Goal: Task Accomplishment & Management: Manage account settings

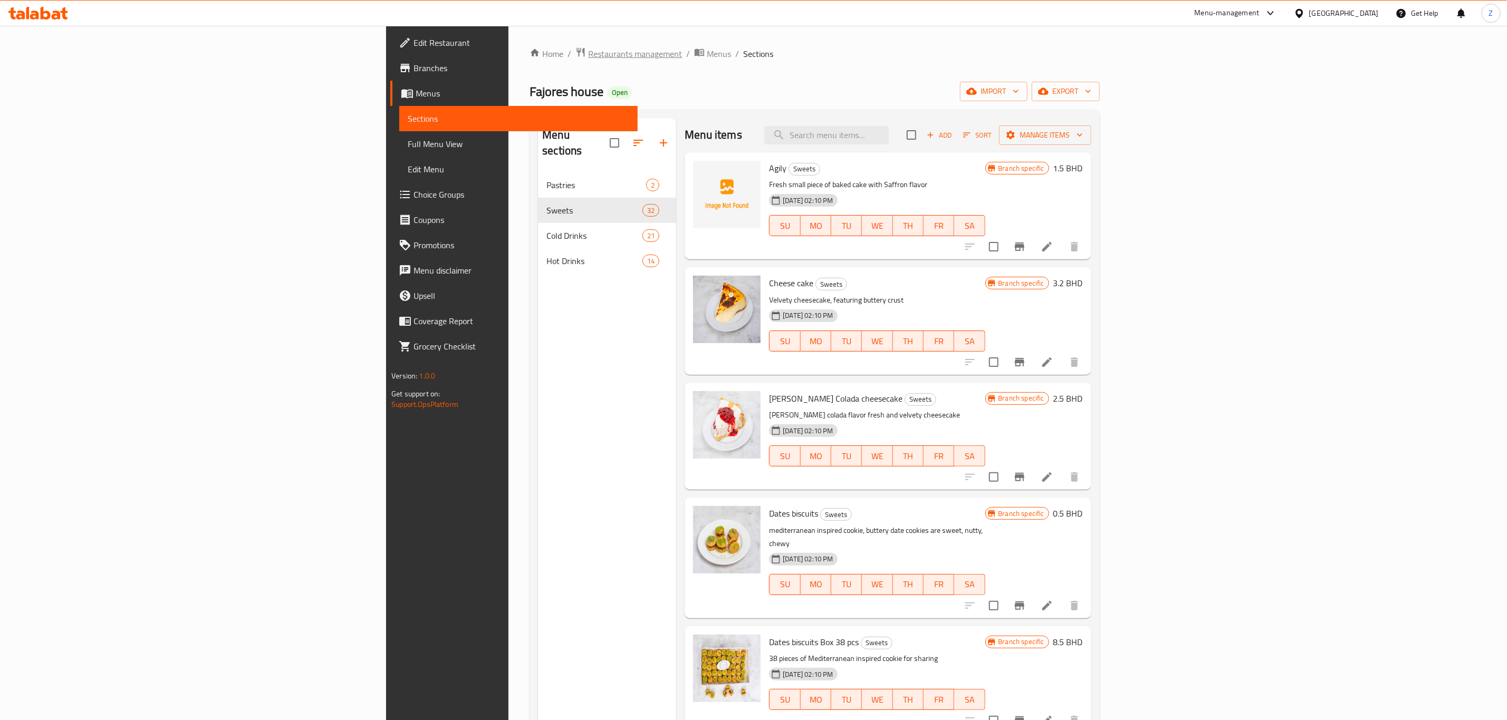
click at [588, 56] on span "Restaurants management" at bounding box center [635, 53] width 94 height 13
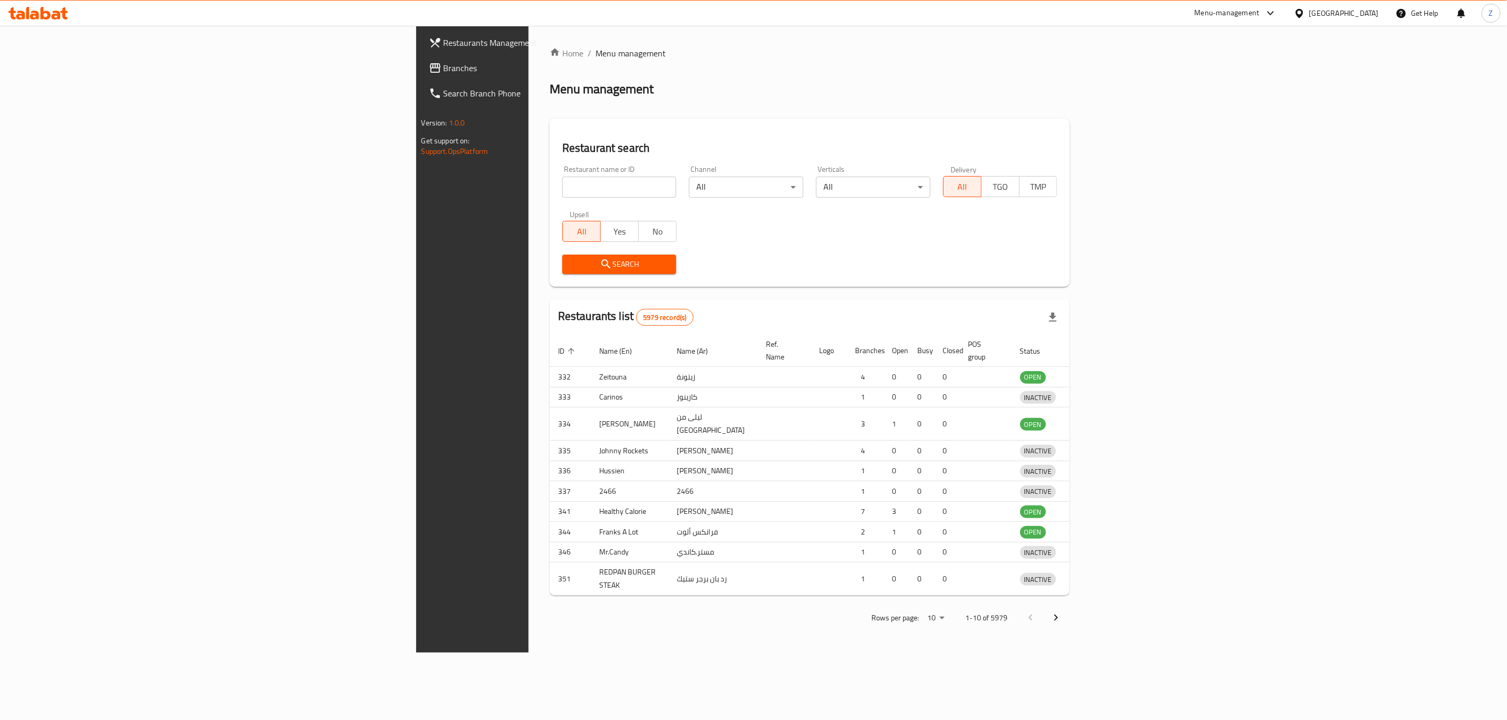
click at [409, 189] on div at bounding box center [753, 360] width 1507 height 720
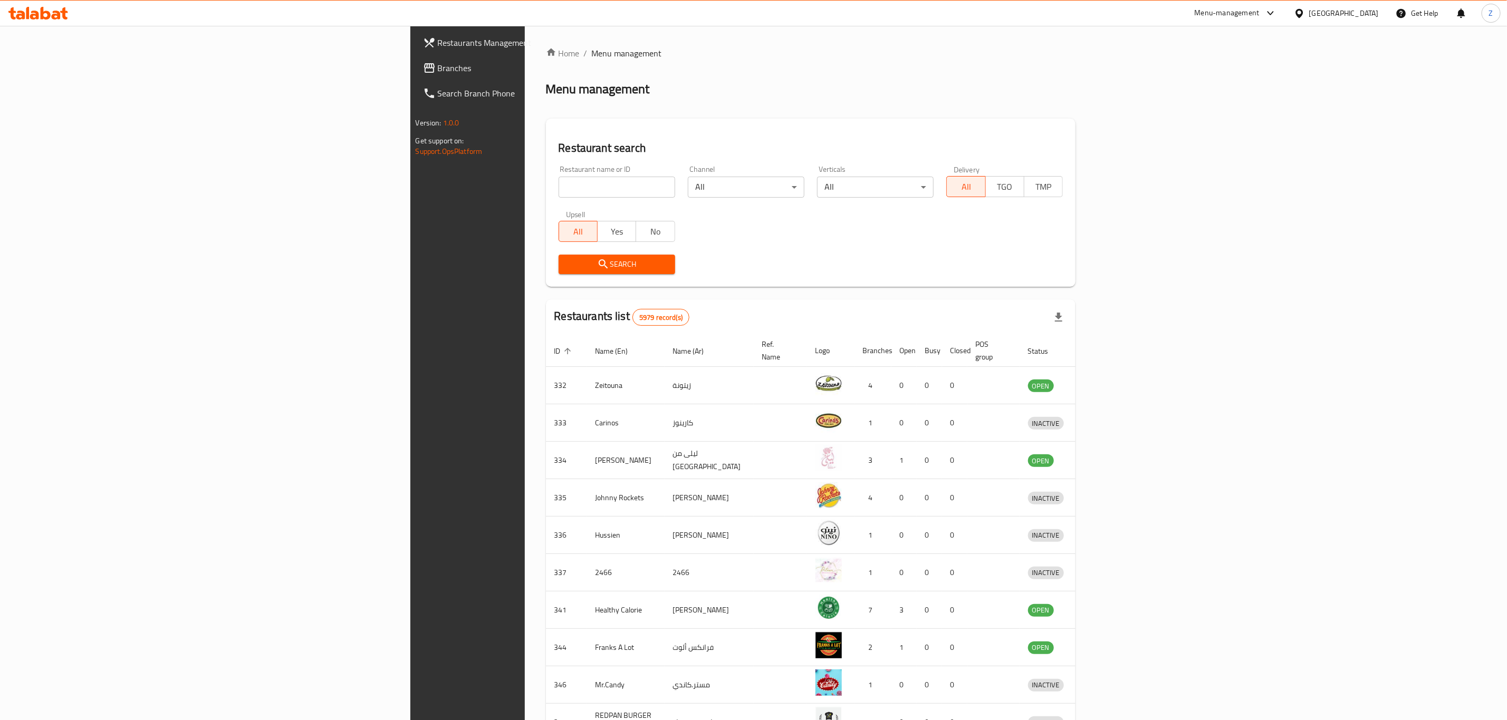
click at [558, 180] on input "search" at bounding box center [616, 187] width 117 height 21
type input "س"
click at [552, 249] on div "Search" at bounding box center [616, 264] width 129 height 32
click at [567, 263] on span "Search" at bounding box center [617, 264] width 100 height 13
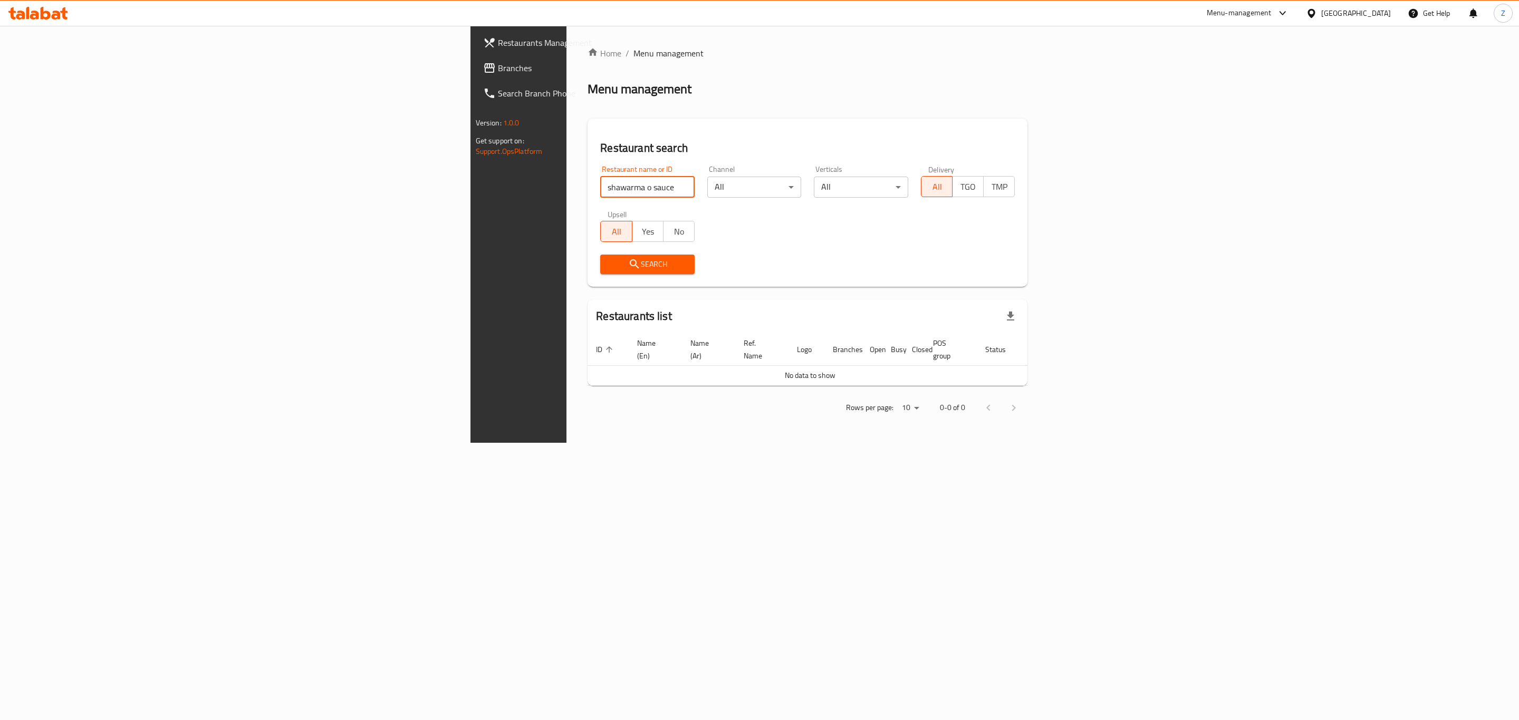
click at [600, 181] on input "shawarma o sauce" at bounding box center [647, 187] width 94 height 21
click button "Search" at bounding box center [647, 265] width 94 height 20
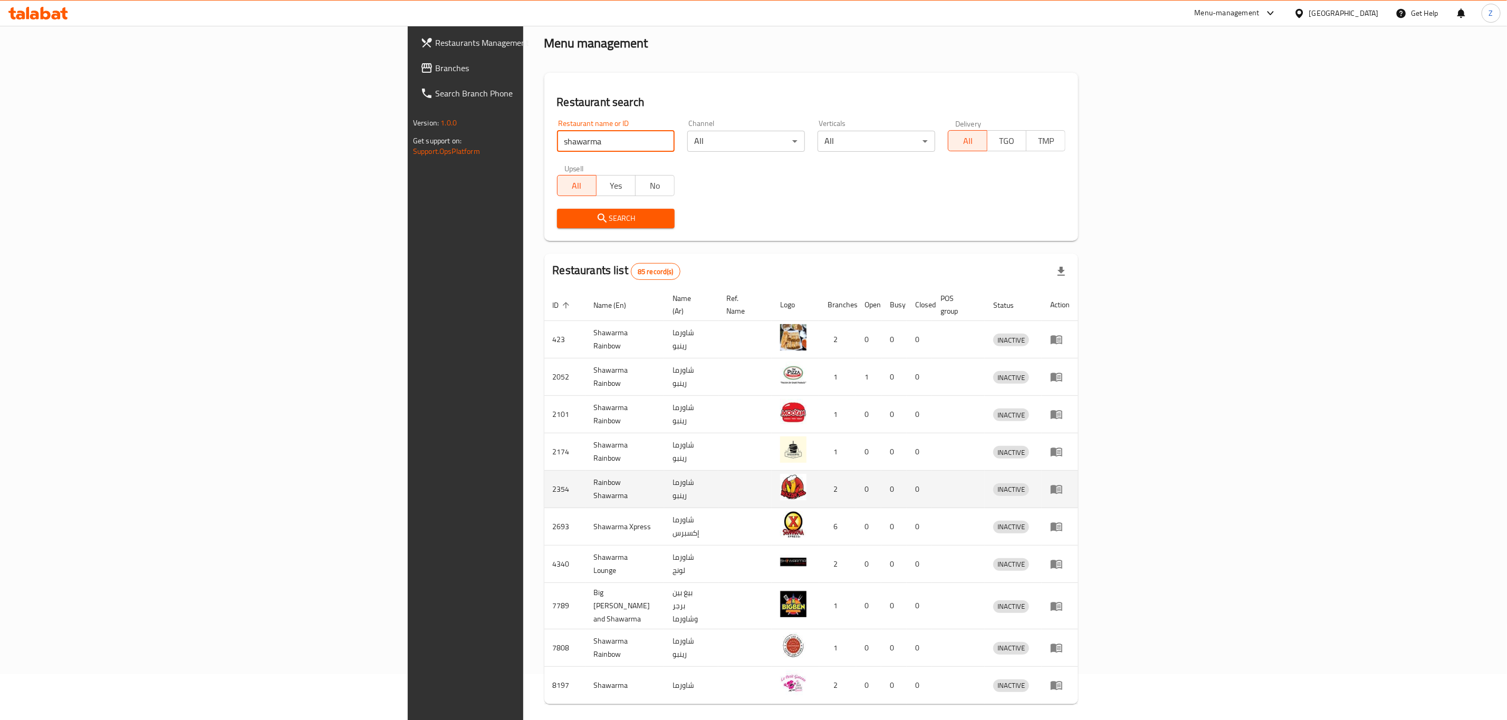
scroll to position [71, 0]
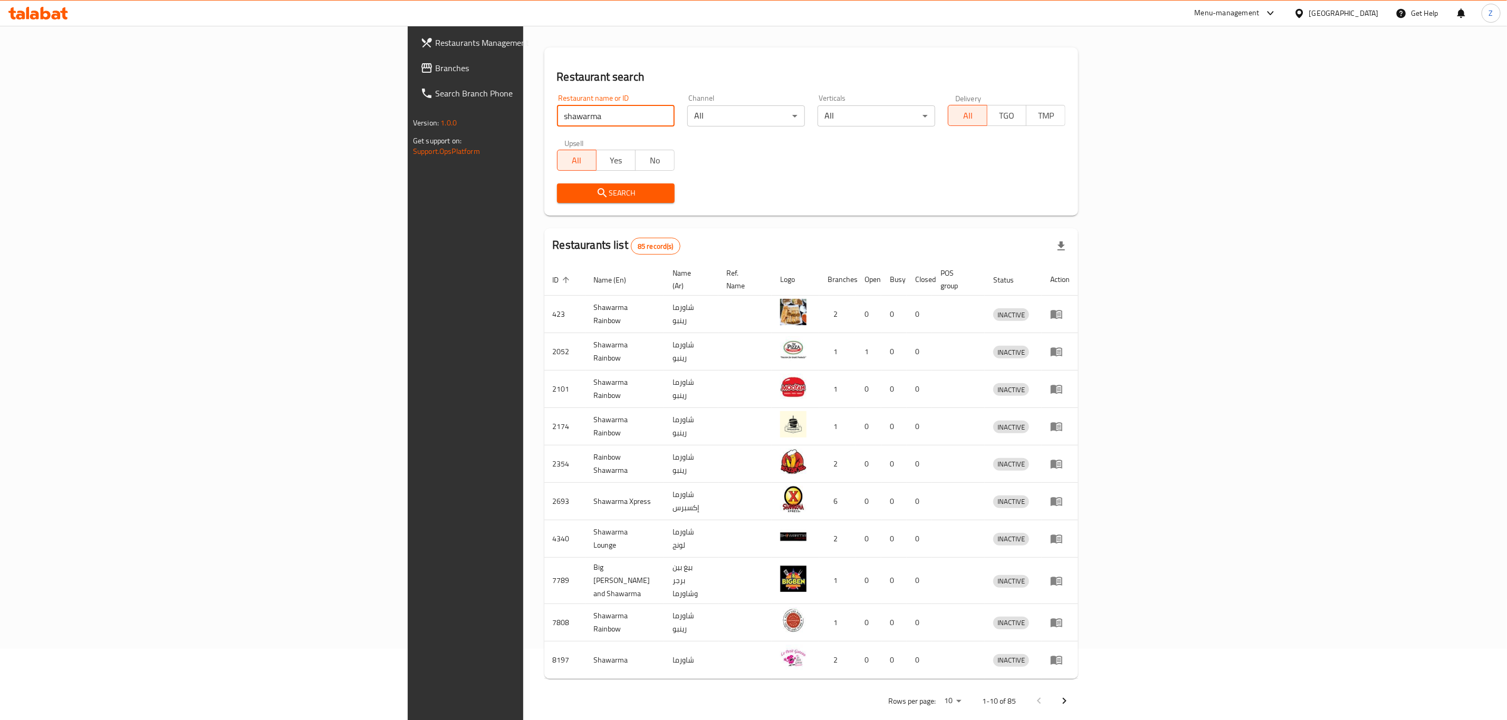
click at [1070, 695] on icon "Next page" at bounding box center [1064, 701] width 13 height 13
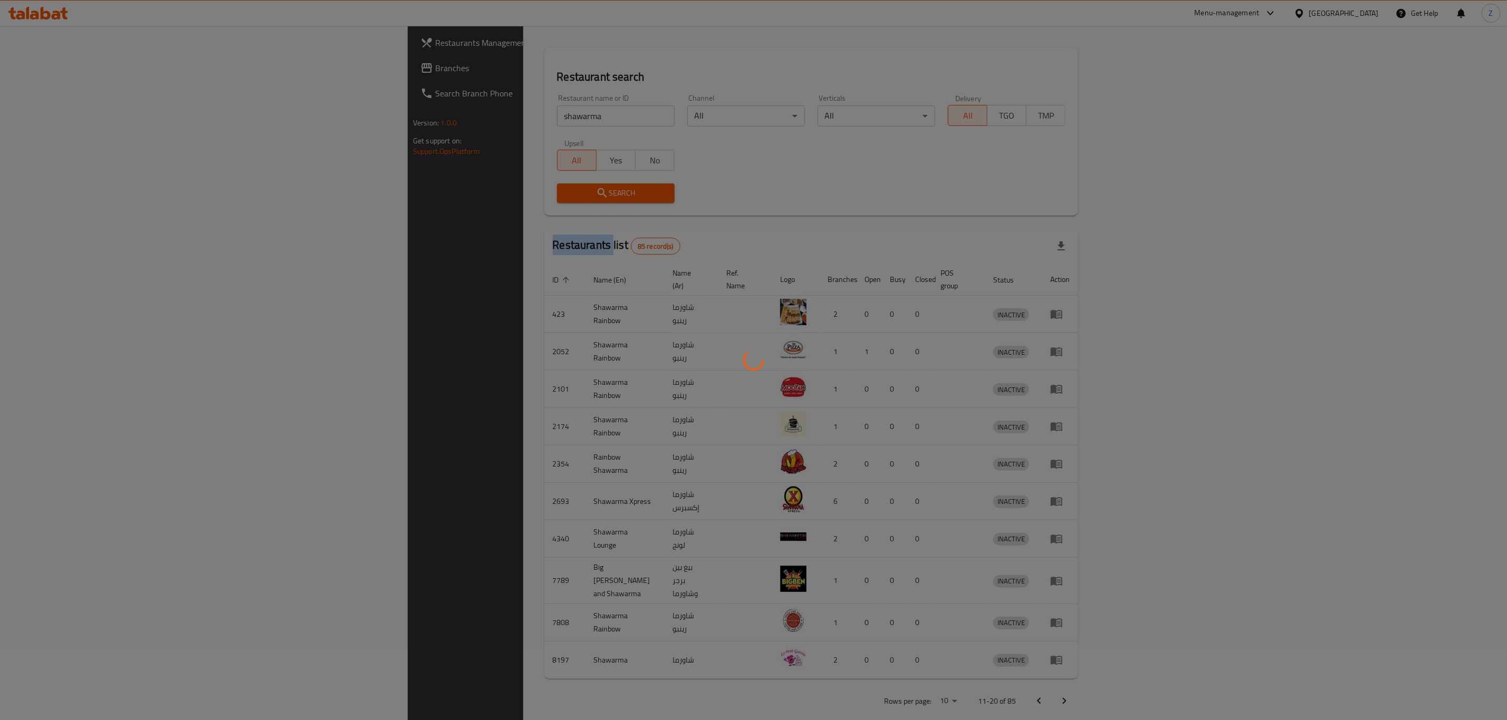
click at [1465, 685] on div at bounding box center [753, 360] width 1507 height 720
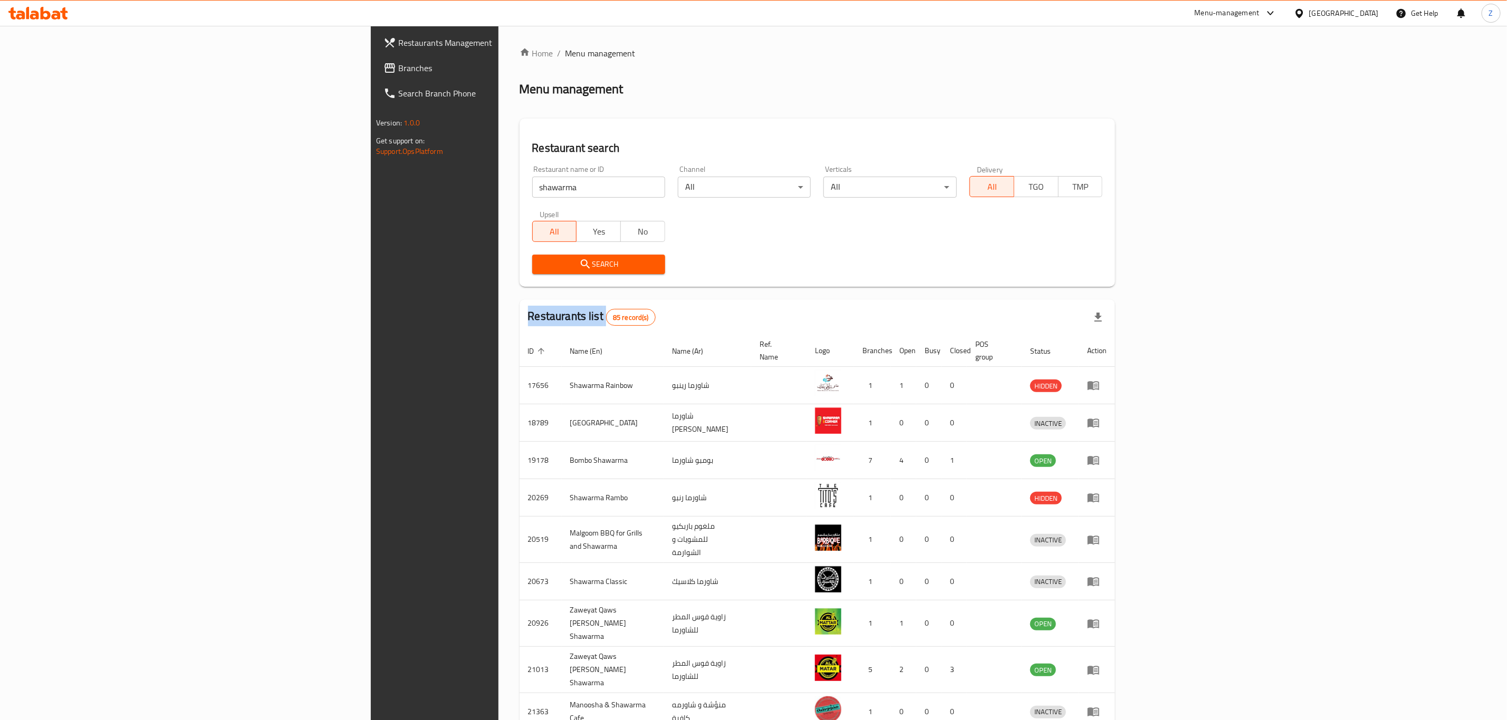
click at [1465, 685] on div at bounding box center [753, 360] width 1507 height 720
click at [1115, 693] on td "enhanced table" at bounding box center [1096, 711] width 36 height 37
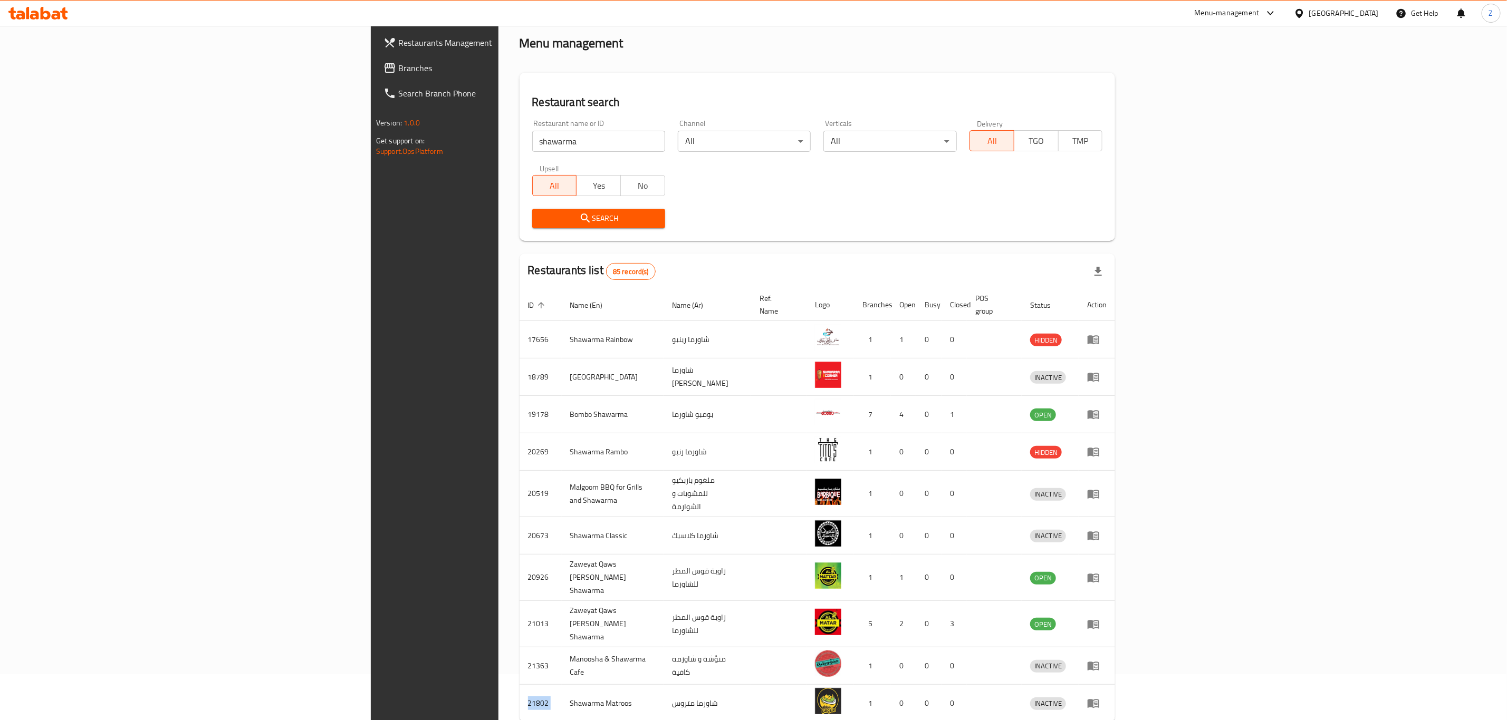
scroll to position [71, 0]
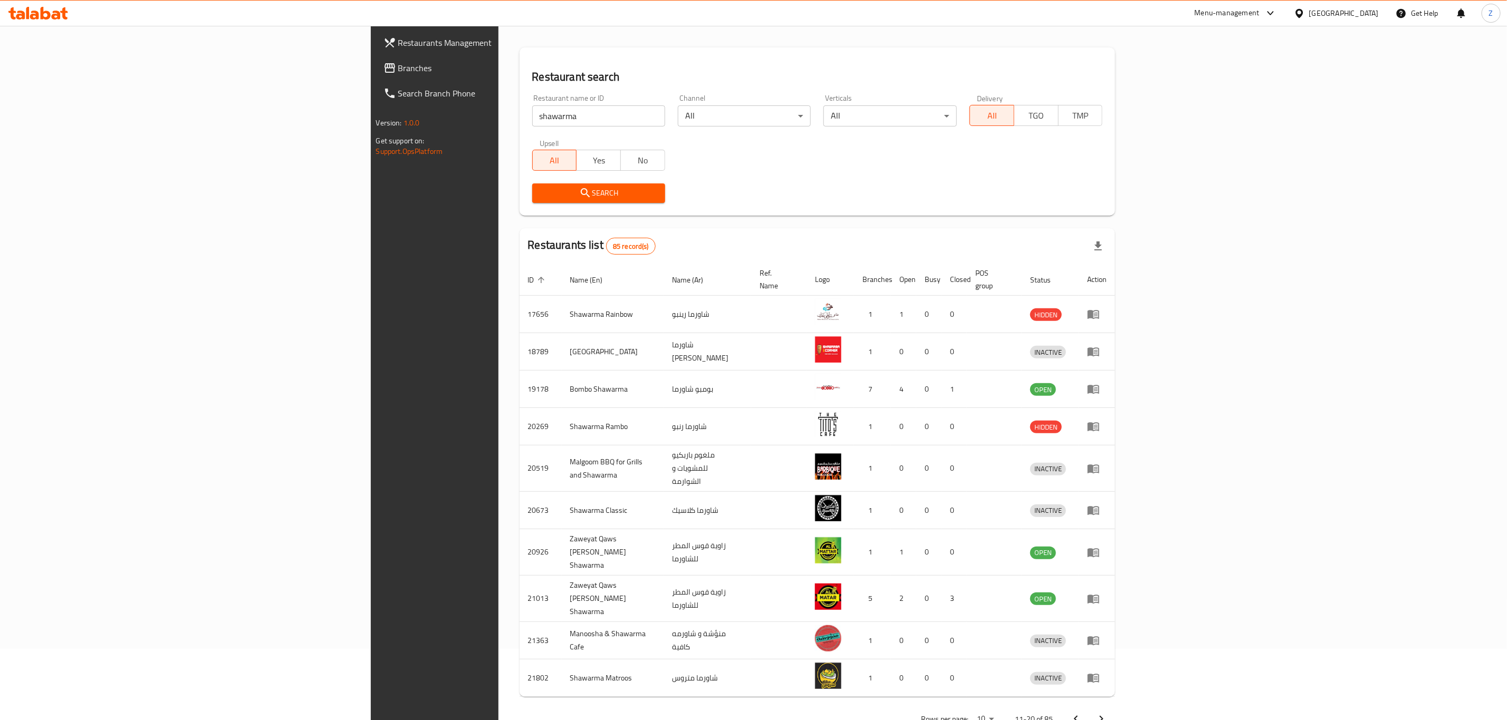
drag, startPoint x: 394, startPoint y: 118, endPoint x: 98, endPoint y: 112, distance: 296.4
click at [371, 111] on div "Restaurants Management Branches Search Branch Phone Version: 1.0.0 Get support …" at bounding box center [754, 354] width 766 height 799
paste input "703047"
type input "703047"
click button "Search" at bounding box center [598, 194] width 133 height 20
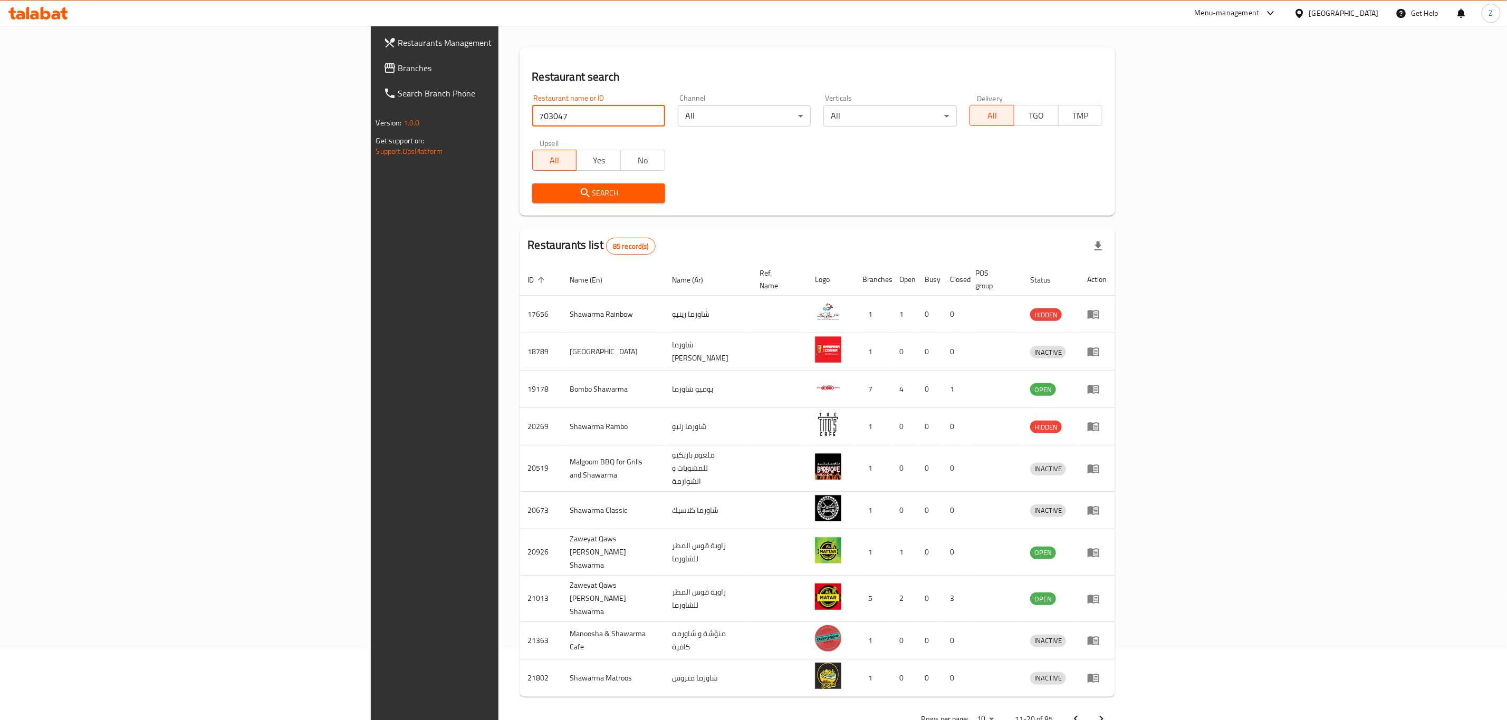
scroll to position [0, 0]
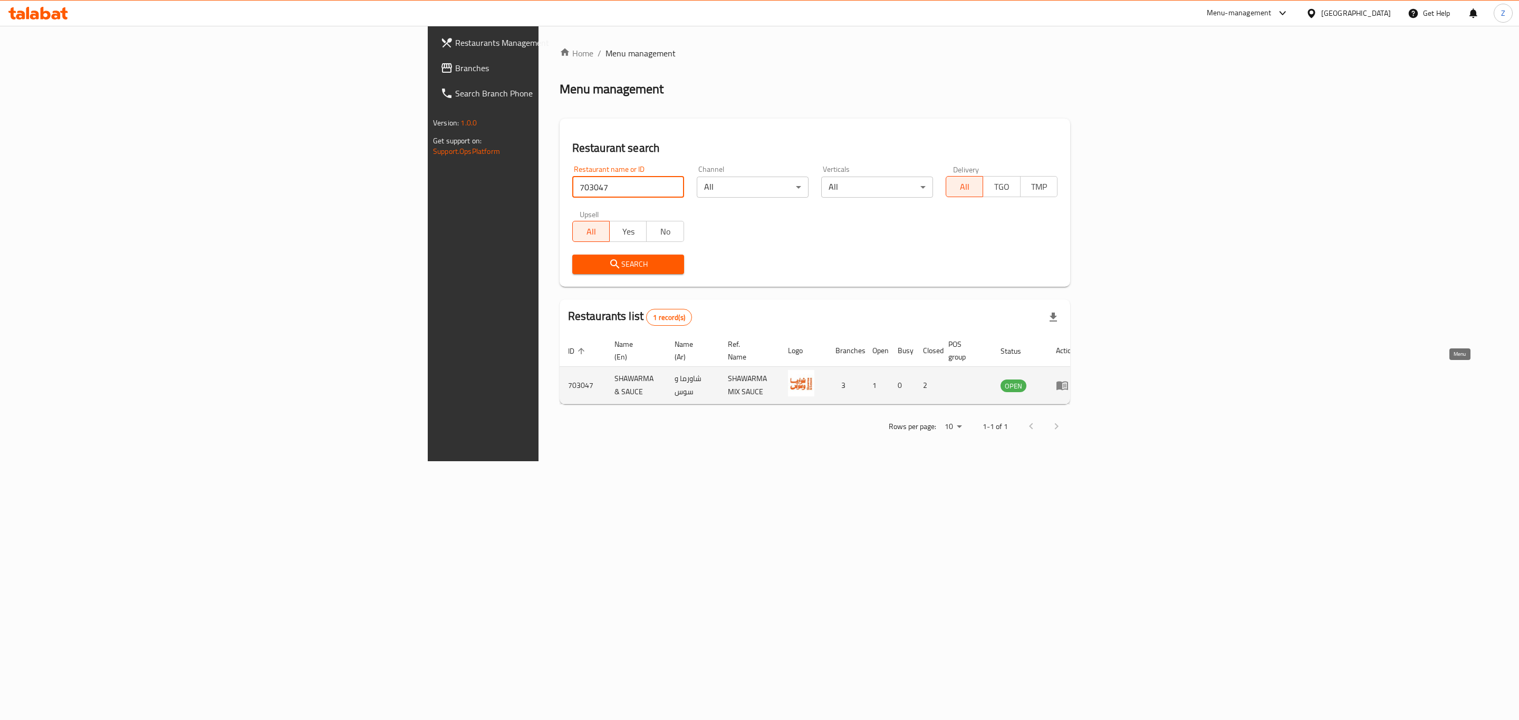
click at [1068, 382] on icon "enhanced table" at bounding box center [1062, 386] width 12 height 9
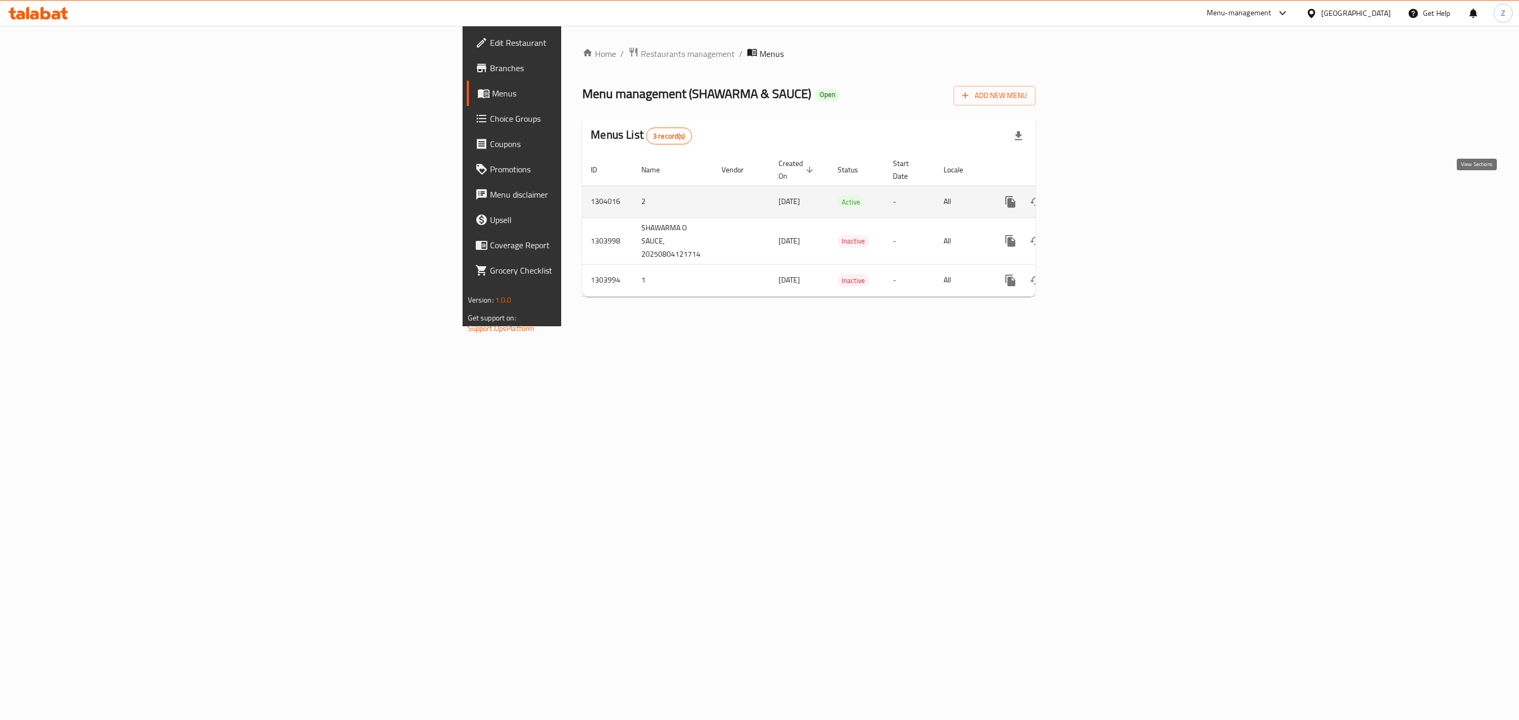
click at [1093, 196] on icon "enhanced table" at bounding box center [1086, 202] width 13 height 13
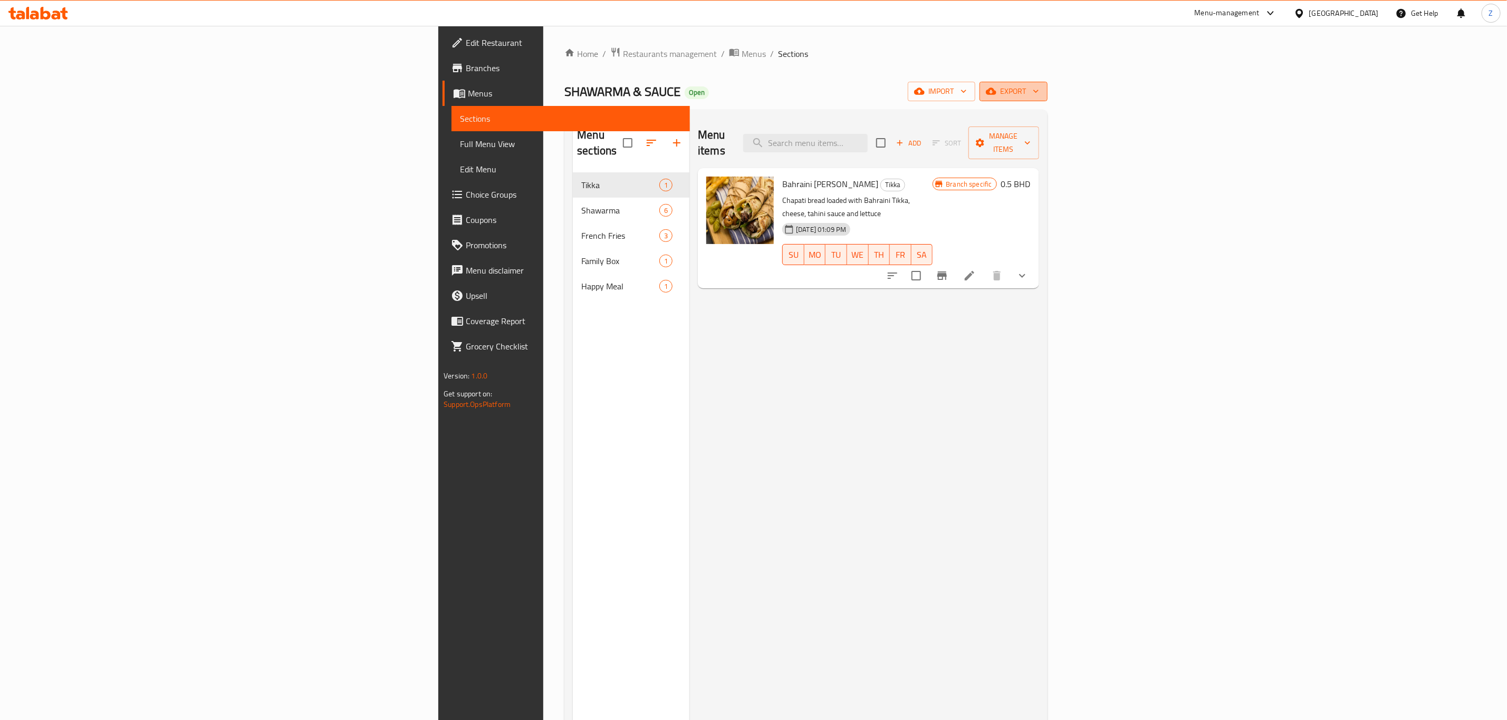
click at [1039, 95] on span "export" at bounding box center [1013, 91] width 51 height 13
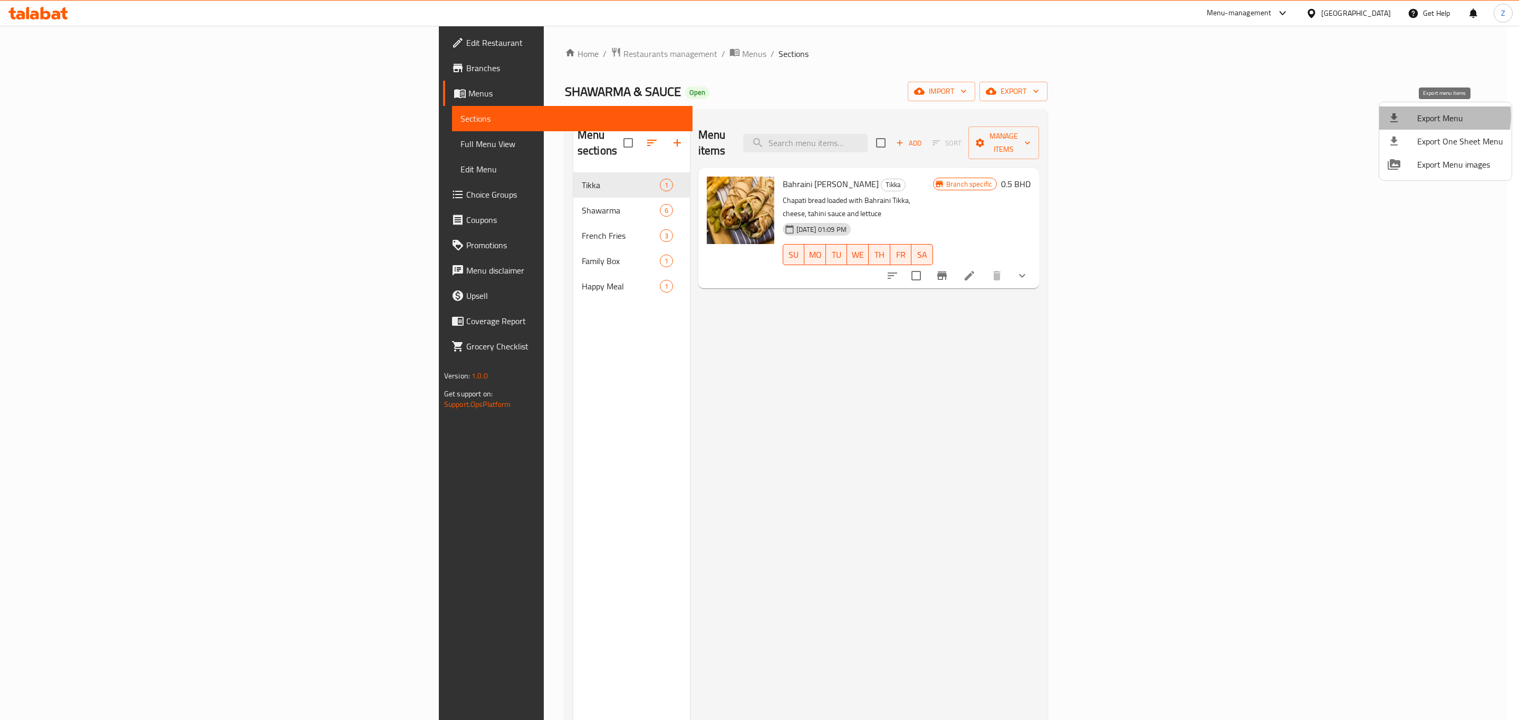
click at [1425, 116] on span "Export Menu" at bounding box center [1460, 118] width 86 height 13
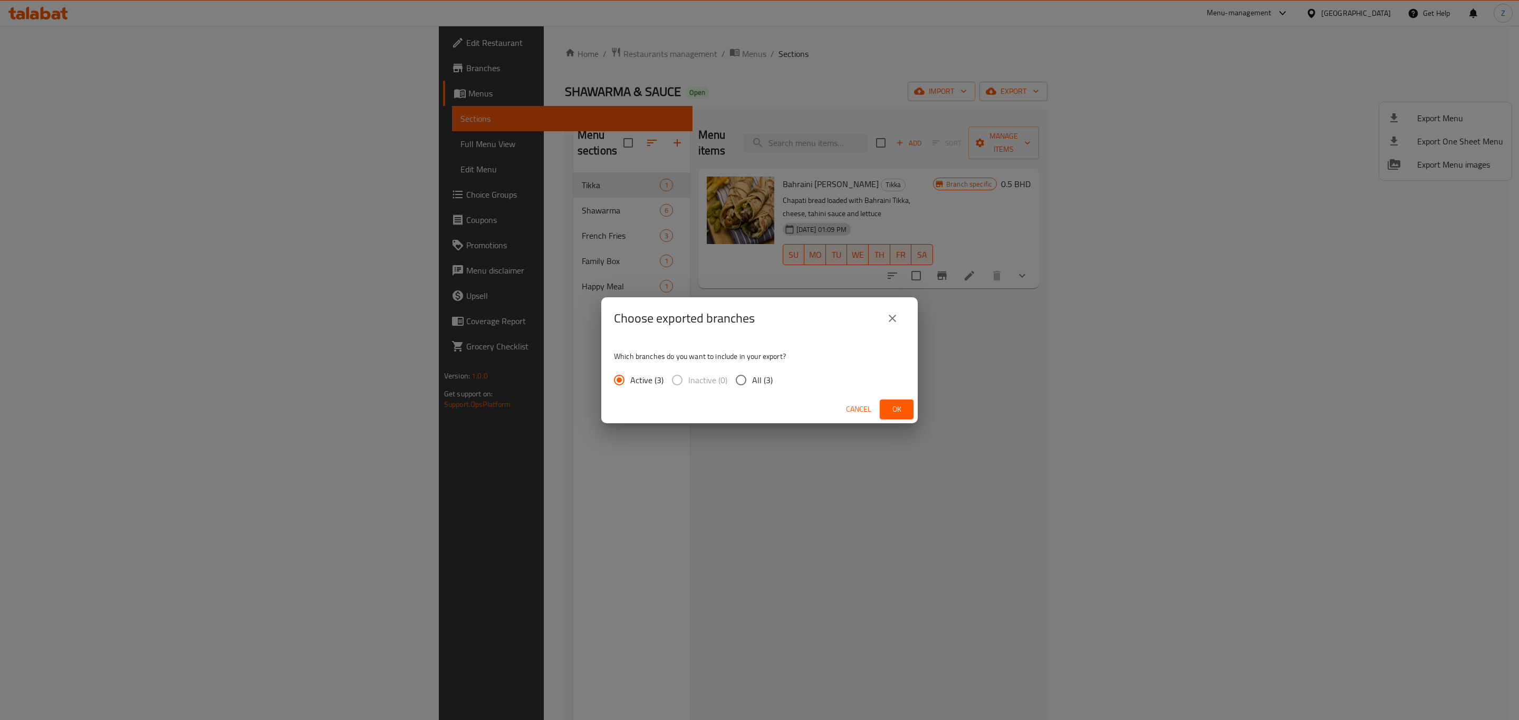
click at [754, 375] on span "All (3)" at bounding box center [762, 380] width 21 height 13
click at [752, 375] on input "All (3)" at bounding box center [741, 380] width 22 height 22
radio input "true"
click at [893, 410] on span "Ok" at bounding box center [896, 409] width 17 height 13
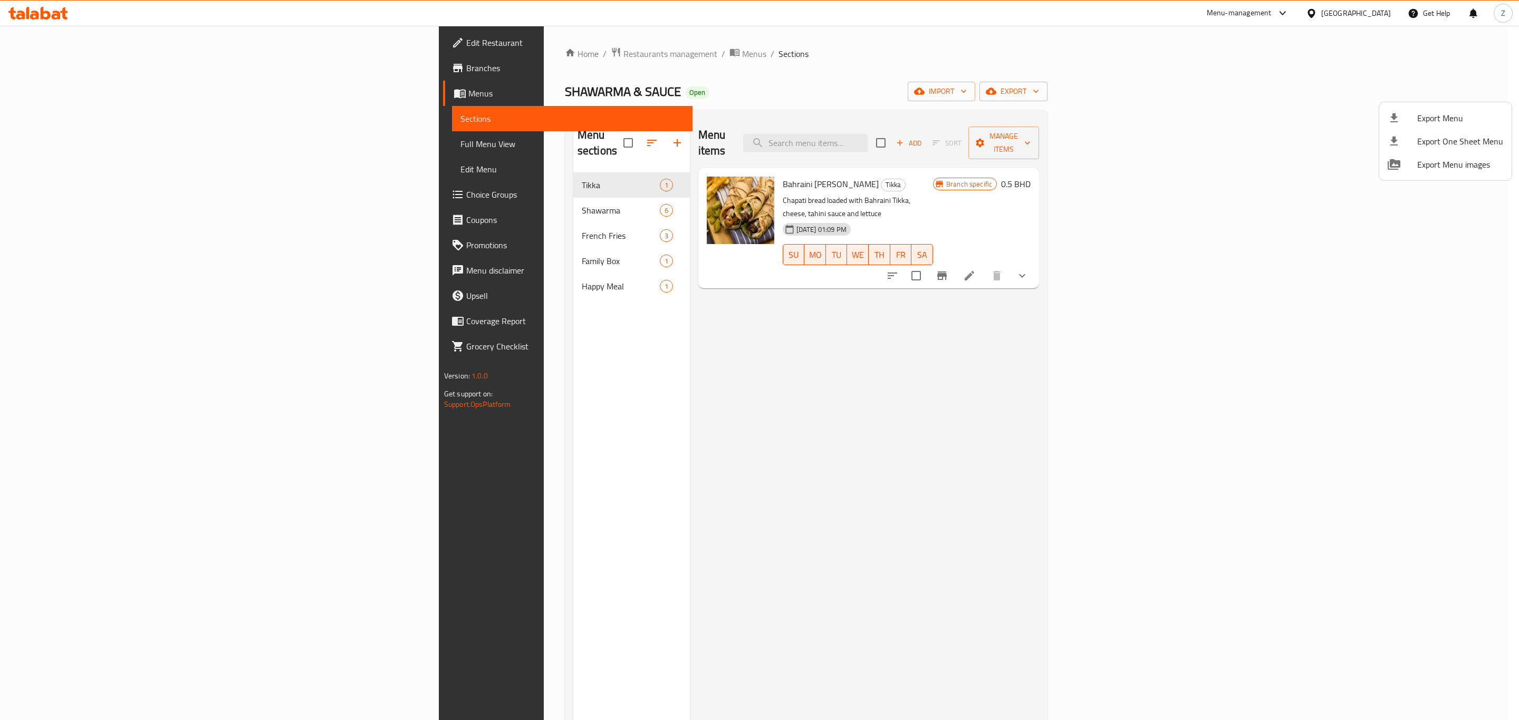
click at [1395, 60] on div at bounding box center [759, 360] width 1519 height 720
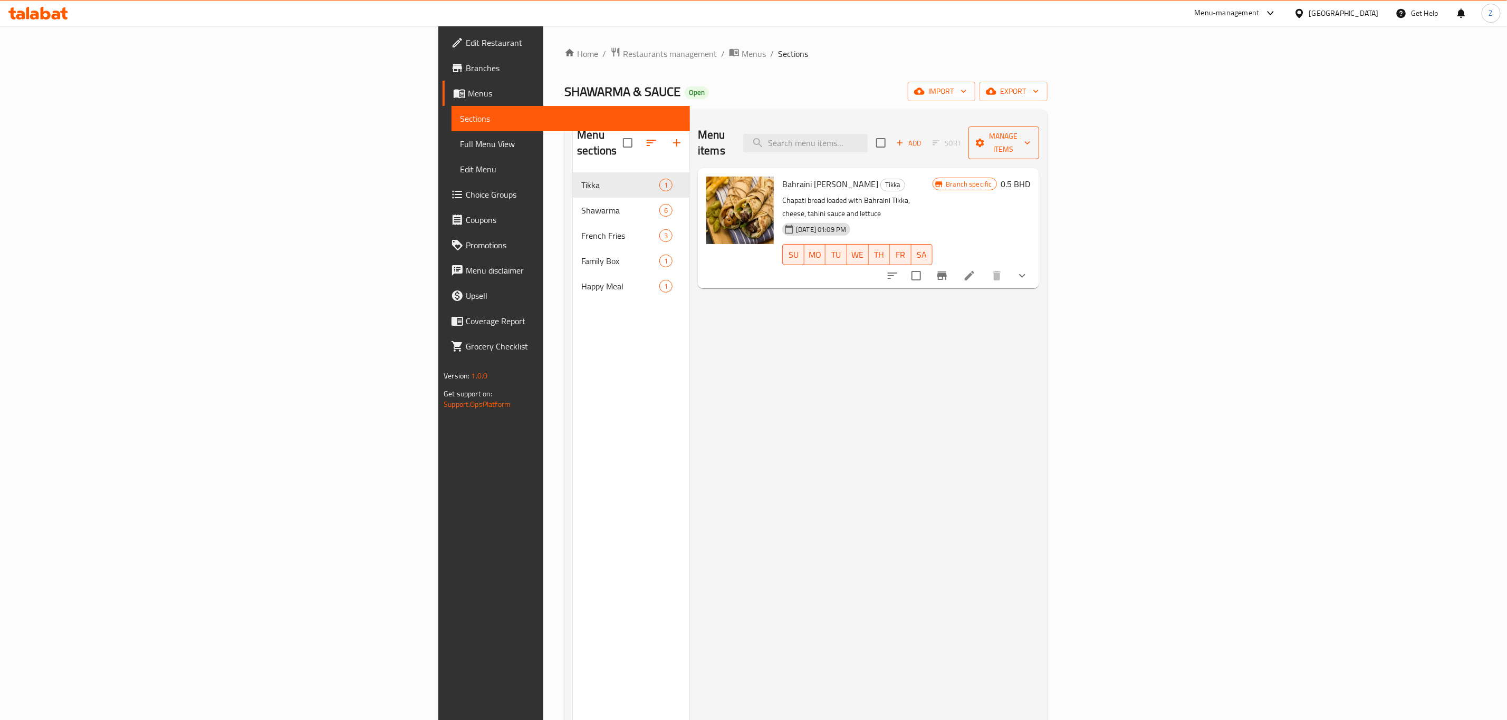
click at [1030, 135] on span "Manage items" at bounding box center [1004, 143] width 54 height 26
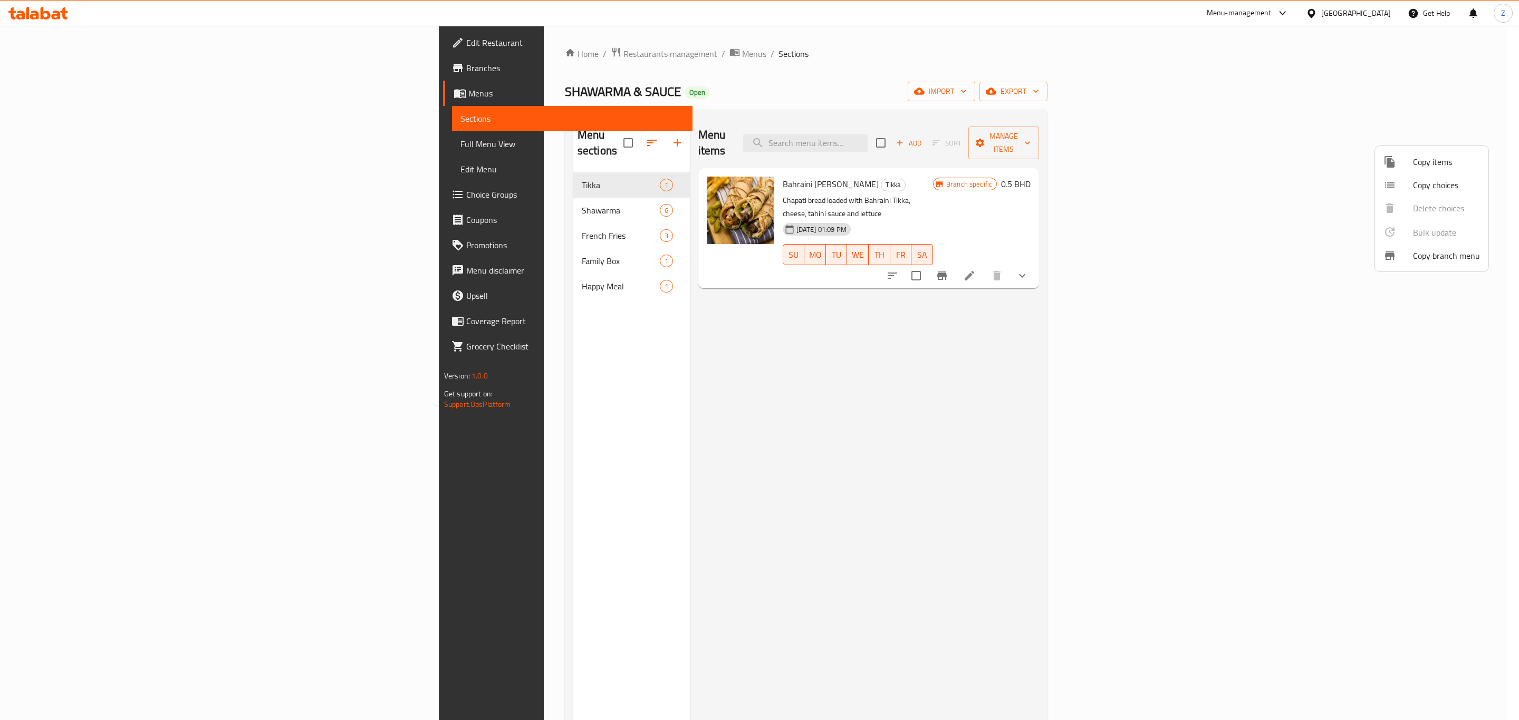
click at [1395, 95] on div at bounding box center [759, 360] width 1519 height 720
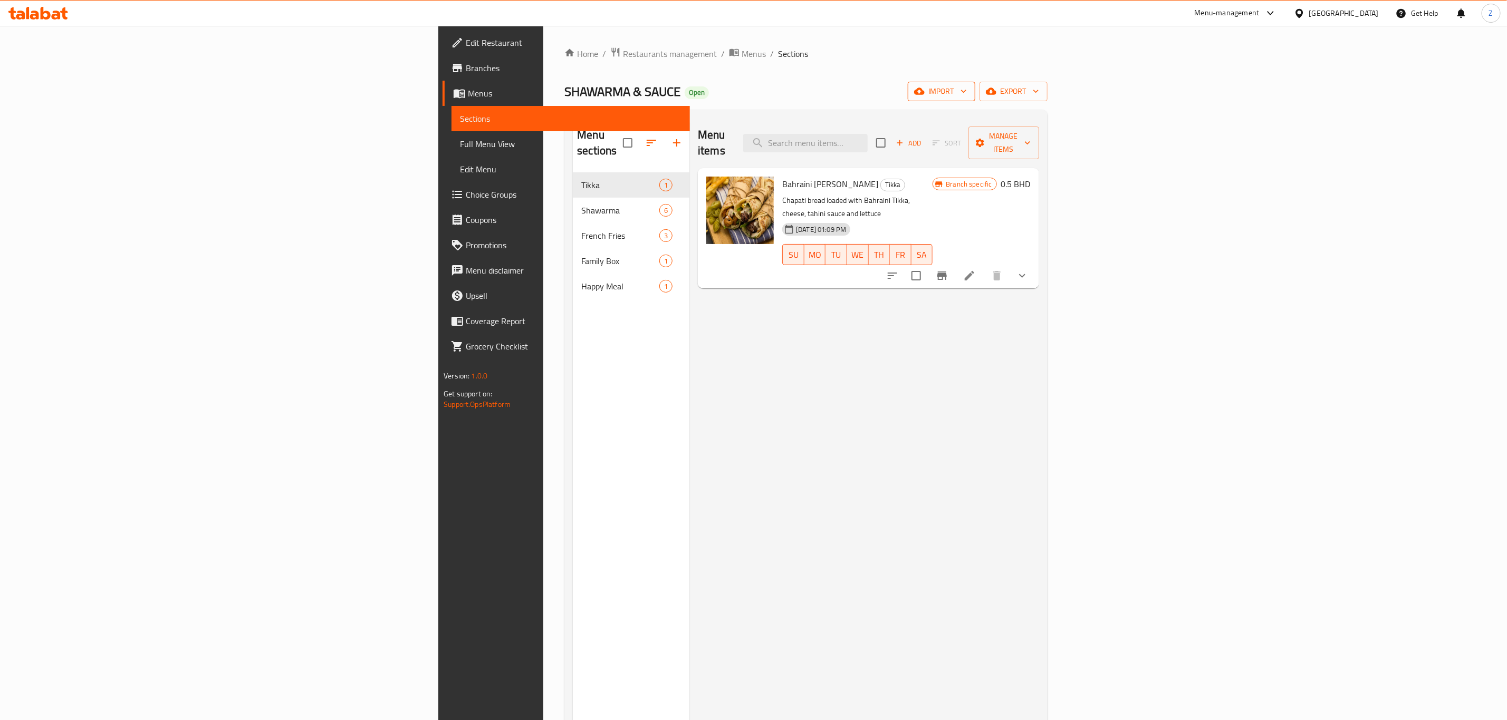
click at [969, 96] on icon "button" at bounding box center [963, 91] width 11 height 11
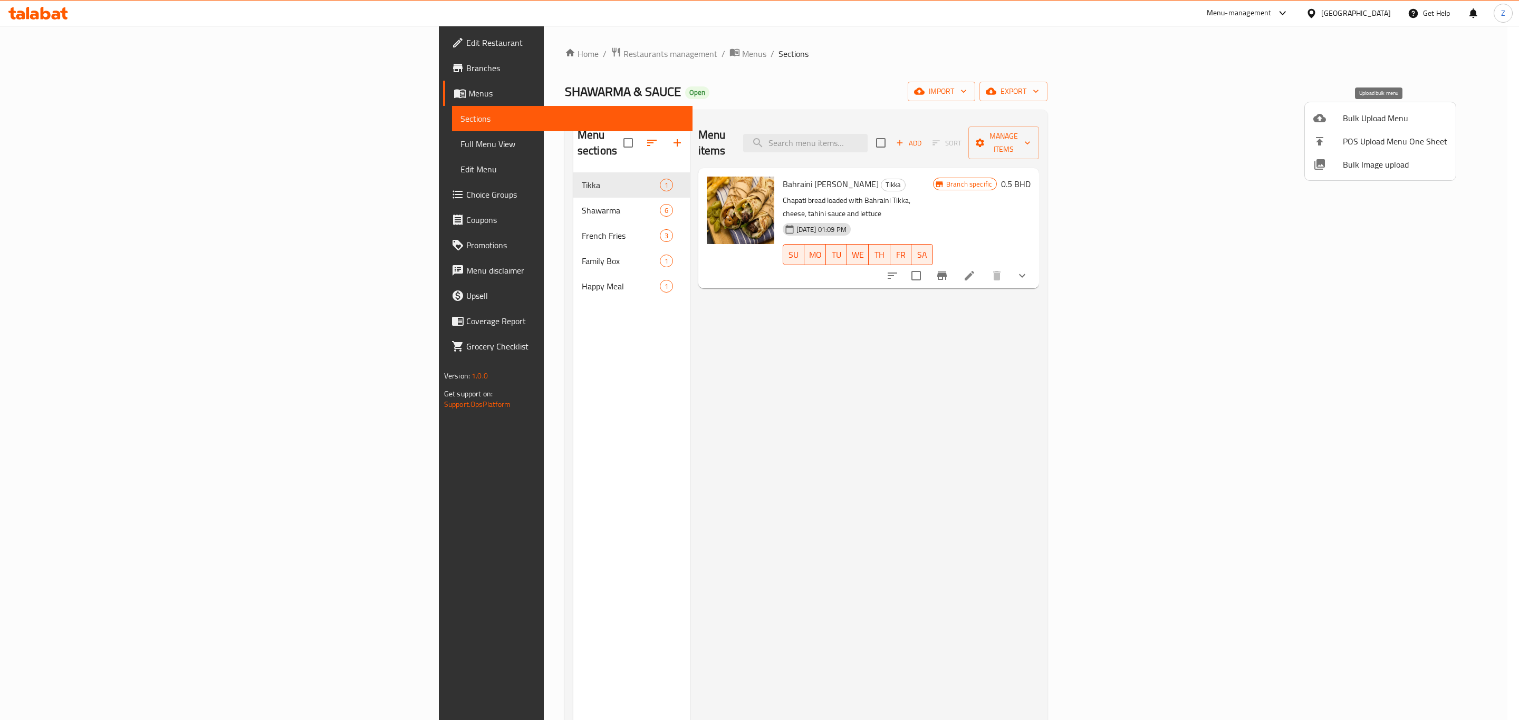
click at [1370, 122] on span "Bulk Upload Menu" at bounding box center [1395, 118] width 104 height 13
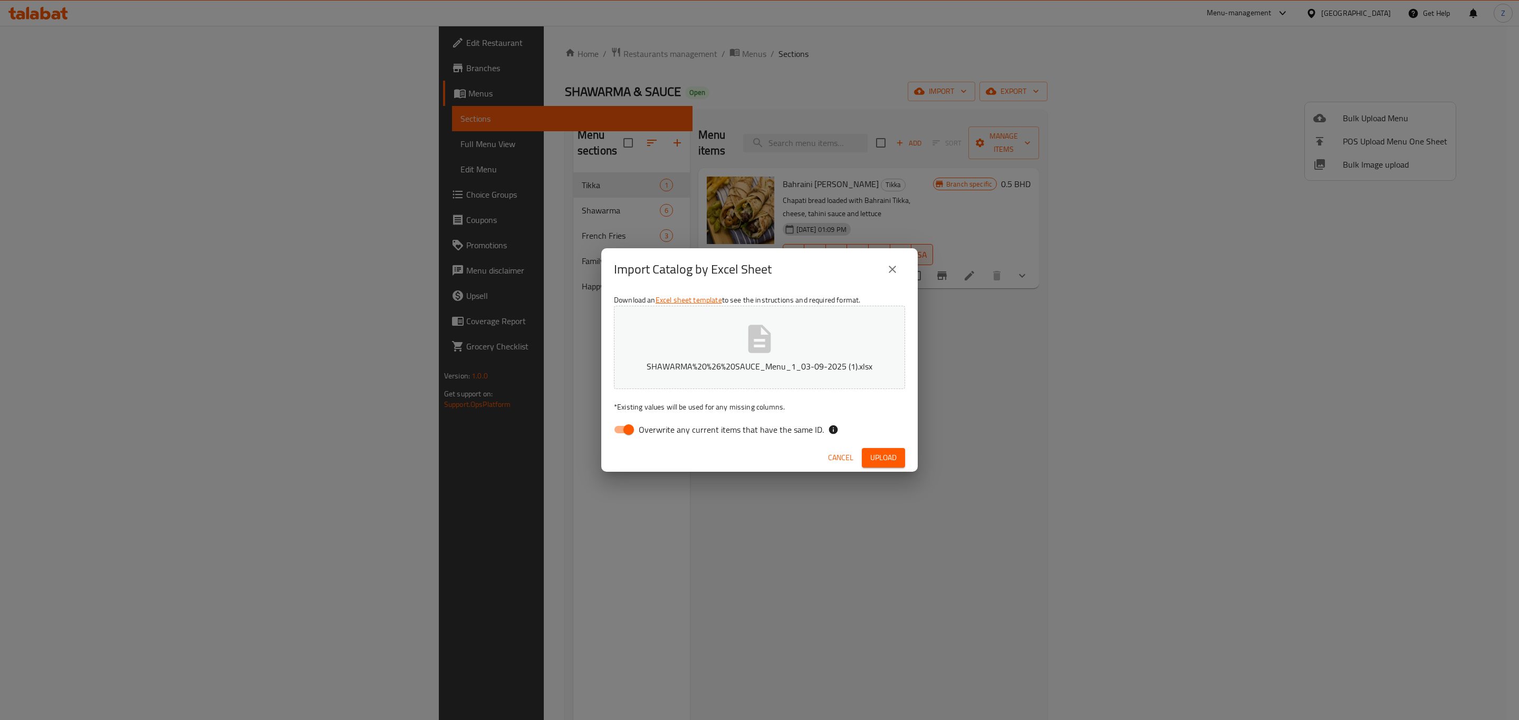
click at [883, 451] on span "Upload" at bounding box center [883, 457] width 26 height 13
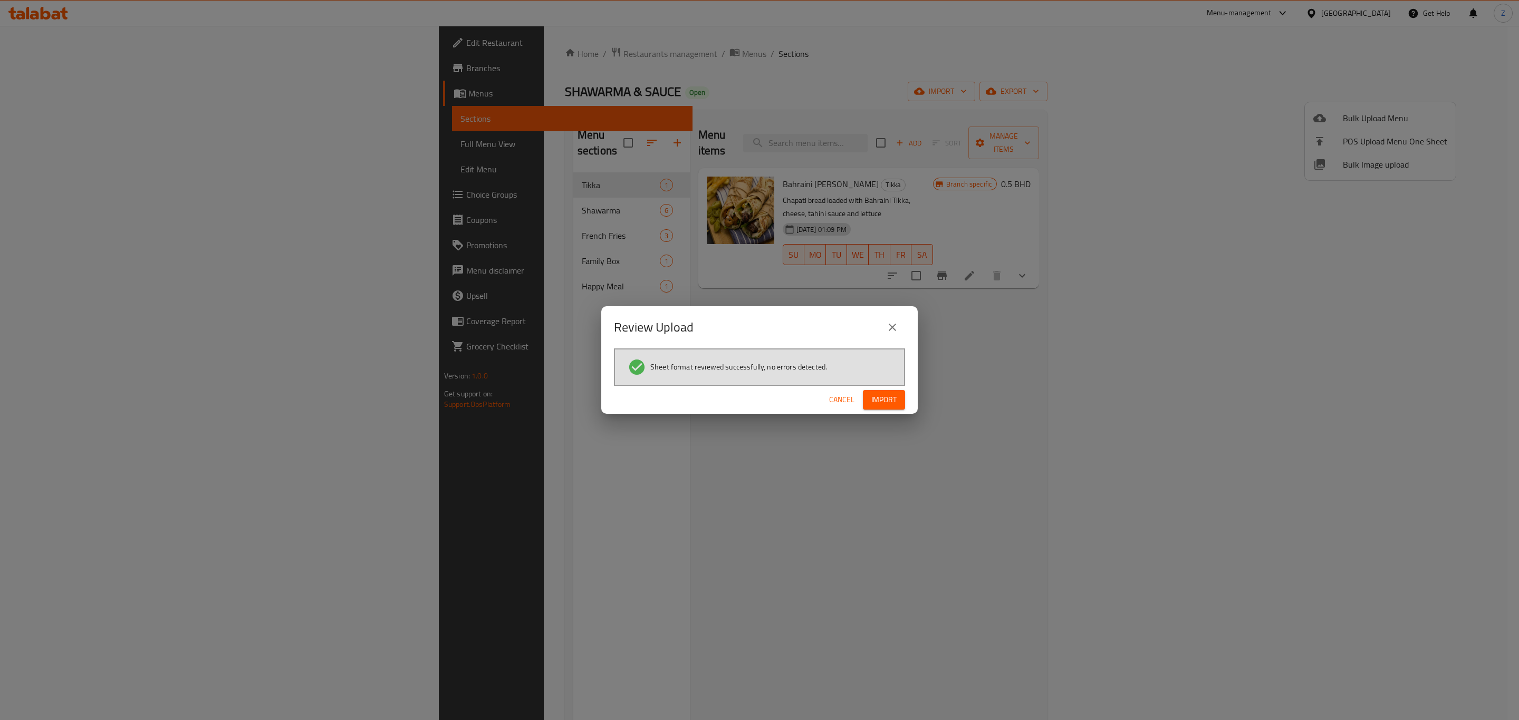
click at [894, 401] on span "Import" at bounding box center [883, 399] width 25 height 13
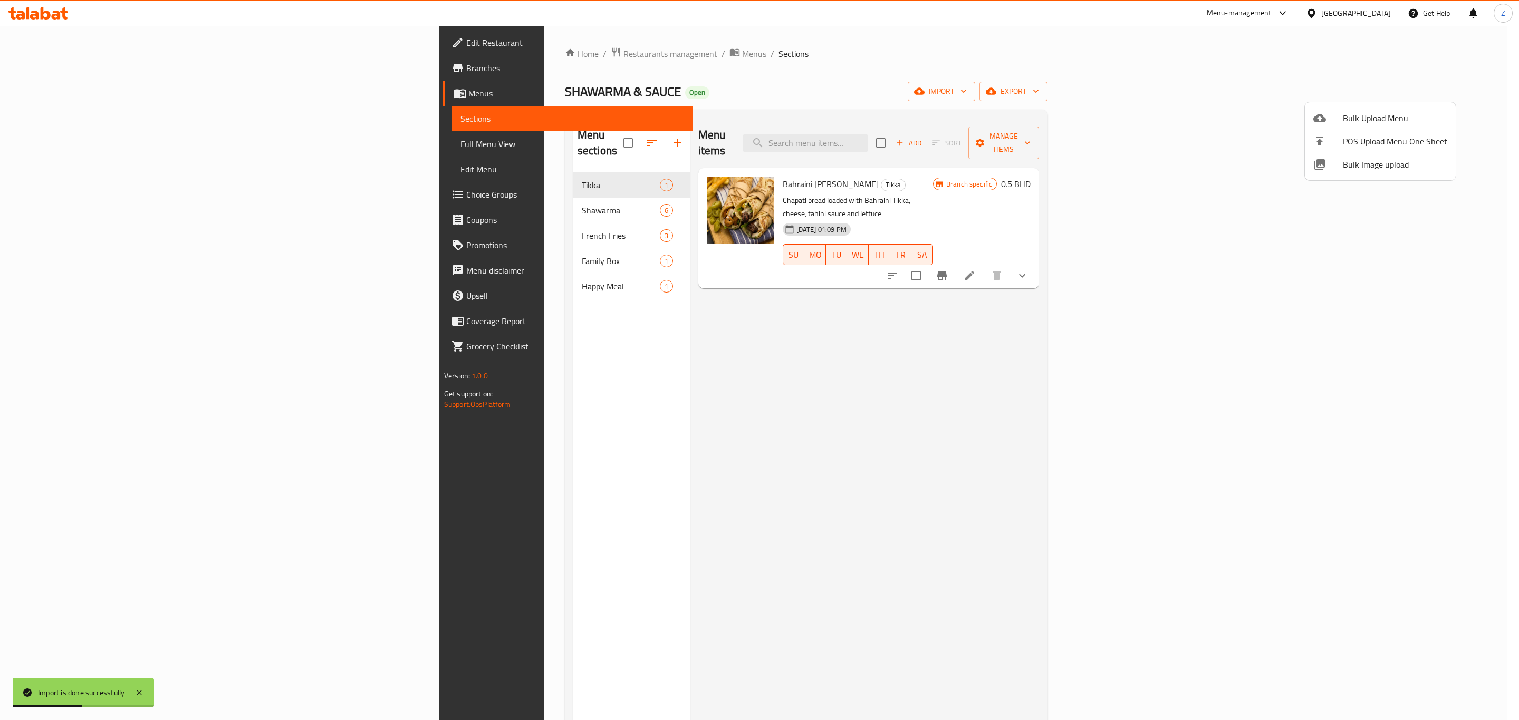
click at [702, 82] on div at bounding box center [759, 360] width 1519 height 720
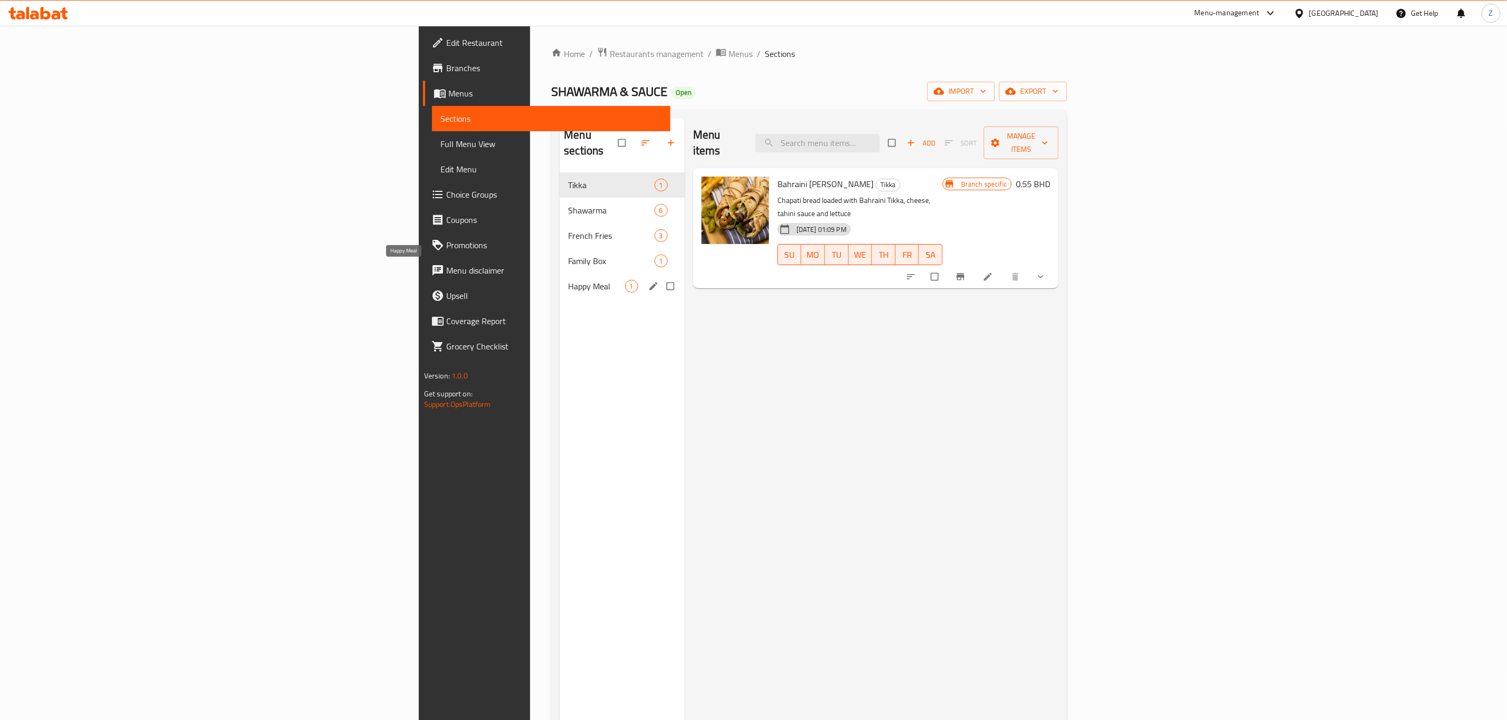
click at [559, 277] on div "Happy Meal 1" at bounding box center [621, 286] width 124 height 25
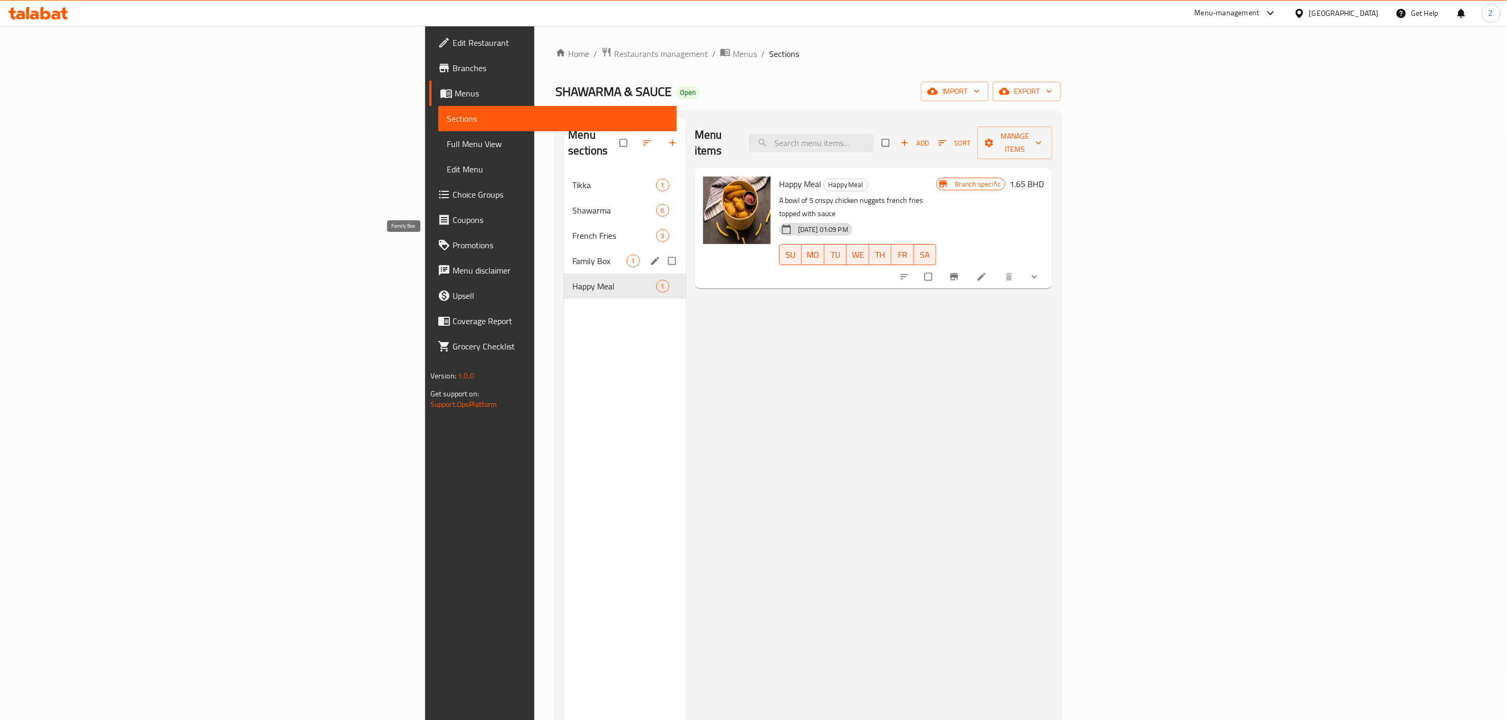
click at [572, 255] on span "Family Box" at bounding box center [599, 261] width 54 height 13
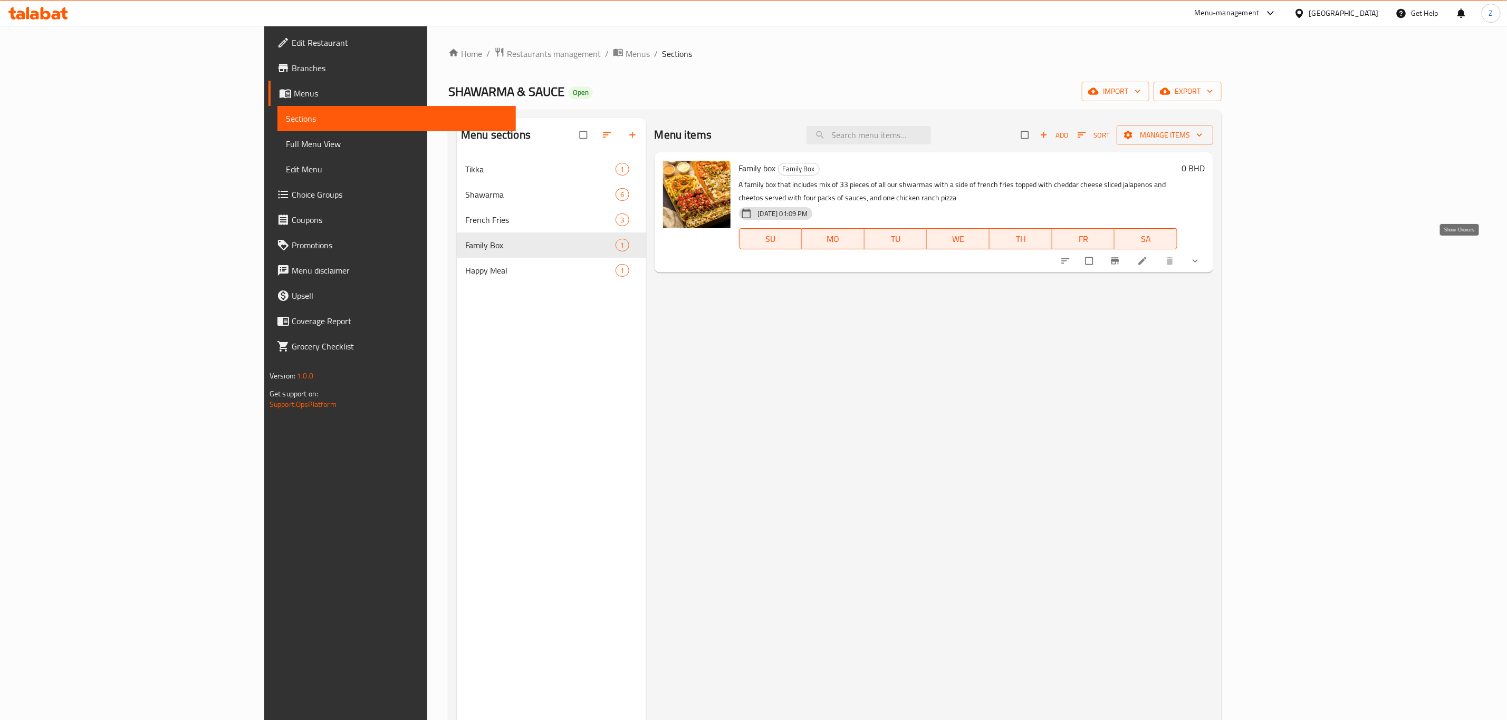
click at [1200, 256] on icon "show more" at bounding box center [1195, 261] width 11 height 11
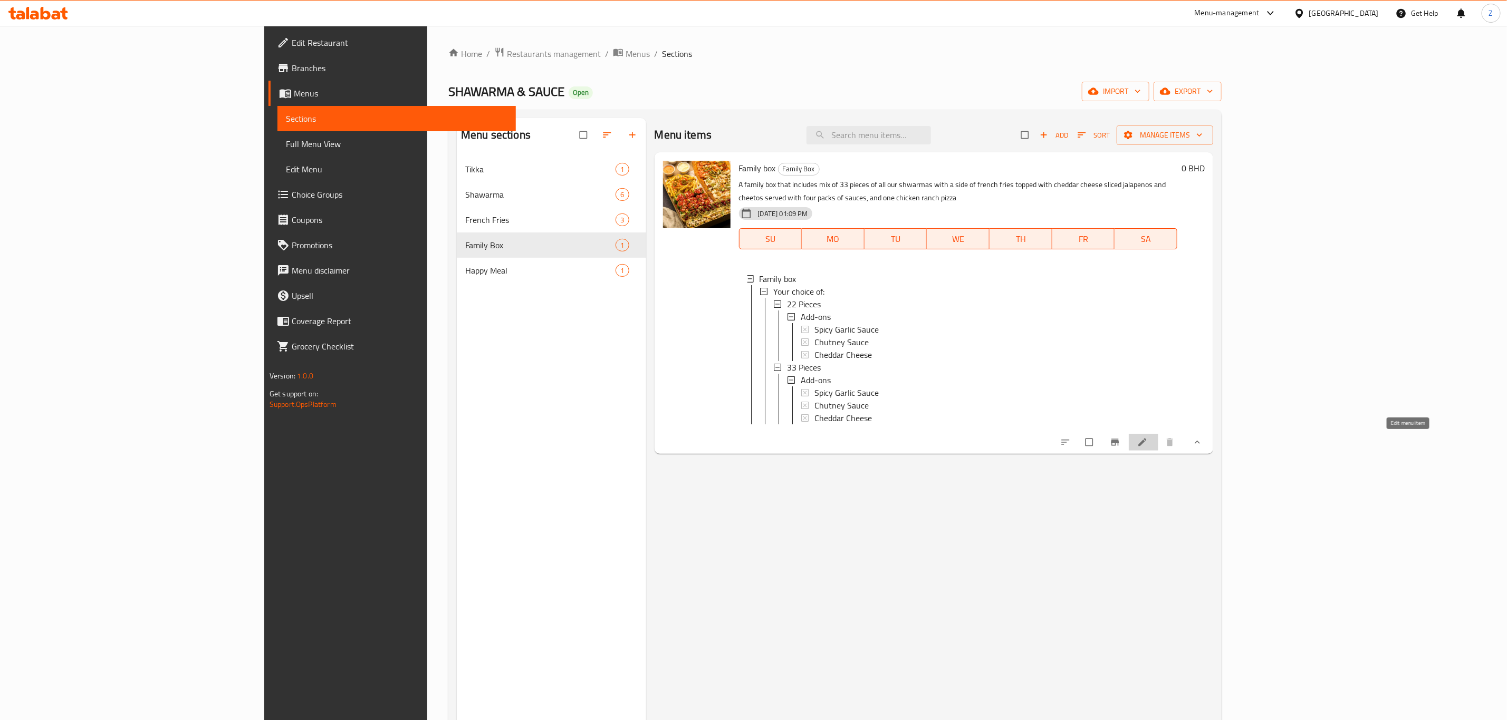
click at [1147, 443] on icon at bounding box center [1142, 442] width 11 height 11
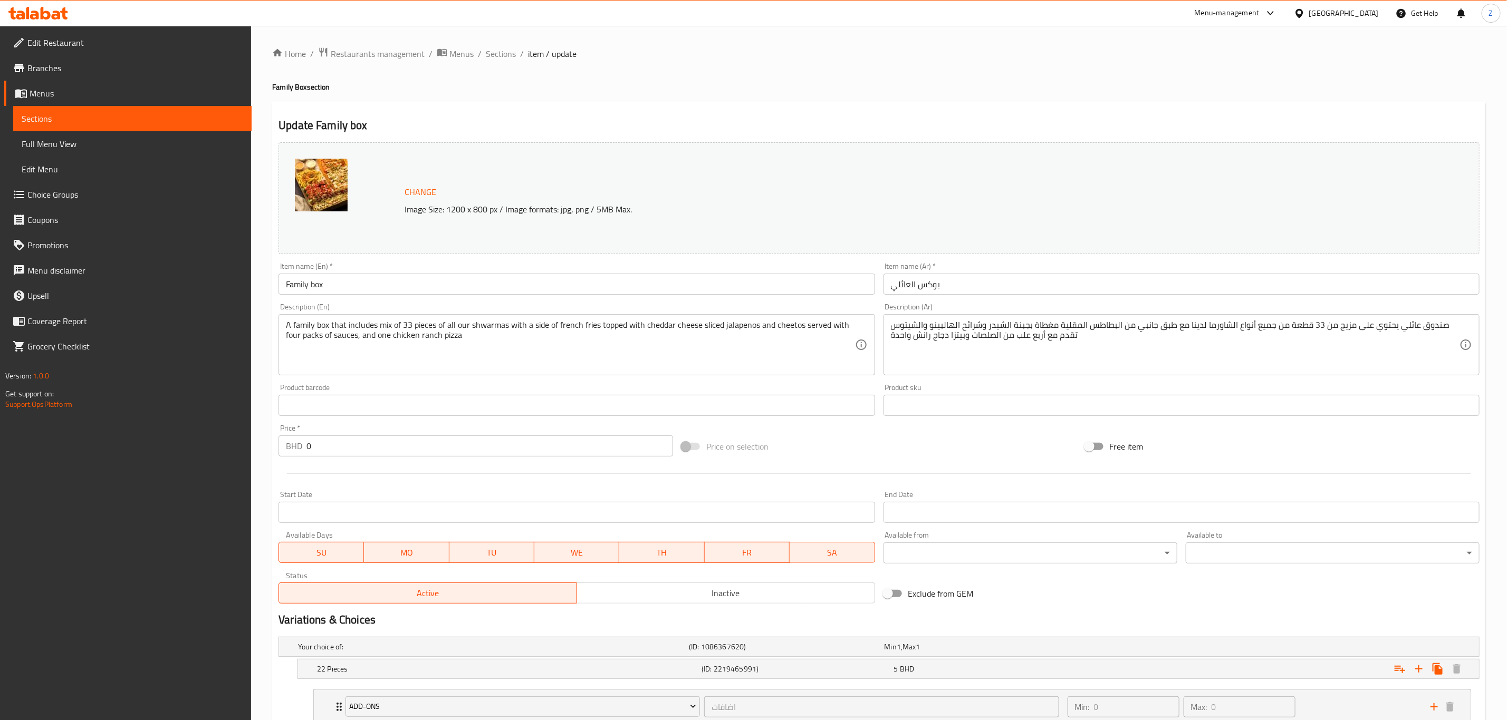
scroll to position [153, 0]
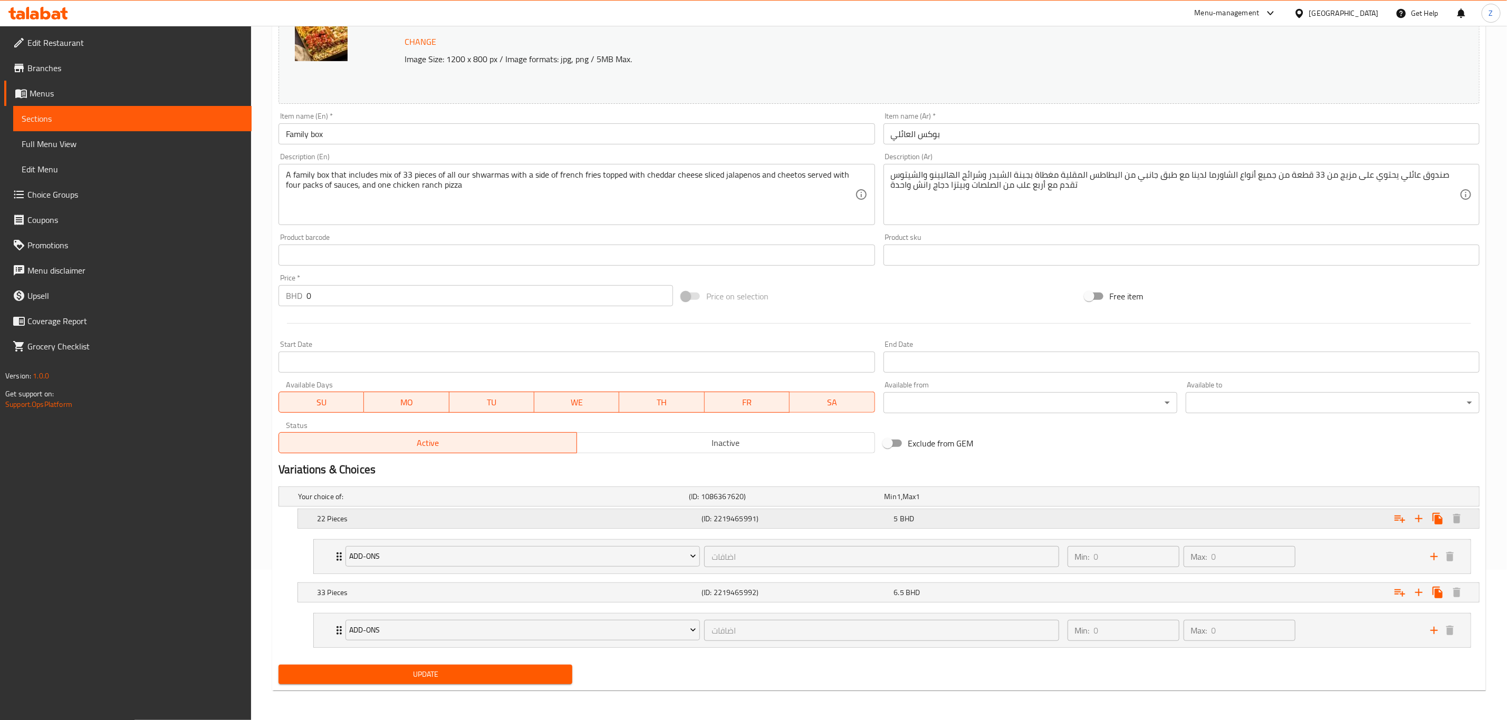
click at [929, 502] on div "5 BHD" at bounding box center [979, 496] width 191 height 11
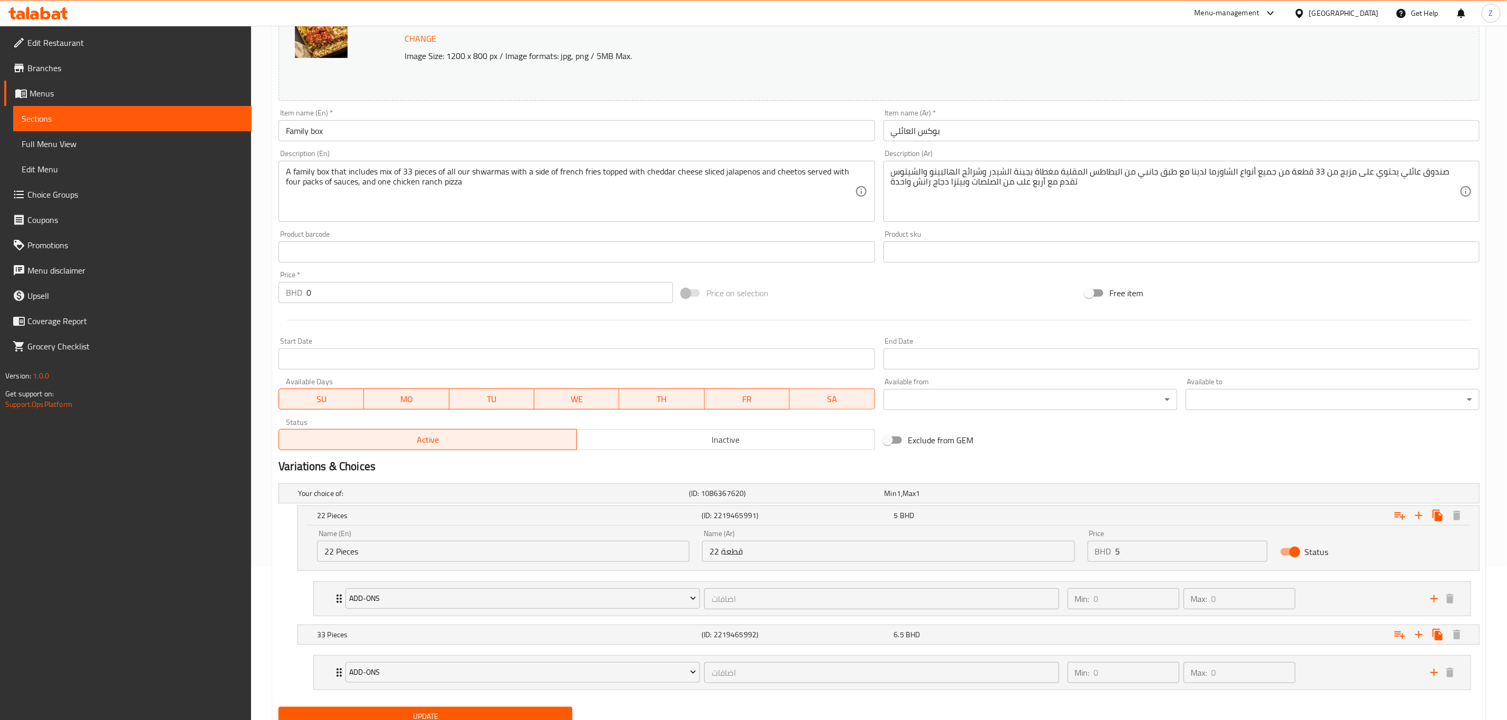
click at [1179, 556] on input "5" at bounding box center [1191, 551] width 152 height 21
click at [1179, 551] on input "5" at bounding box center [1191, 551] width 152 height 21
type input "5.5"
drag, startPoint x: 910, startPoint y: 644, endPoint x: 916, endPoint y: 644, distance: 6.3
click at [909, 501] on div "6.5 BHD" at bounding box center [979, 493] width 195 height 15
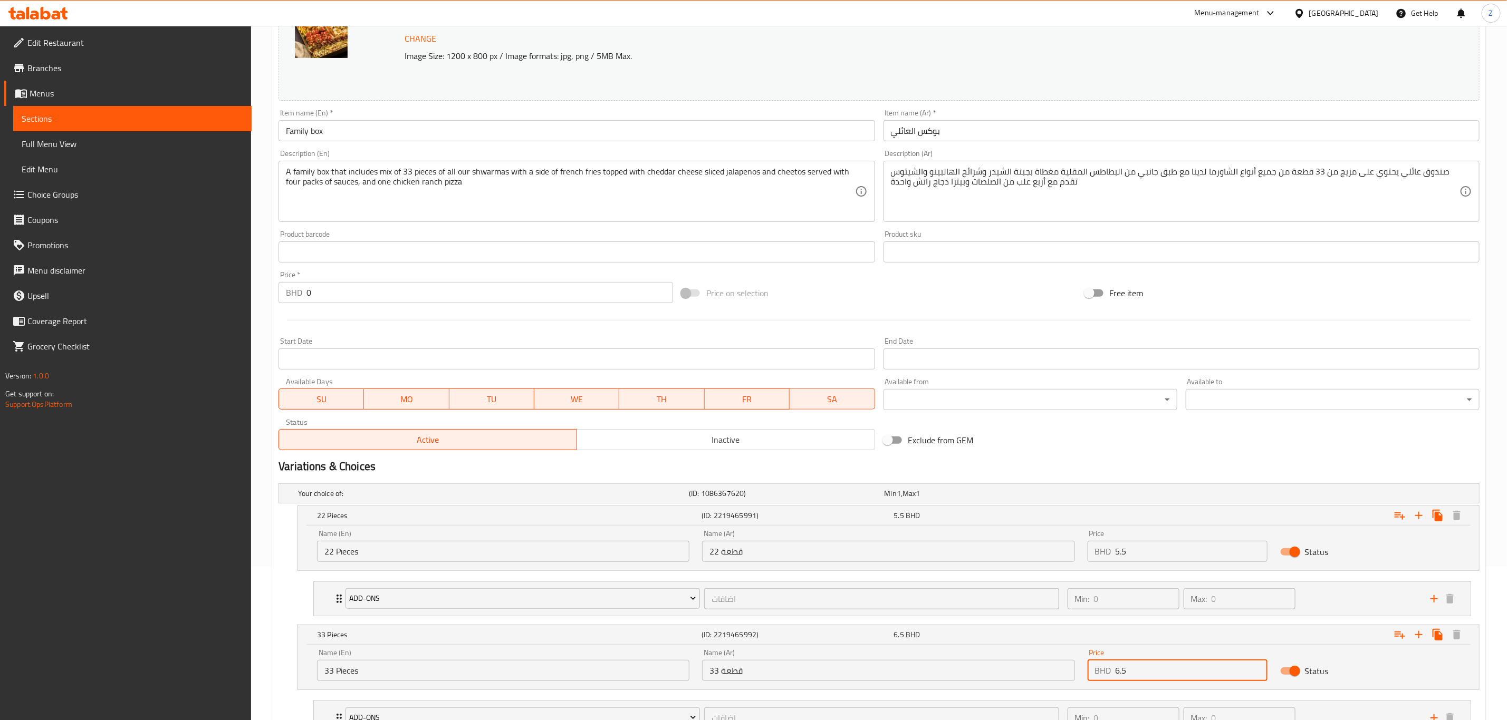
drag, startPoint x: 1113, startPoint y: 679, endPoint x: 978, endPoint y: 702, distance: 136.4
click at [1022, 690] on div "Name (En) 33 Pieces Name (En) Name (Ar) 33 قطعة Name (Ar) Price BHD 6.5 Price S…" at bounding box center [888, 667] width 1181 height 45
type input "7.15"
click at [1322, 447] on div "Change Image Size: 1200 x 800 px / Image formats: jpg, png / 5MB Max. Item name…" at bounding box center [878, 220] width 1209 height 470
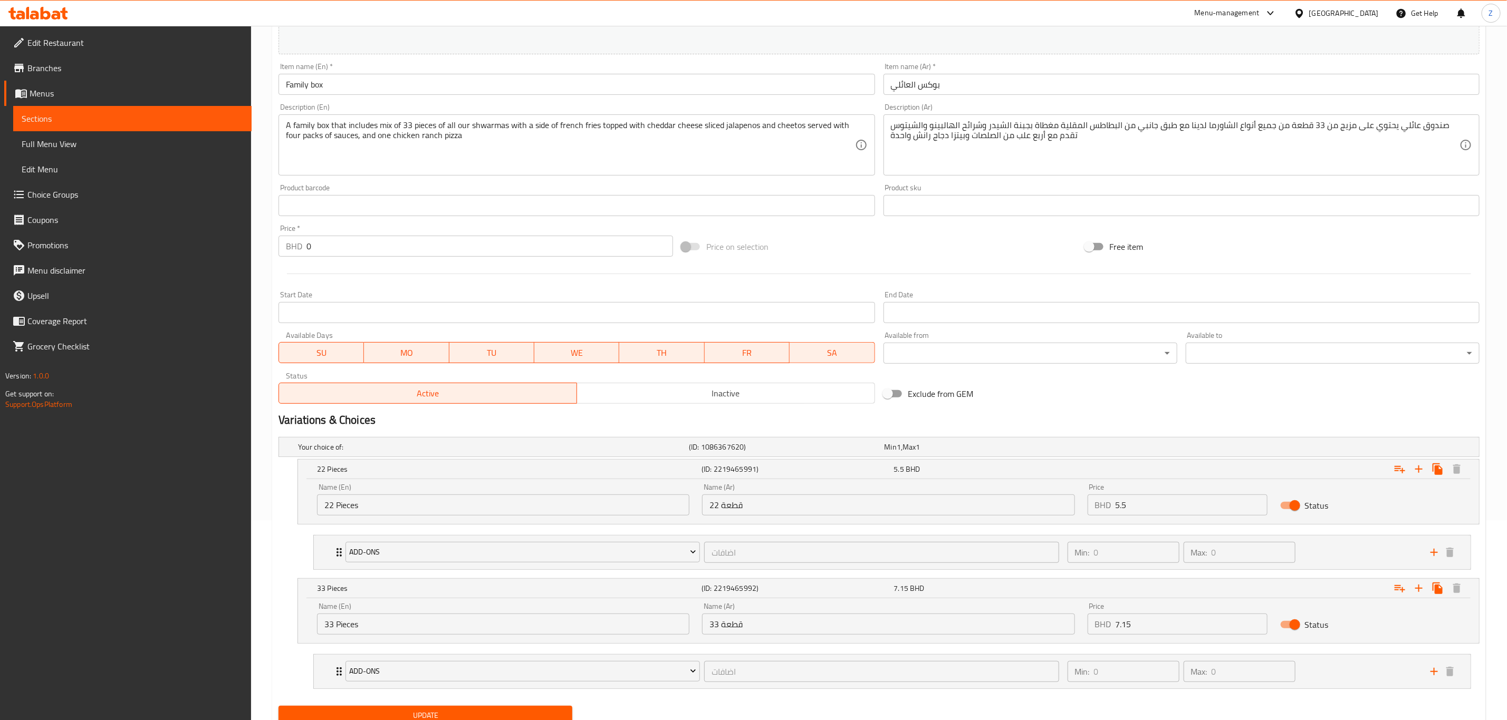
scroll to position [244, 0]
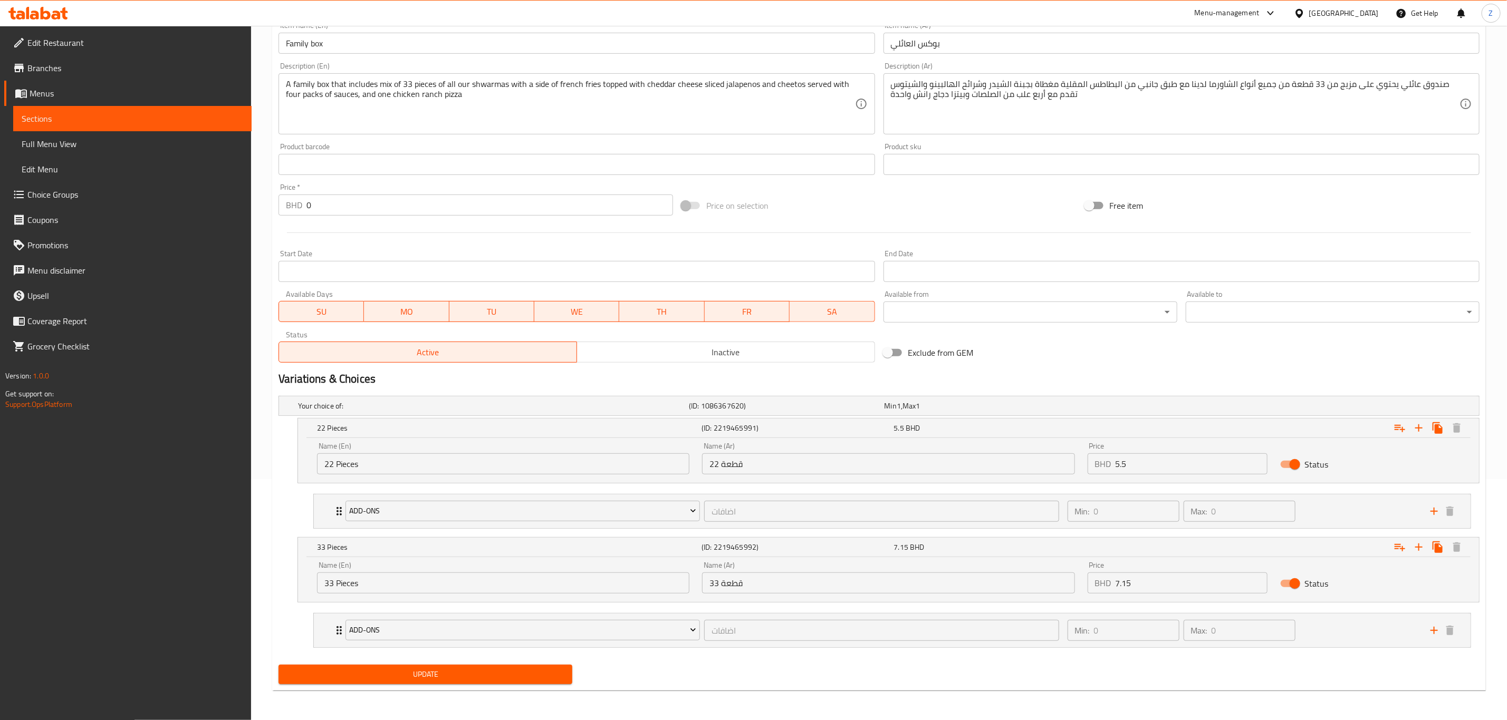
click at [489, 671] on span "Update" at bounding box center [425, 674] width 277 height 13
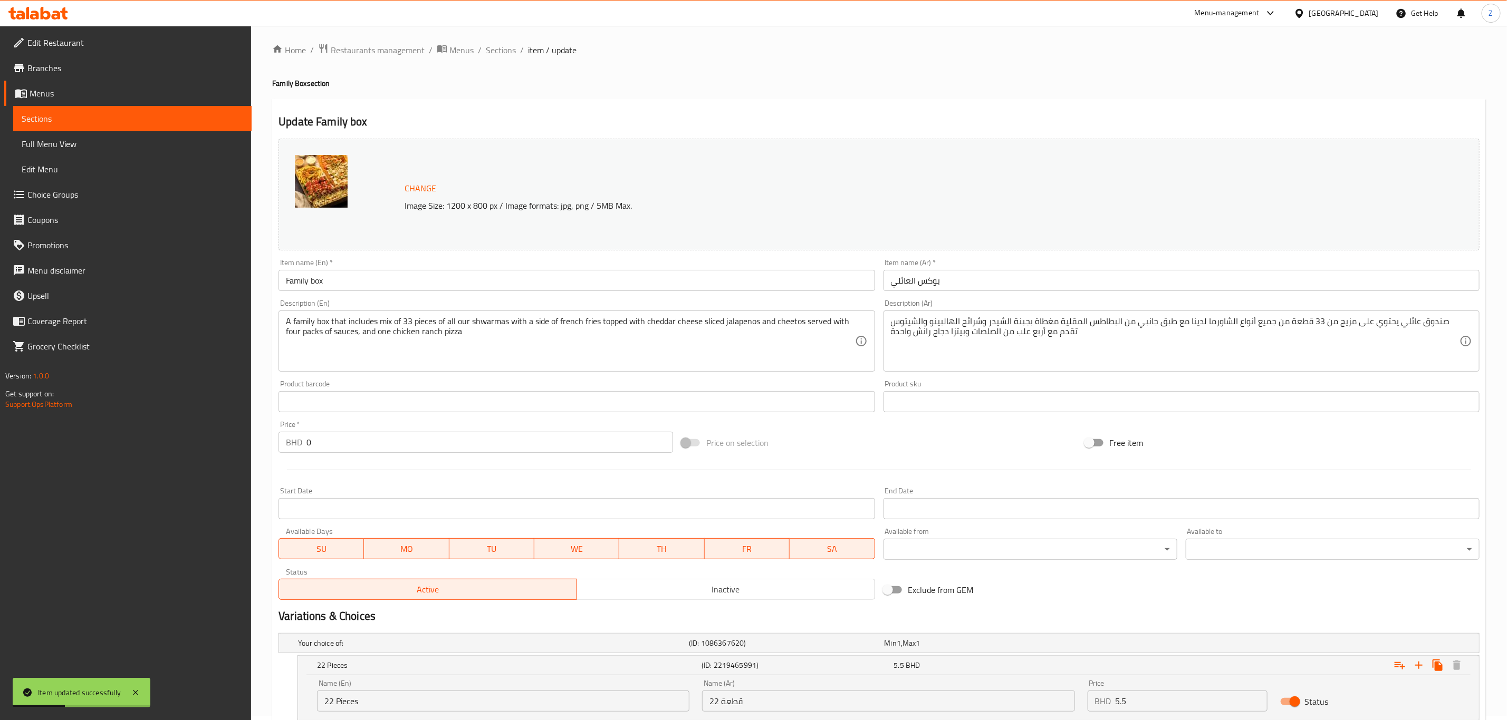
scroll to position [0, 0]
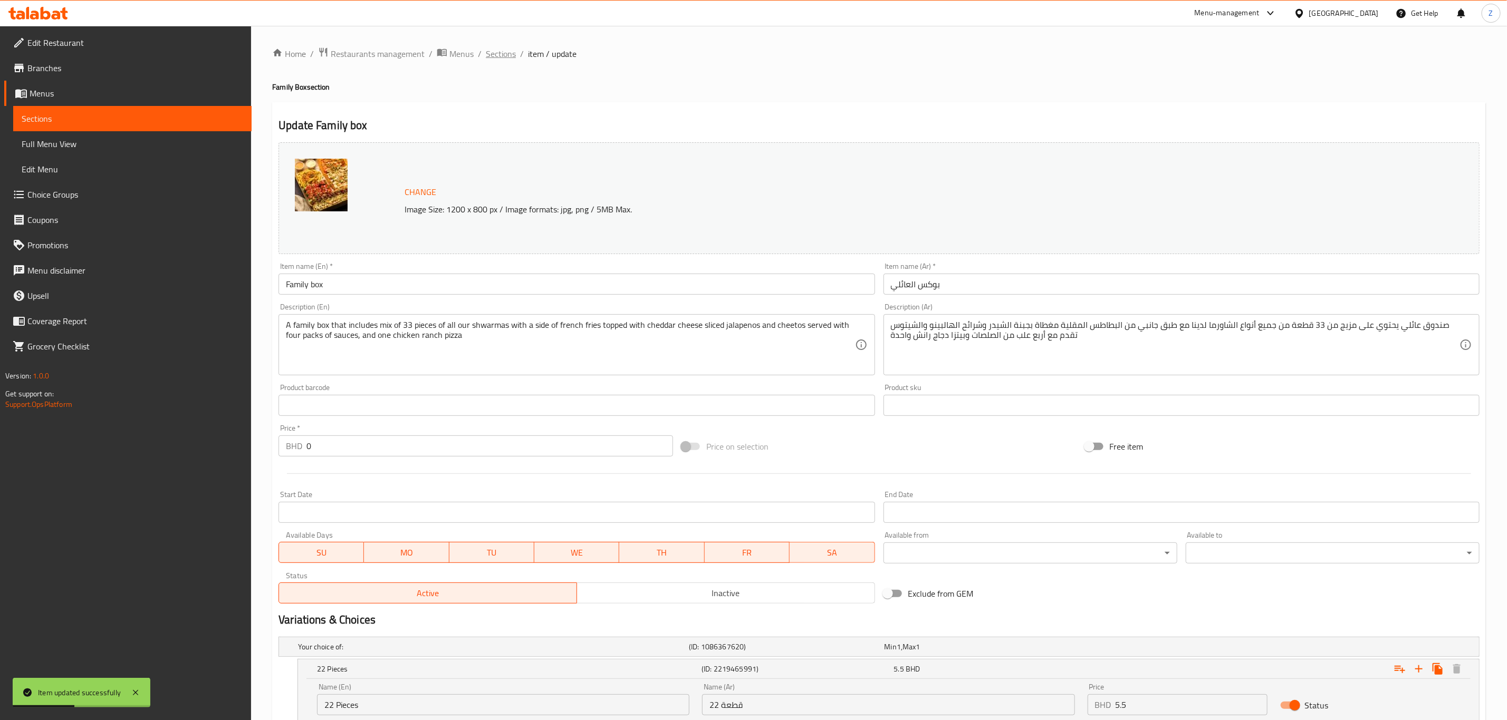
click at [502, 57] on span "Sections" at bounding box center [501, 53] width 30 height 13
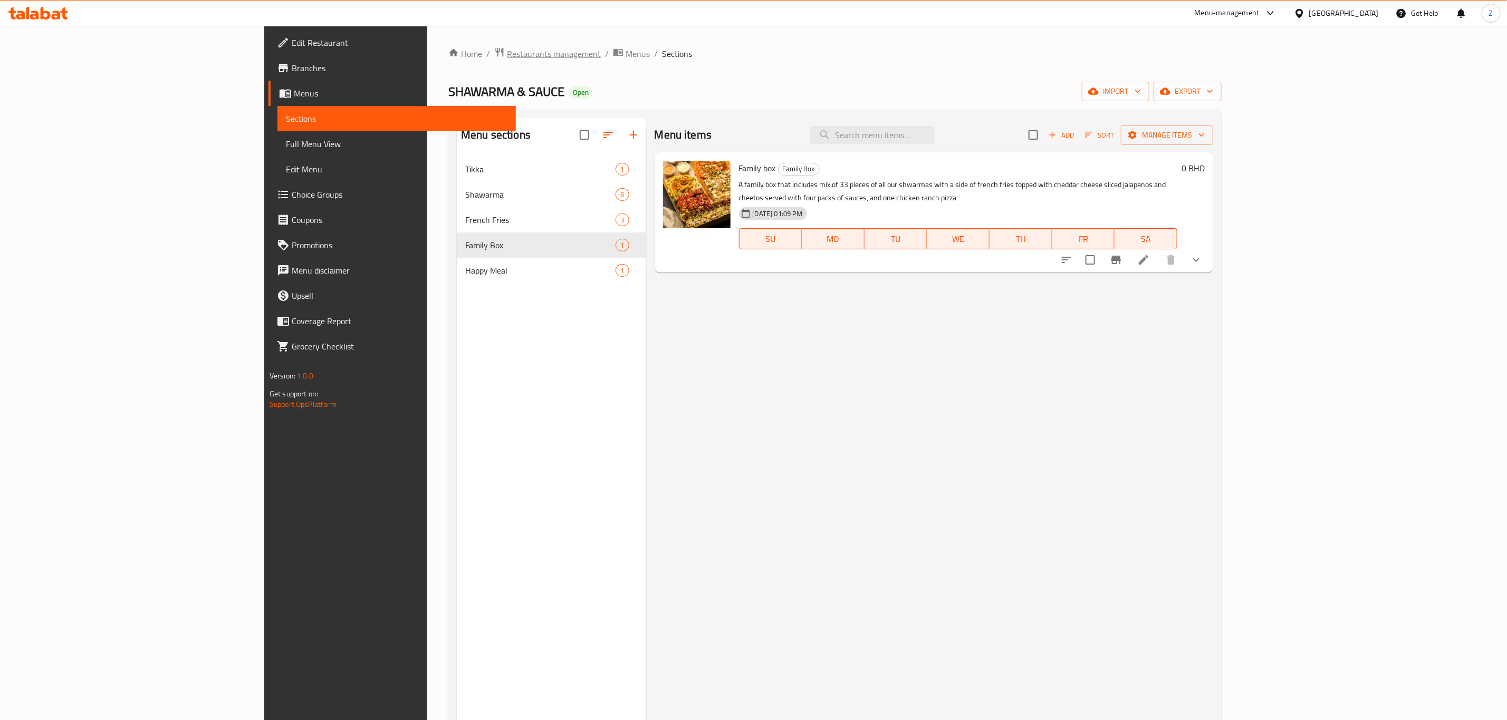
click at [507, 52] on span "Restaurants management" at bounding box center [554, 53] width 94 height 13
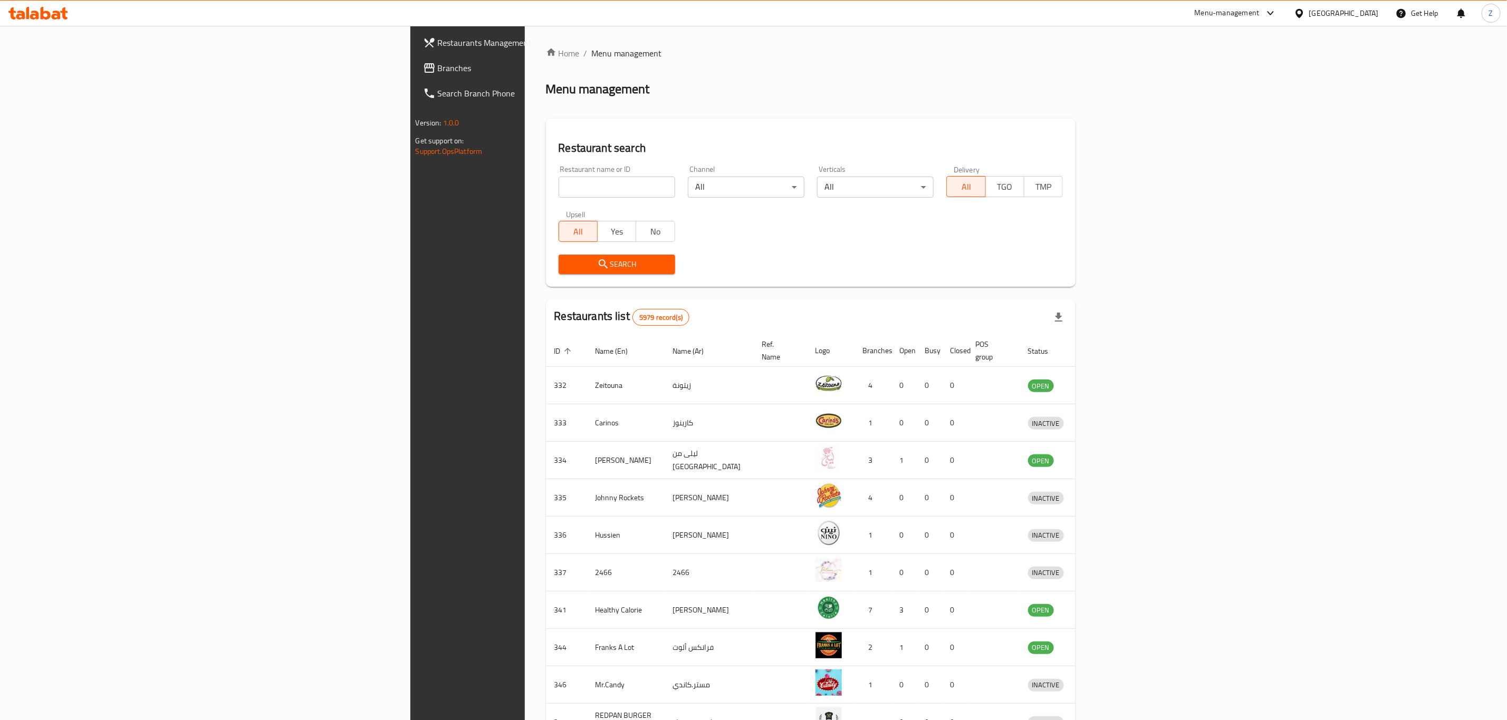
click at [558, 184] on input "search" at bounding box center [616, 187] width 117 height 21
type input "ا"
click button "Search" at bounding box center [616, 265] width 117 height 20
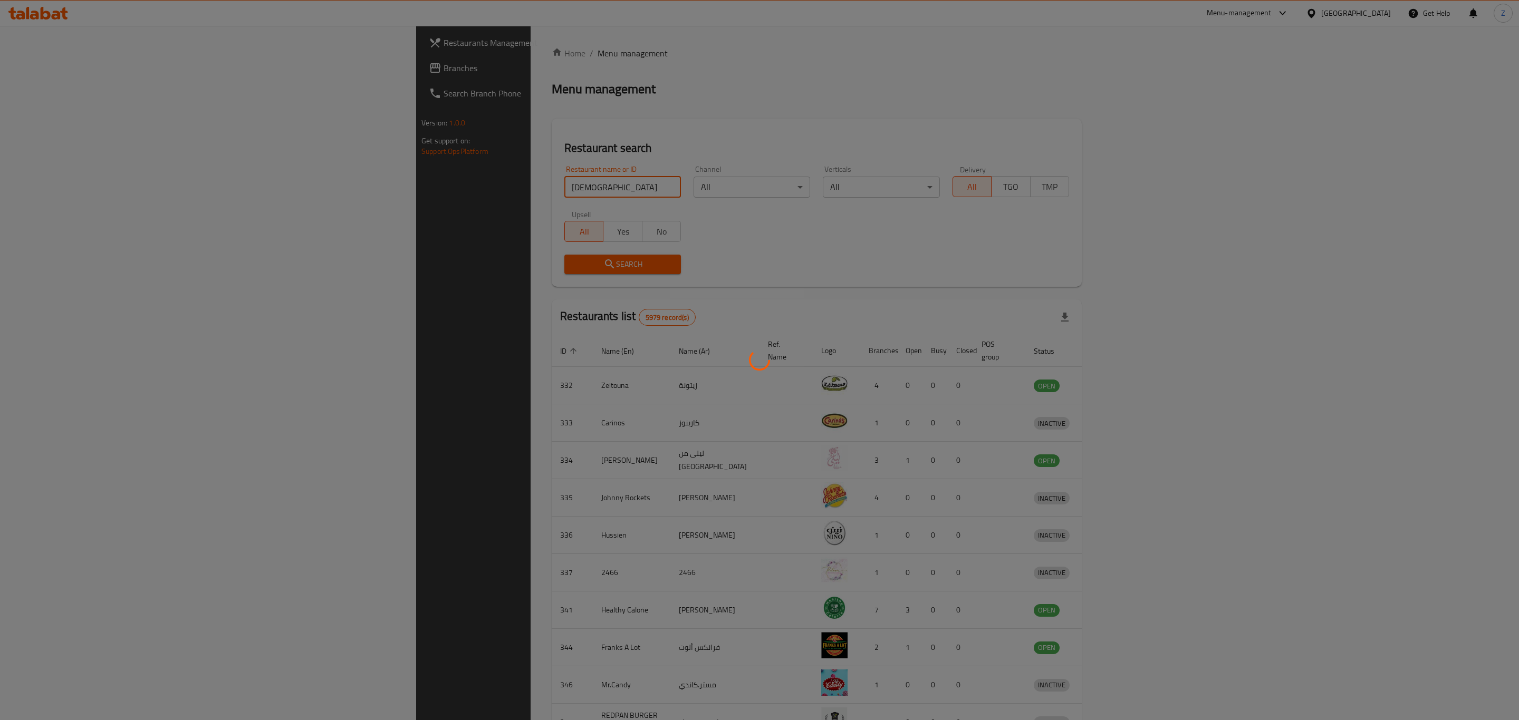
type input "haji patata"
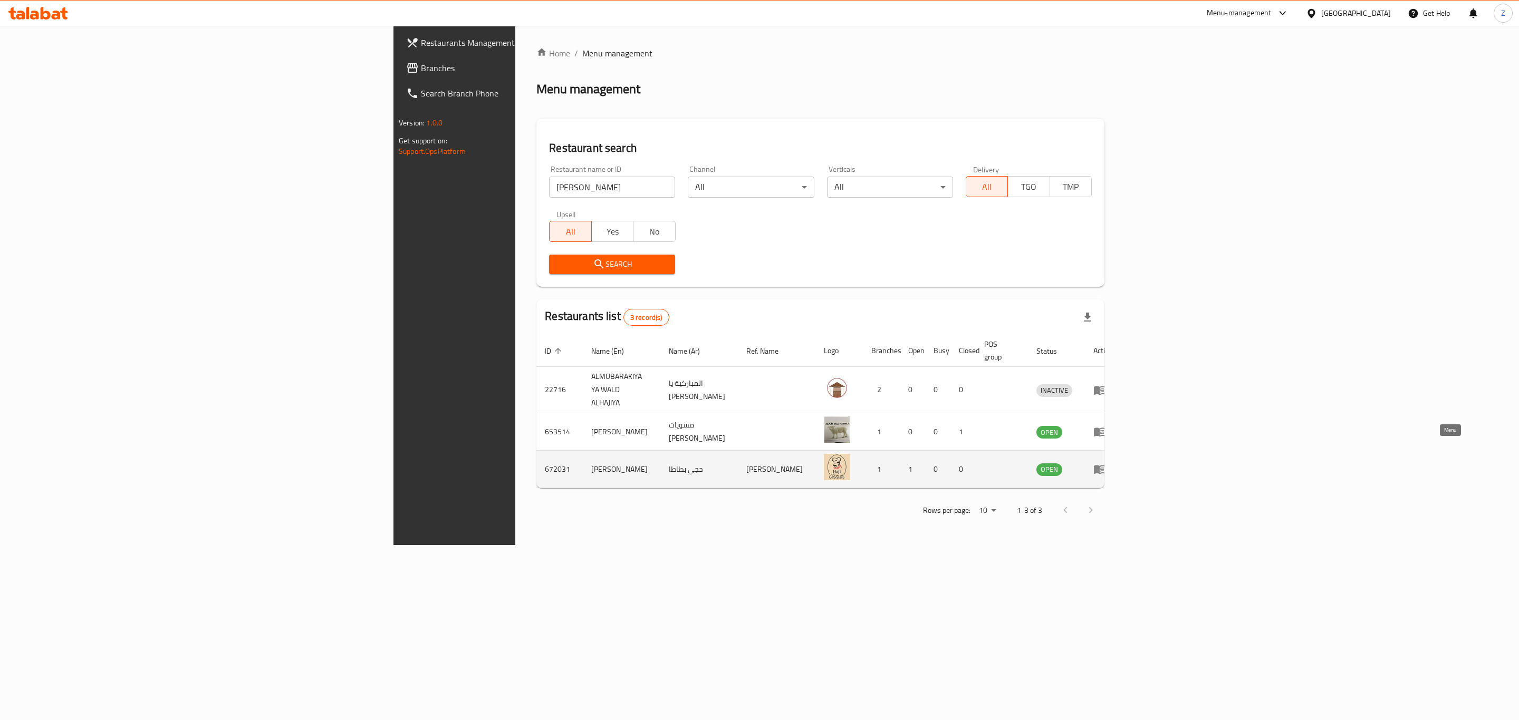
click at [1106, 463] on icon "enhanced table" at bounding box center [1099, 469] width 13 height 13
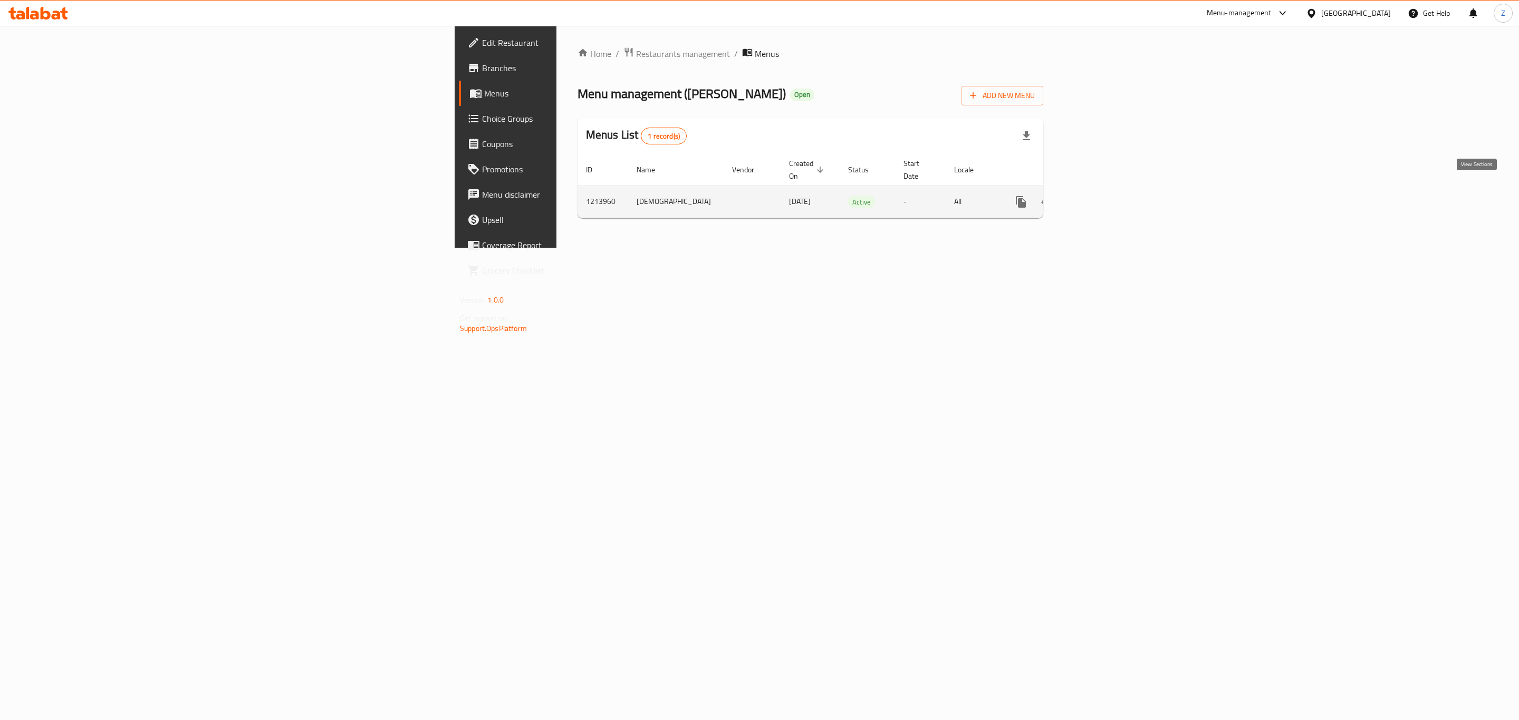
click at [1103, 196] on icon "enhanced table" at bounding box center [1096, 202] width 13 height 13
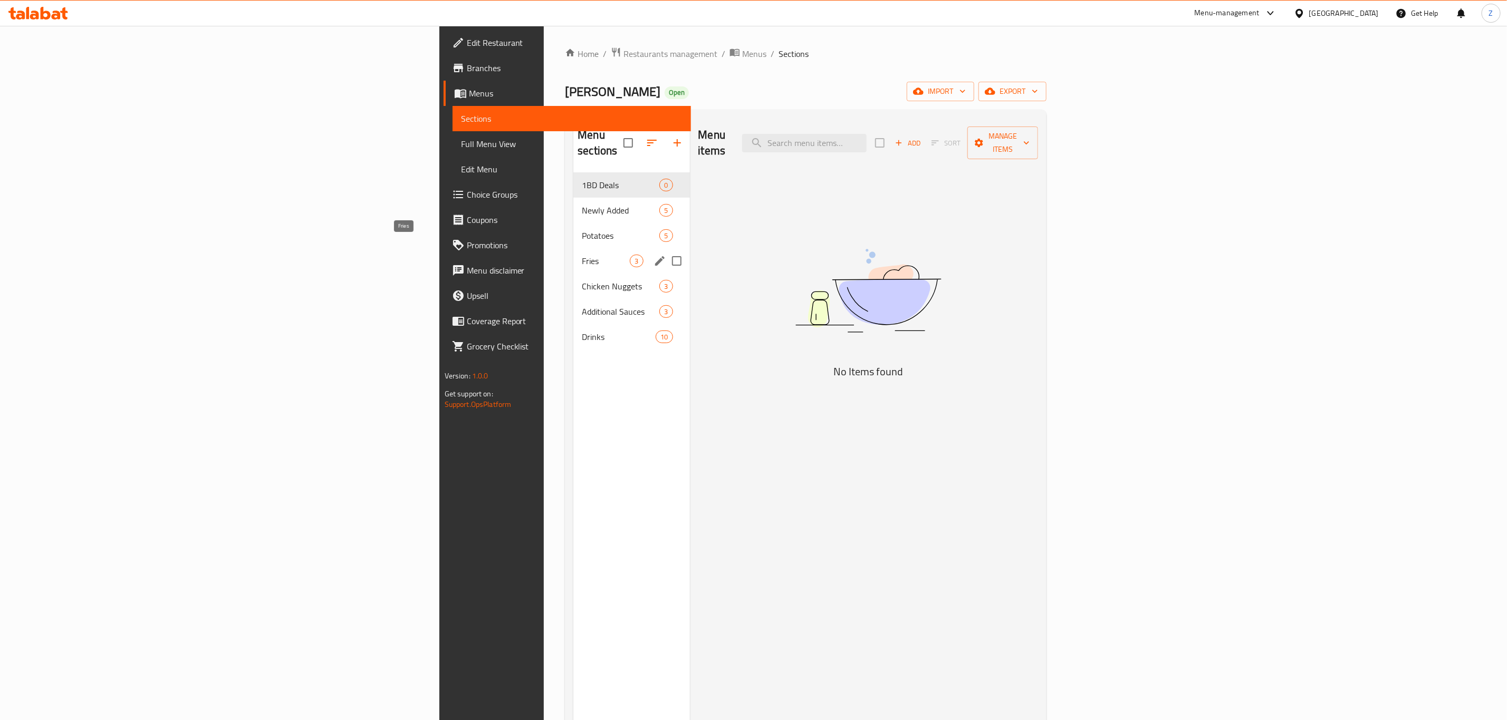
click at [582, 255] on span "Fries" at bounding box center [606, 261] width 48 height 13
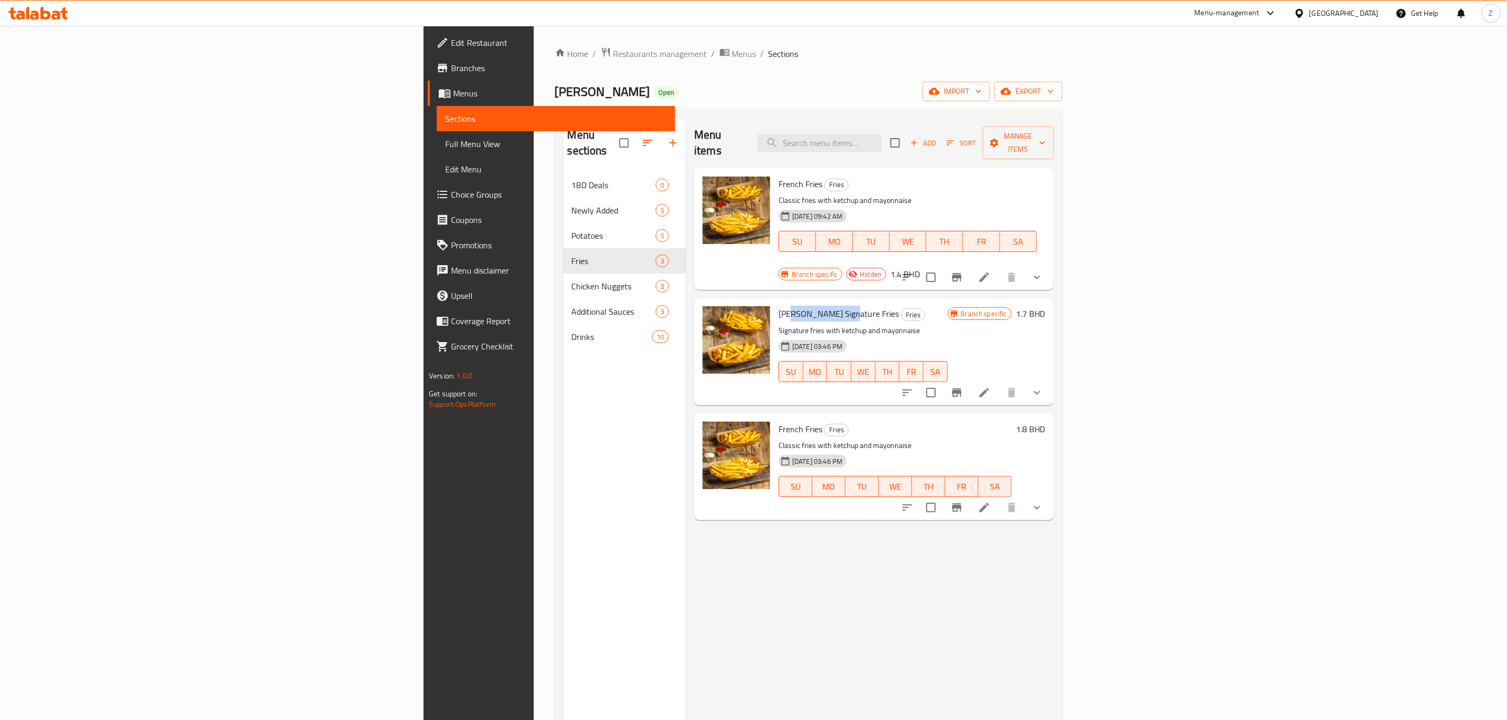
drag, startPoint x: 684, startPoint y: 280, endPoint x: 758, endPoint y: 278, distance: 74.4
click at [778, 306] on span "Haji Patata Signature Fries" at bounding box center [838, 314] width 120 height 16
click at [876, 306] on h6 "Haji Patata Signature Fries Fries" at bounding box center [862, 313] width 169 height 15
click at [1043, 387] on icon "show more" at bounding box center [1036, 393] width 13 height 13
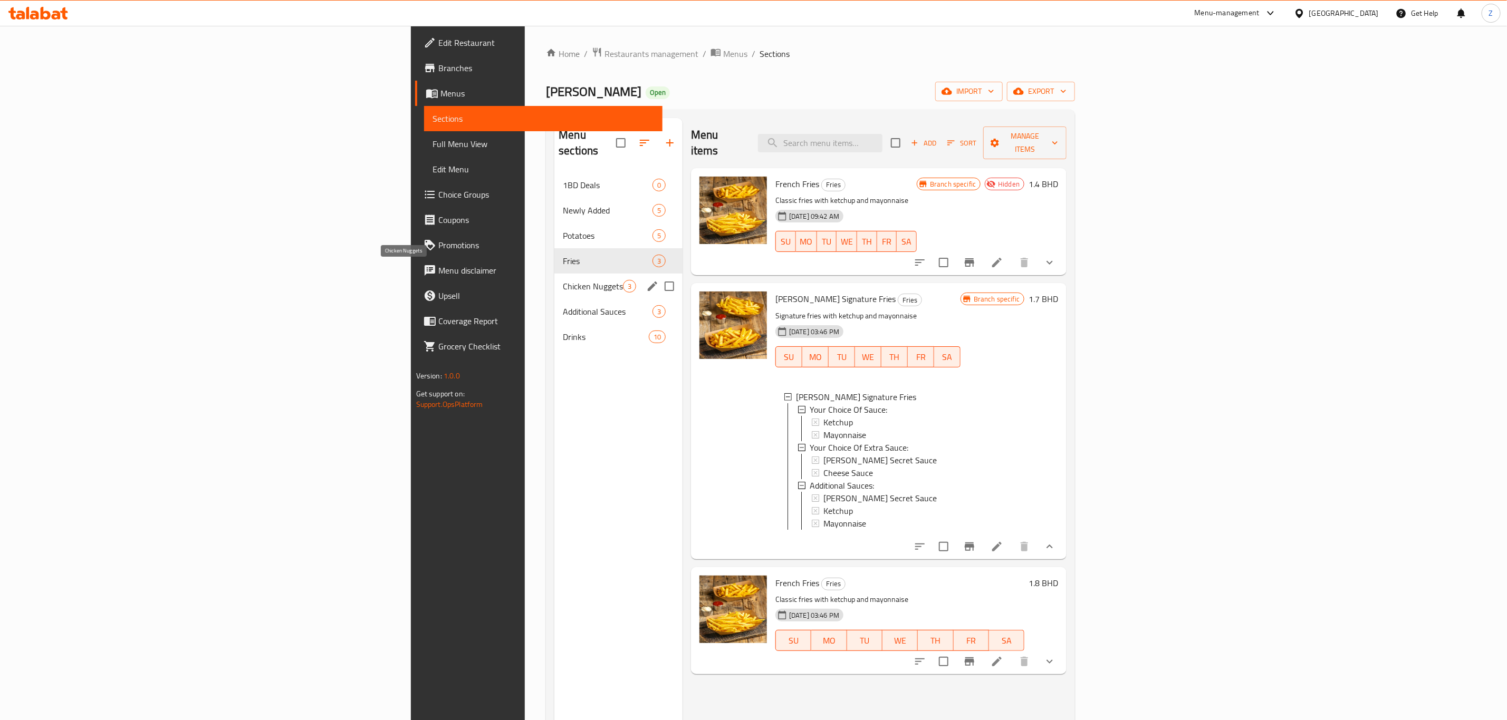
click at [563, 280] on span "Chicken Nuggets" at bounding box center [593, 286] width 60 height 13
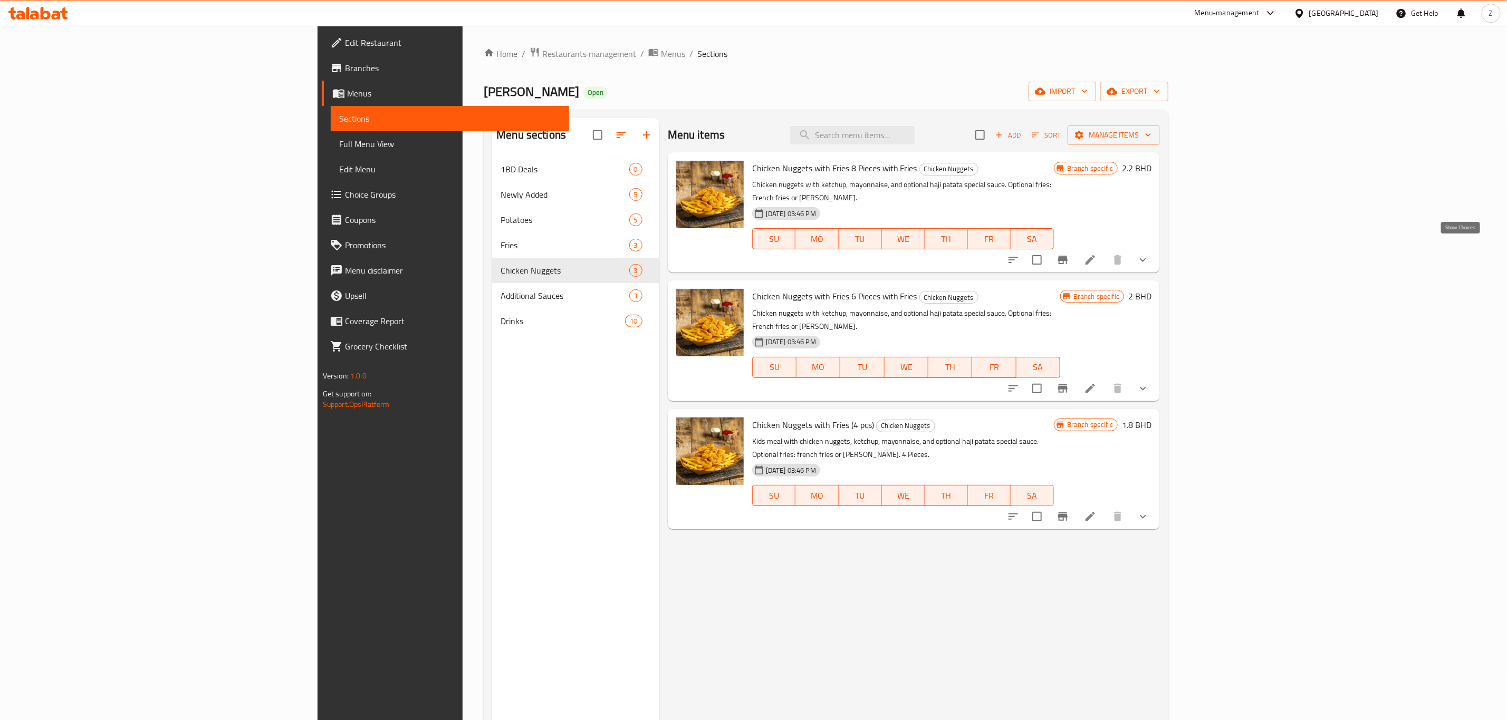
click at [1149, 254] on icon "show more" at bounding box center [1142, 260] width 13 height 13
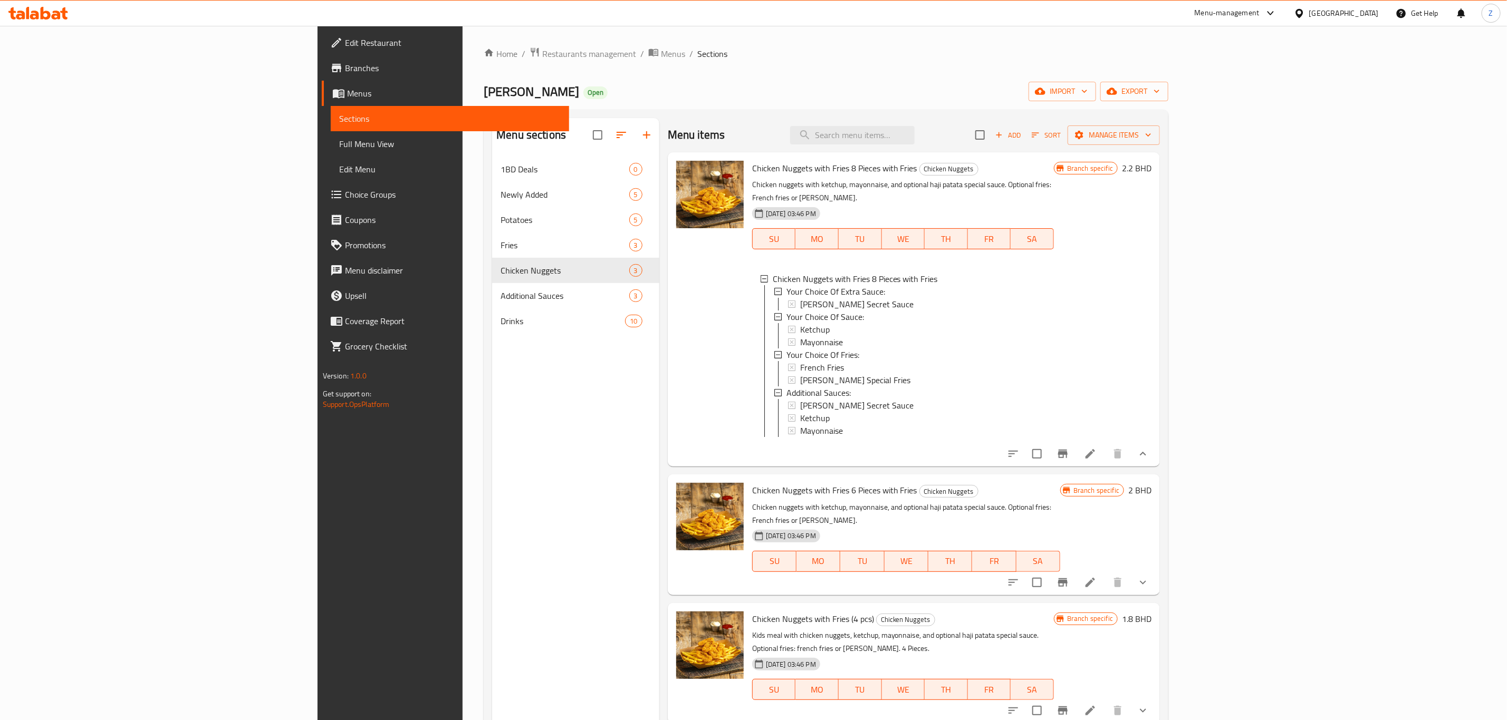
scroll to position [2, 0]
click at [1096, 448] on icon at bounding box center [1090, 454] width 13 height 13
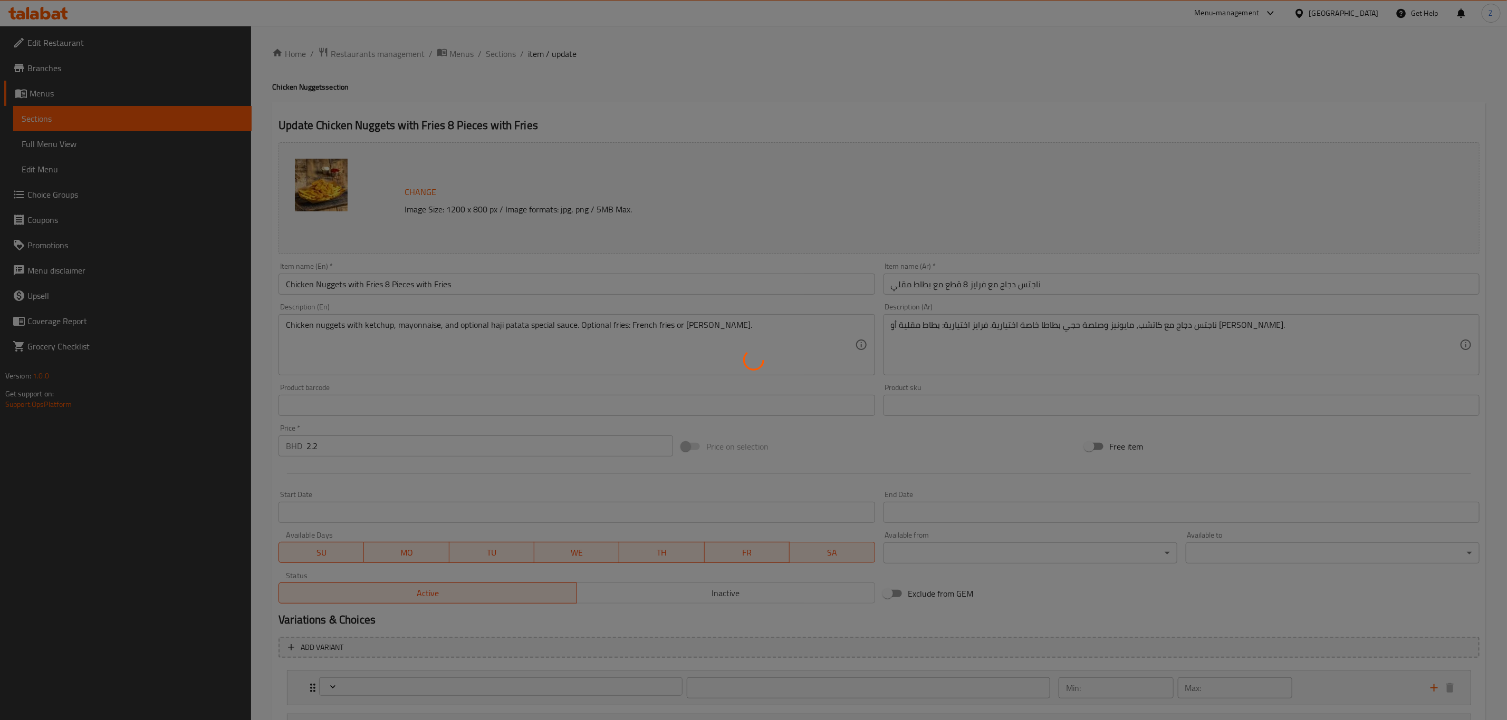
type input "إختيارك من الإكسترا صلصة:"
type input "0"
type input "1"
type input "إختيارك من الصلصة:"
type input "0"
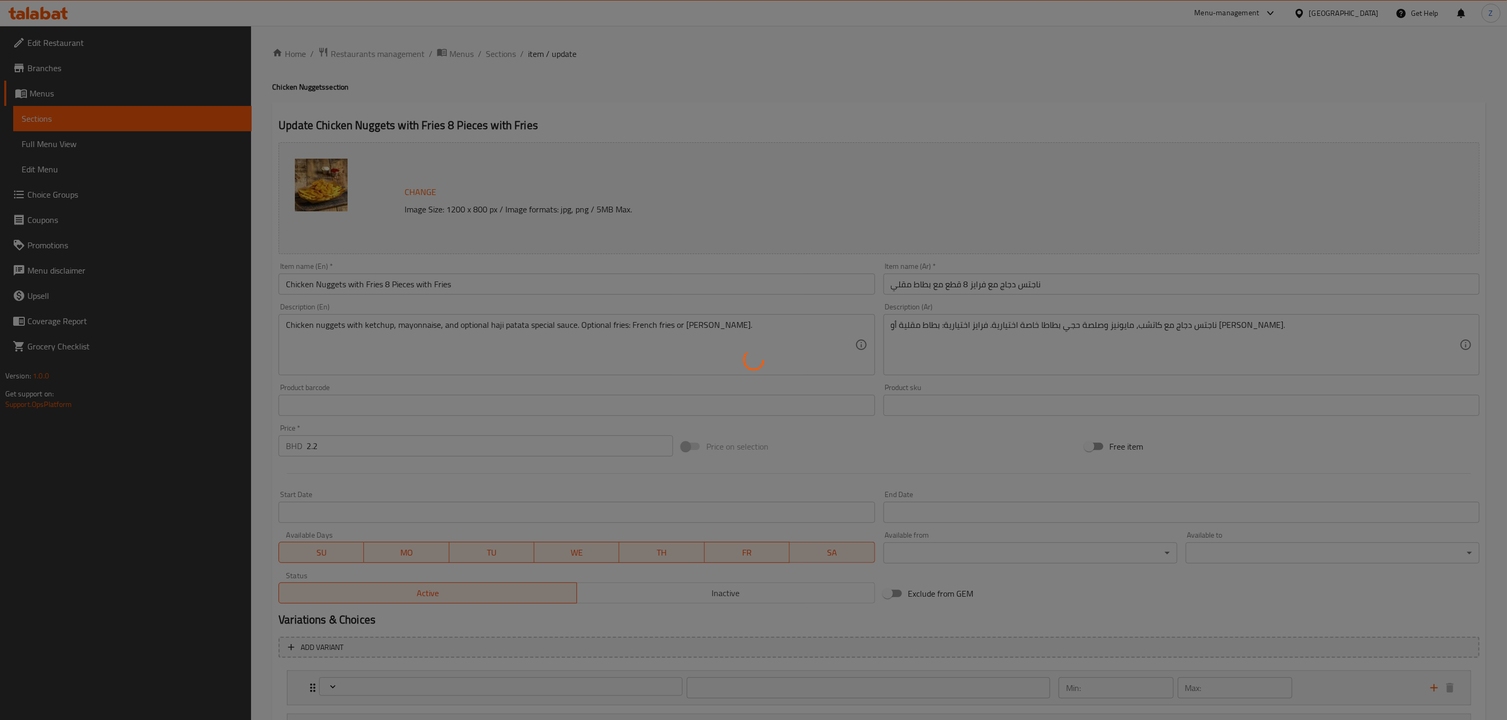
type input "0"
type input "إختيارك من الفرايز:"
type input "1"
type input "إضافات الصلصات:"
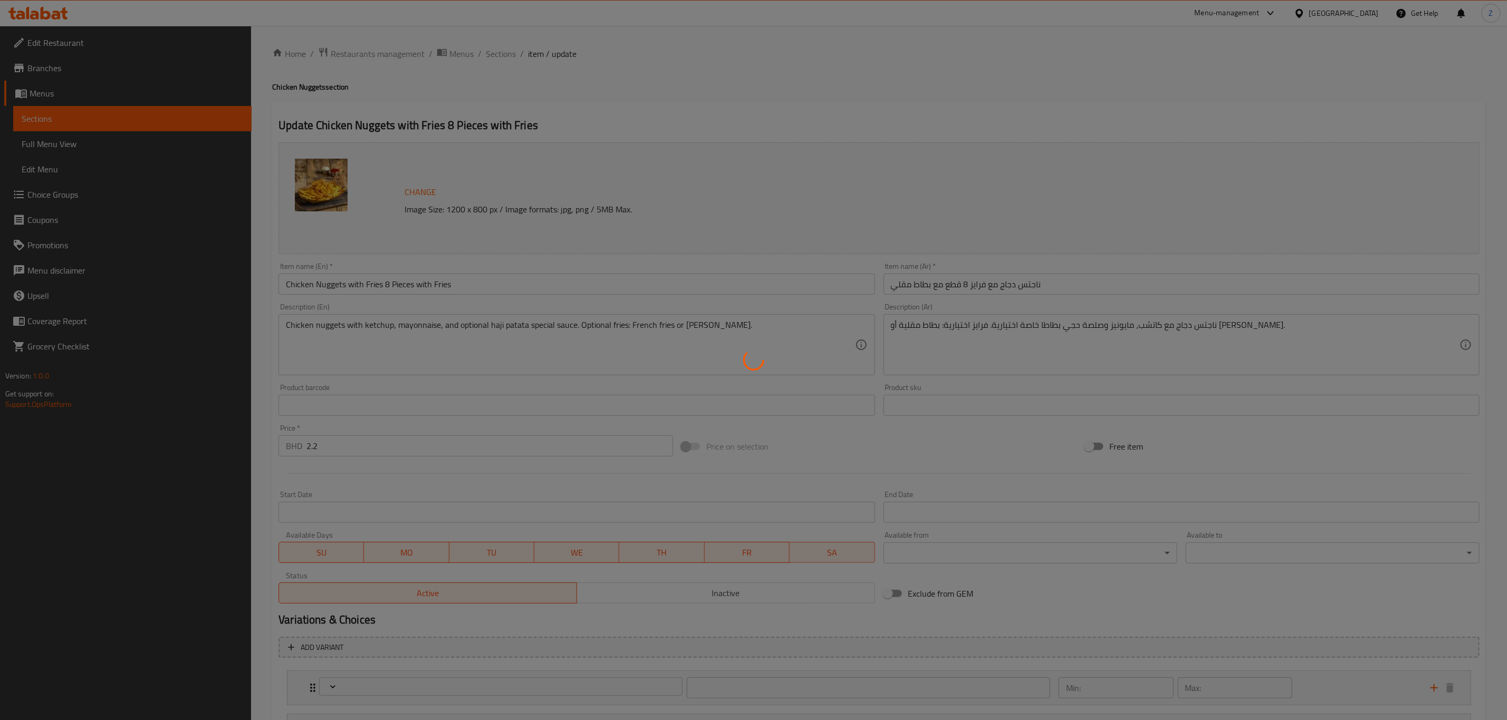
type input "0"
type input "3"
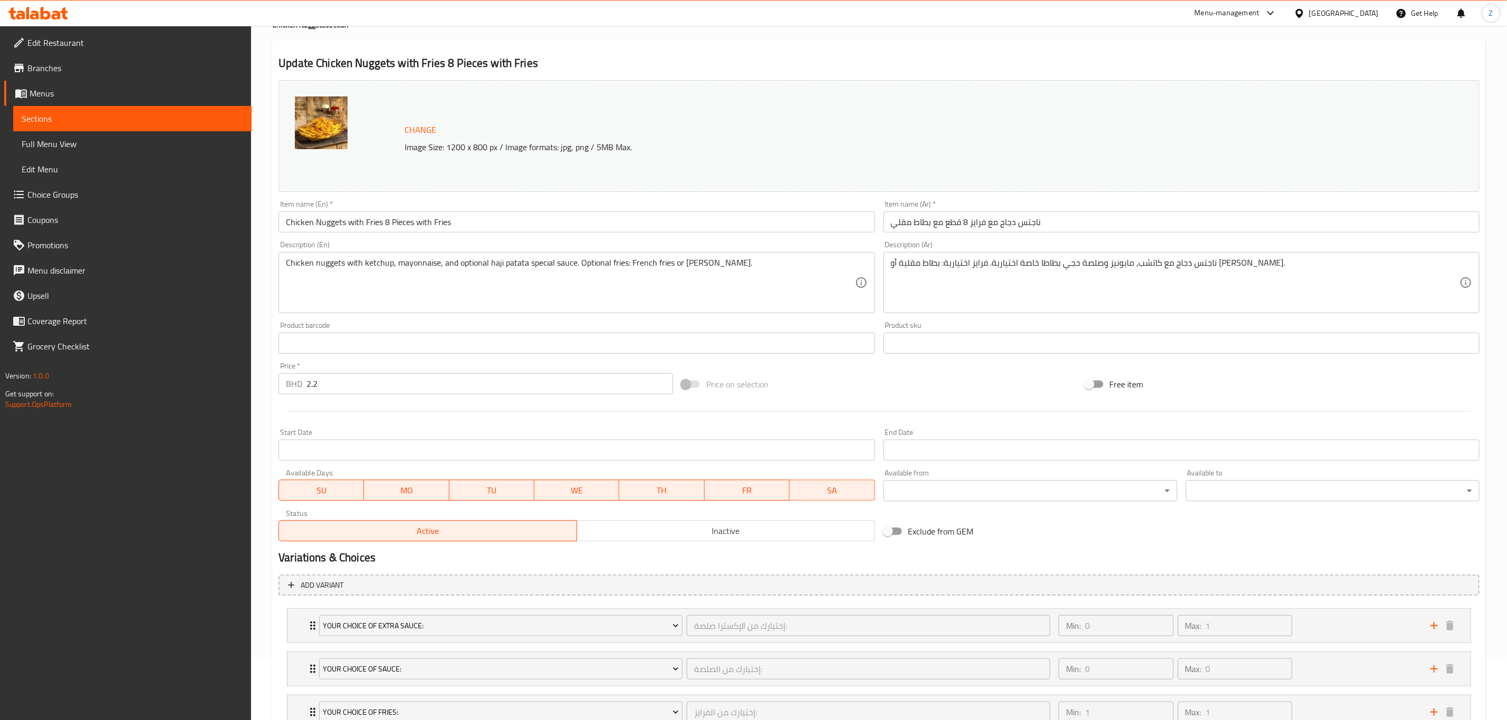
scroll to position [190, 0]
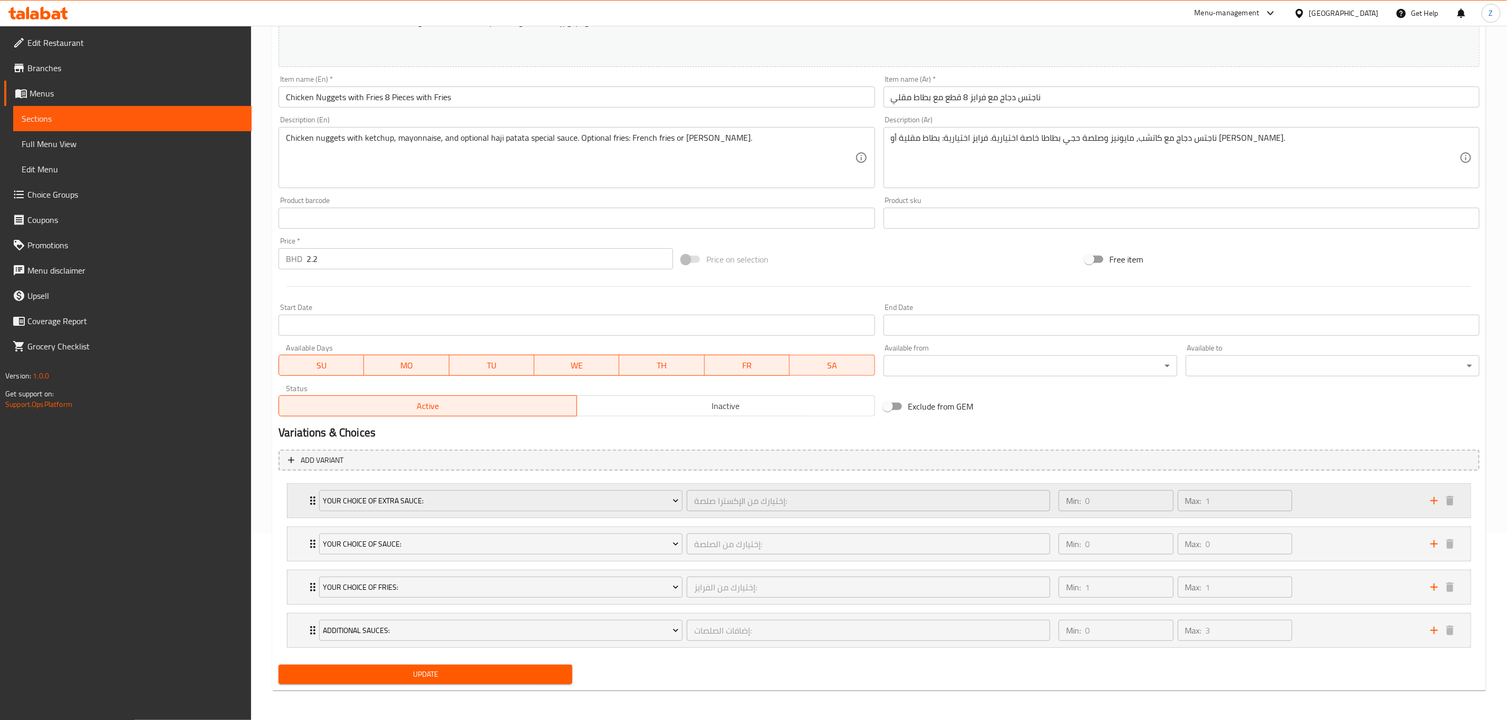
click at [301, 495] on div "Your Choice Of Extra Sauce: إختيارك من الإكسترا صلصة: ​ Min: 0 ​ Max: 1 ​" at bounding box center [878, 501] width 1183 height 34
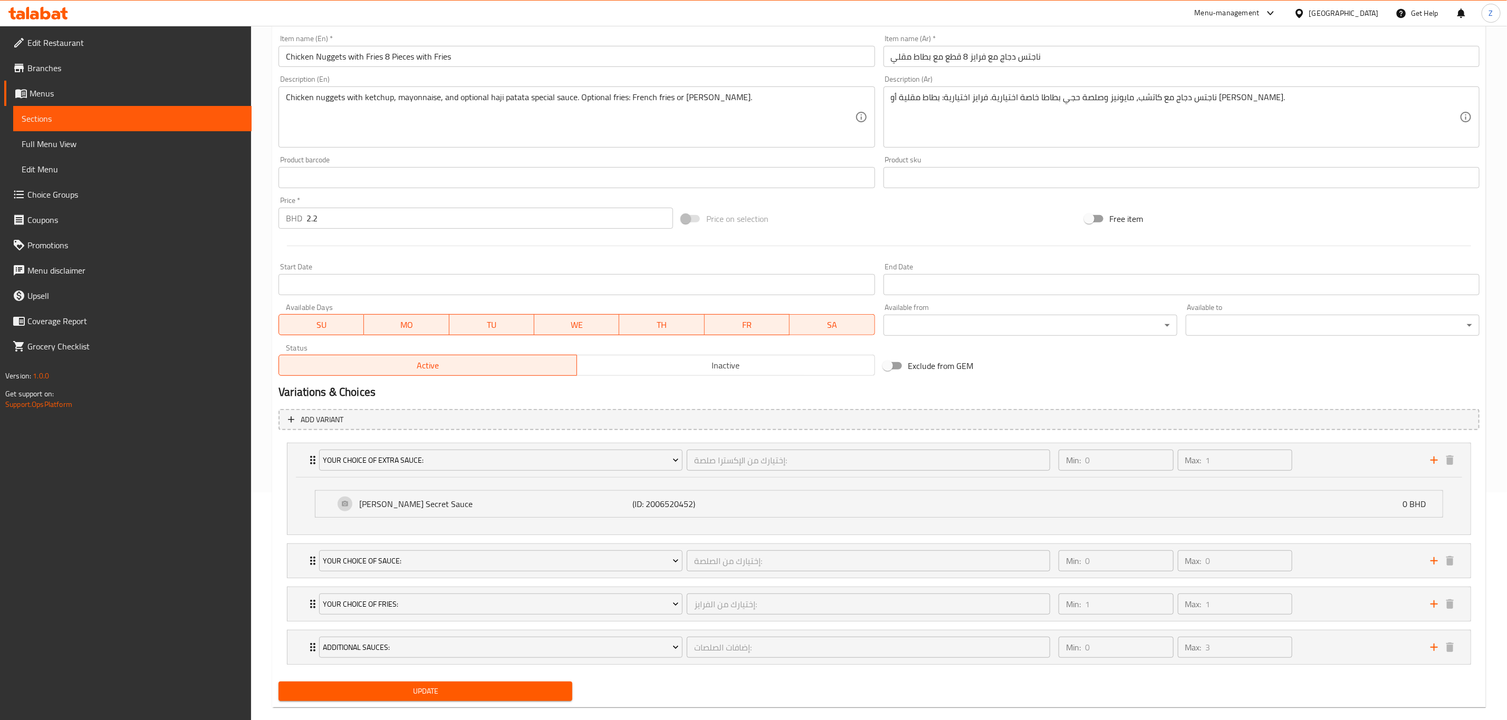
scroll to position [248, 0]
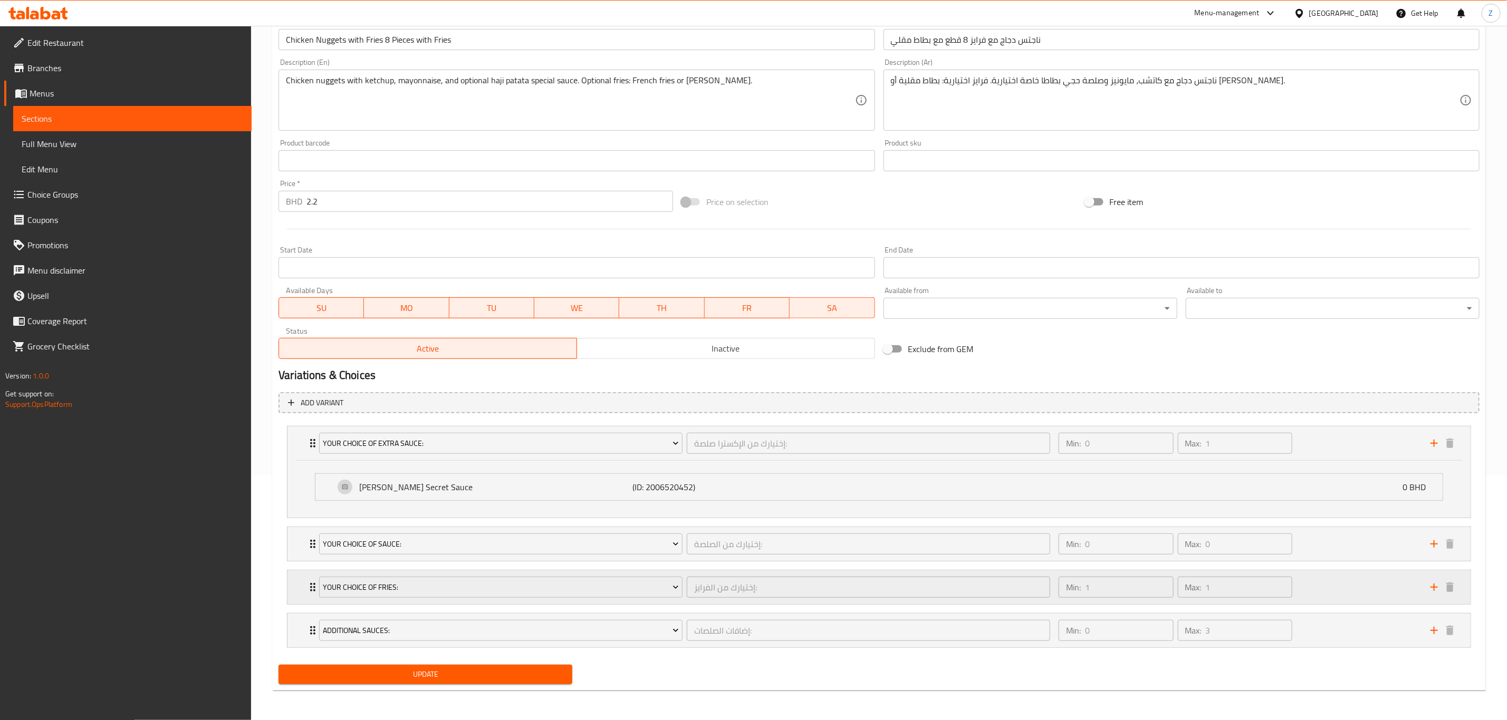
drag, startPoint x: 312, startPoint y: 586, endPoint x: 318, endPoint y: 584, distance: 6.7
click at [312, 587] on icon "Expand" at bounding box center [312, 587] width 5 height 8
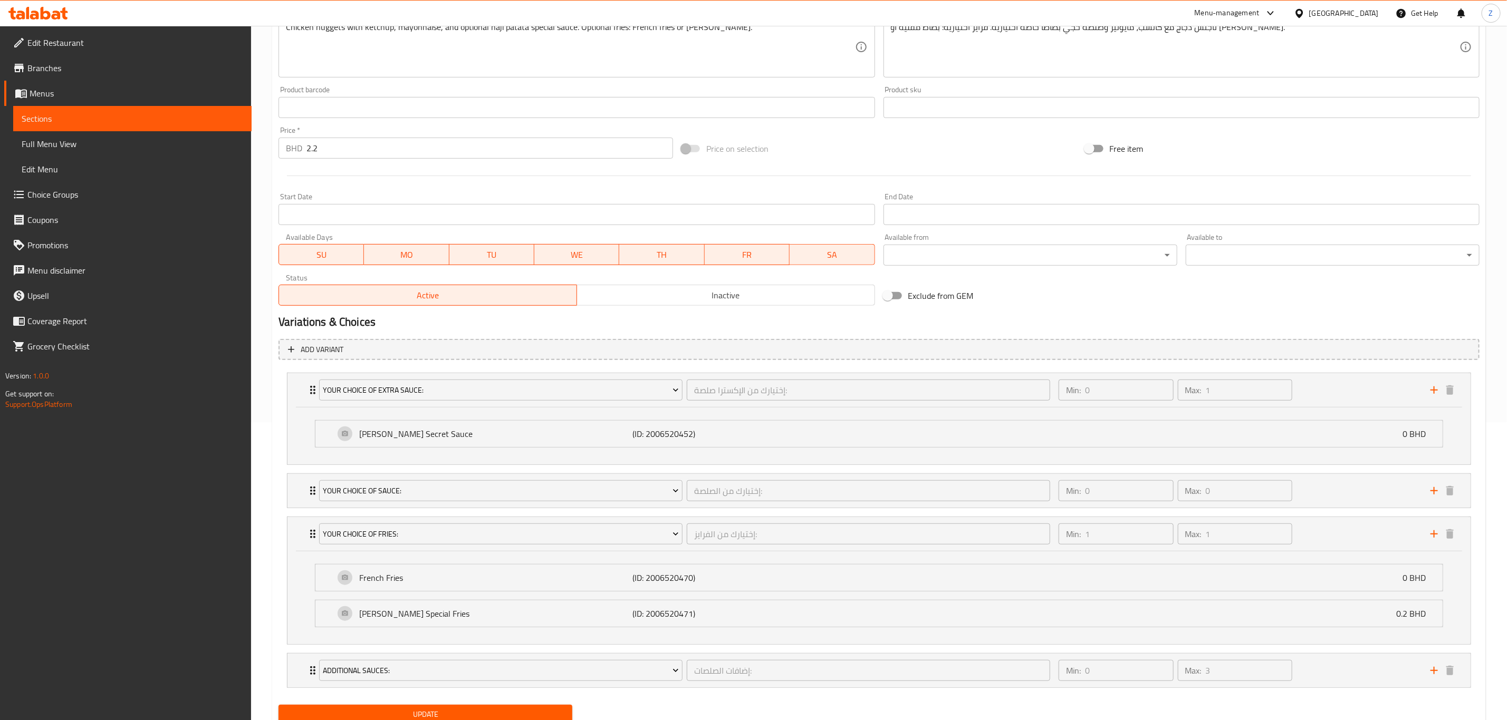
scroll to position [342, 0]
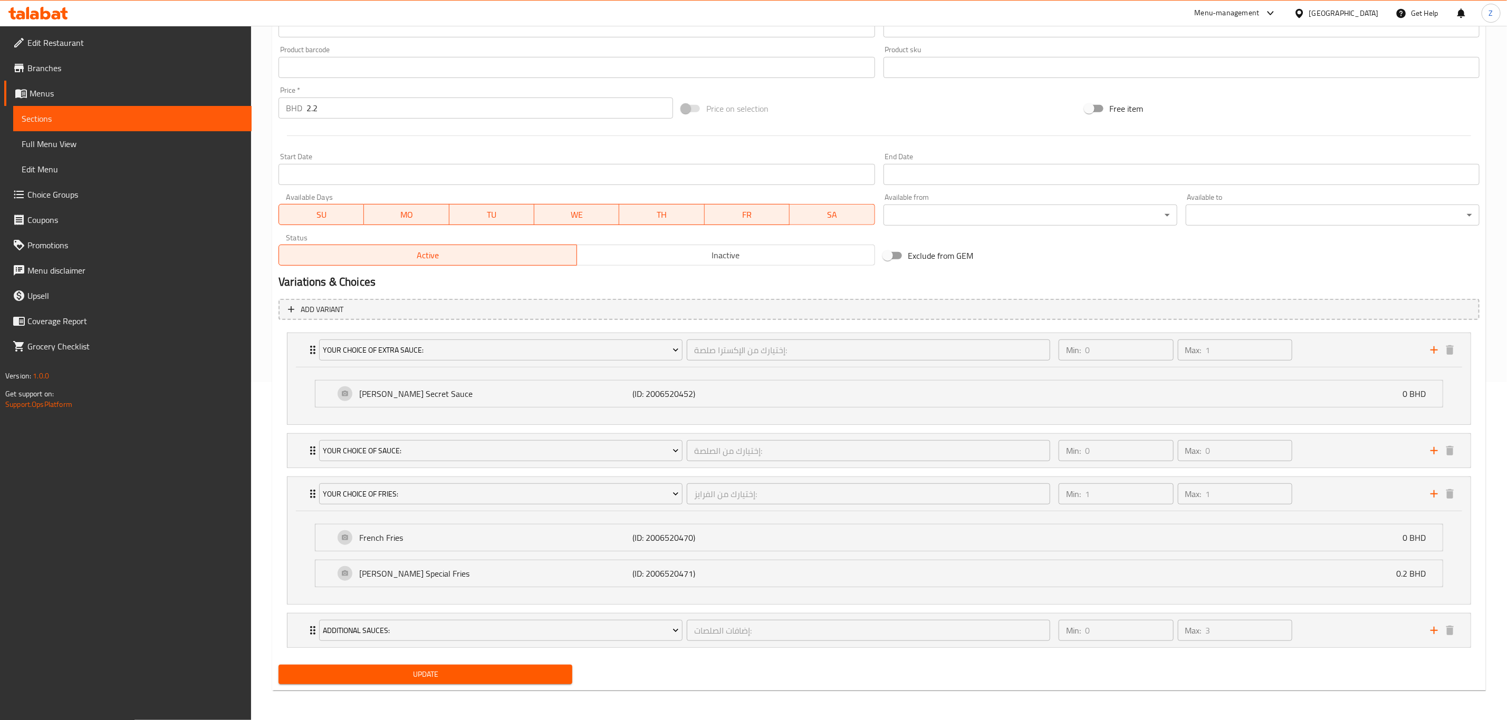
click at [63, 198] on span "Choice Groups" at bounding box center [135, 194] width 216 height 13
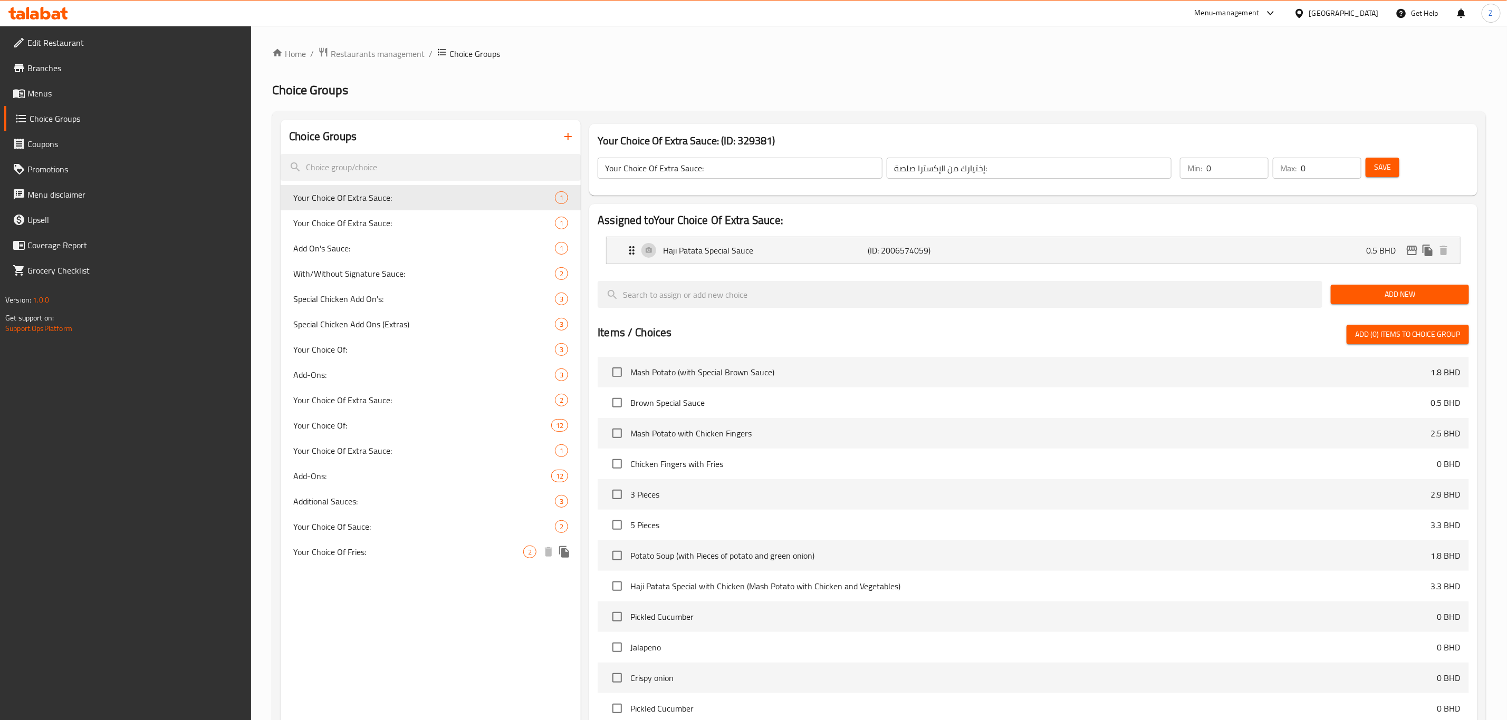
drag, startPoint x: 363, startPoint y: 555, endPoint x: 353, endPoint y: 568, distance: 16.1
click at [361, 560] on div "Your Choice Of Fries: 2" at bounding box center [431, 551] width 300 height 25
type input "Your Choice Of Fries:"
type input "إختيارك من الفرايز:"
type input "1"
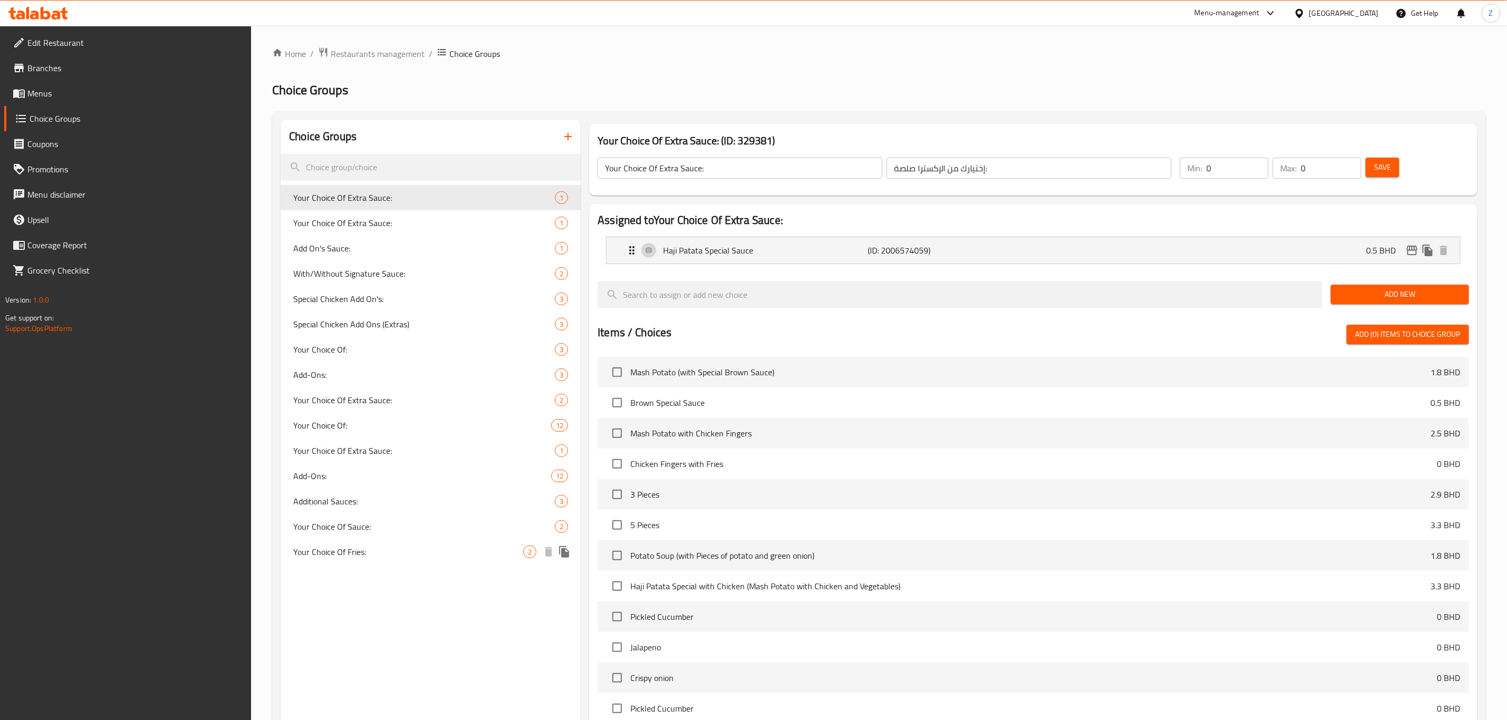
type input "1"
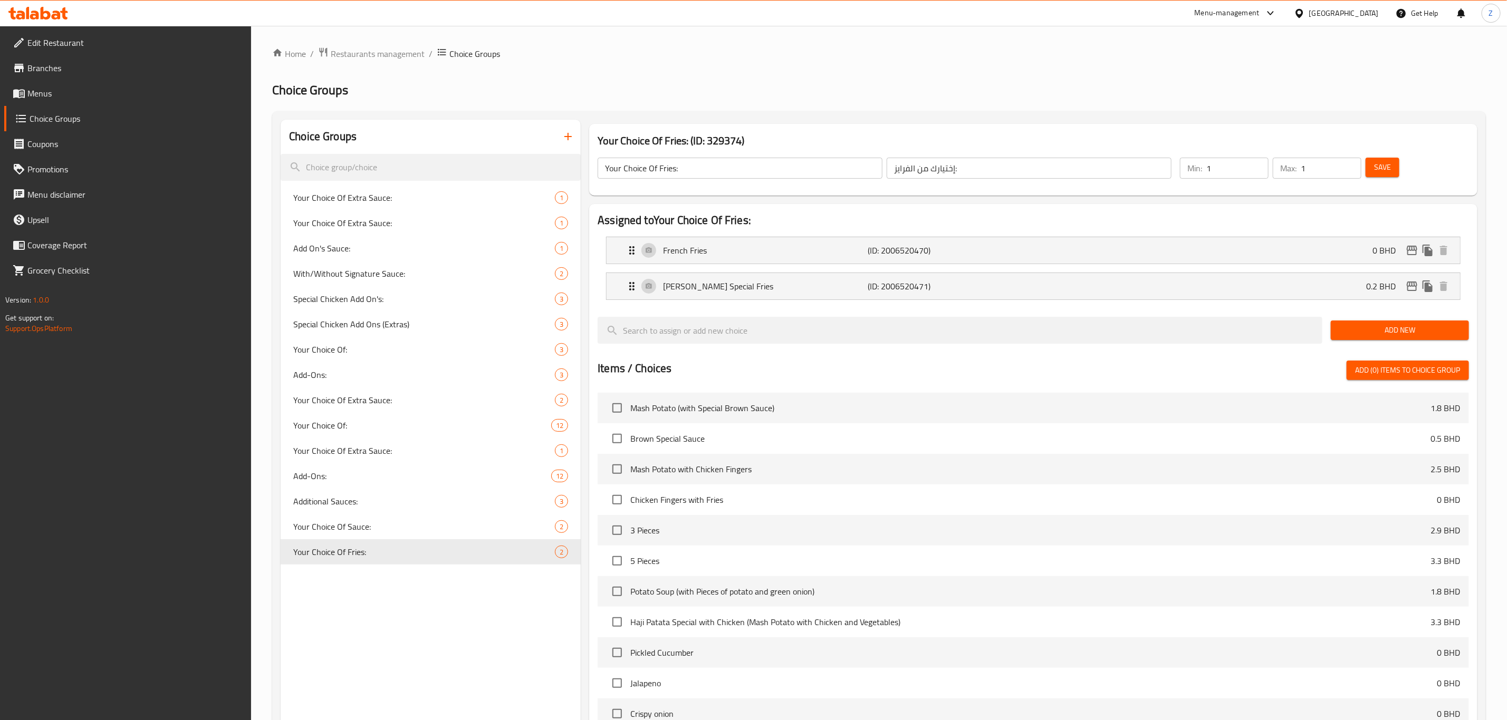
drag, startPoint x: 1223, startPoint y: 165, endPoint x: 1181, endPoint y: 180, distance: 45.1
click at [1182, 179] on div "Min: 1 ​" at bounding box center [1223, 168] width 93 height 25
drag, startPoint x: 1229, startPoint y: 167, endPoint x: 1185, endPoint y: 179, distance: 45.6
click at [1185, 179] on div "Min: 0 ​" at bounding box center [1223, 168] width 93 height 25
type input "0"
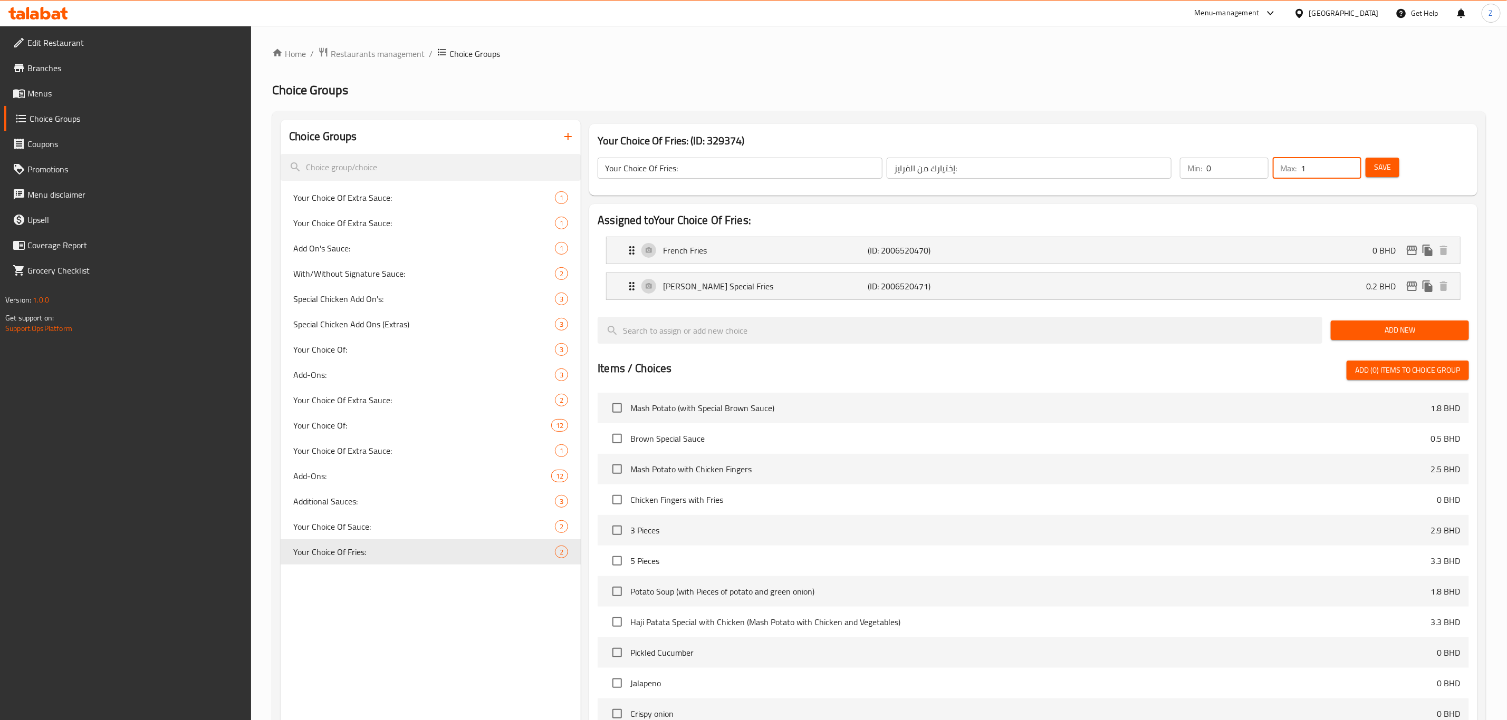
drag, startPoint x: 1324, startPoint y: 171, endPoint x: 1254, endPoint y: 189, distance: 71.9
click at [1257, 188] on div "Your Choice Of Fries: ​ إختيارك من الفرايز: ​ Min: 0 ​ Max: 1 ​ Save" at bounding box center [1033, 168] width 880 height 46
click at [1384, 170] on span "Save" at bounding box center [1382, 167] width 17 height 13
click at [420, 628] on div "Choice Groups Your Choice Of Extra Sauce: 1 Your Choice Of Extra Sauce: 1 Add O…" at bounding box center [431, 514] width 300 height 788
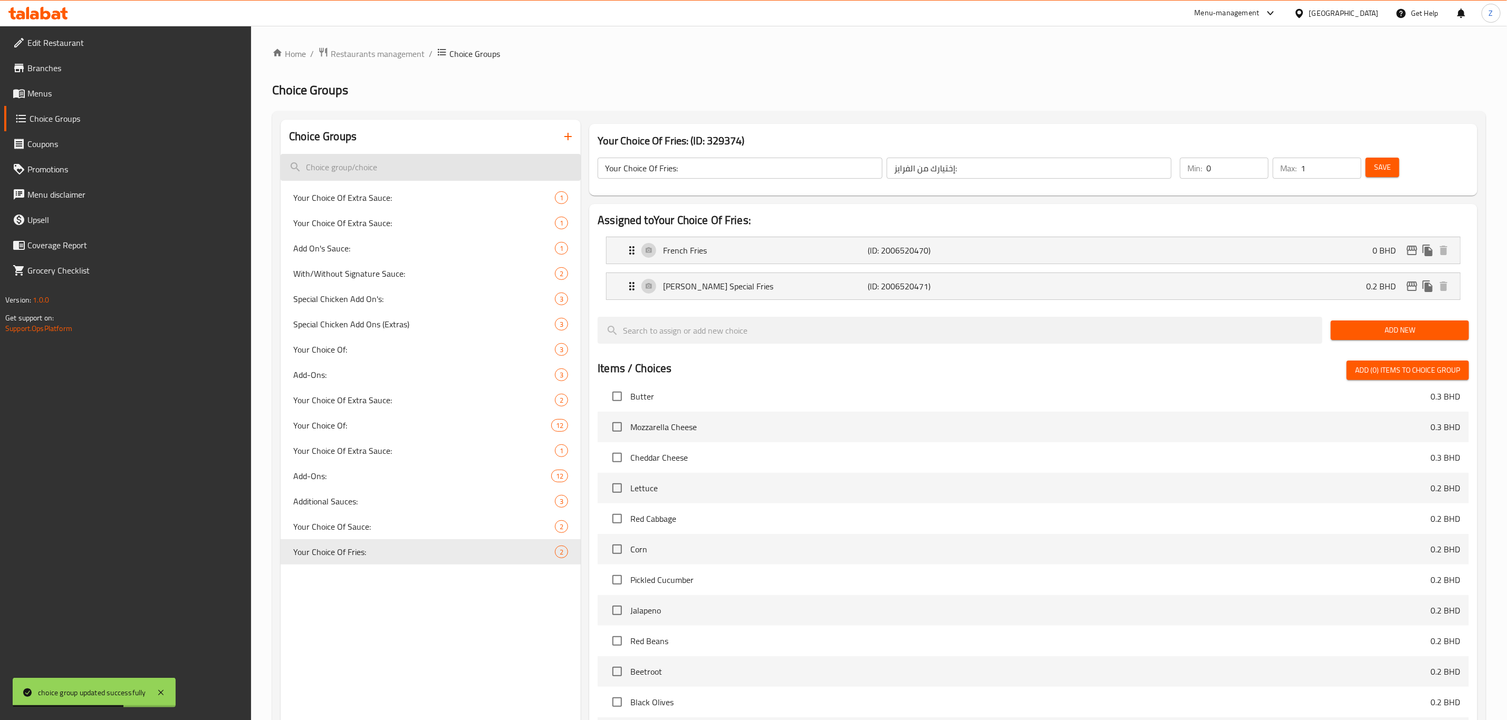
click at [398, 168] on input "search" at bounding box center [431, 167] width 300 height 27
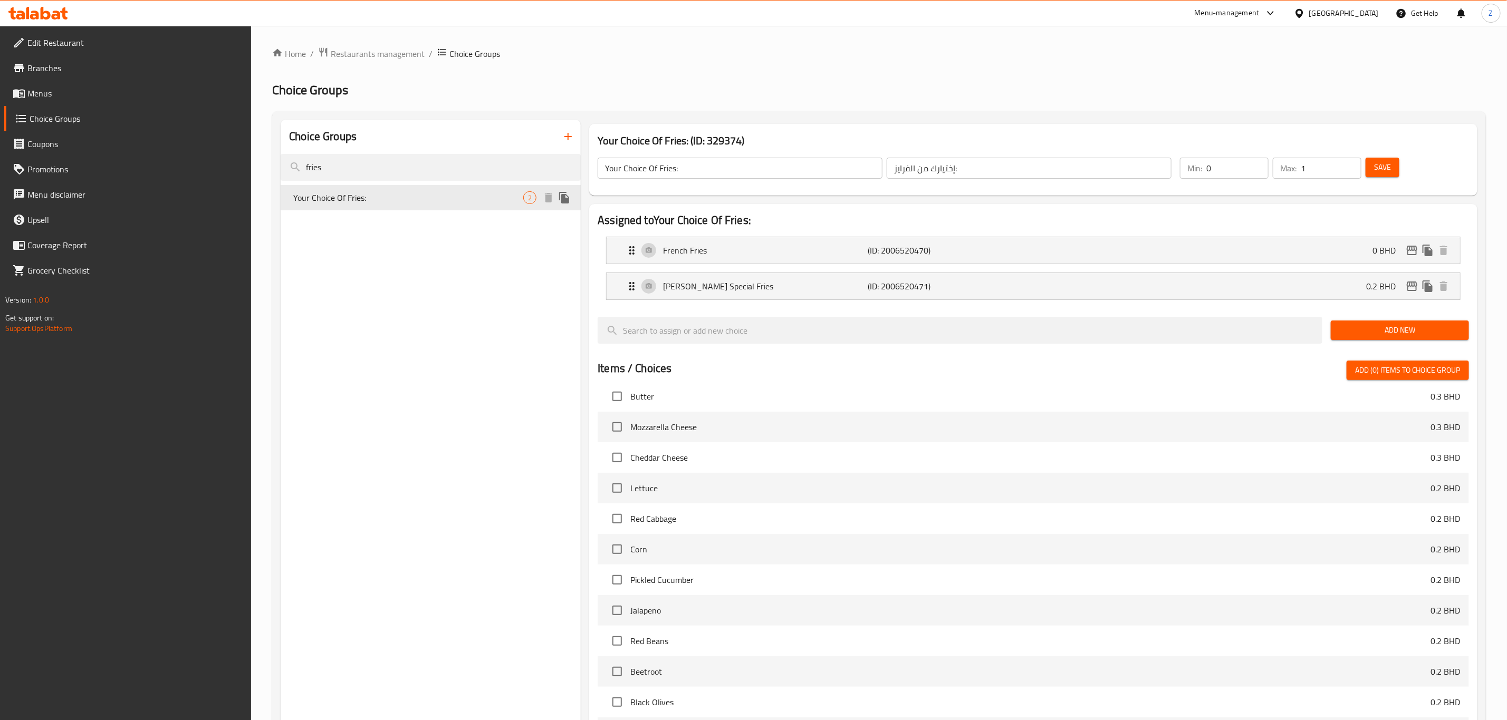
type input "fries"
click at [477, 196] on span "Your Choice Of Fries:" at bounding box center [408, 197] width 230 height 13
drag, startPoint x: 1225, startPoint y: 165, endPoint x: 1164, endPoint y: 189, distance: 65.1
click at [1181, 171] on div "Min: 0 ​" at bounding box center [1224, 168] width 89 height 21
click at [1231, 104] on div "Home / Restaurants management / Choice Groups Choice Groups Choice Groups fries…" at bounding box center [878, 481] width 1213 height 869
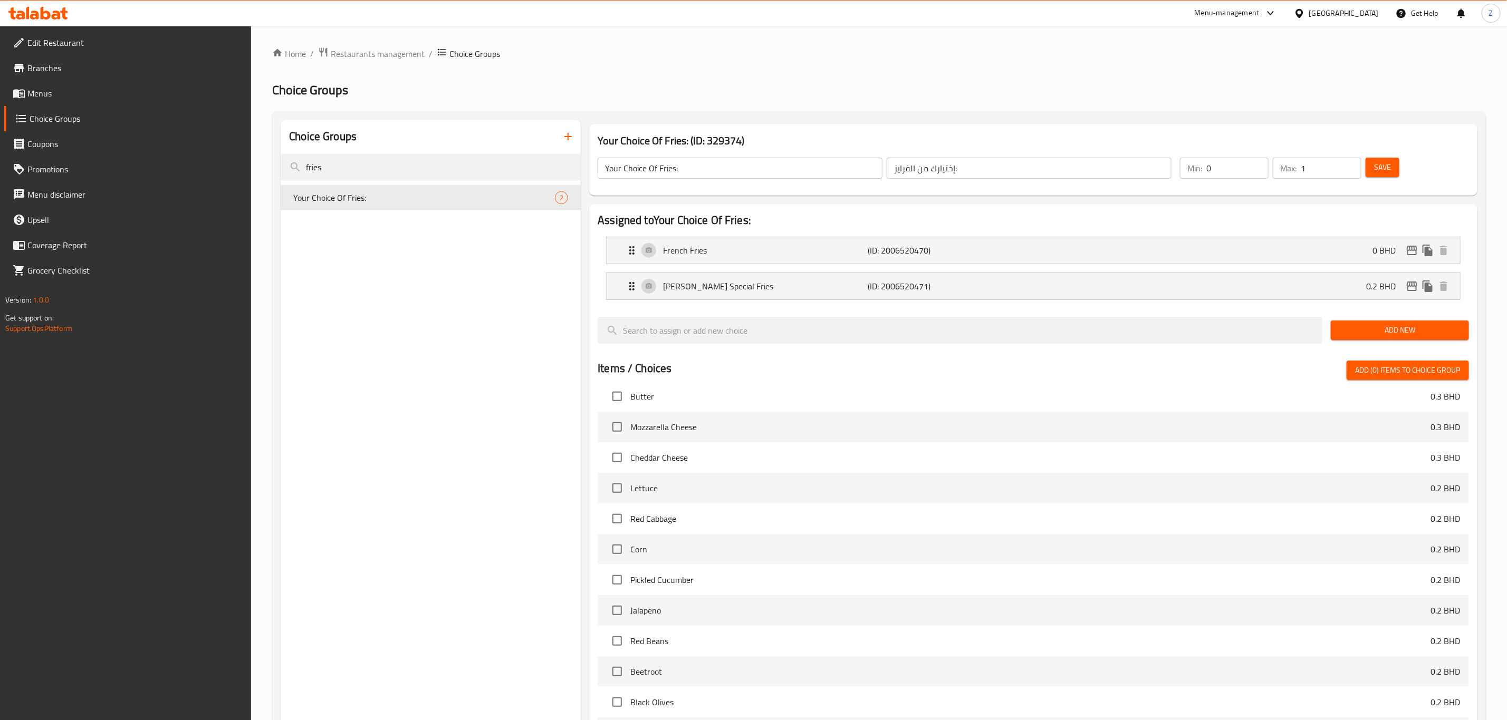
drag, startPoint x: 354, startPoint y: 165, endPoint x: 247, endPoint y: 166, distance: 107.0
click at [252, 165] on div "Home / Restaurants management / Choice Groups Choice Groups Choice Groups fries…" at bounding box center [879, 481] width 1256 height 911
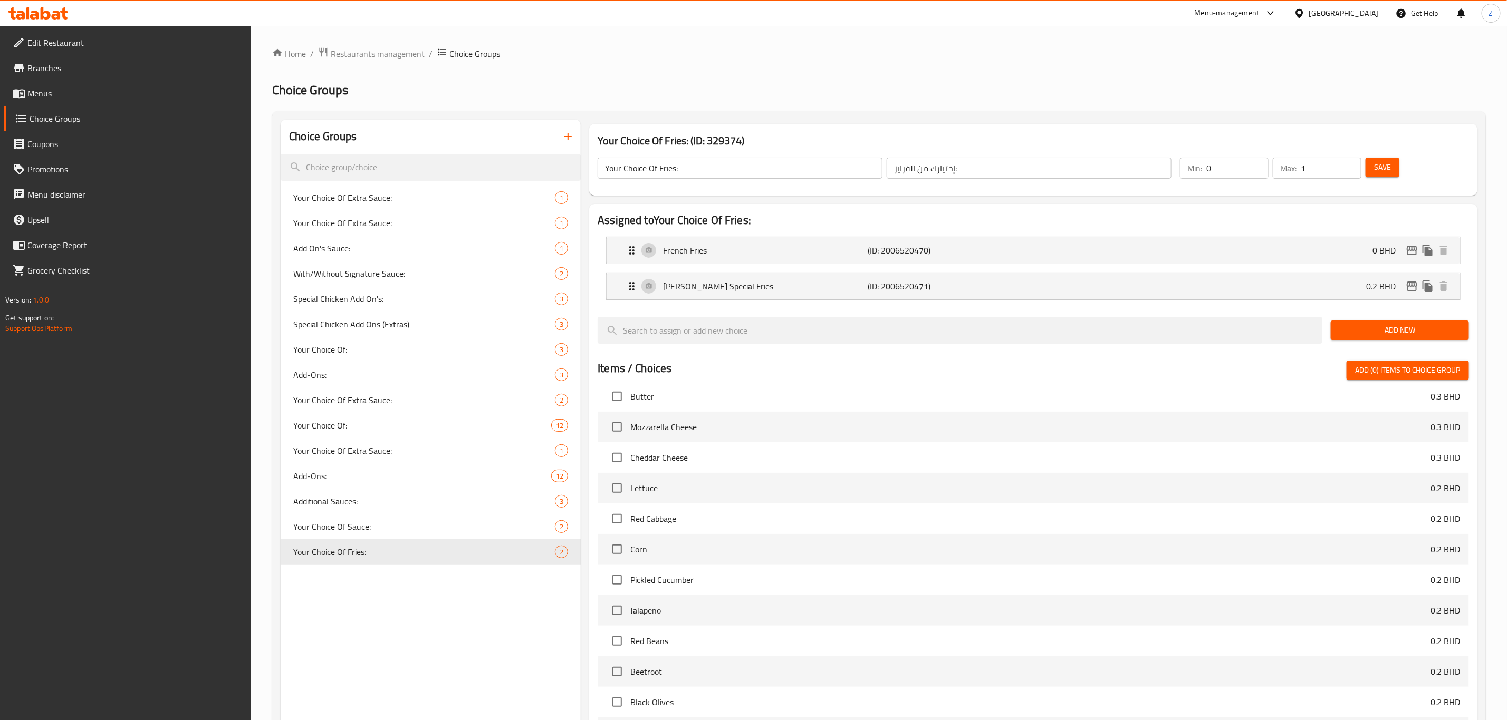
click at [40, 93] on span "Menus" at bounding box center [135, 93] width 216 height 13
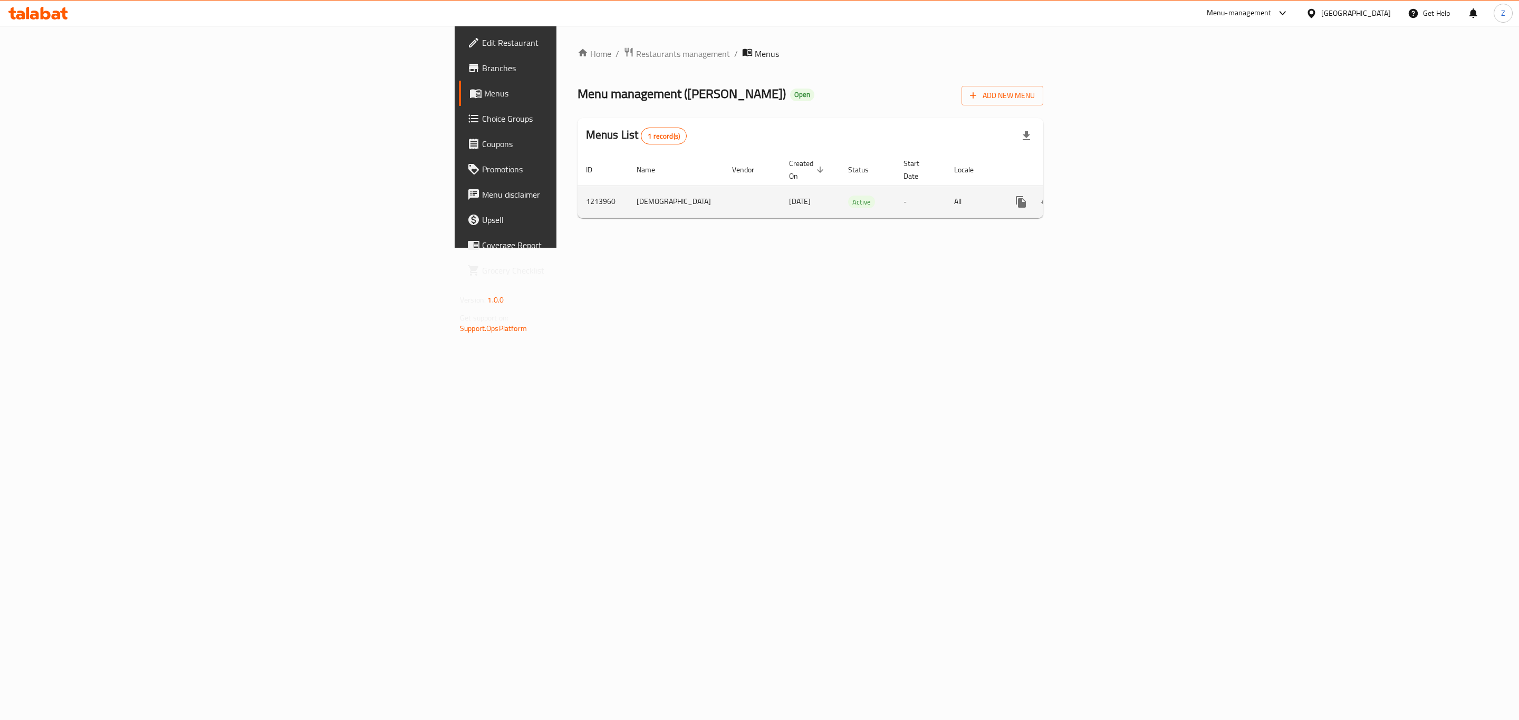
click at [1109, 195] on link "enhanced table" at bounding box center [1096, 201] width 25 height 25
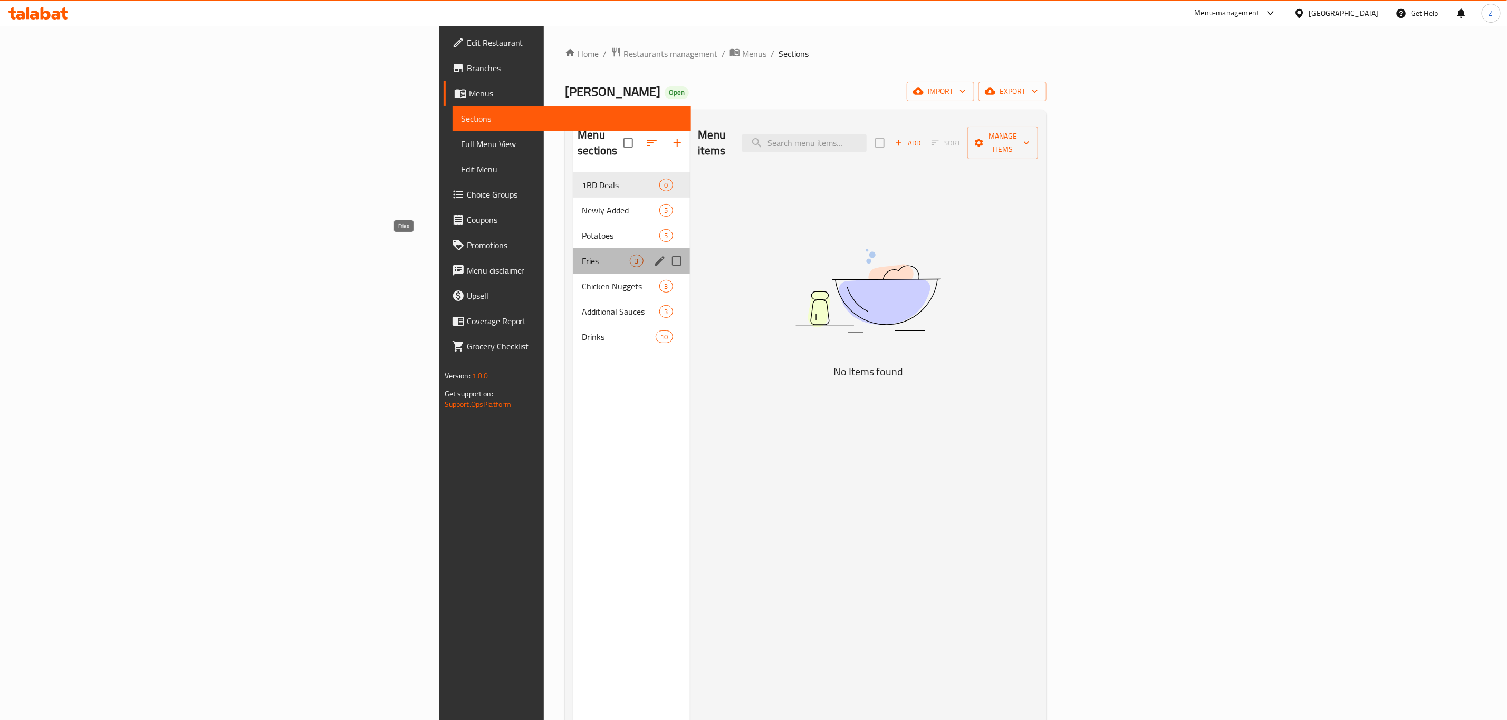
click at [582, 255] on span "Fries" at bounding box center [606, 261] width 48 height 13
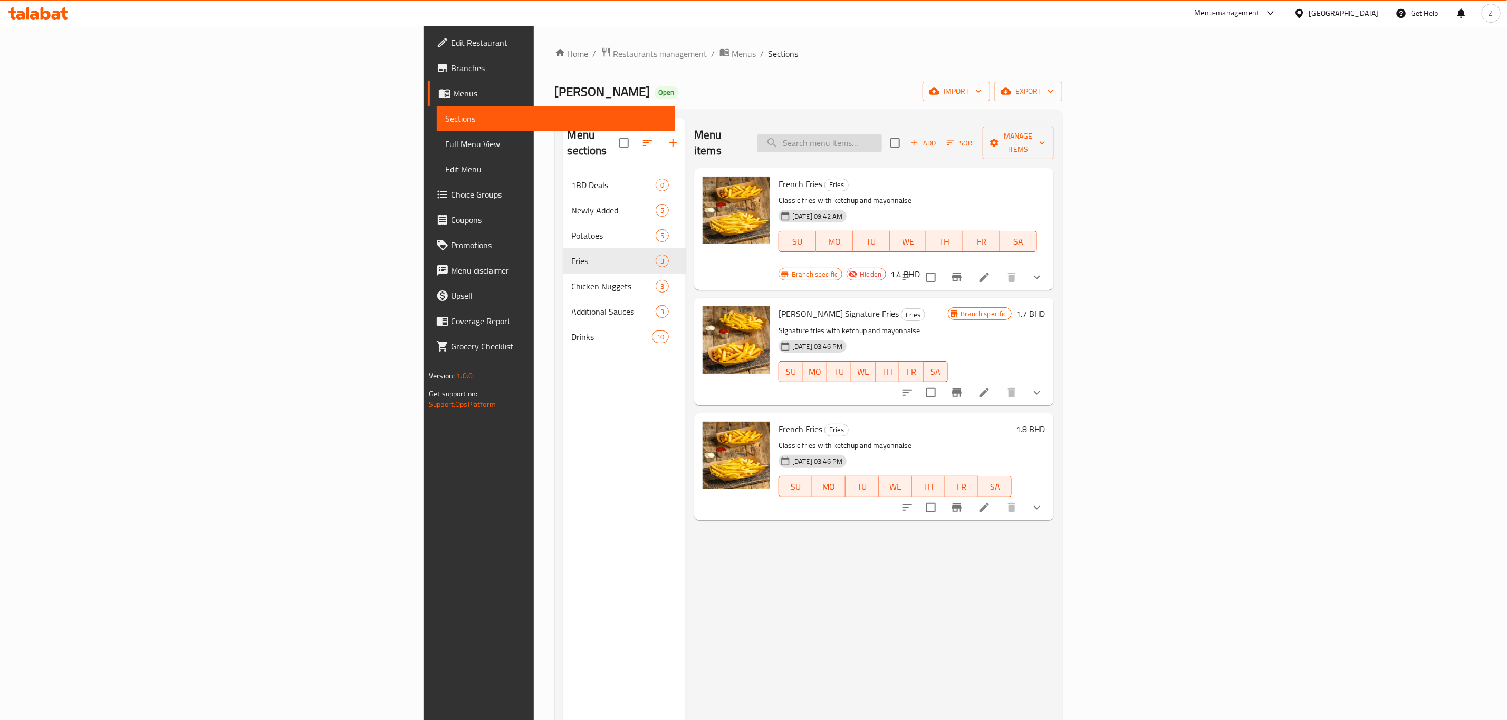
click at [882, 134] on input "search" at bounding box center [819, 143] width 124 height 18
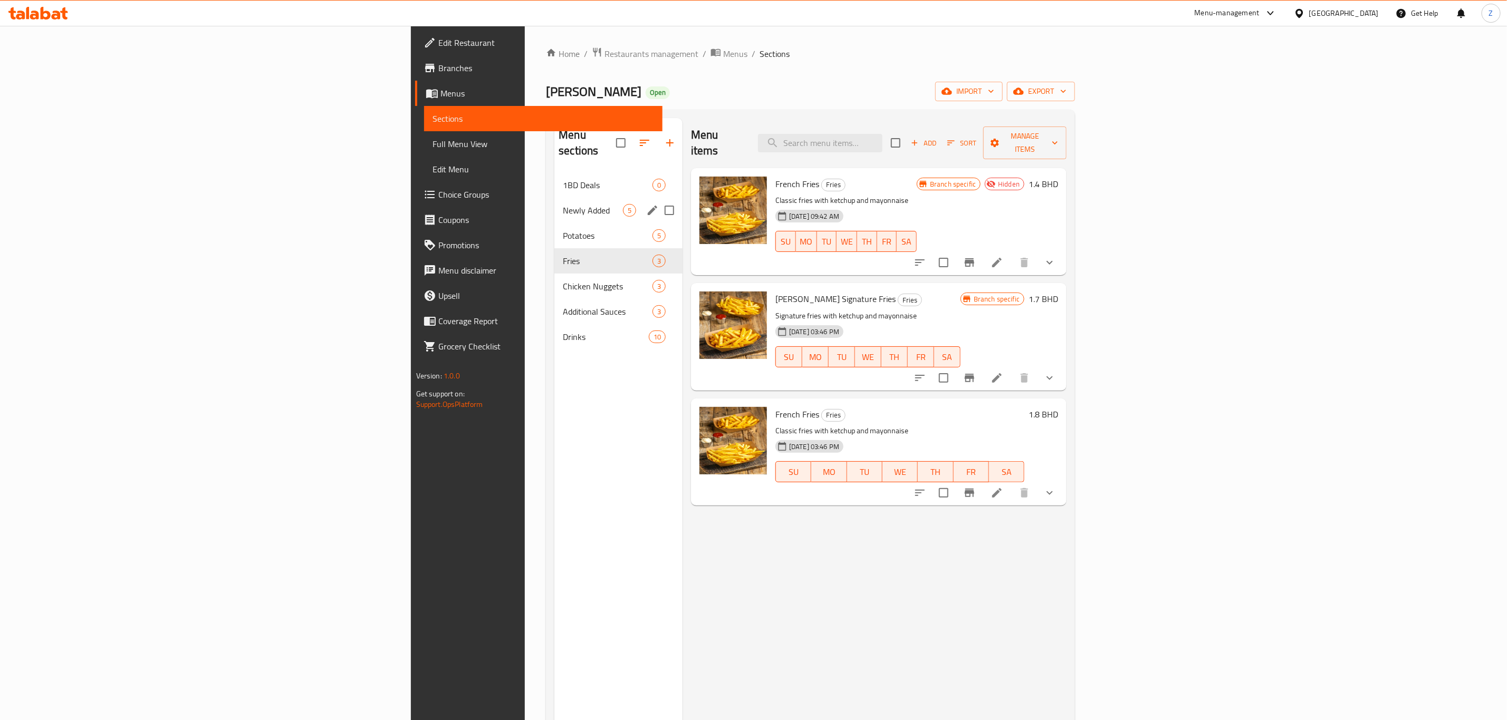
click at [563, 204] on span "Newly Added" at bounding box center [593, 210] width 60 height 13
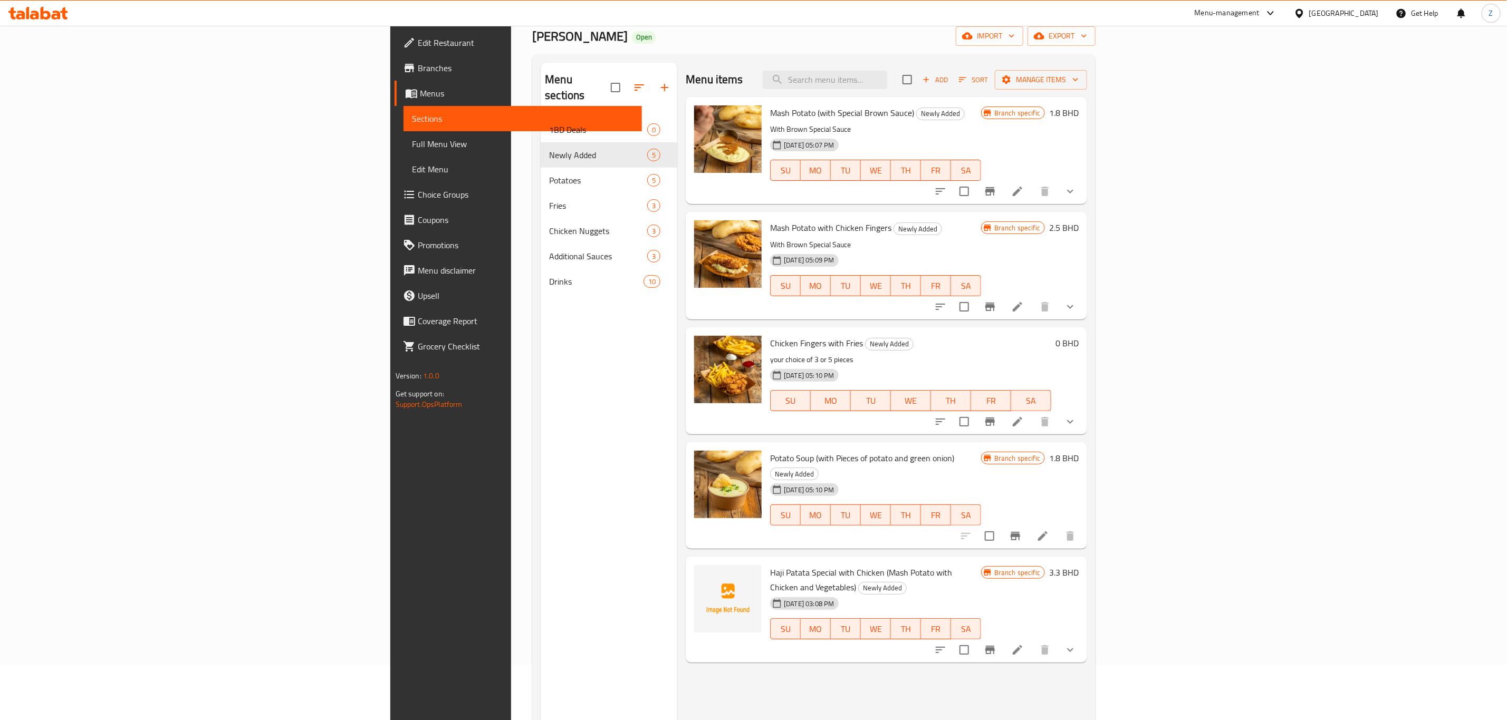
scroll to position [148, 0]
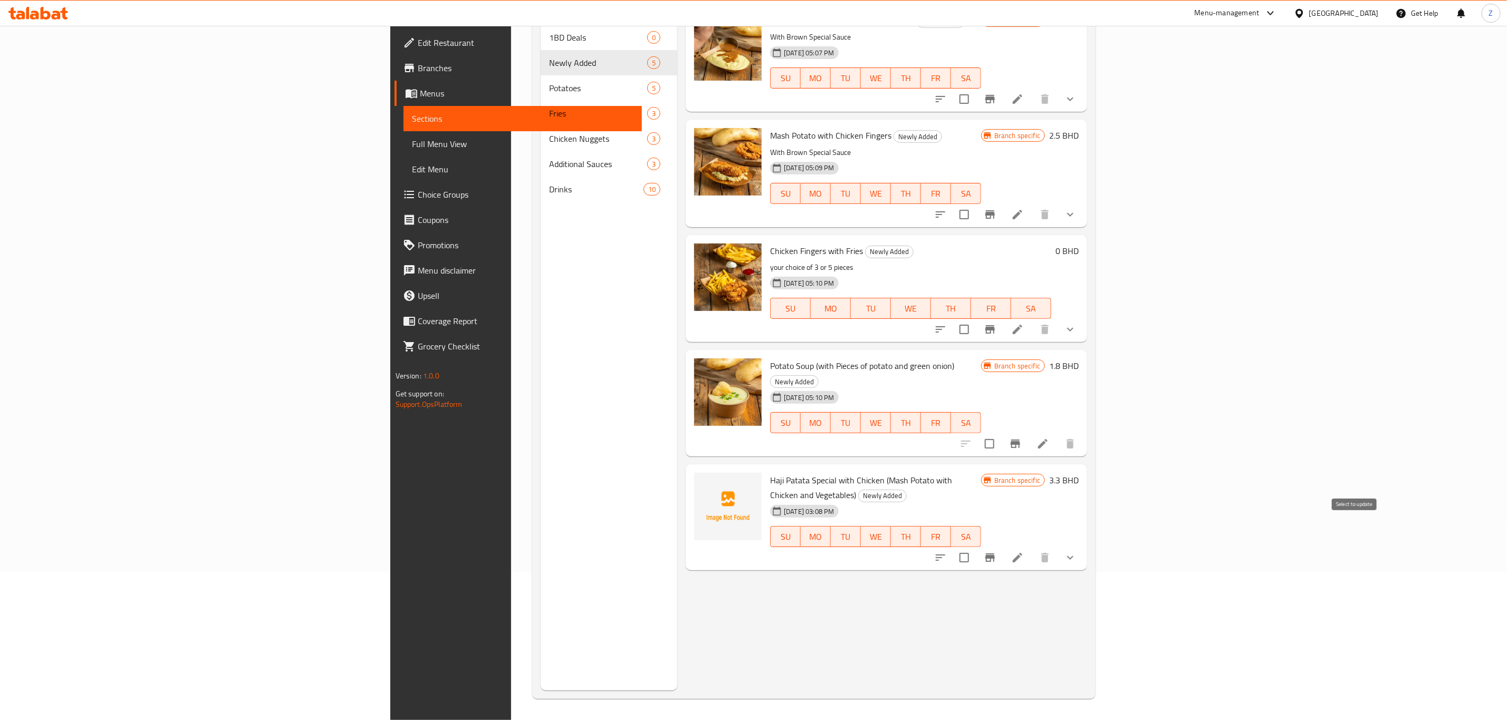
click at [975, 547] on input "checkbox" at bounding box center [964, 558] width 22 height 22
checkbox input "true"
click at [1022, 553] on icon at bounding box center [1016, 557] width 9 height 9
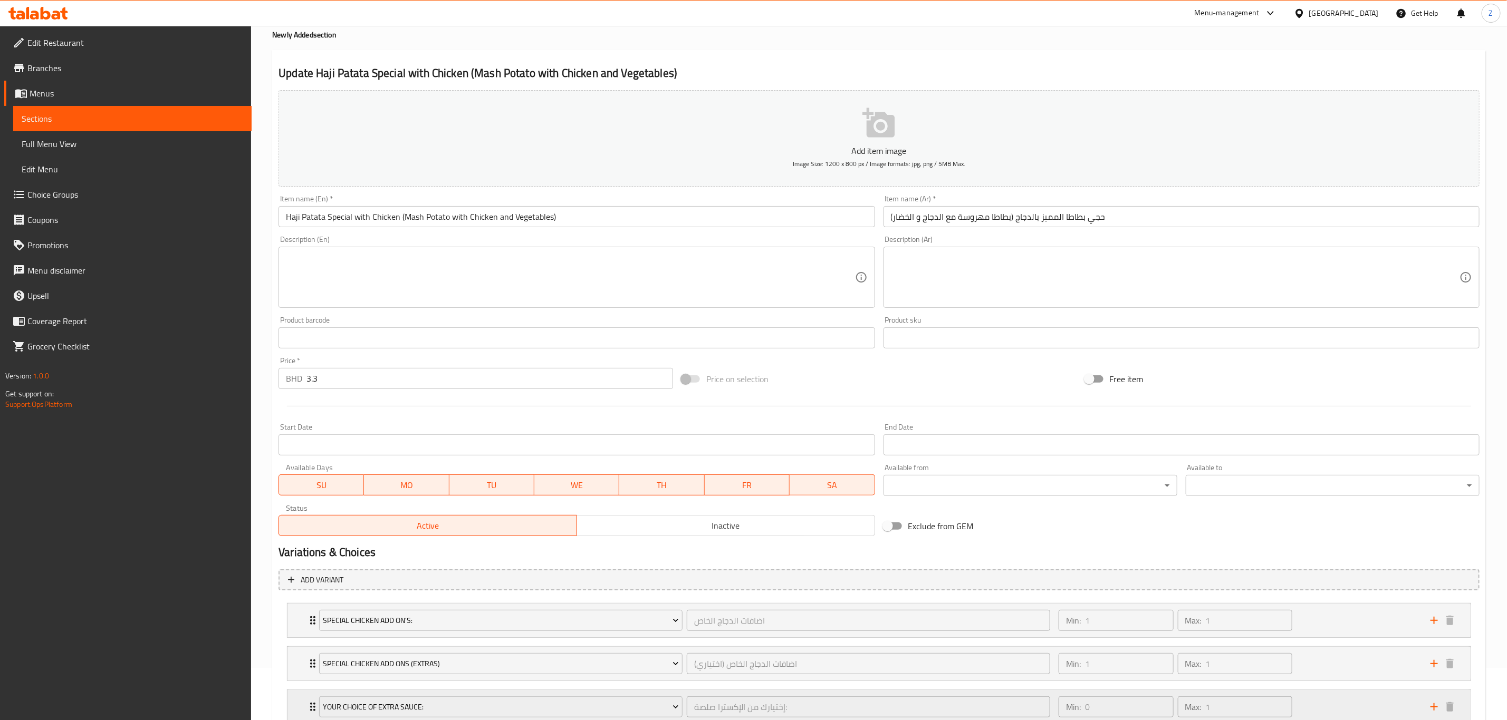
scroll to position [131, 0]
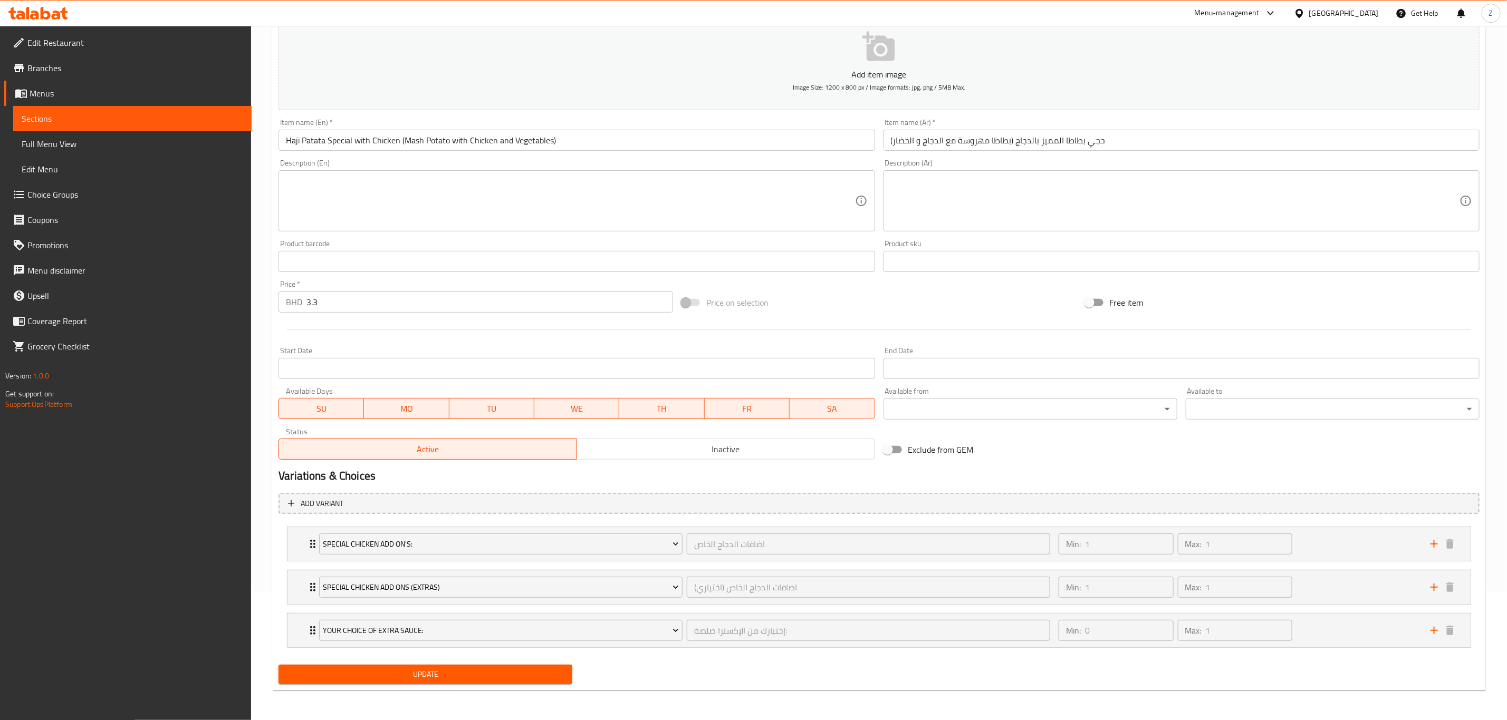
click at [652, 449] on span "Inactive" at bounding box center [725, 449] width 289 height 15
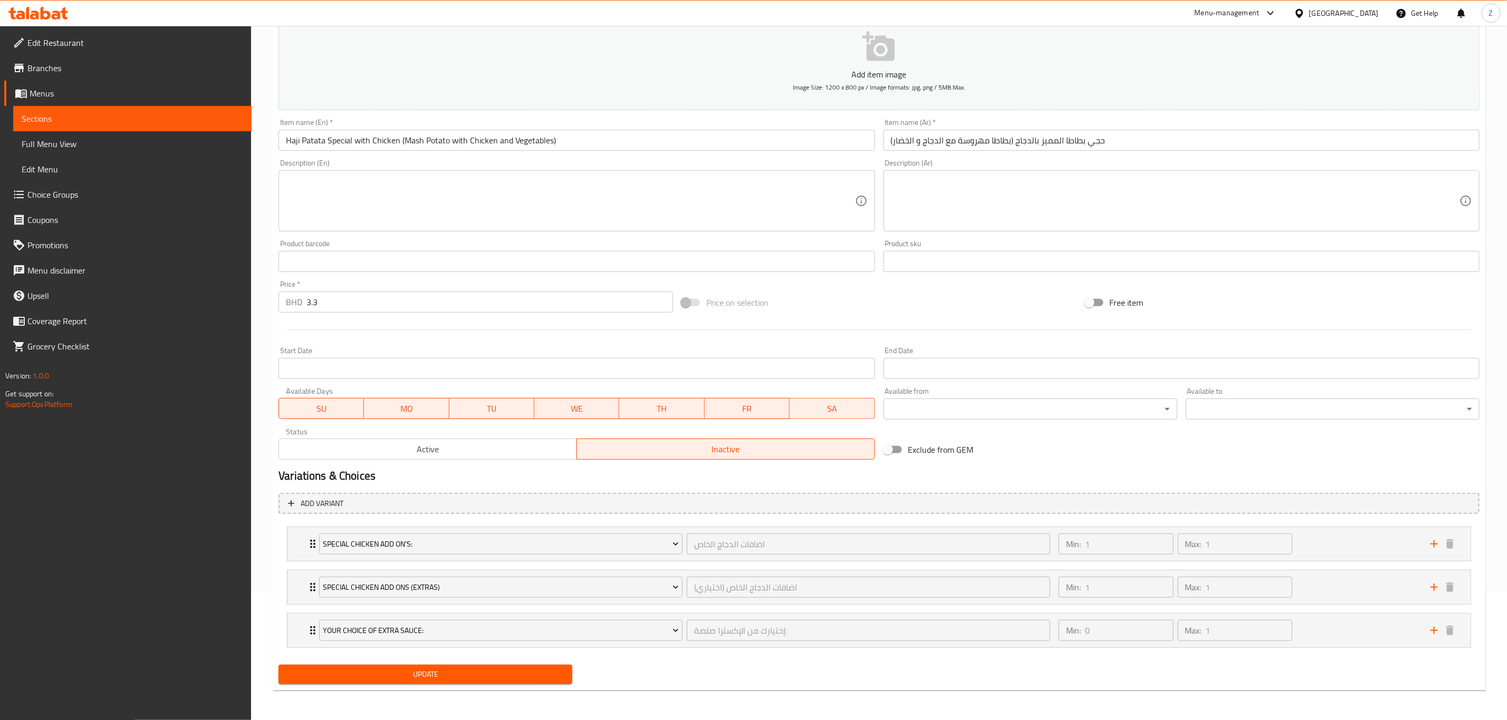
drag, startPoint x: 492, startPoint y: 688, endPoint x: 494, endPoint y: 680, distance: 8.2
click at [492, 687] on div "Update" at bounding box center [425, 675] width 302 height 28
click at [497, 677] on span "Update" at bounding box center [425, 674] width 277 height 13
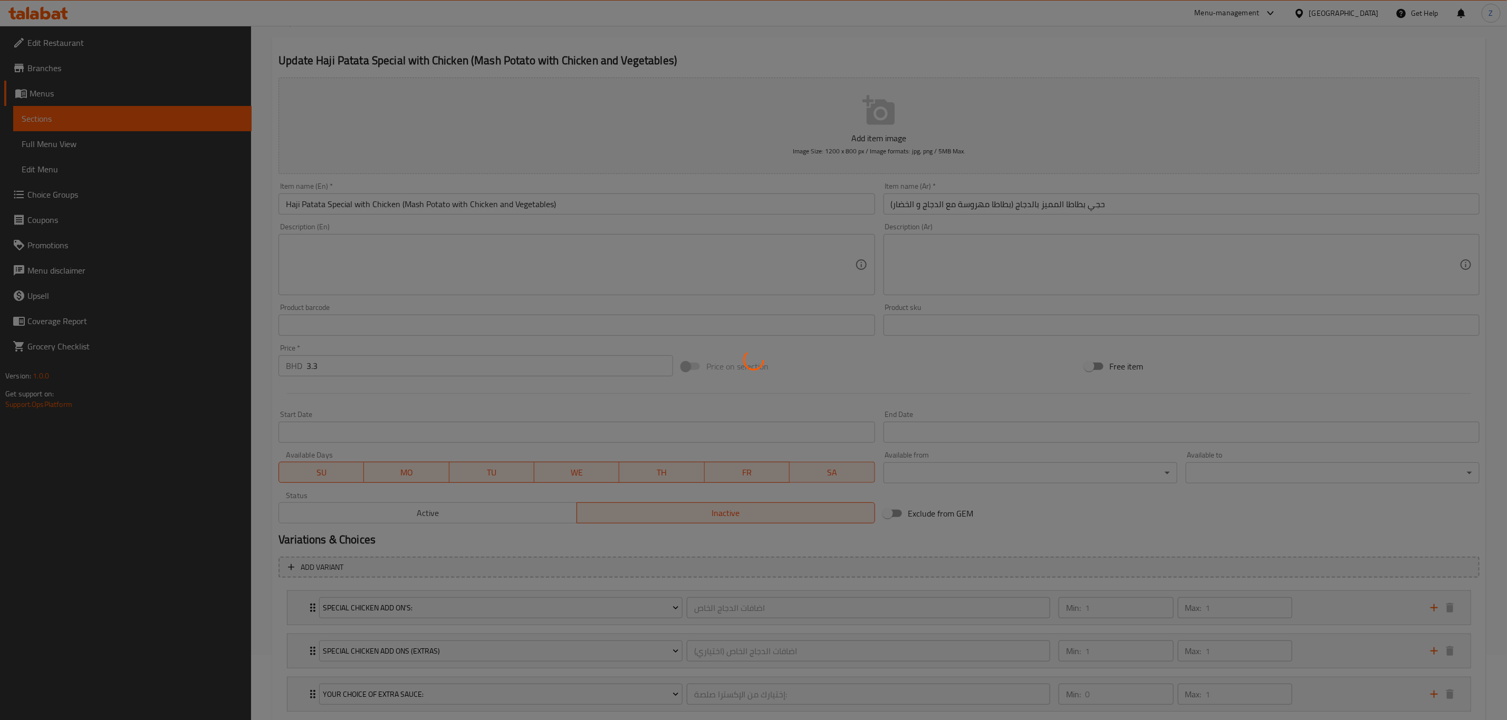
scroll to position [0, 0]
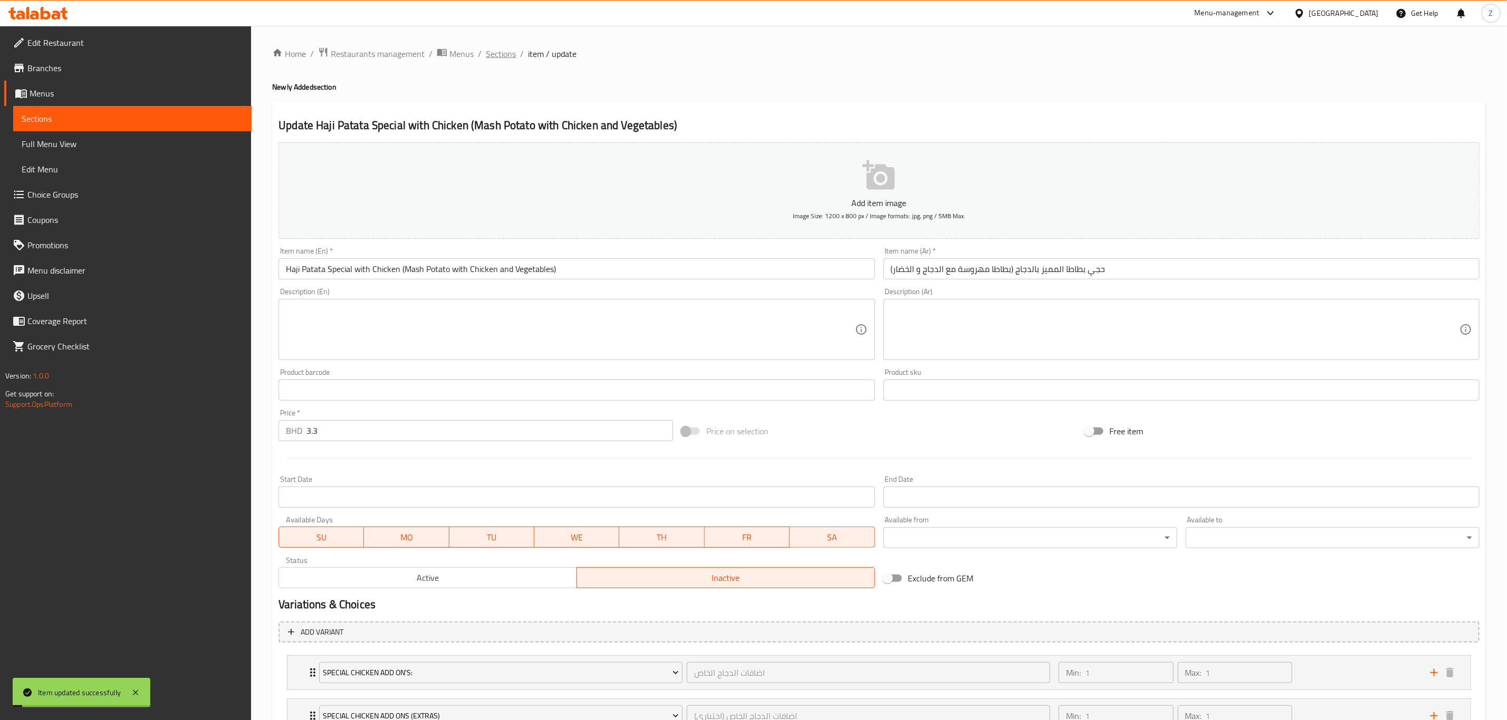
click at [501, 54] on span "Sections" at bounding box center [501, 53] width 30 height 13
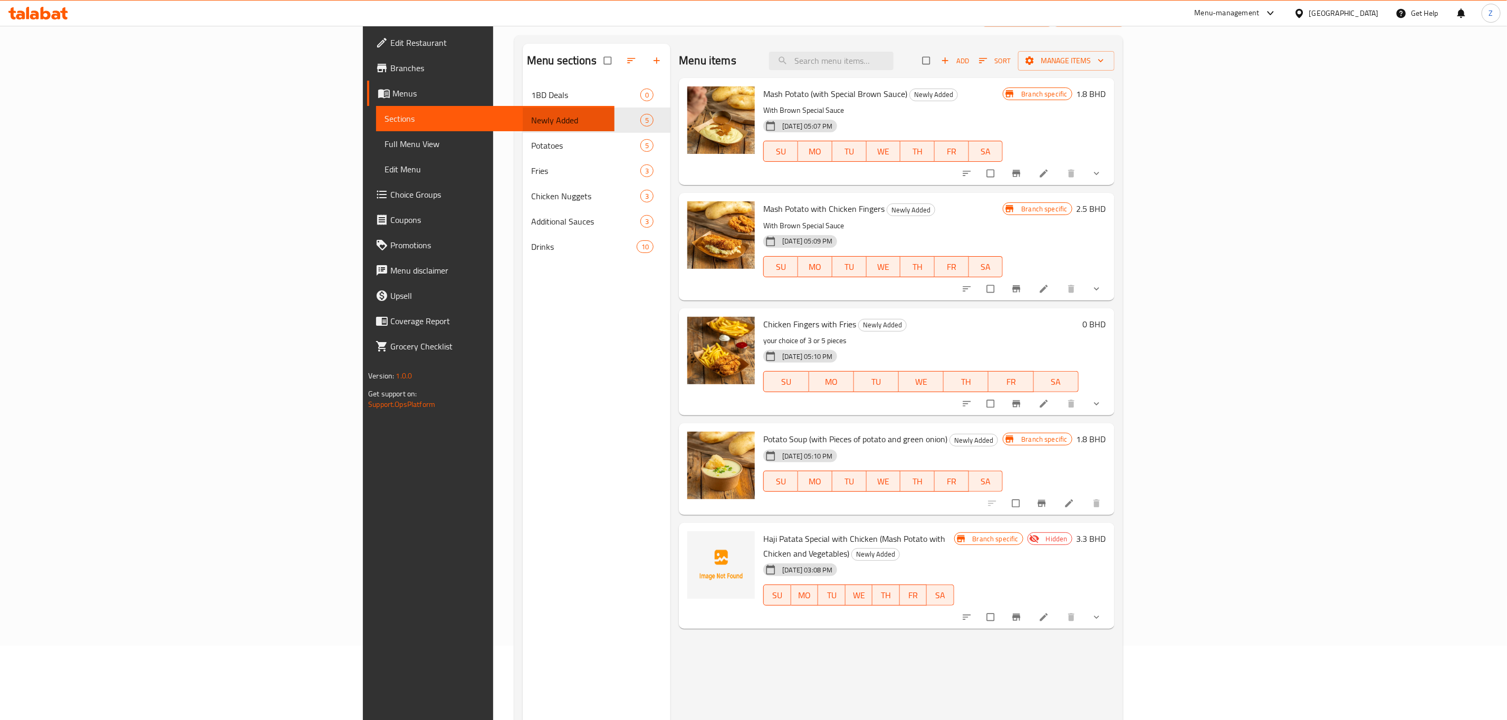
scroll to position [148, 0]
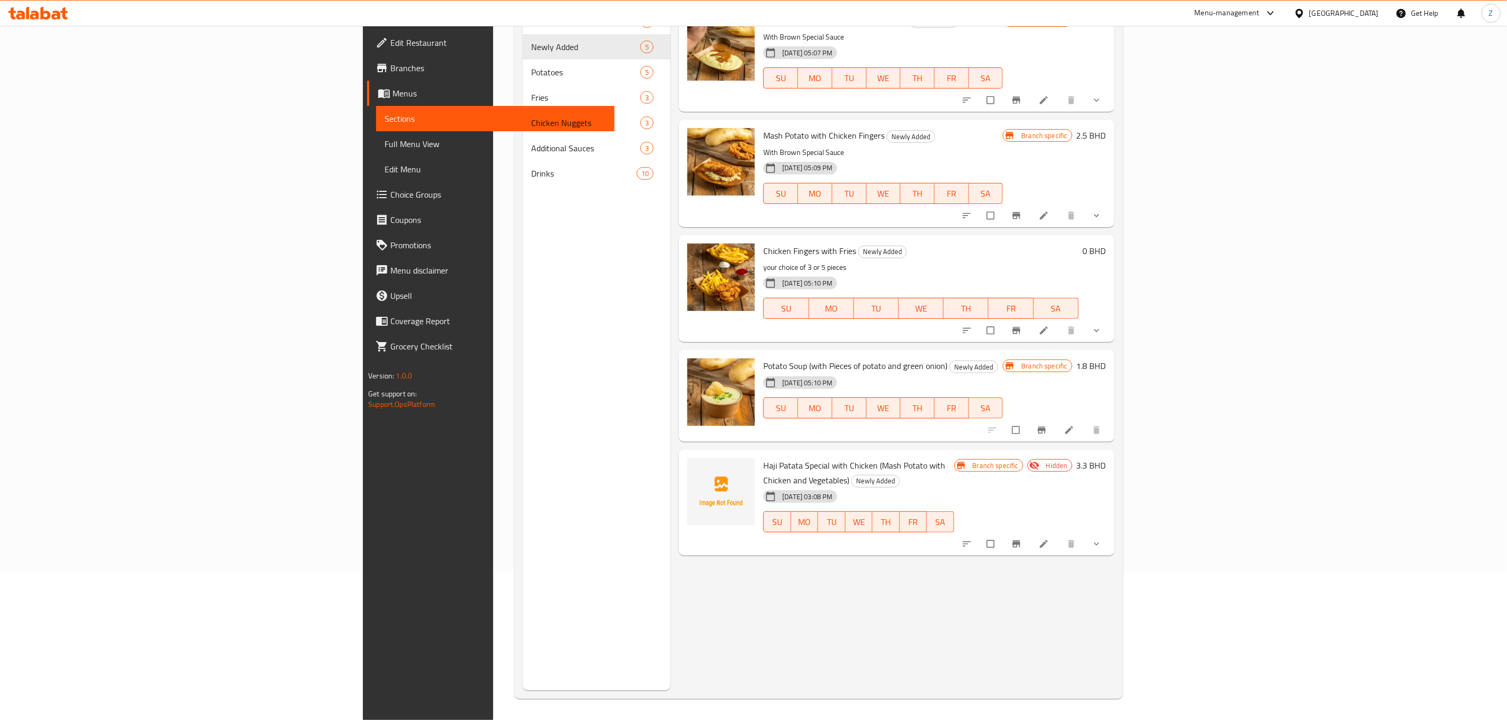
click at [1021, 539] on icon "Branch-specific-item" at bounding box center [1016, 544] width 11 height 11
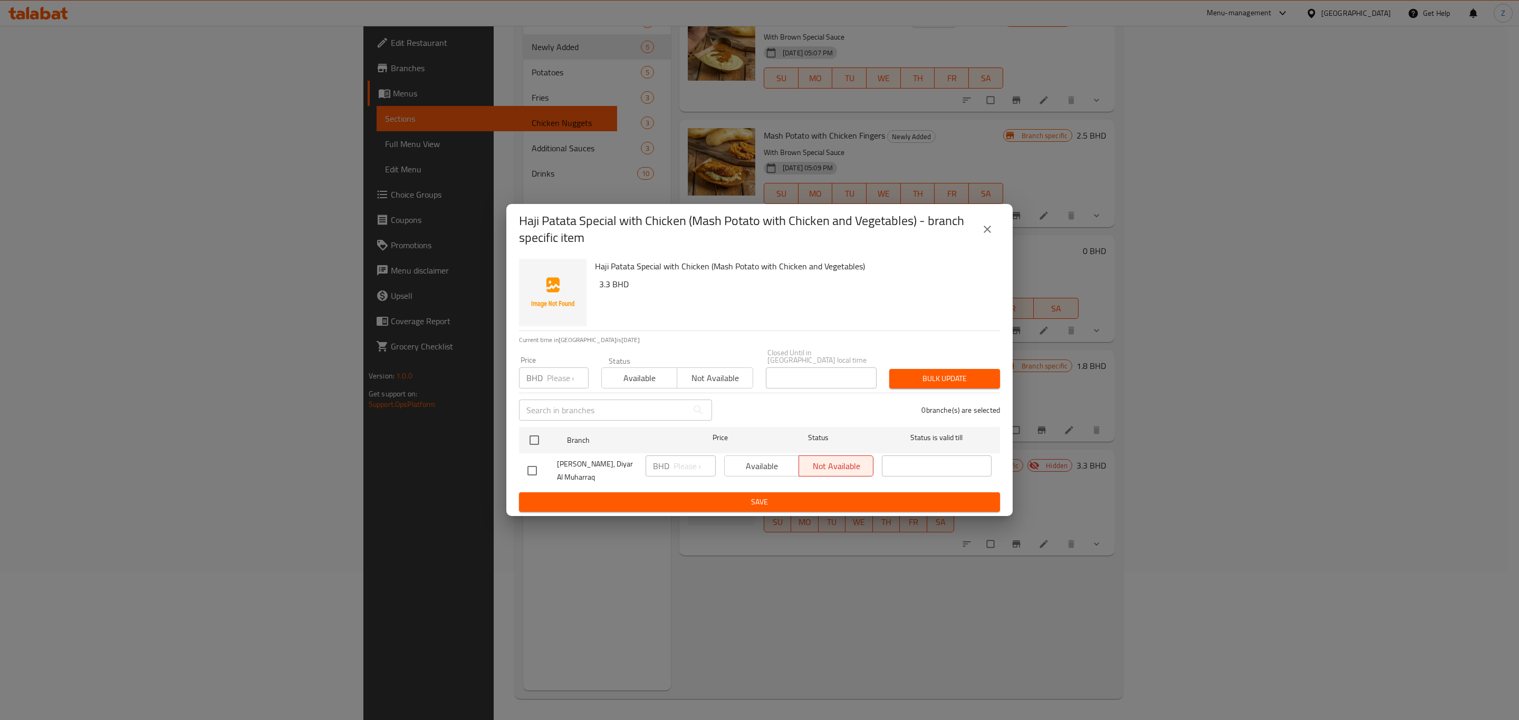
click at [750, 470] on div "Available Not available" at bounding box center [798, 466] width 149 height 21
click at [991, 236] on icon "close" at bounding box center [987, 229] width 13 height 13
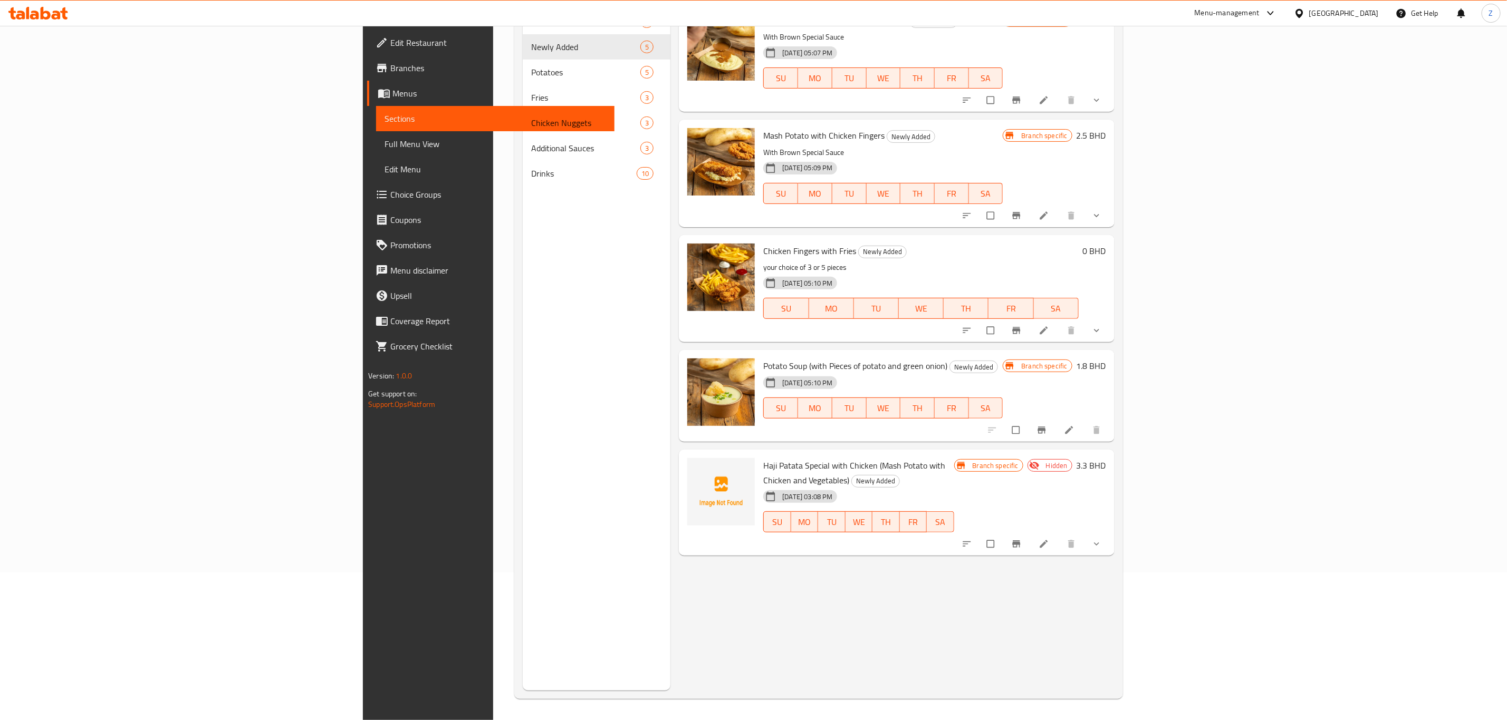
click at [1049, 539] on icon at bounding box center [1043, 544] width 11 height 11
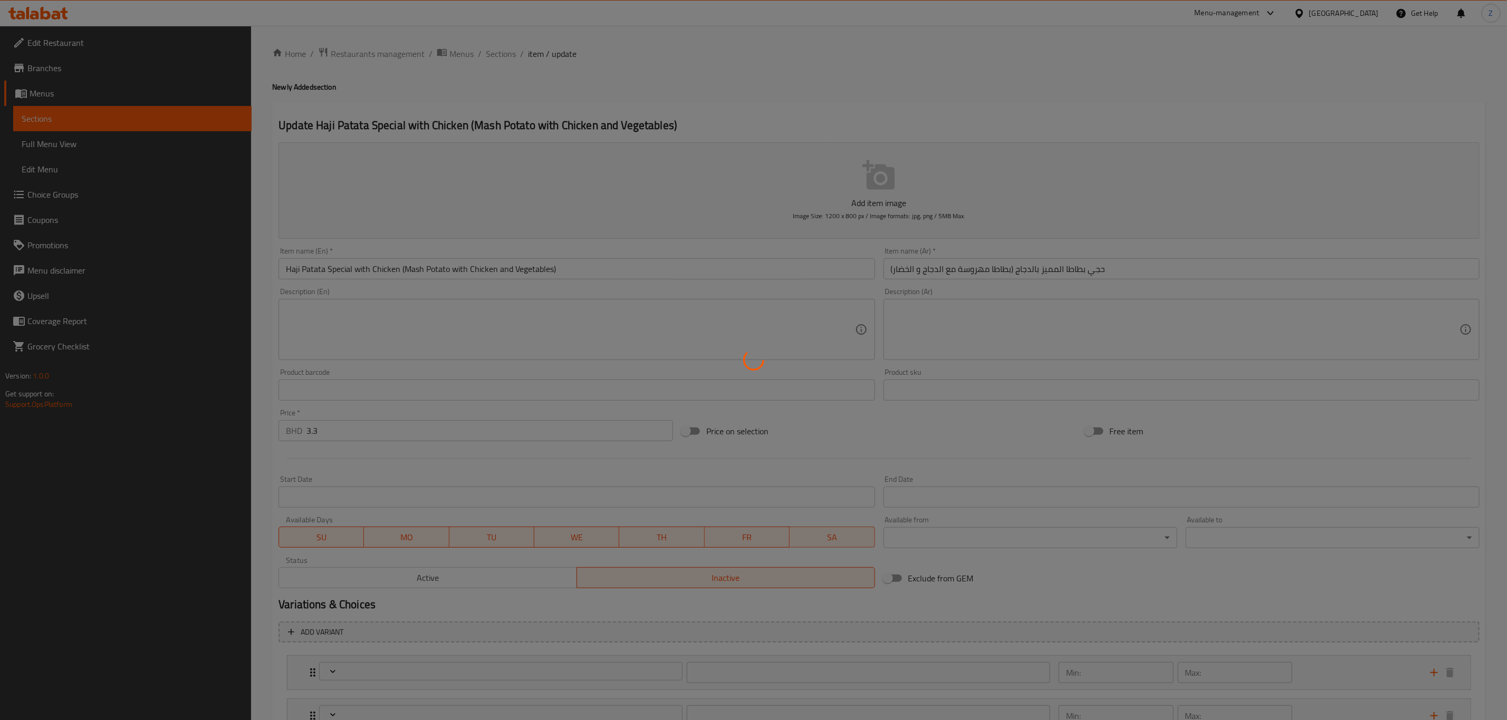
type input "اضافات الدجاج الخاص"
type input "1"
type input "اضافات الدجاج الخاص (اختياري)"
type input "1"
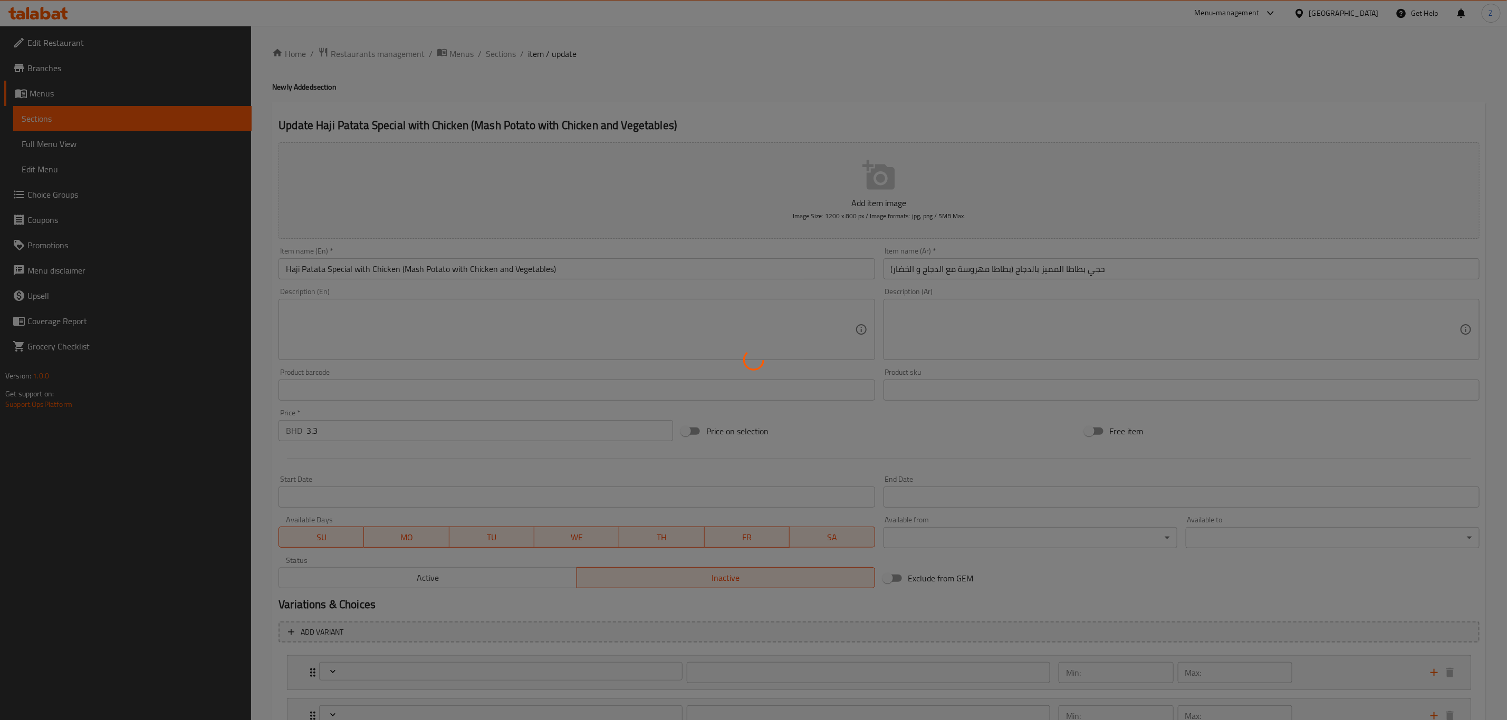
type input "1"
type input "إختيارك من الإكسترا صلصة:"
type input "0"
type input "1"
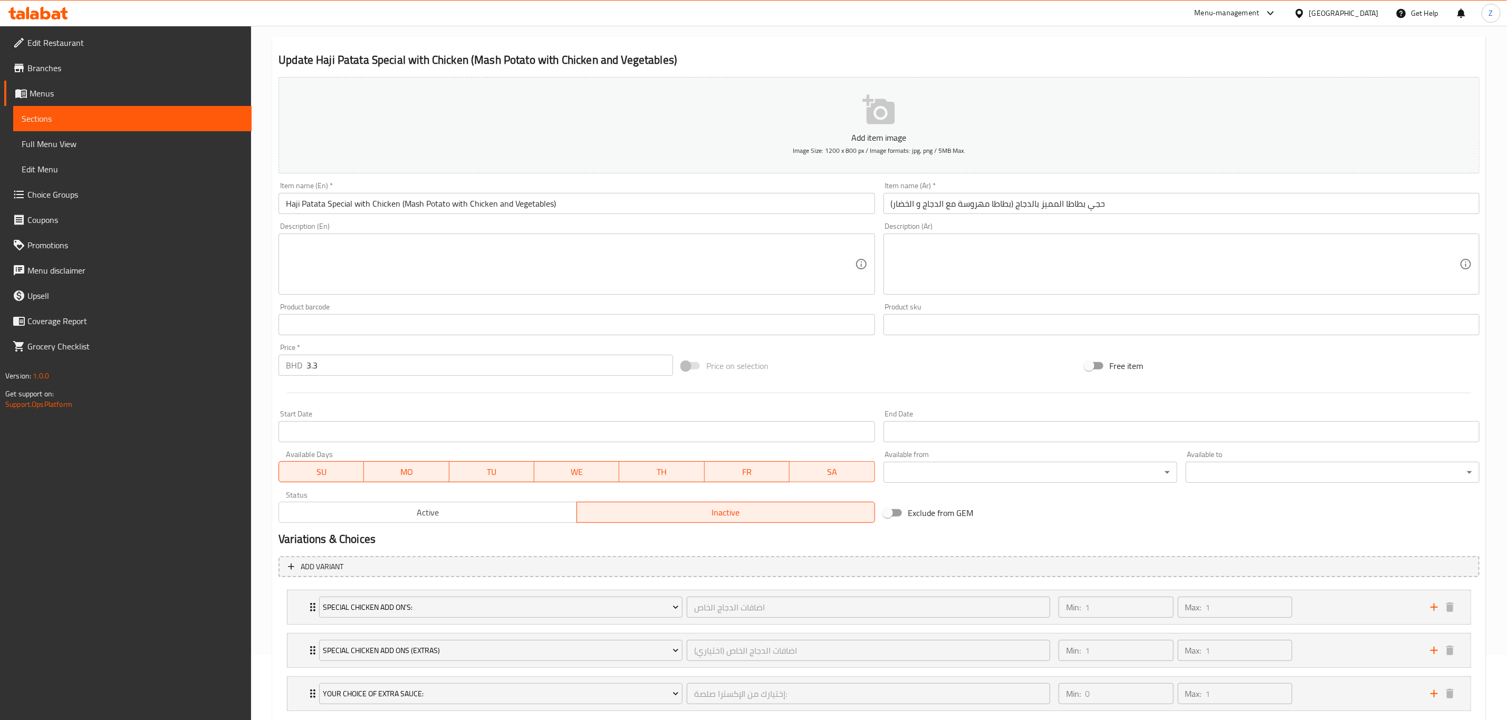
scroll to position [131, 0]
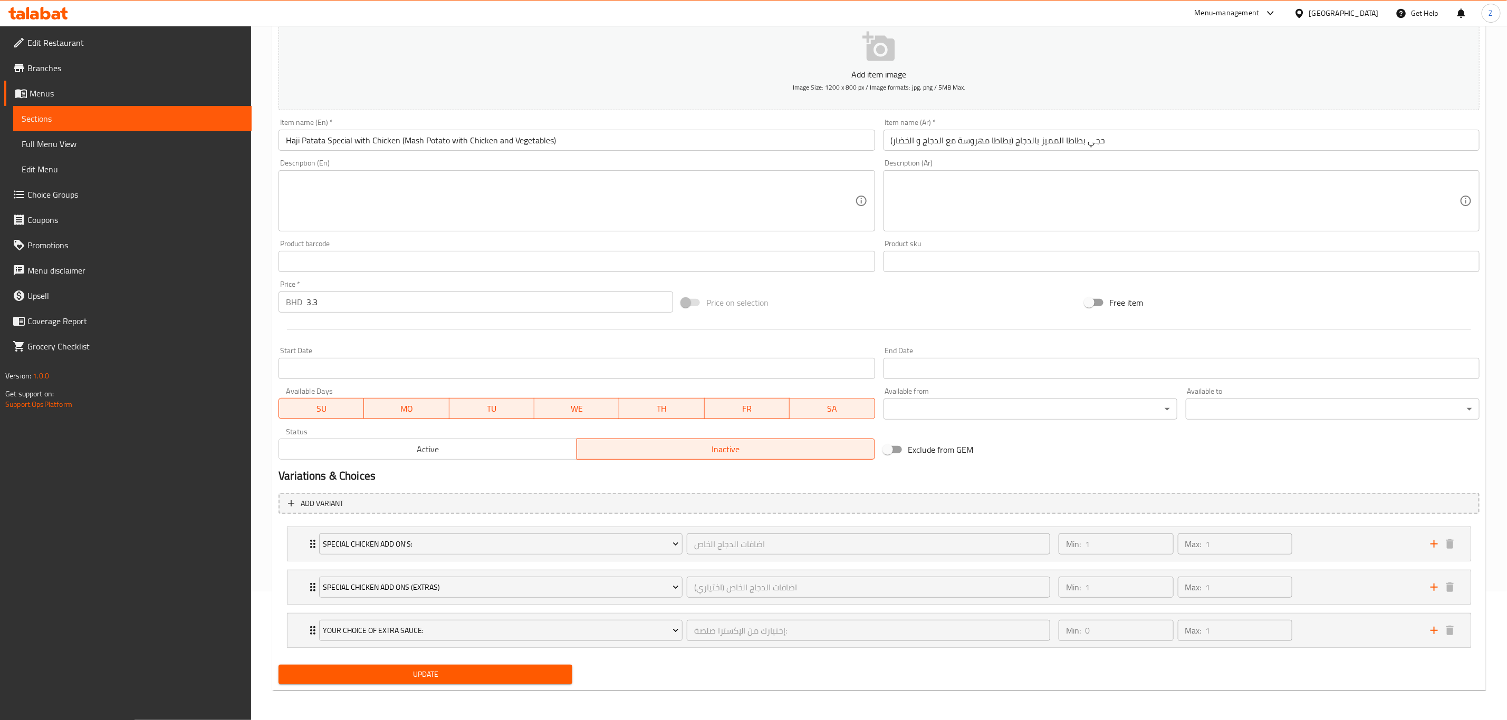
click at [449, 455] on button "Active" at bounding box center [427, 449] width 298 height 21
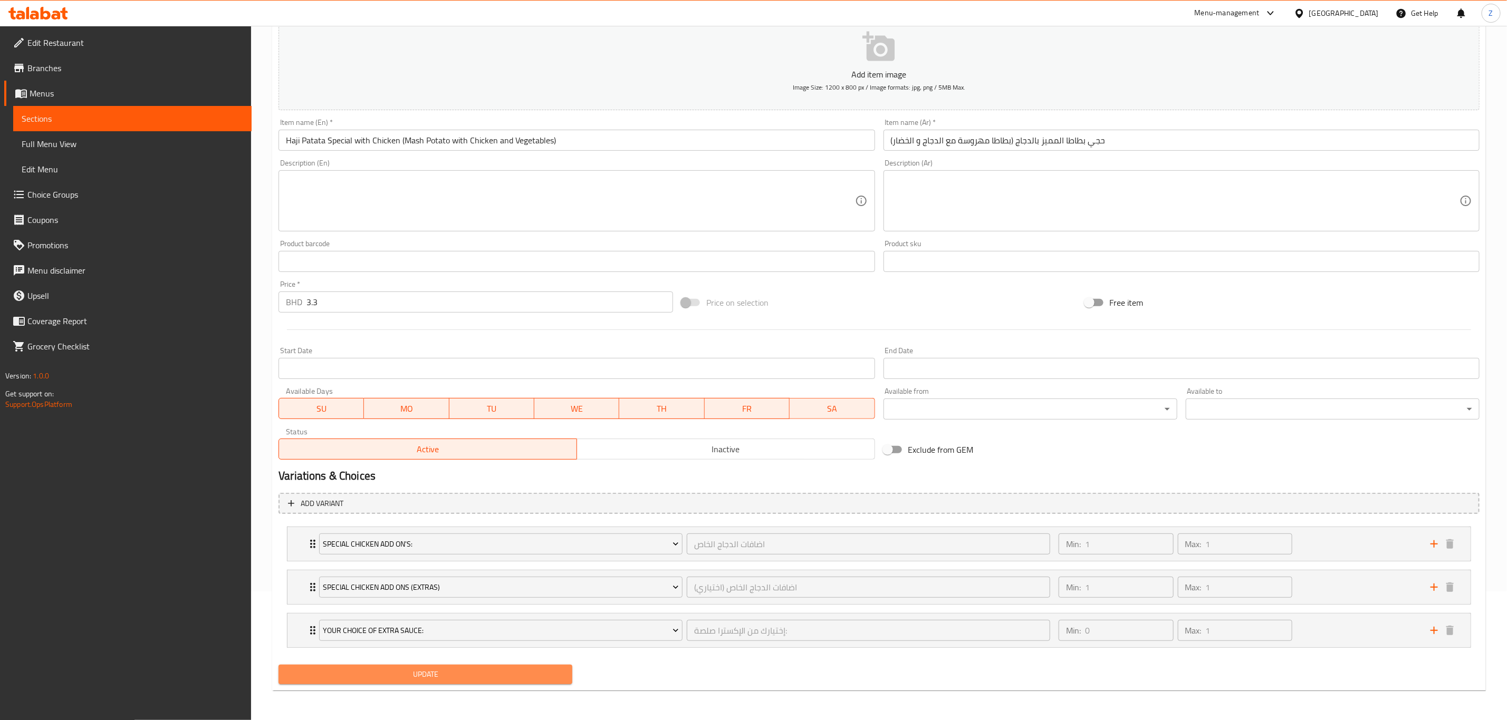
click at [403, 673] on span "Update" at bounding box center [425, 674] width 277 height 13
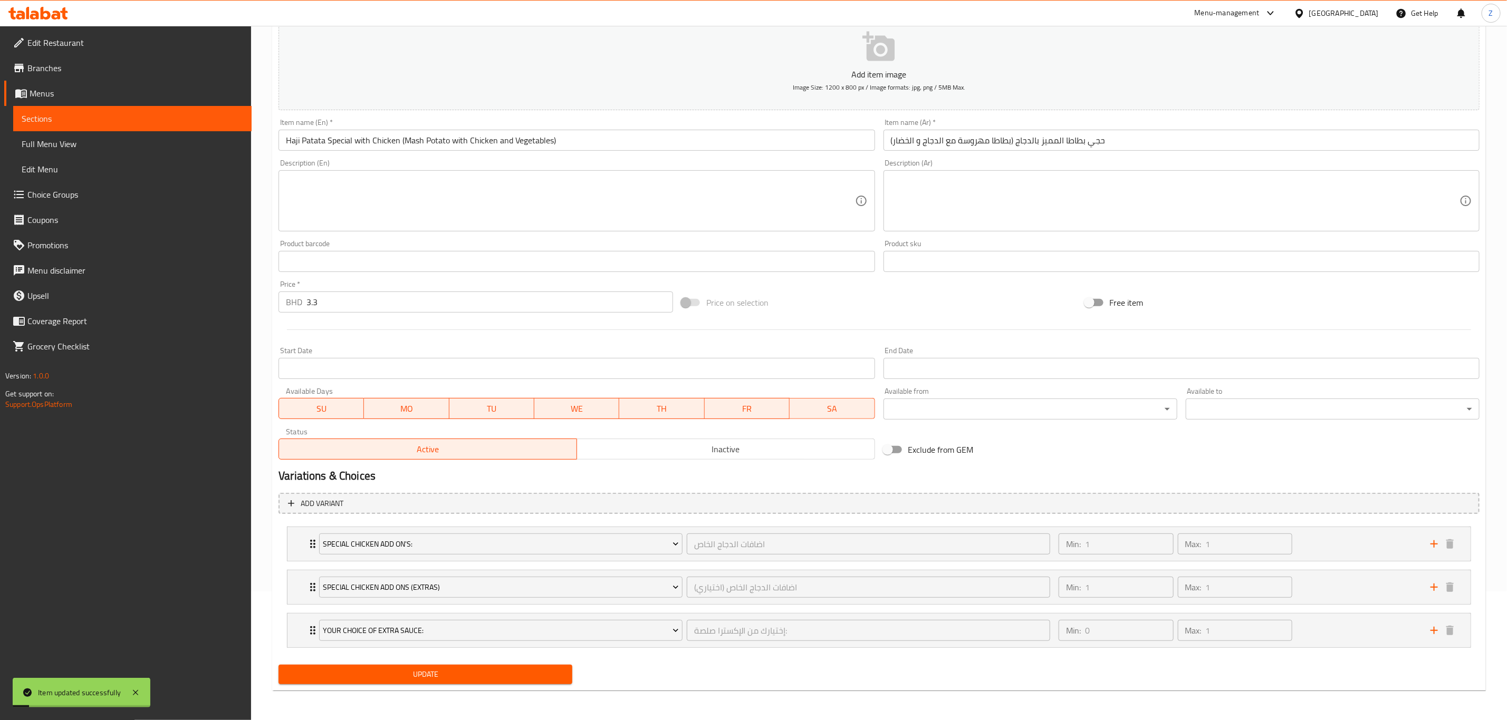
scroll to position [0, 0]
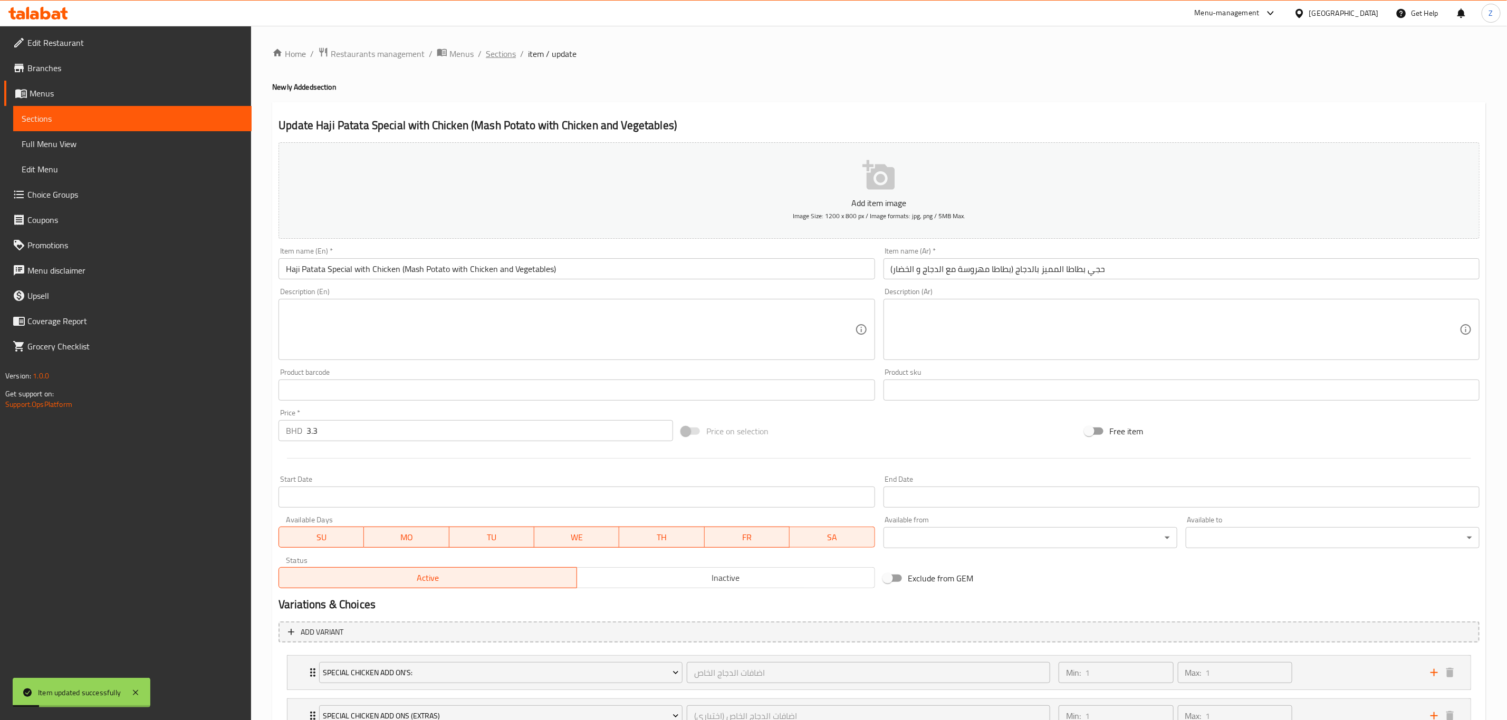
click at [510, 59] on span "Sections" at bounding box center [501, 53] width 30 height 13
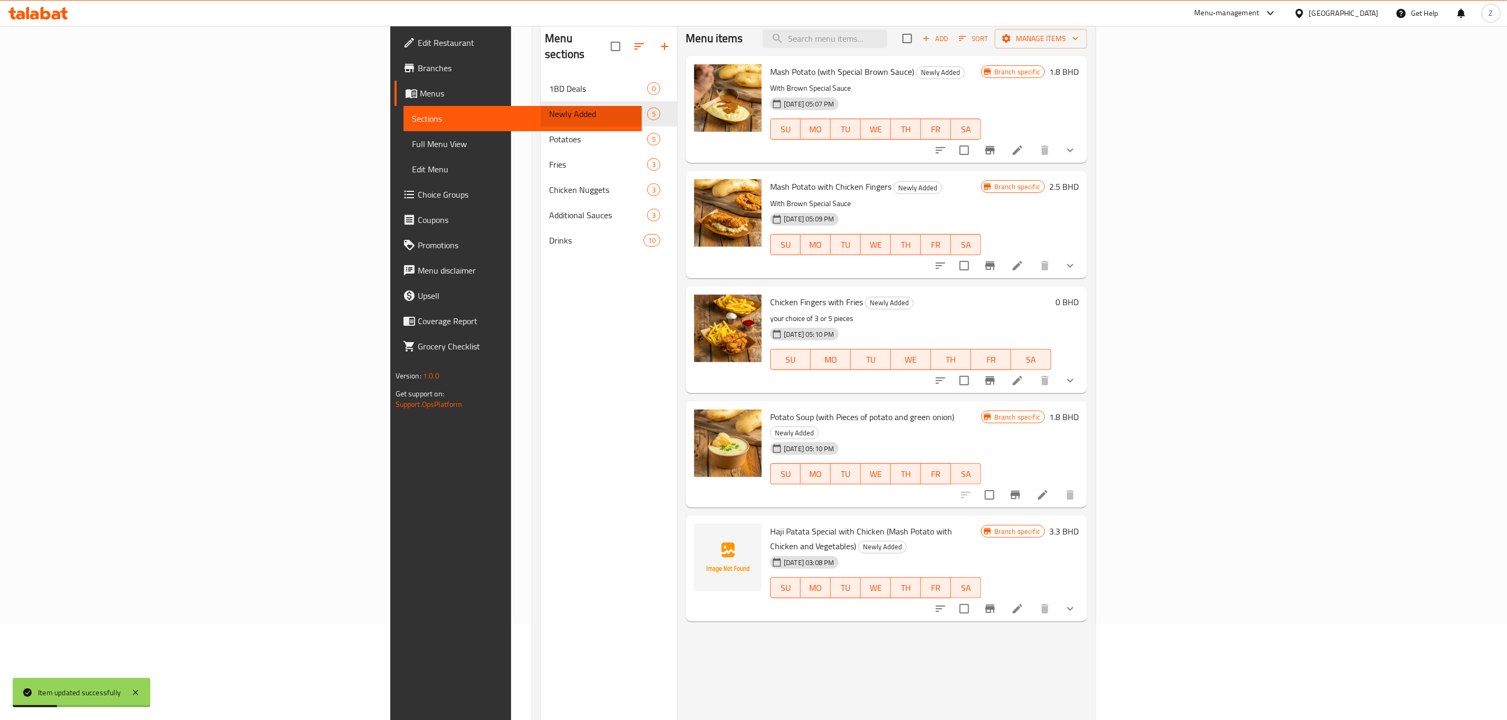
scroll to position [148, 0]
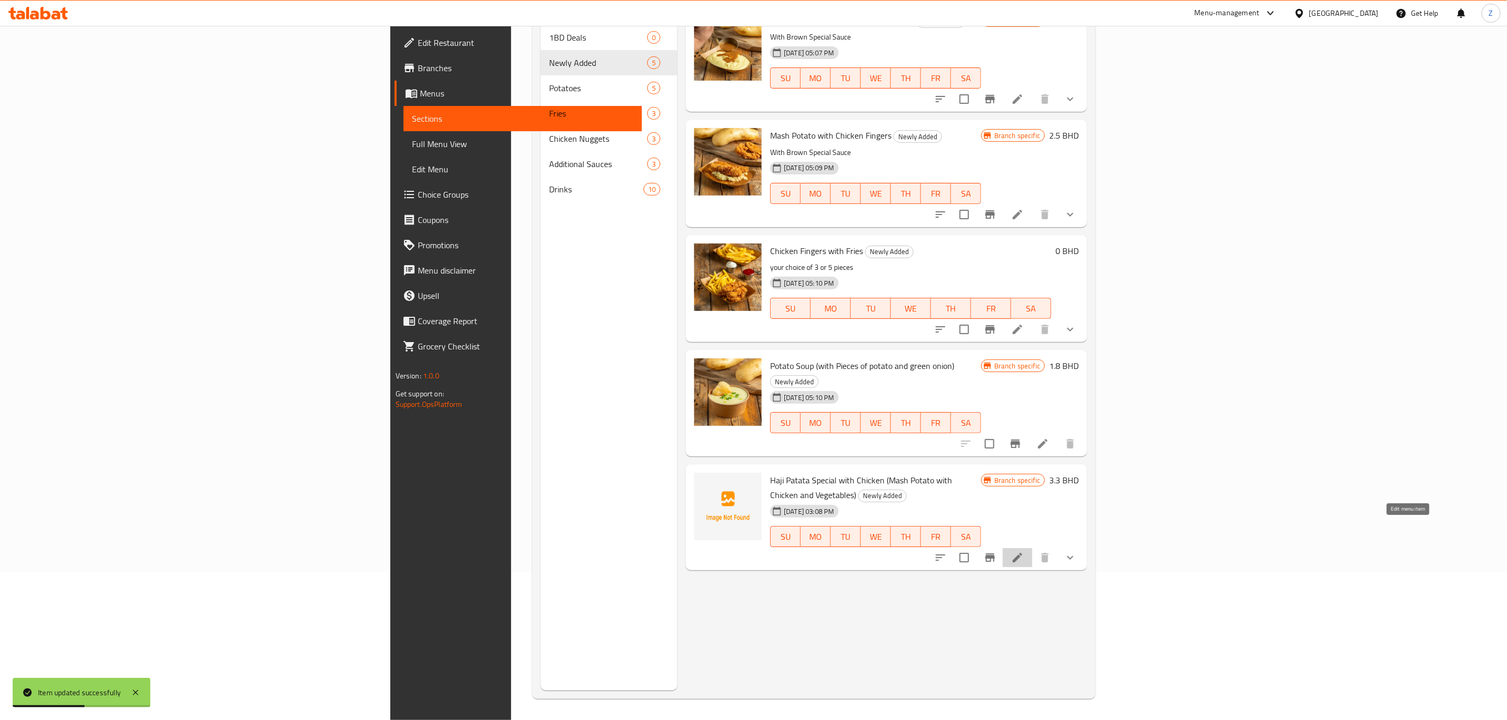
click at [1023, 552] on icon at bounding box center [1017, 558] width 13 height 13
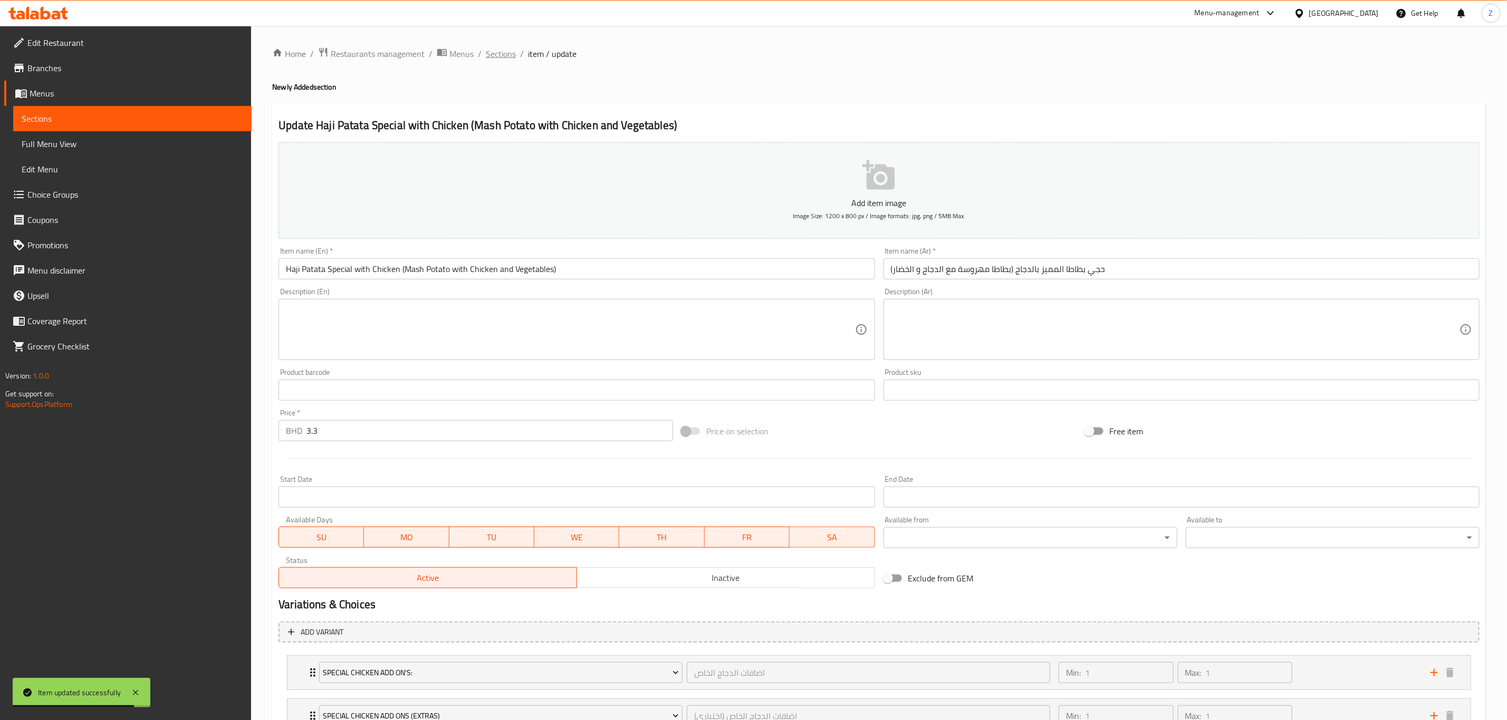
drag, startPoint x: 502, startPoint y: 57, endPoint x: 526, endPoint y: 65, distance: 25.2
click at [501, 57] on span "Sections" at bounding box center [501, 53] width 30 height 13
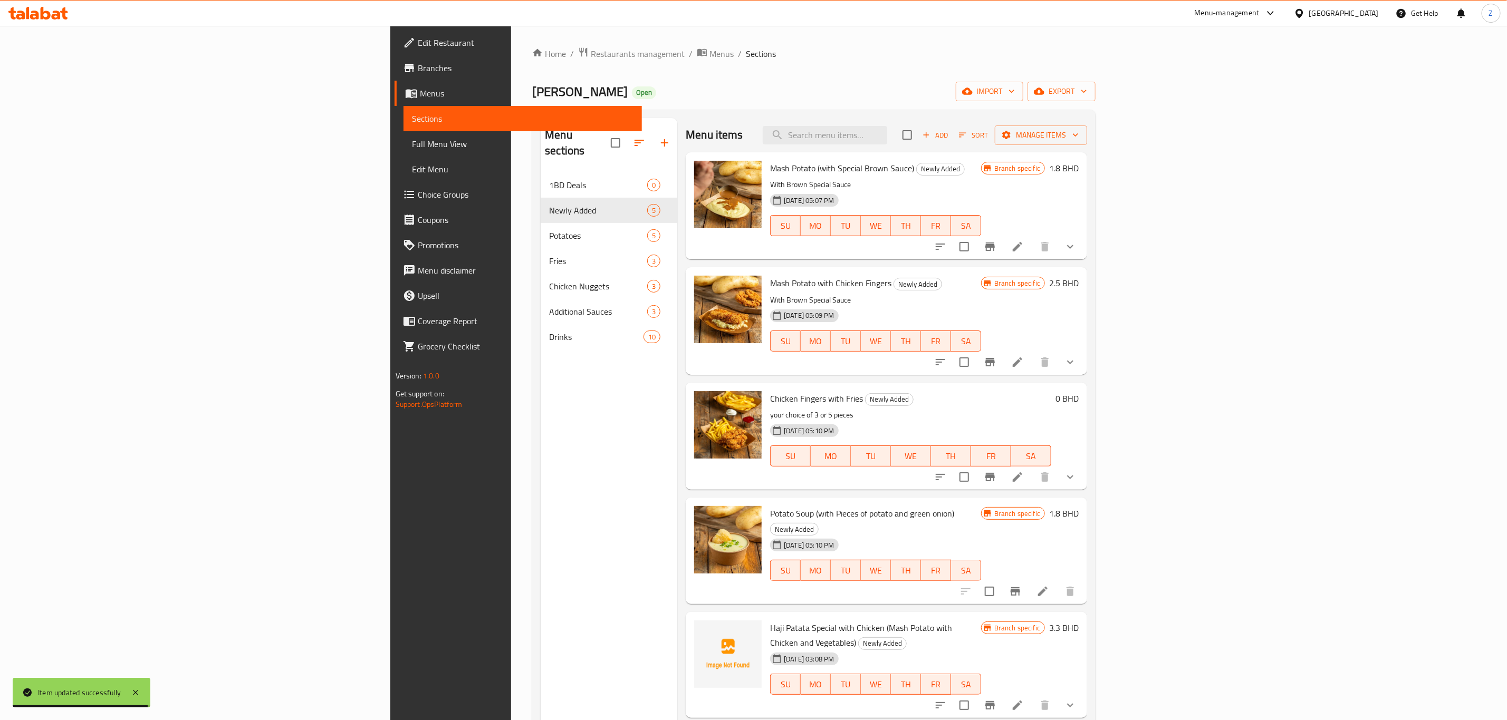
scroll to position [148, 0]
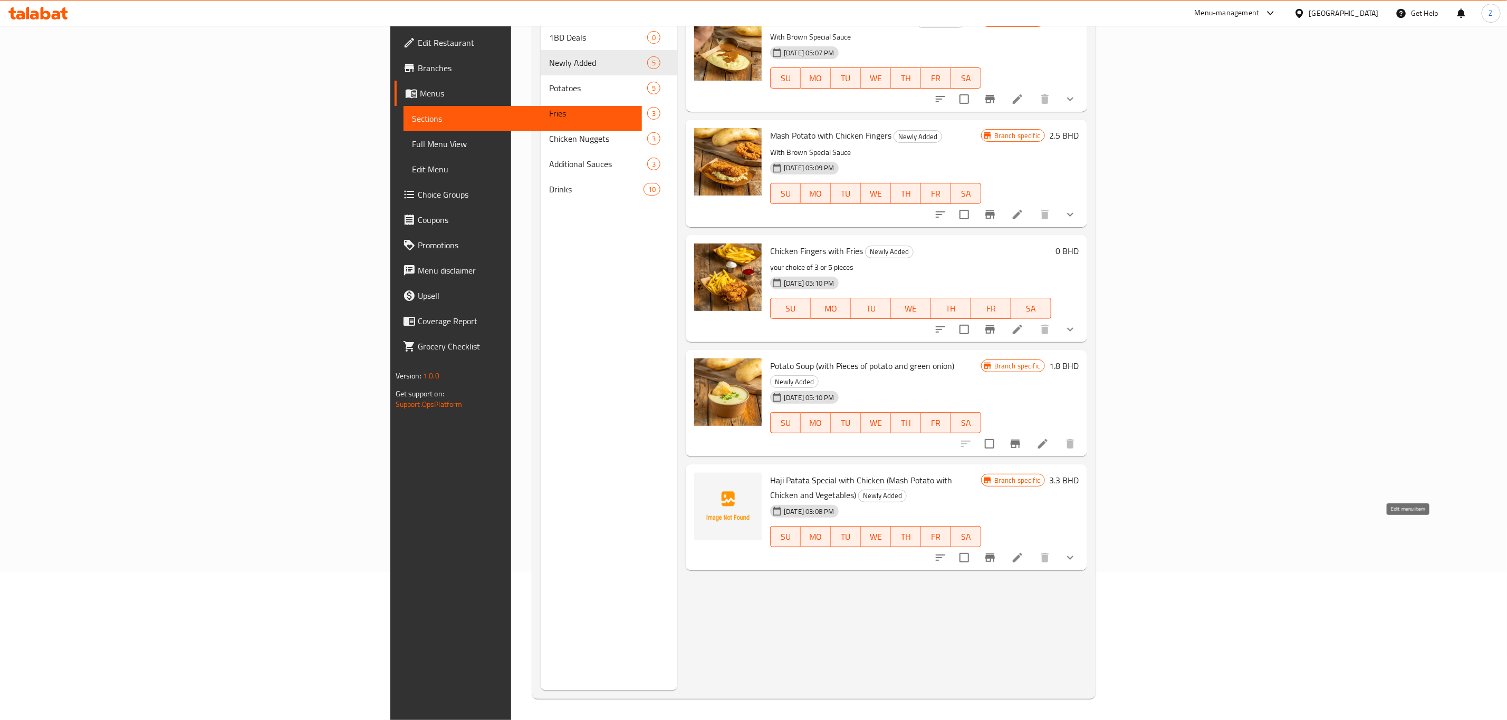
click at [1023, 552] on icon at bounding box center [1017, 558] width 13 height 13
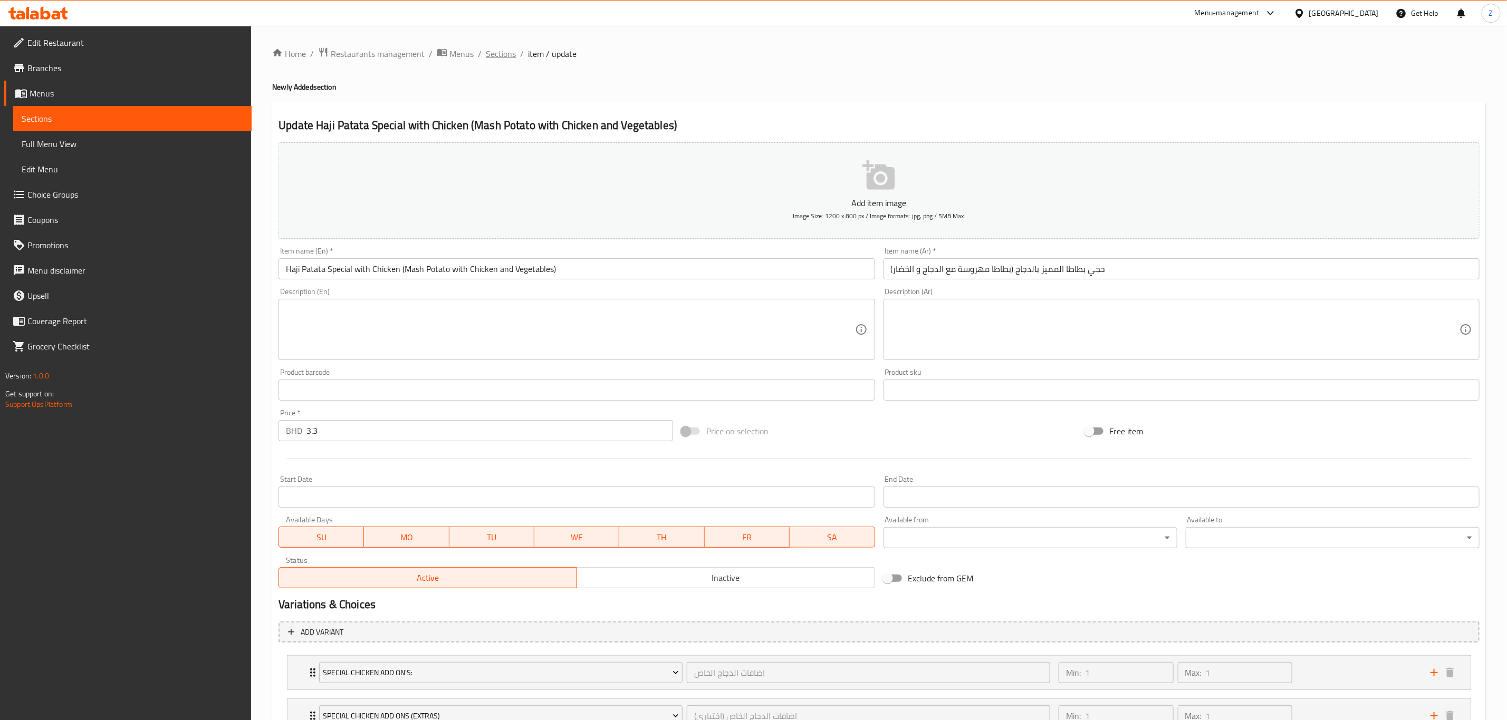
click at [495, 54] on span "Sections" at bounding box center [501, 53] width 30 height 13
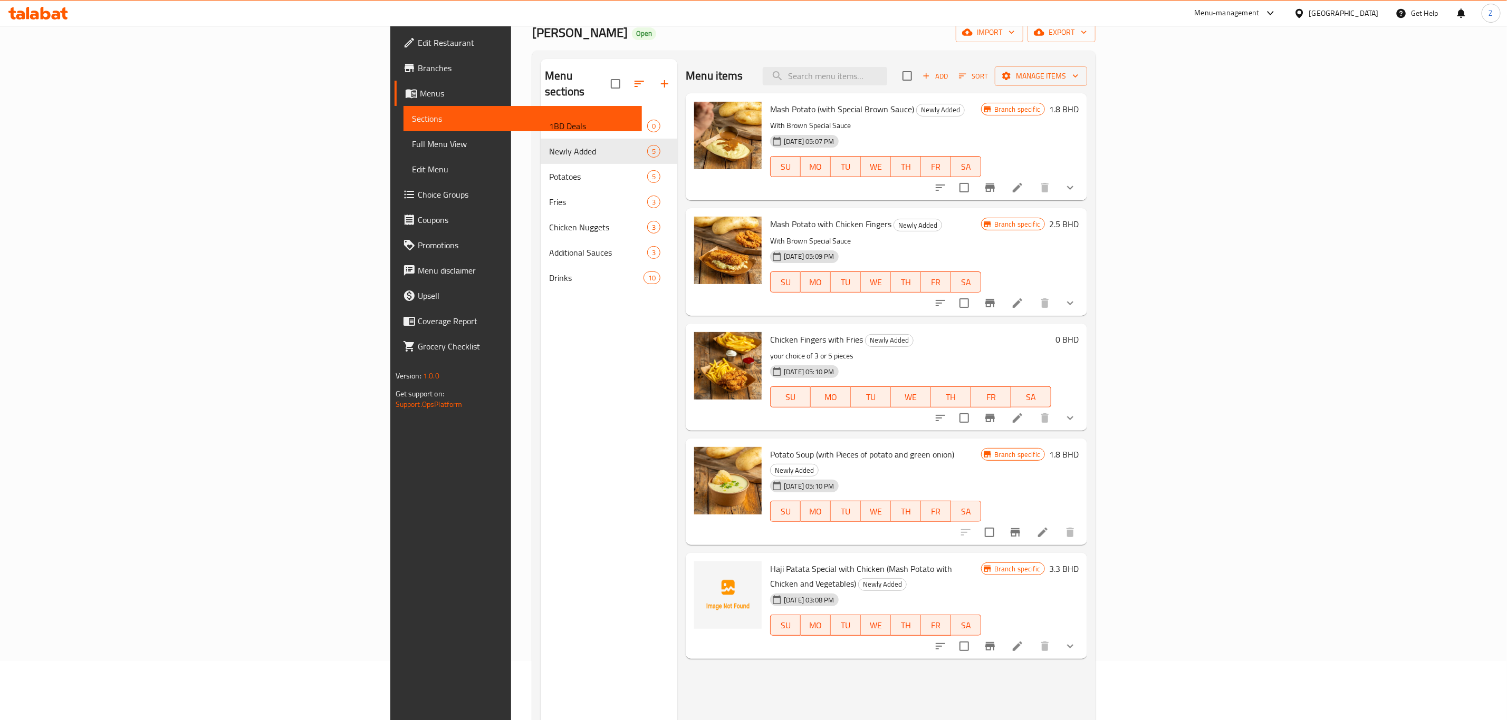
scroll to position [148, 0]
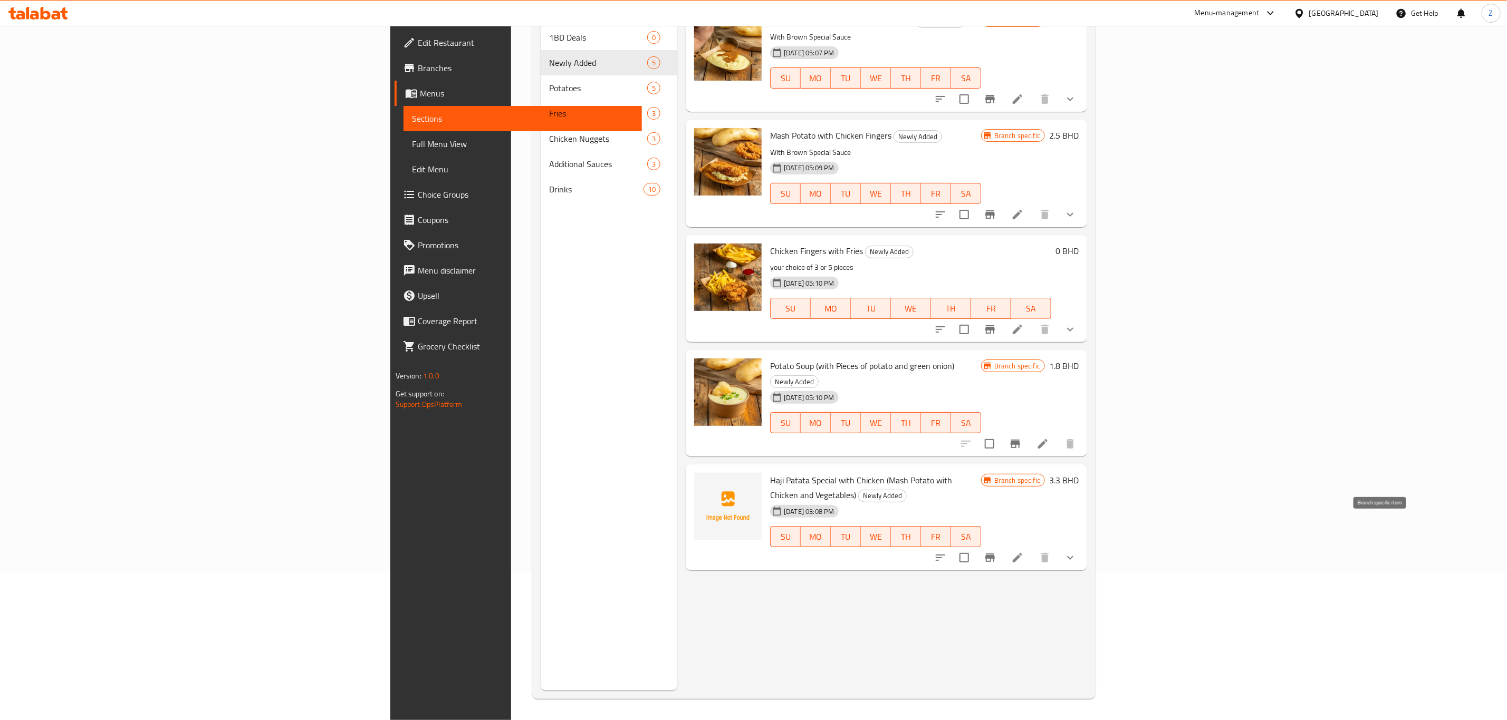
click at [996, 552] on icon "Branch-specific-item" at bounding box center [989, 558] width 13 height 13
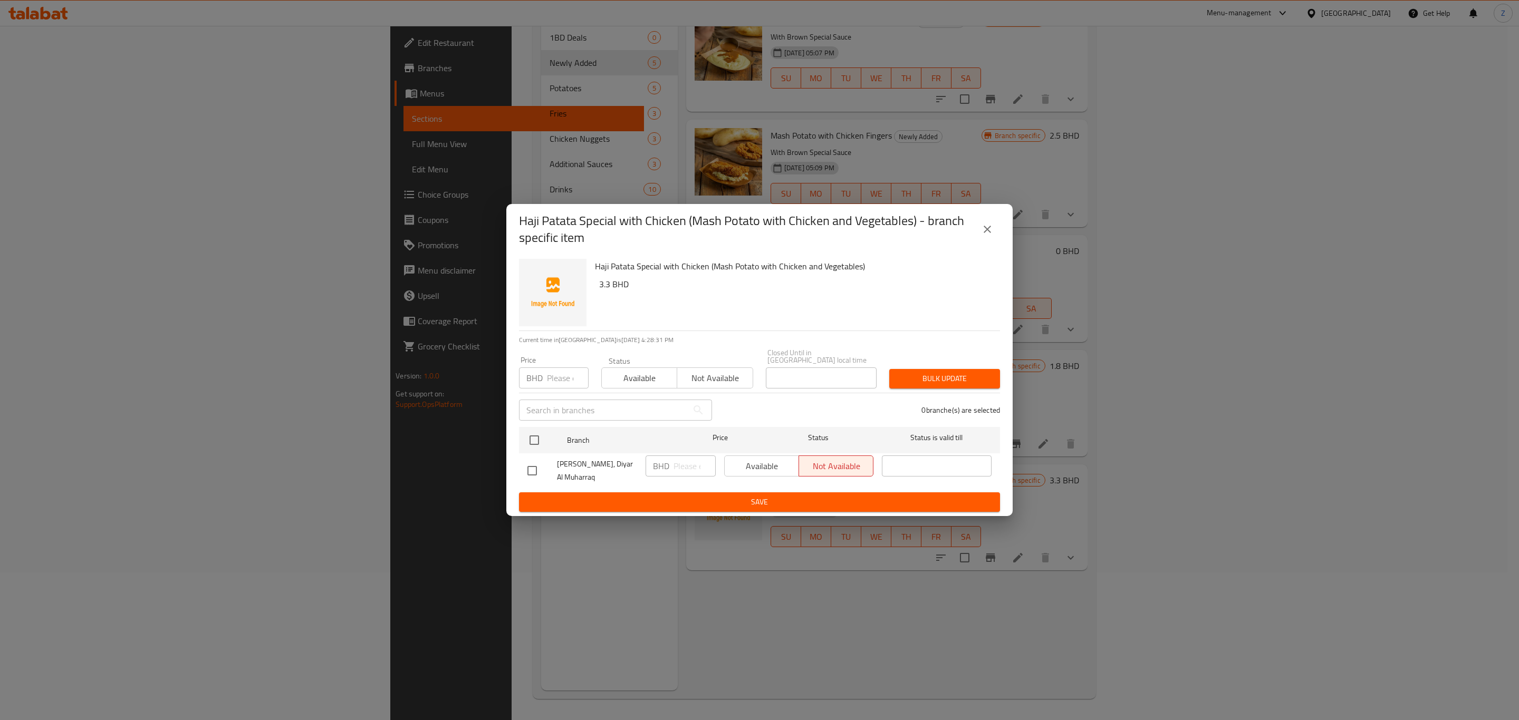
click at [981, 235] on icon "close" at bounding box center [987, 229] width 13 height 13
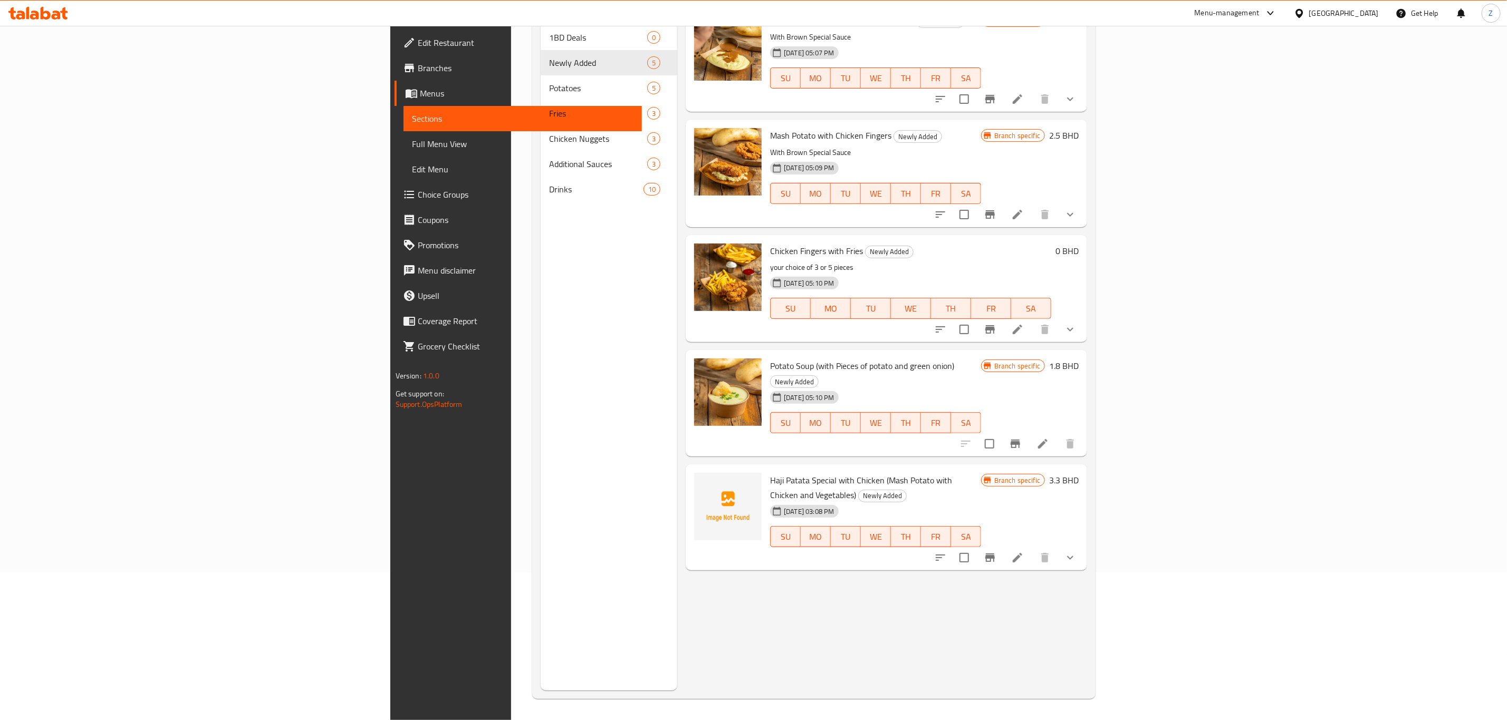
click at [770, 472] on span "Haji Patata Special with Chicken (Mash Potato with Chicken and Vegetables)" at bounding box center [861, 487] width 182 height 31
copy h6 "Haji Patata Special with Chicken (Mash Potato with Chicken and Vegetables)"
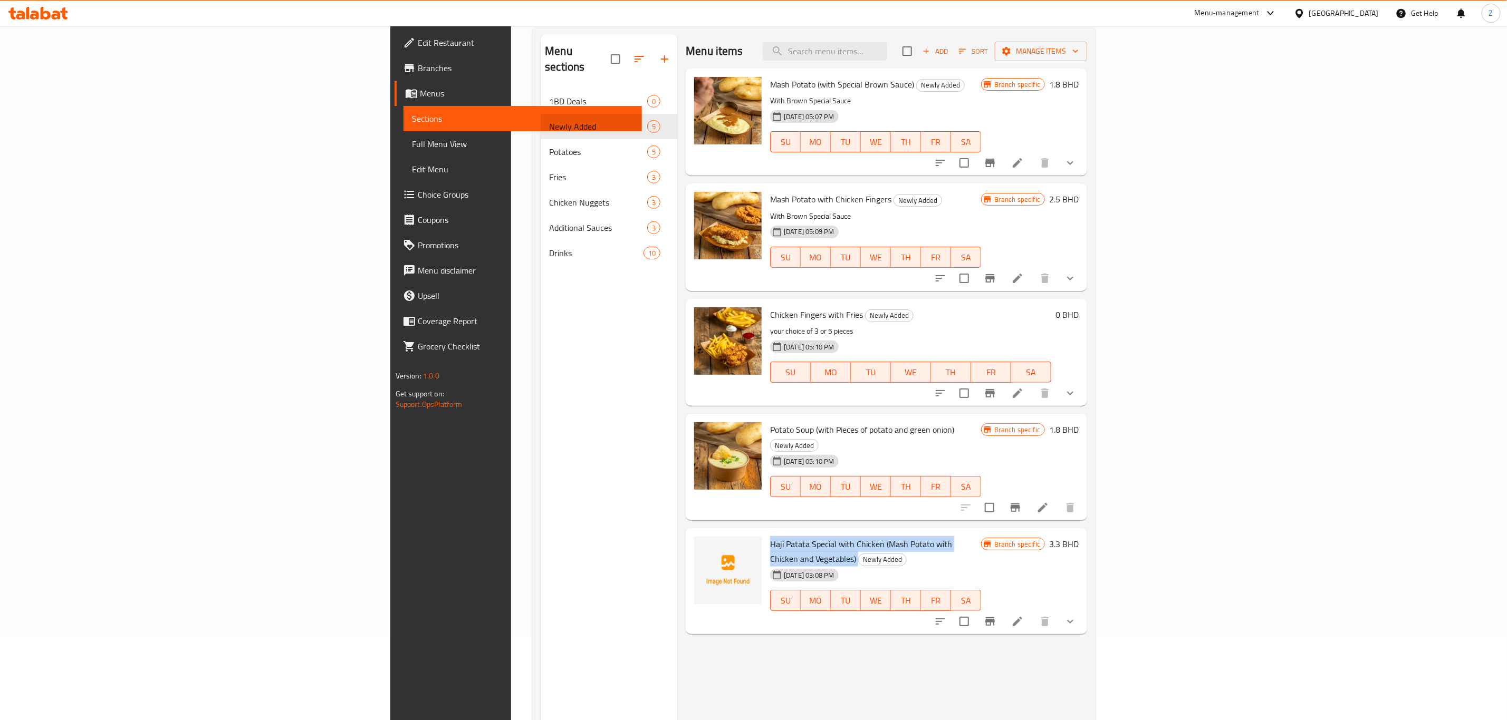
scroll to position [0, 0]
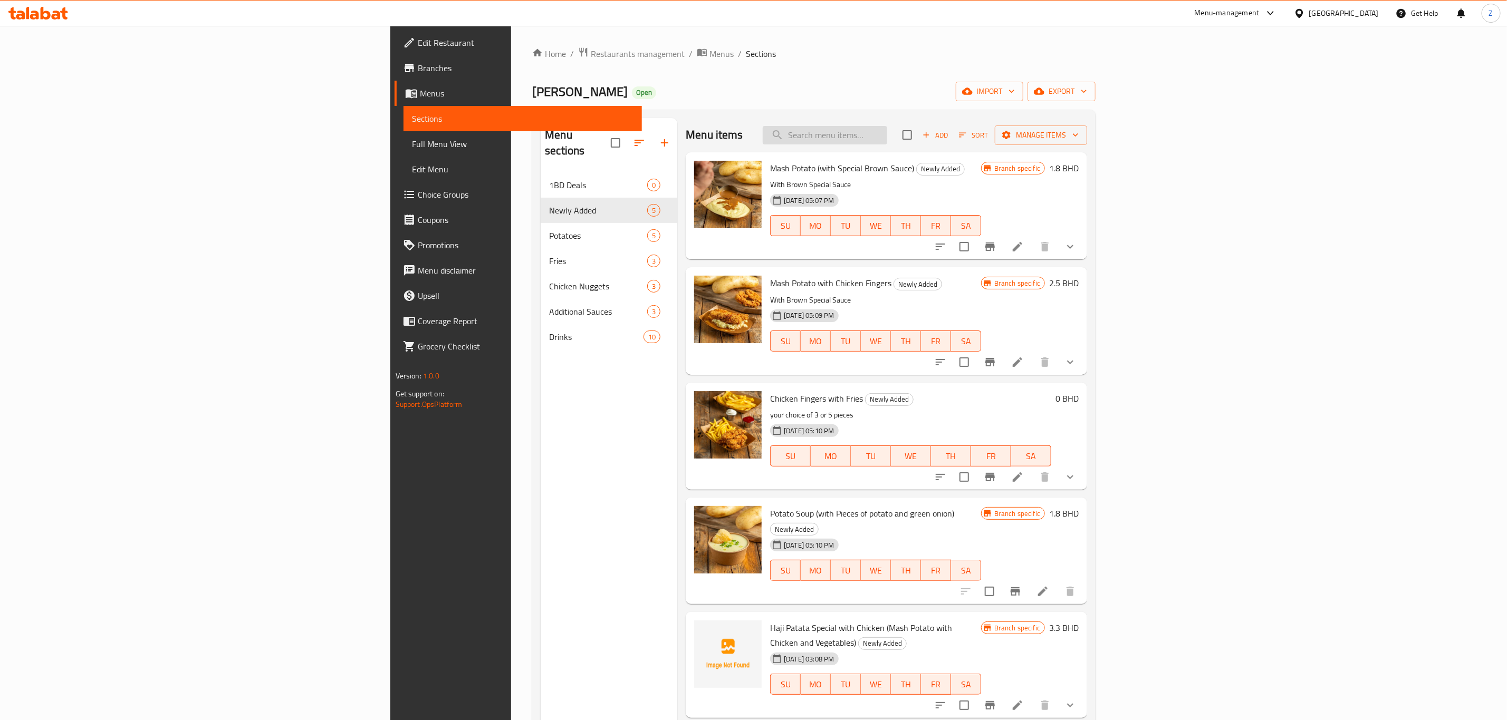
click at [887, 139] on input "search" at bounding box center [824, 135] width 124 height 18
paste input "Haji Patata Special with Chicken (Mash Potato with Chicken and Vegetables)"
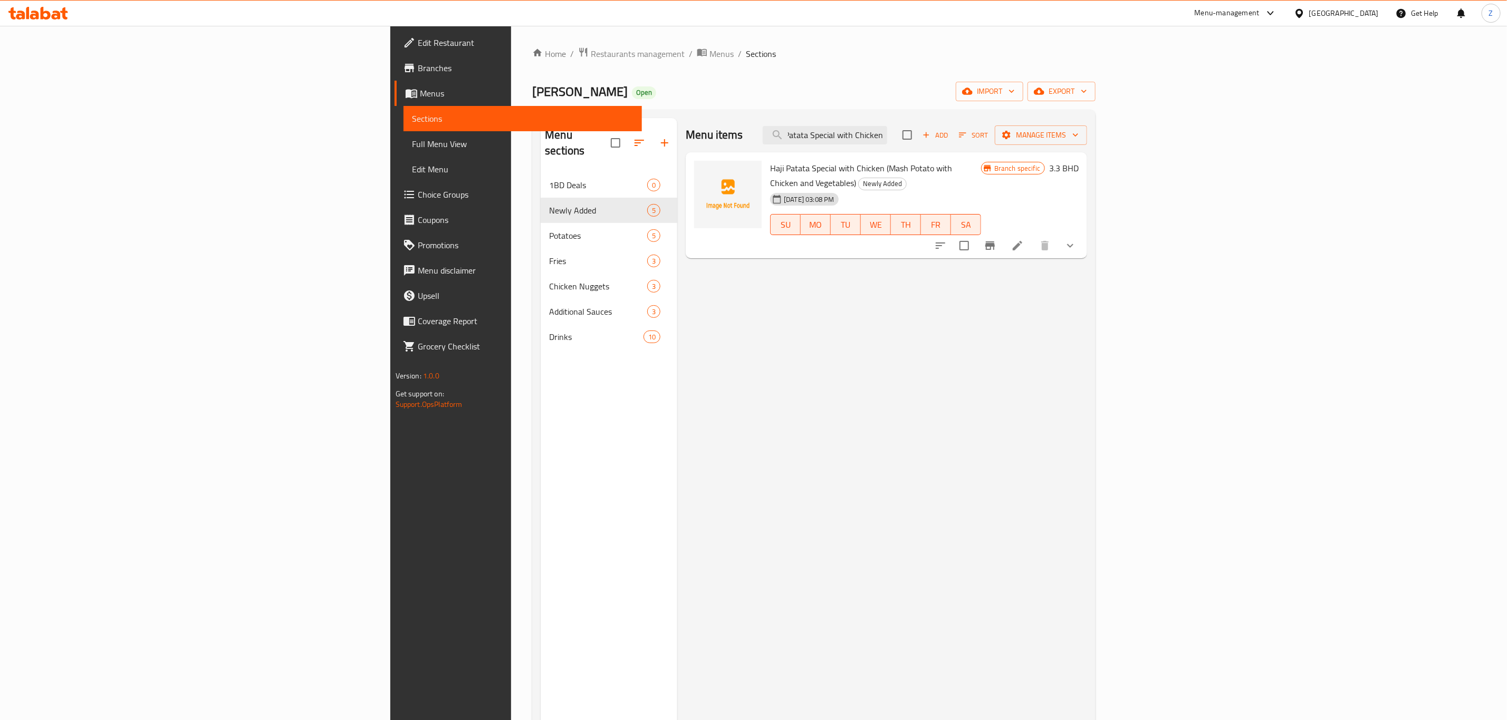
scroll to position [0, 18]
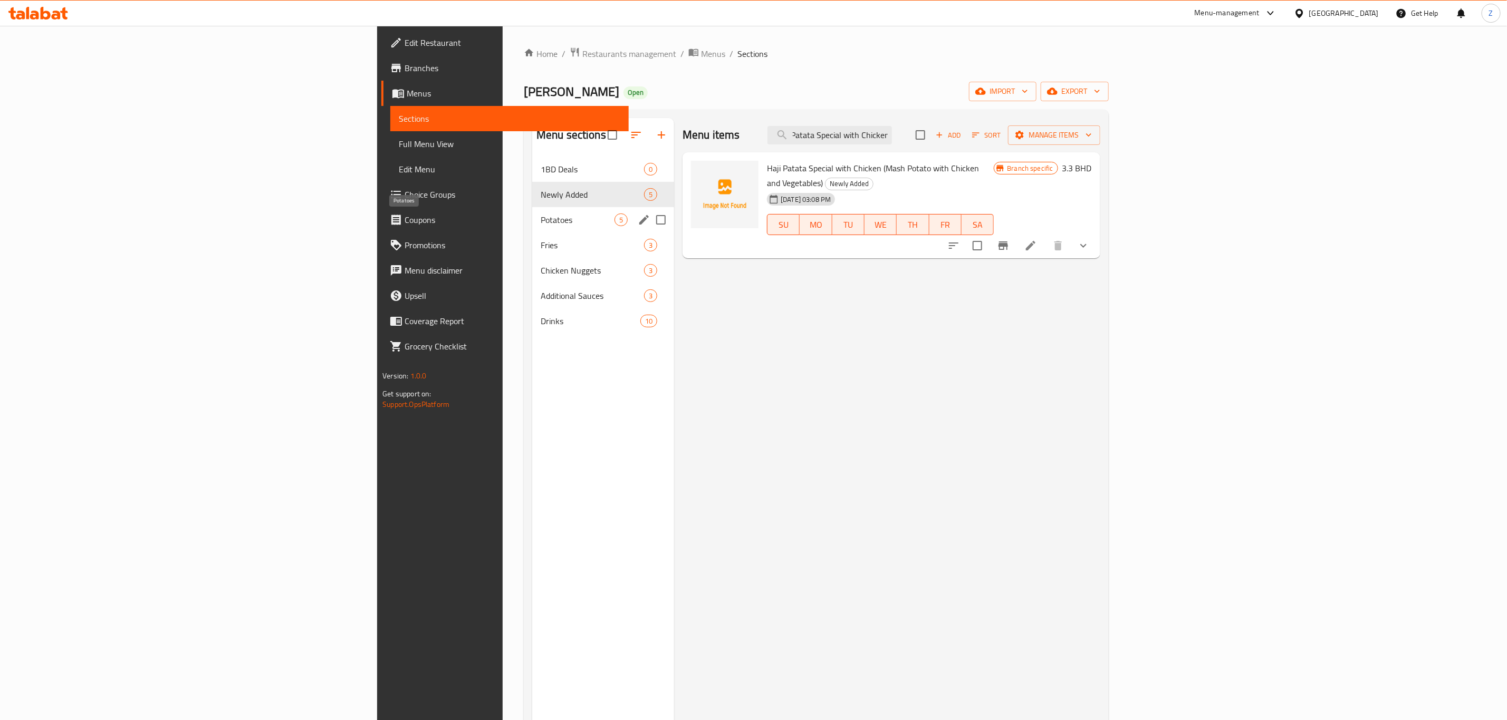
type input "Haji Patata Special with Chicken"
click at [540, 219] on span "Potatoes" at bounding box center [577, 220] width 74 height 13
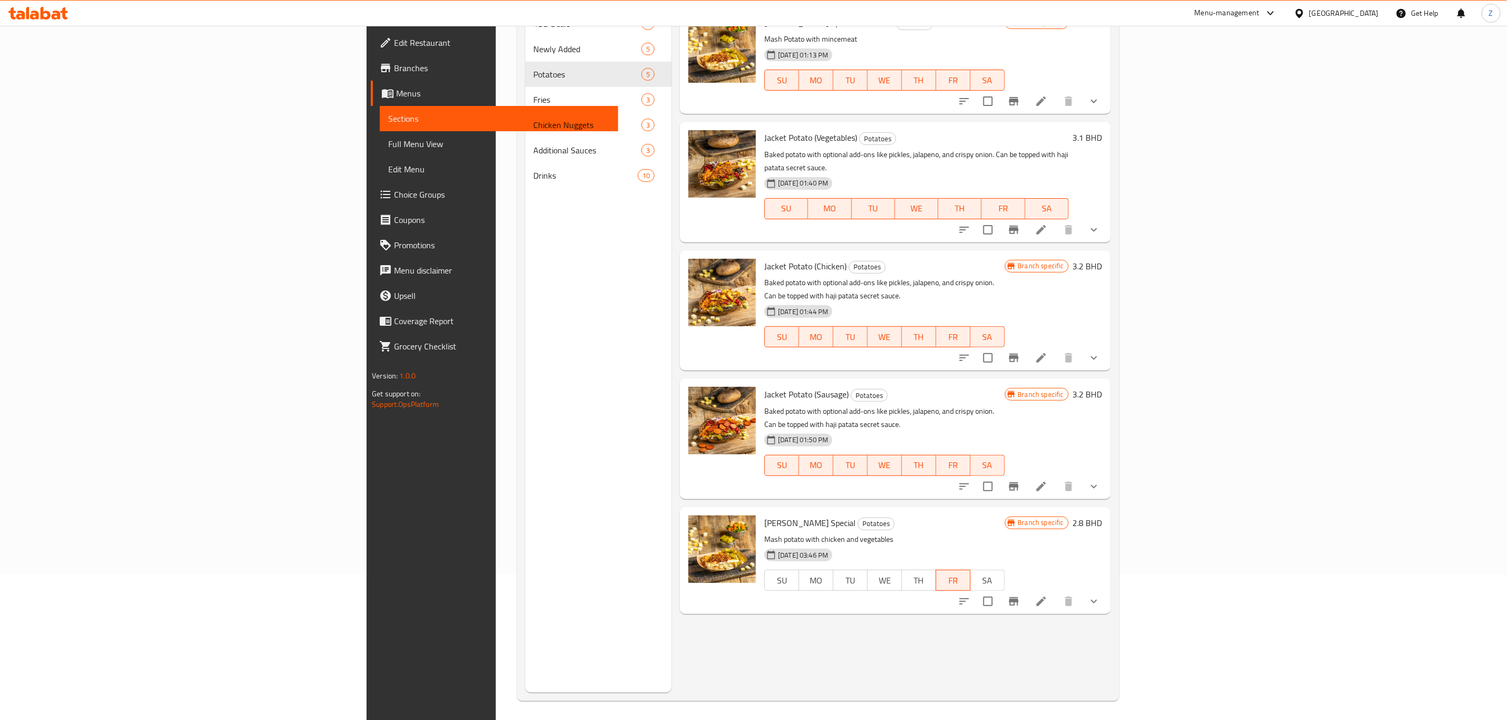
scroll to position [148, 0]
drag, startPoint x: 676, startPoint y: 487, endPoint x: 777, endPoint y: 481, distance: 100.9
click at [772, 514] on h6 "[PERSON_NAME] Special Potatoes" at bounding box center [884, 521] width 240 height 15
click at [909, 514] on h6 "[PERSON_NAME] Special Potatoes" at bounding box center [884, 521] width 240 height 15
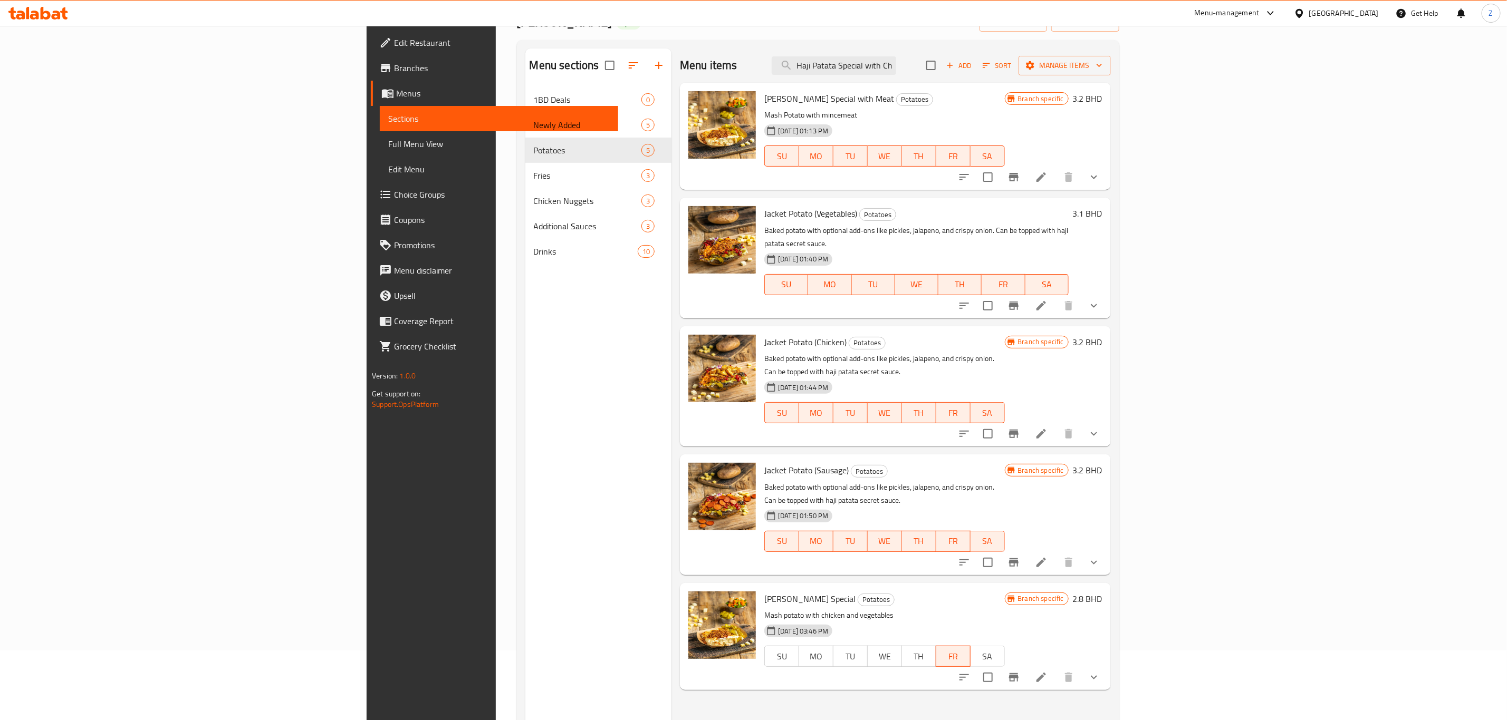
scroll to position [0, 0]
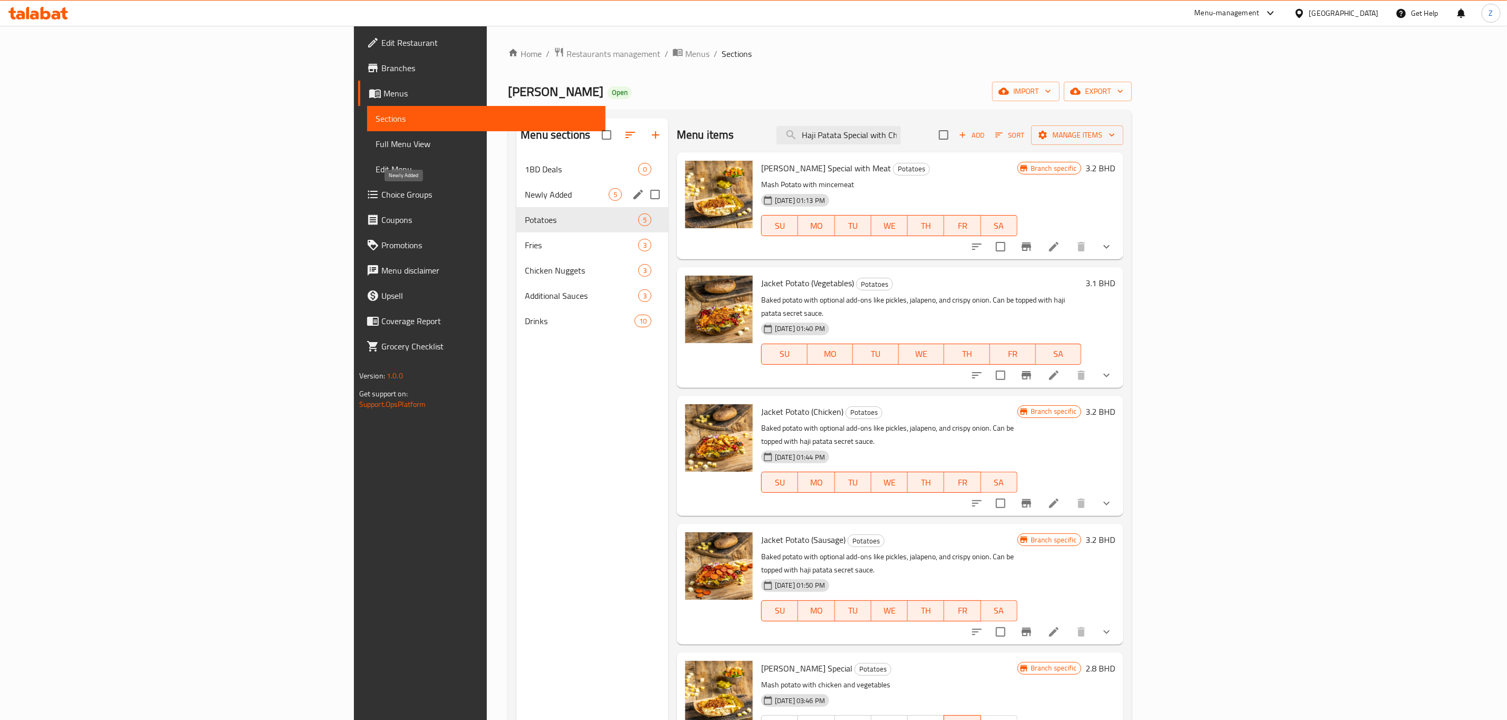
click at [525, 193] on span "Newly Added" at bounding box center [567, 194] width 84 height 13
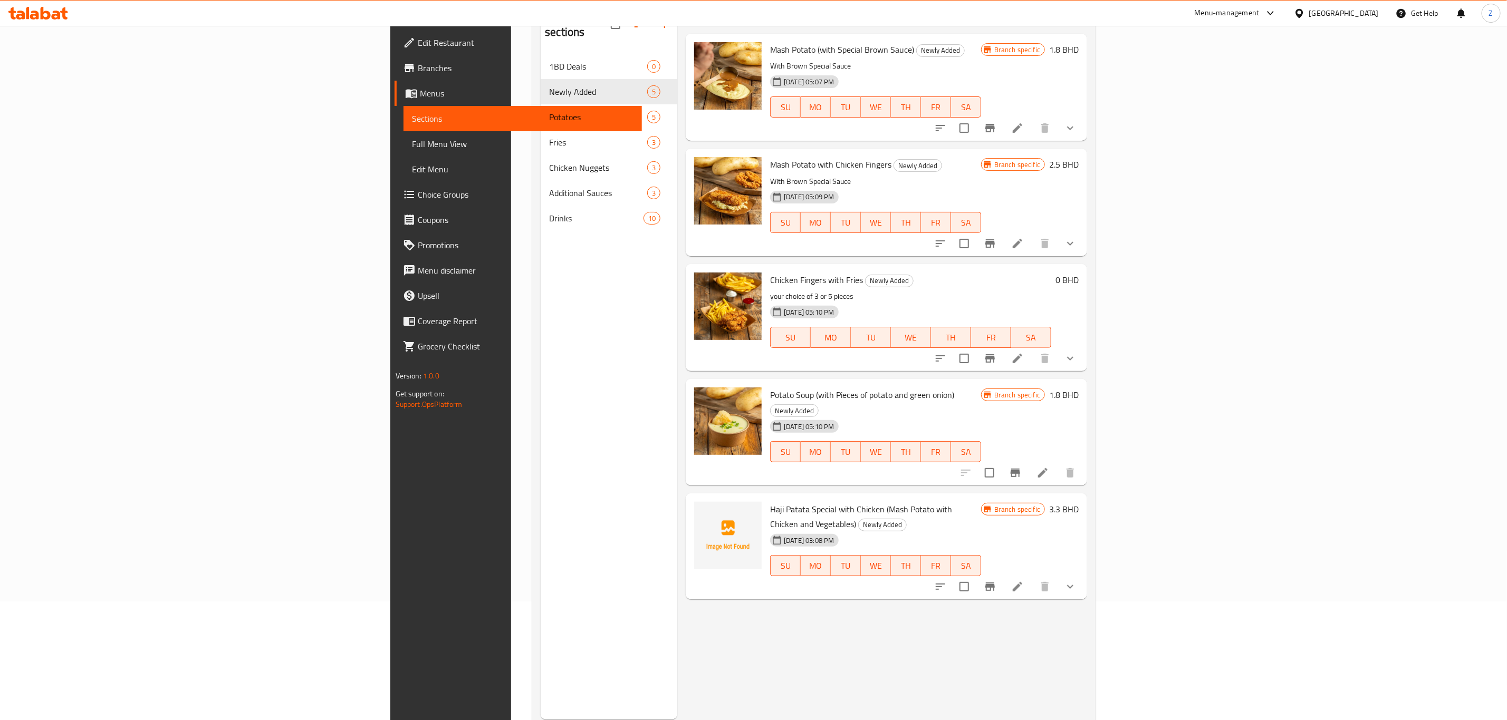
scroll to position [148, 0]
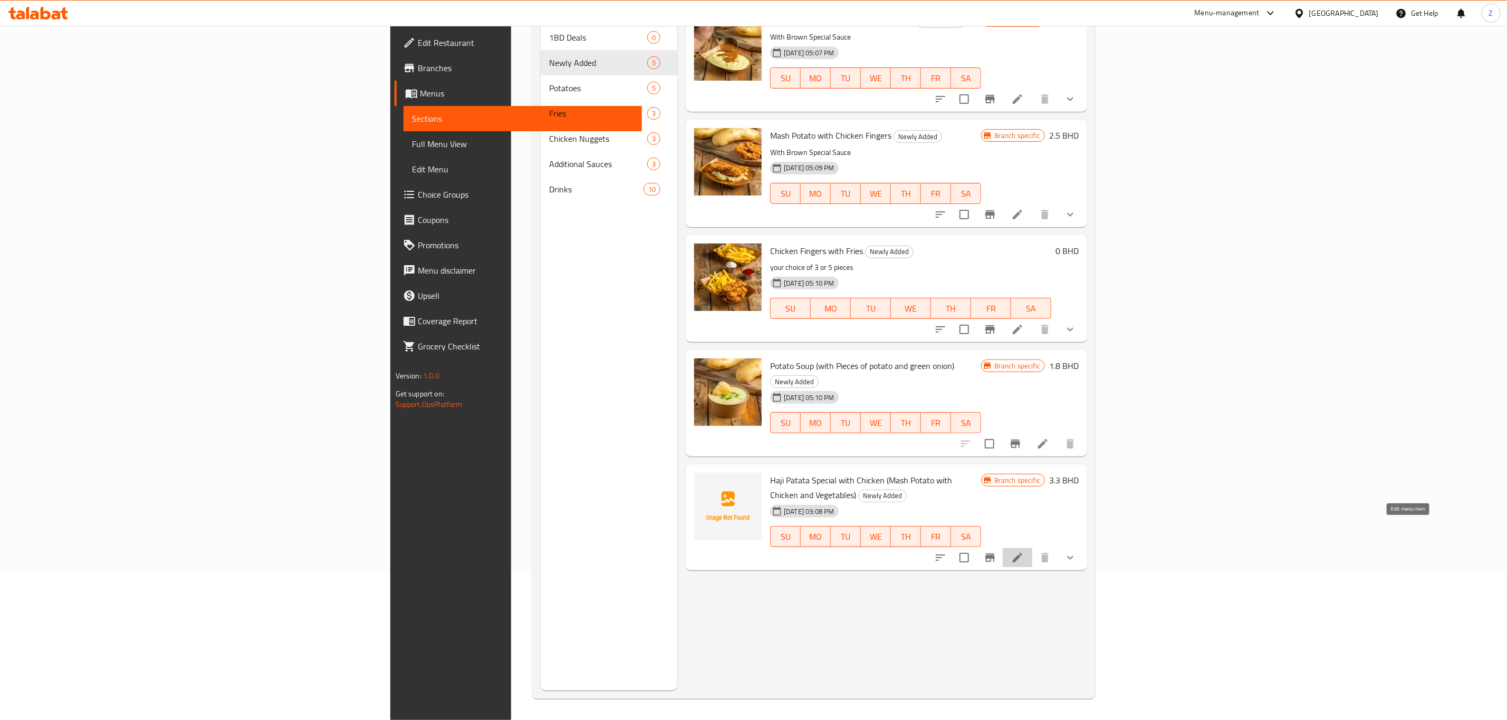
click at [1023, 552] on icon at bounding box center [1017, 558] width 13 height 13
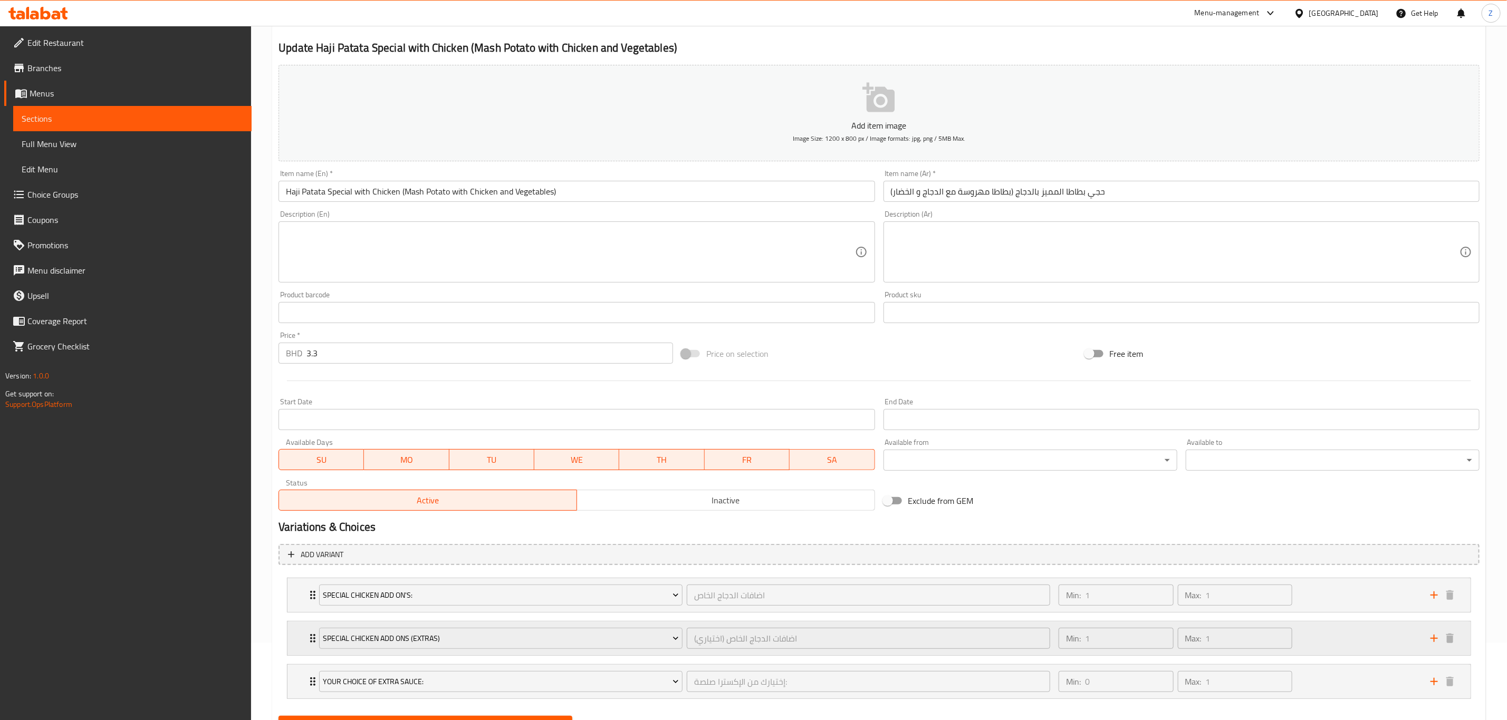
scroll to position [131, 0]
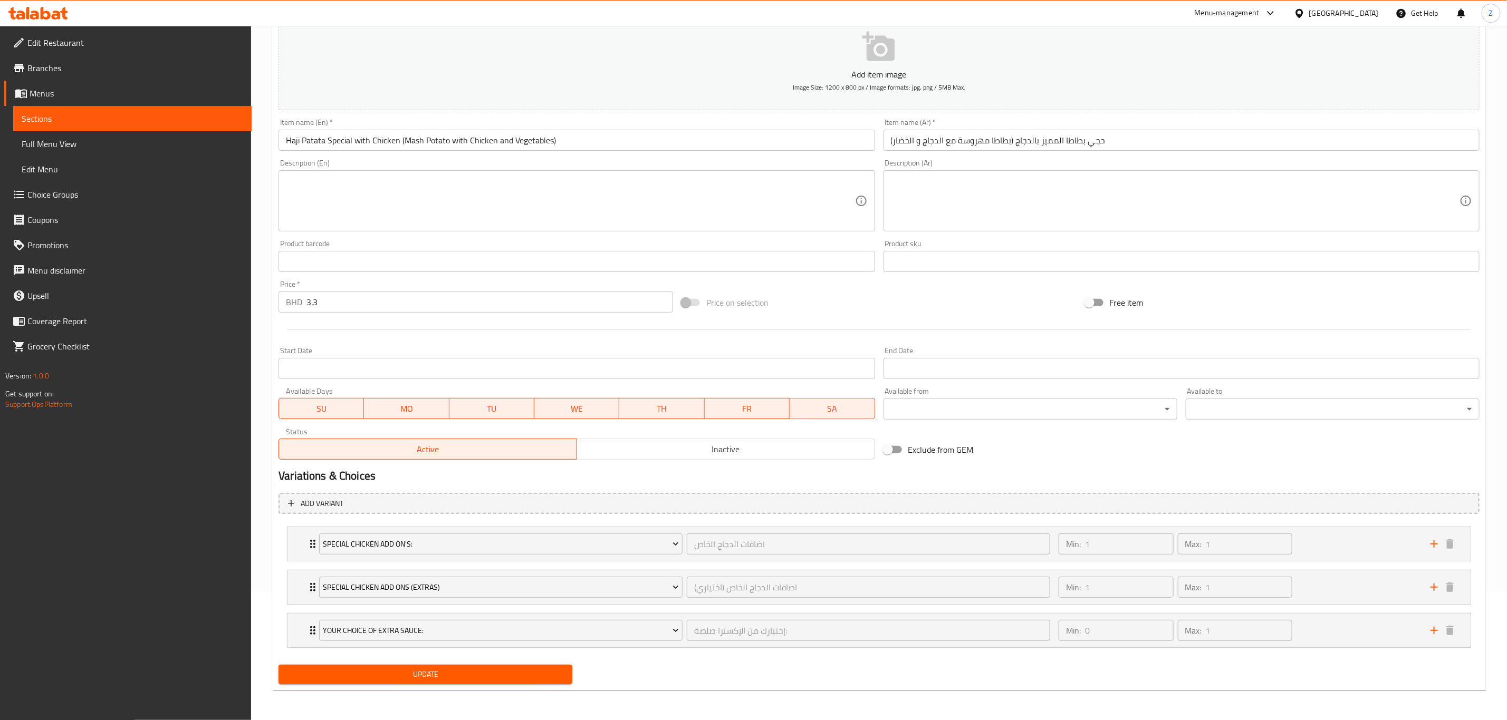
drag, startPoint x: 769, startPoint y: 449, endPoint x: 759, endPoint y: 456, distance: 11.8
click at [769, 449] on span "Inactive" at bounding box center [725, 449] width 289 height 15
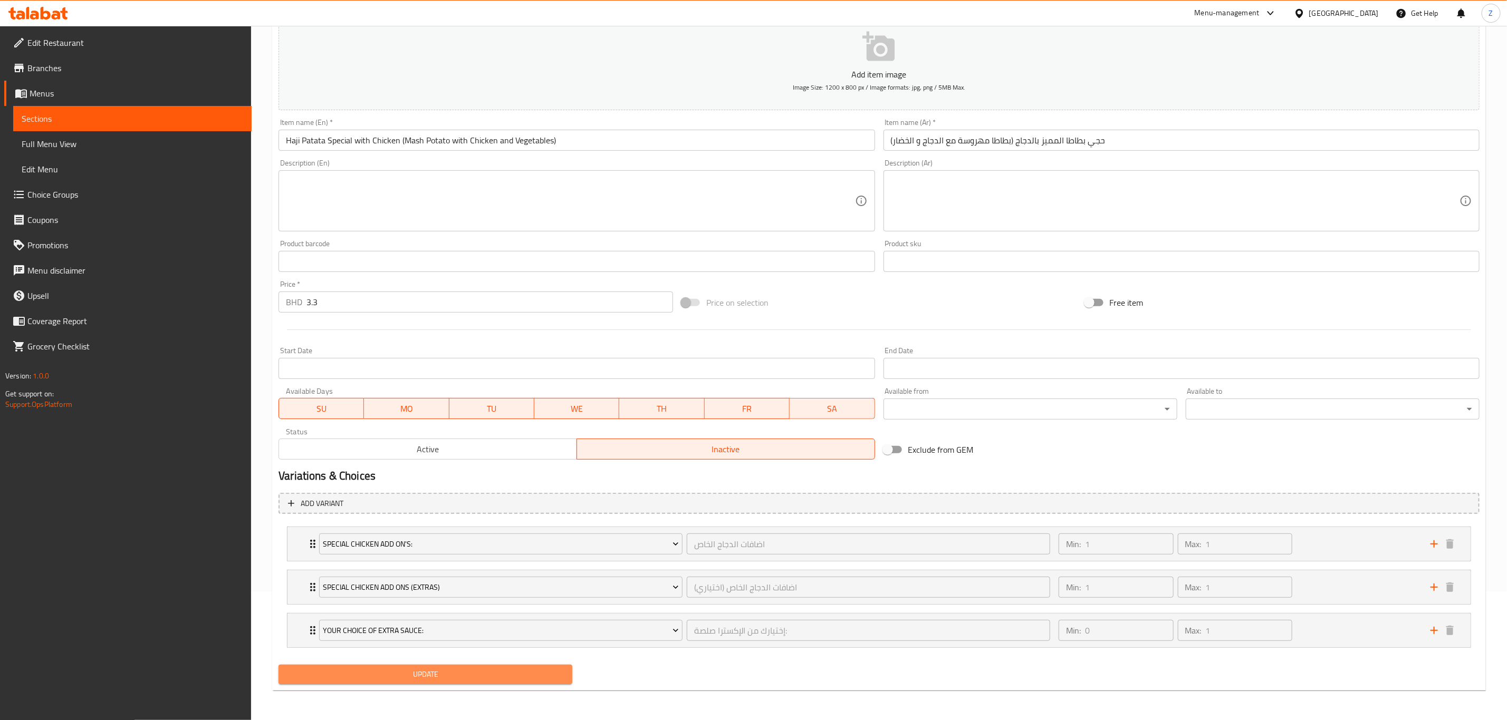
click at [434, 679] on span "Update" at bounding box center [425, 674] width 277 height 13
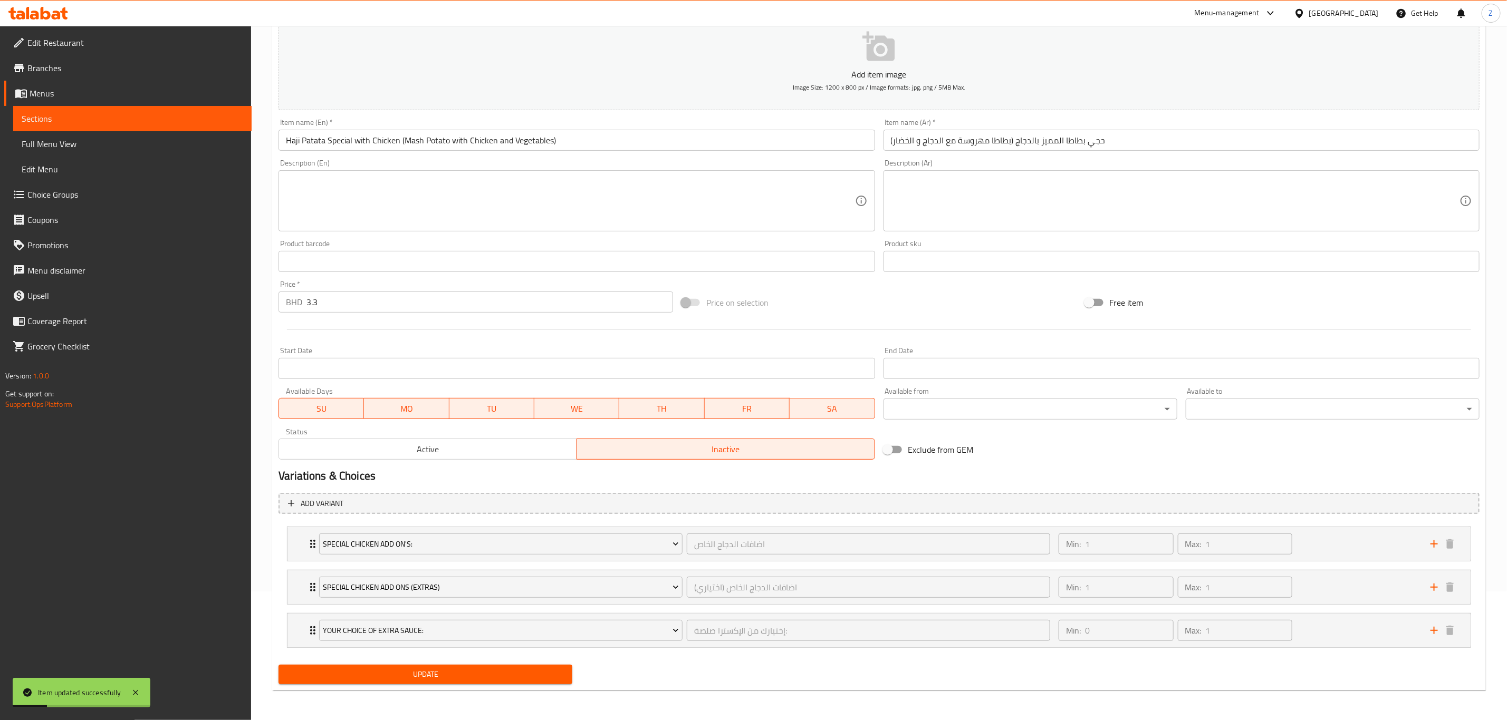
click at [468, 442] on span "Active" at bounding box center [427, 449] width 289 height 15
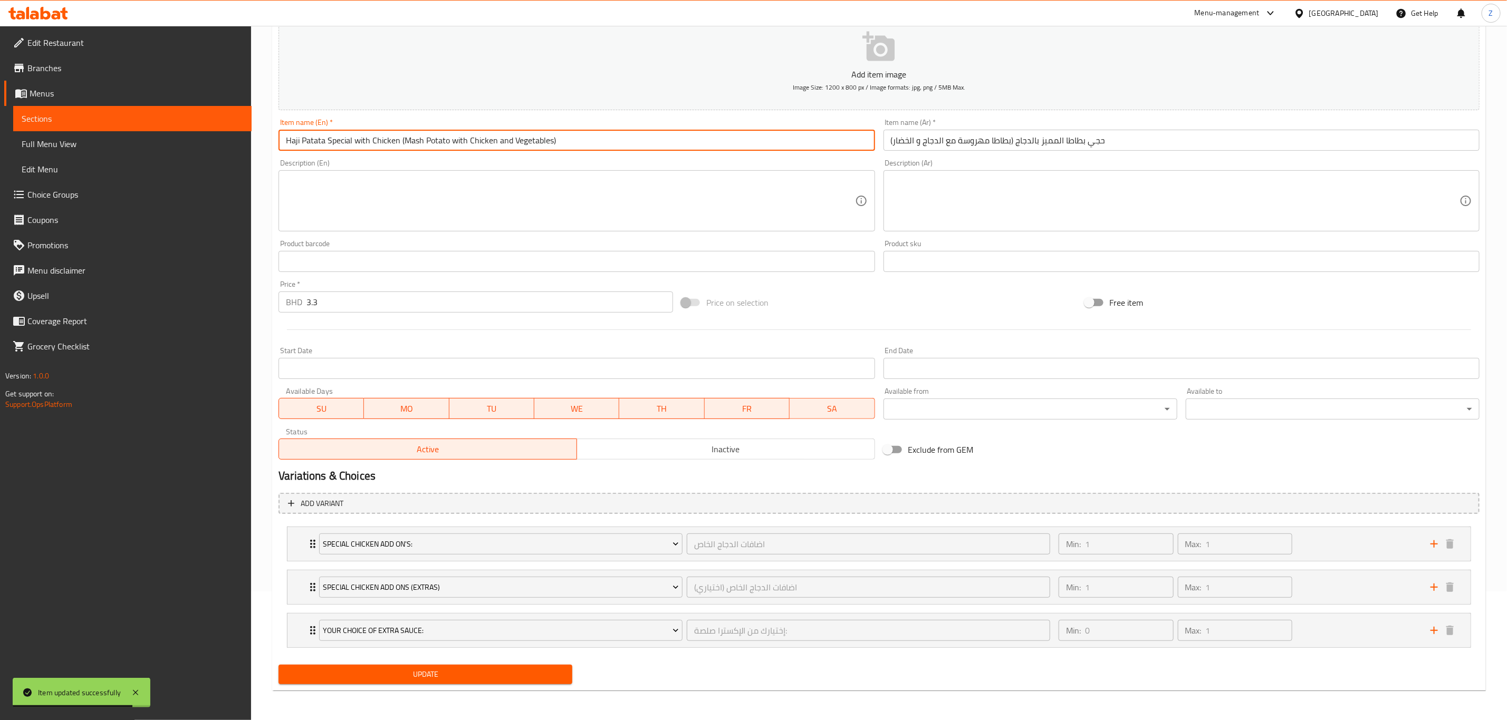
drag, startPoint x: 285, startPoint y: 137, endPoint x: 1027, endPoint y: 133, distance: 741.9
click at [1025, 133] on div "Add item image Image Size: 1200 x 800 px / Image formats: jpg, png / 5MB Max. I…" at bounding box center [878, 236] width 1209 height 455
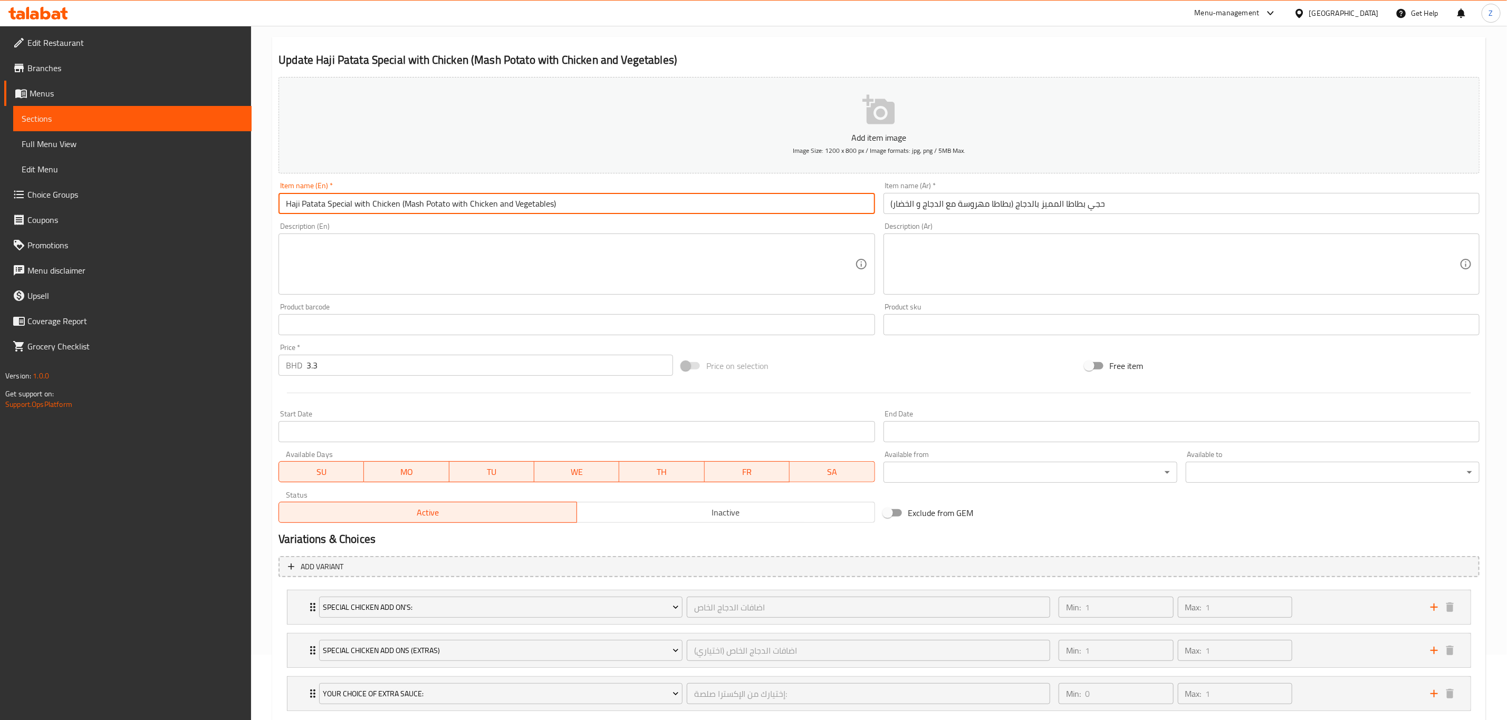
scroll to position [0, 0]
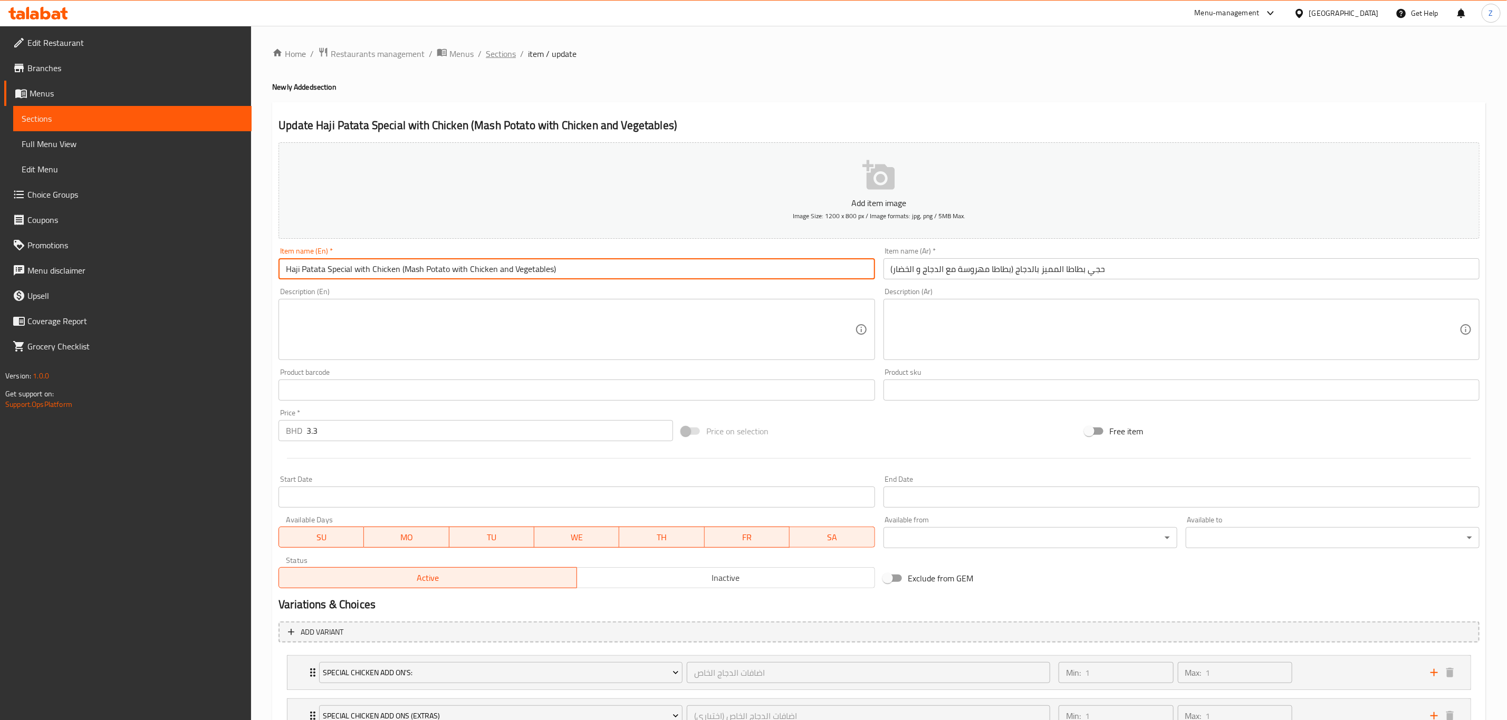
click at [503, 47] on span "Sections" at bounding box center [501, 53] width 30 height 13
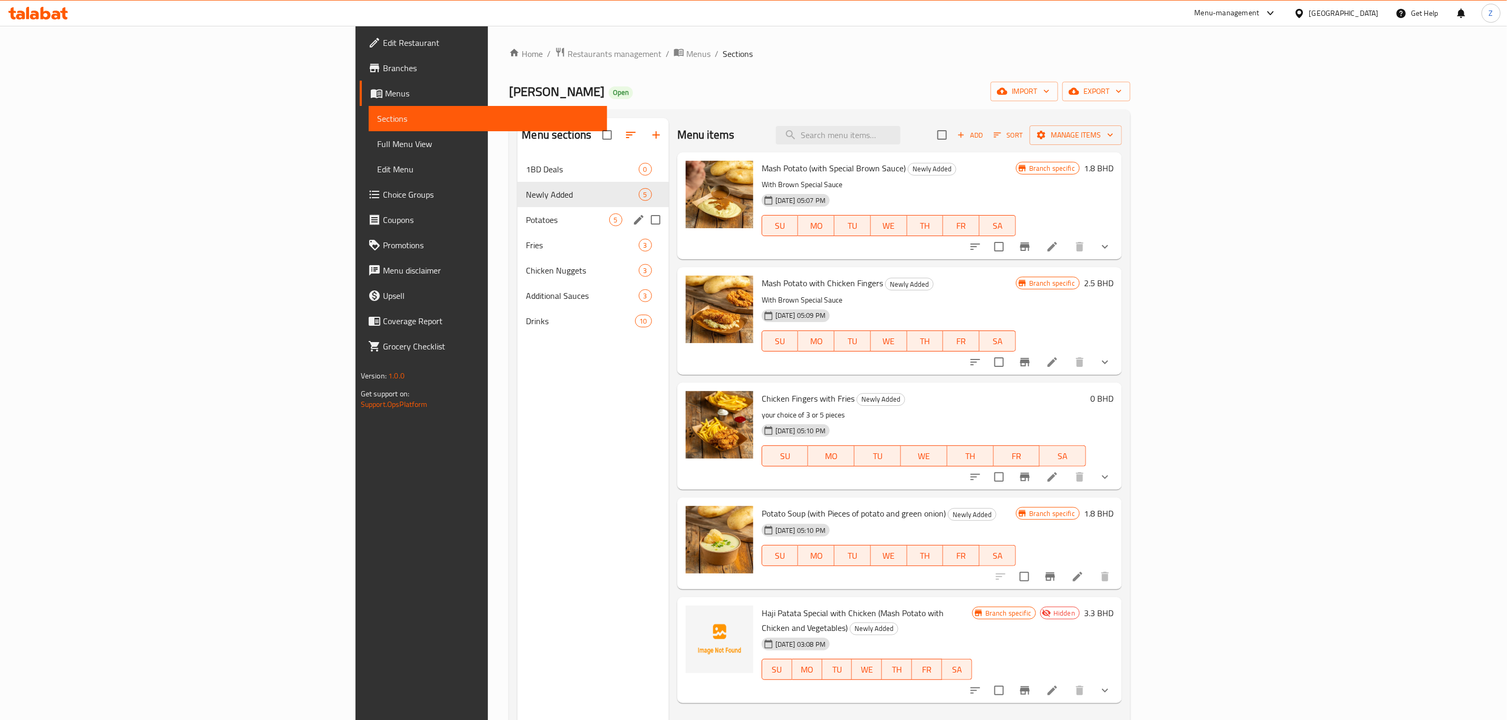
click at [526, 224] on span "Potatoes" at bounding box center [567, 220] width 83 height 13
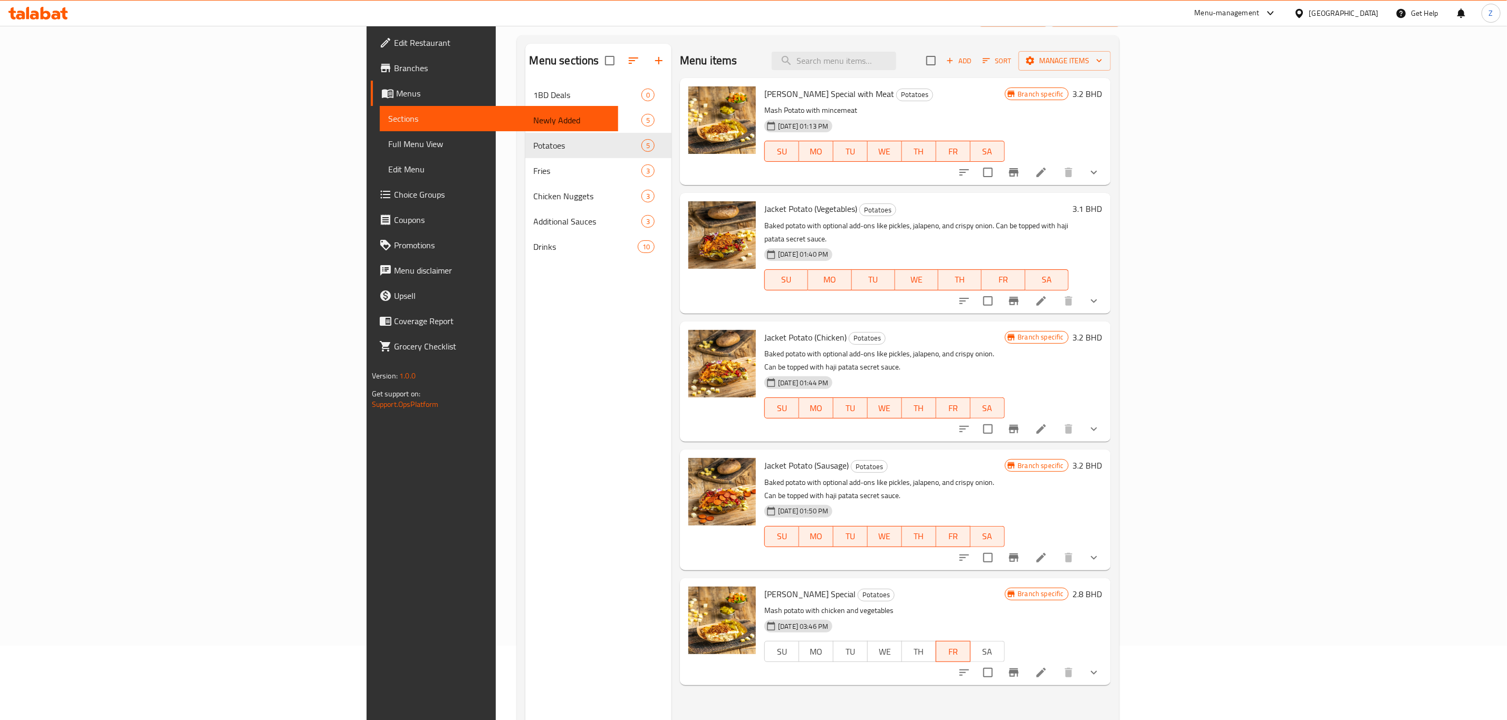
scroll to position [148, 0]
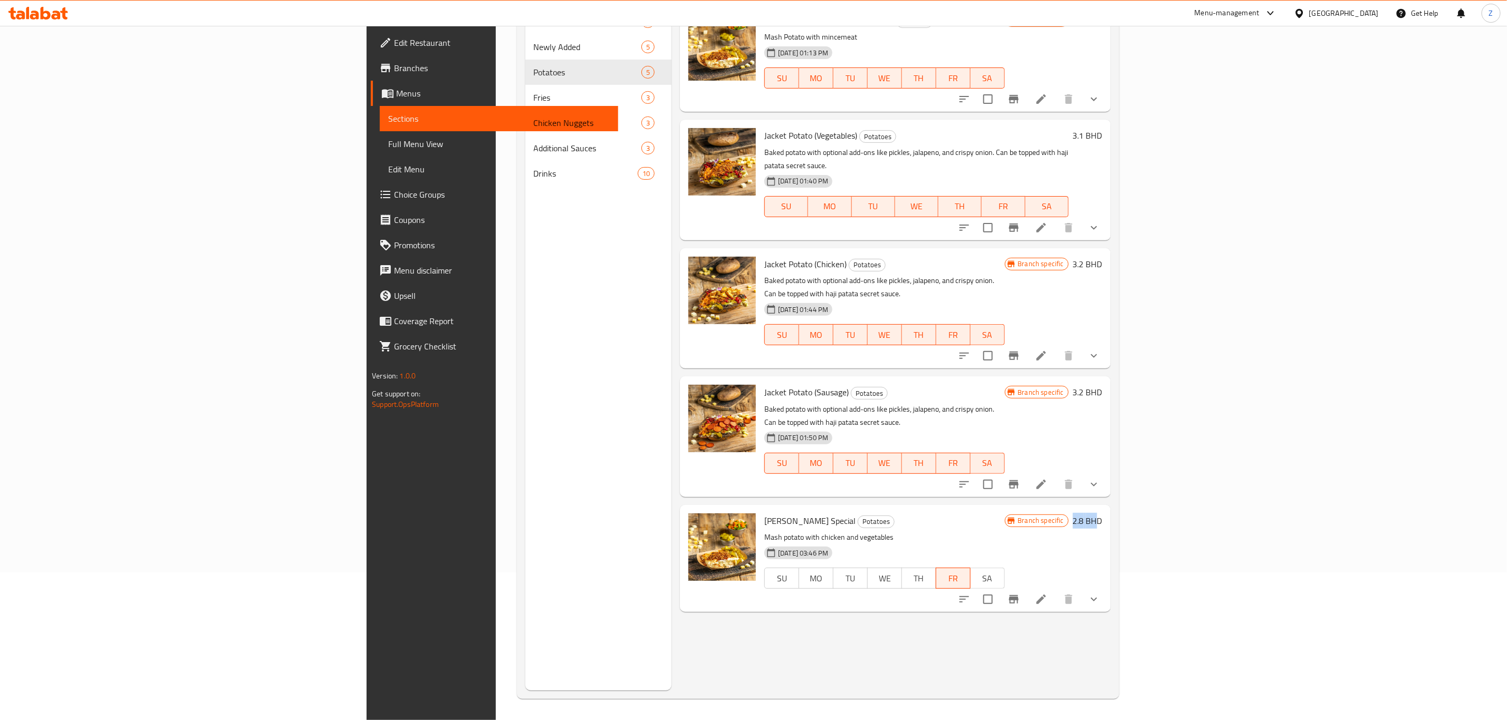
drag, startPoint x: 1440, startPoint y: 483, endPoint x: 1463, endPoint y: 481, distance: 23.3
click at [1102, 514] on h6 "2.8 BHD" at bounding box center [1088, 521] width 30 height 15
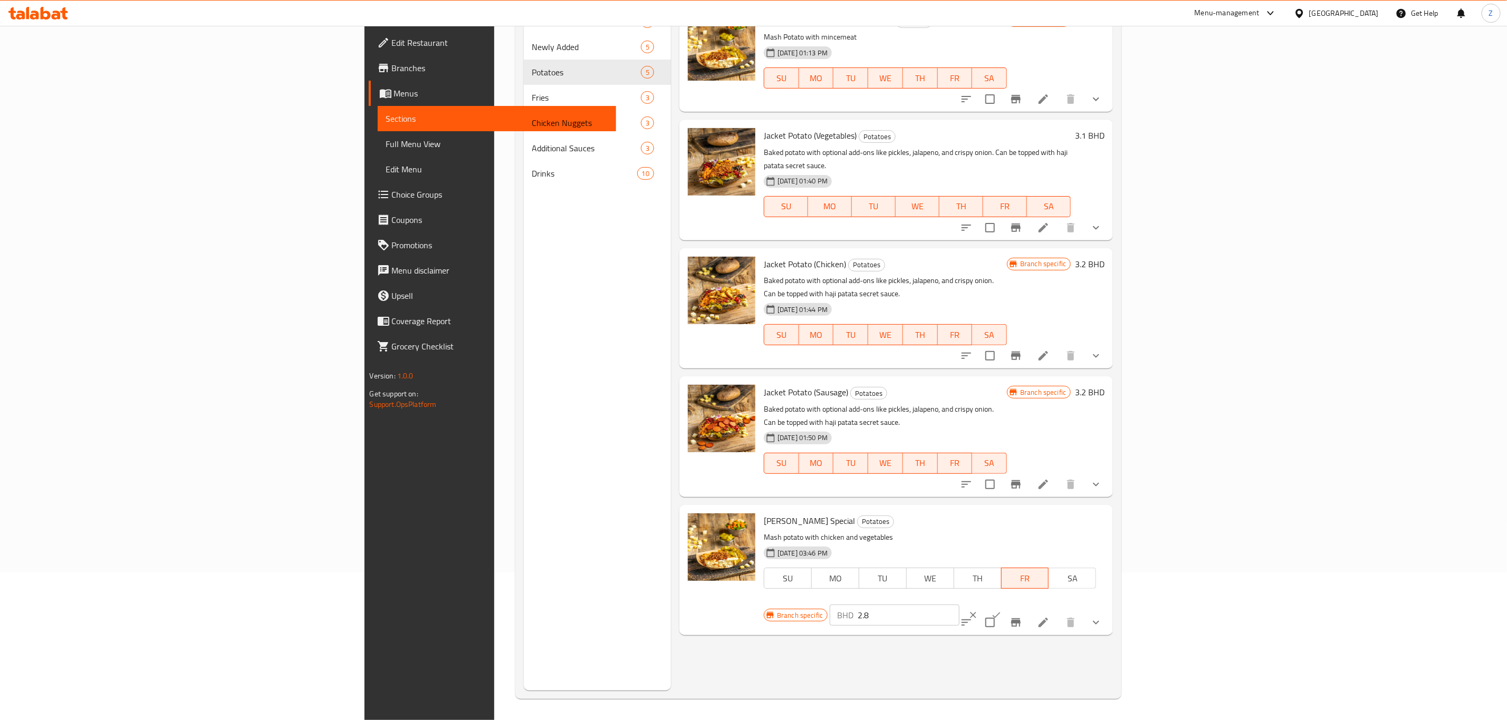
click at [976, 612] on icon "clear" at bounding box center [973, 615] width 6 height 6
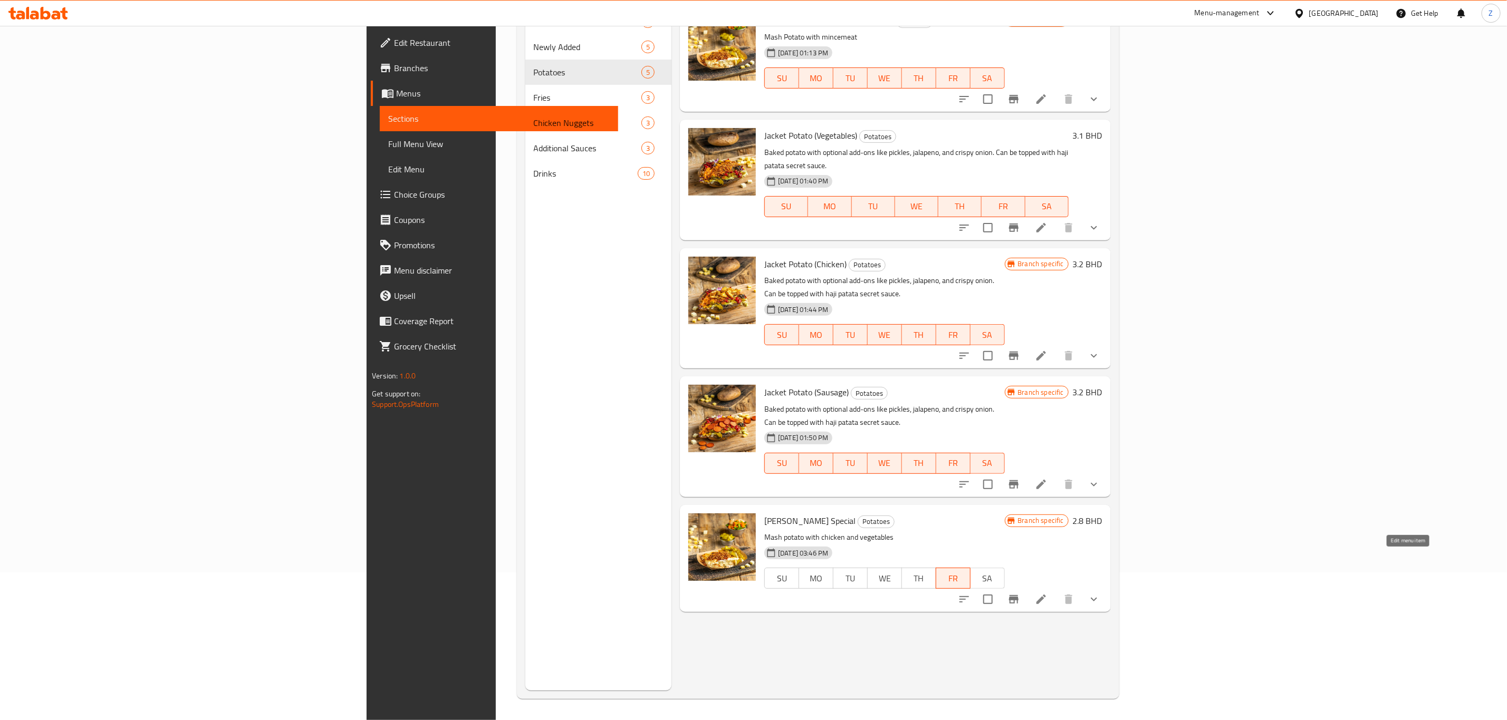
click at [1047, 593] on icon at bounding box center [1041, 599] width 13 height 13
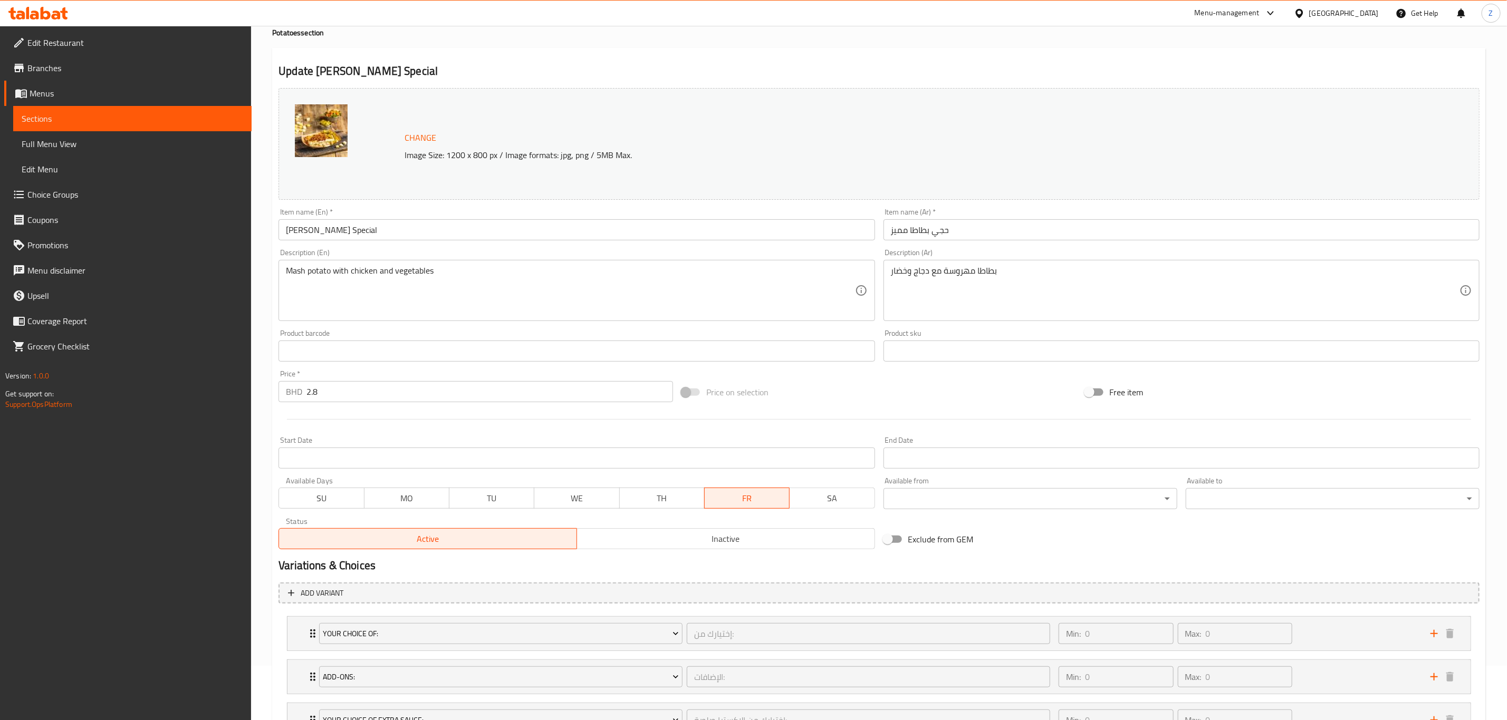
scroll to position [190, 0]
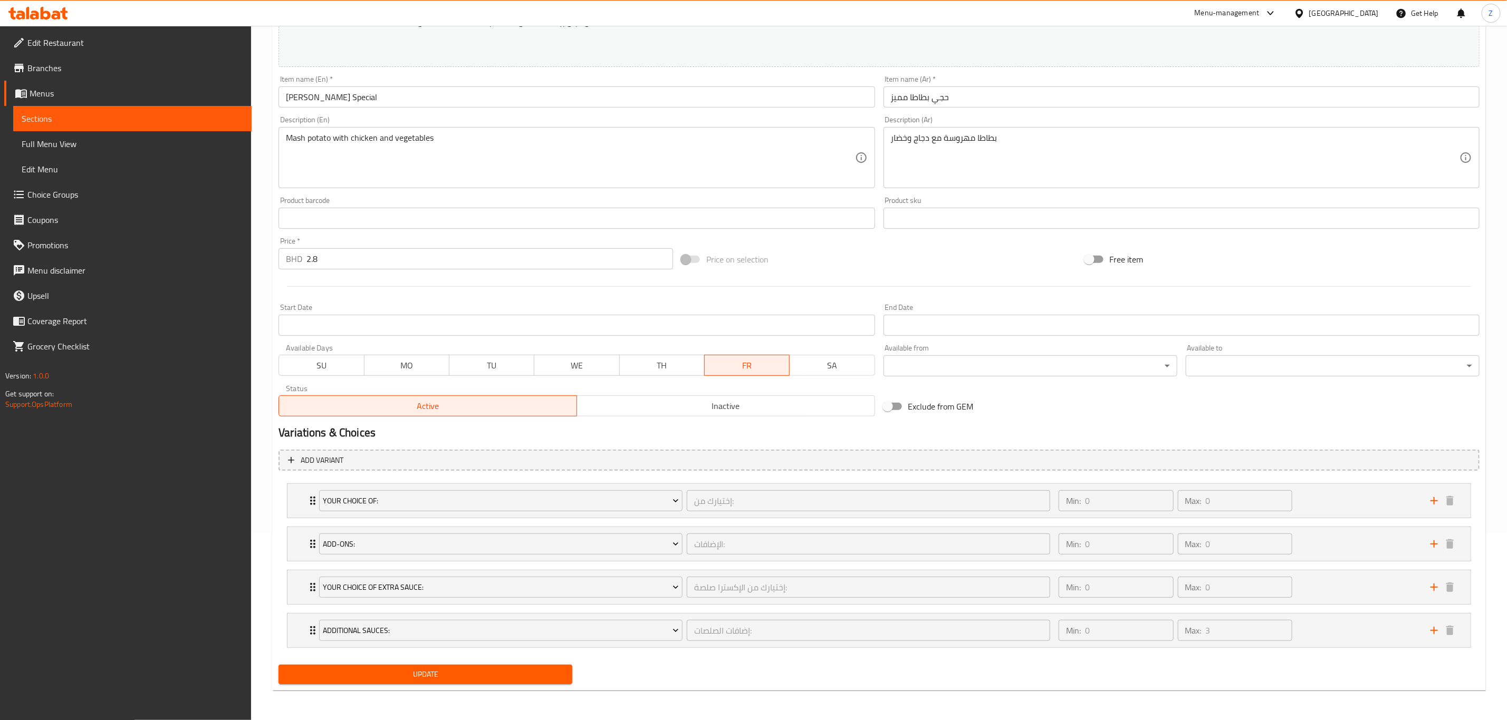
click at [766, 408] on span "Inactive" at bounding box center [725, 406] width 289 height 15
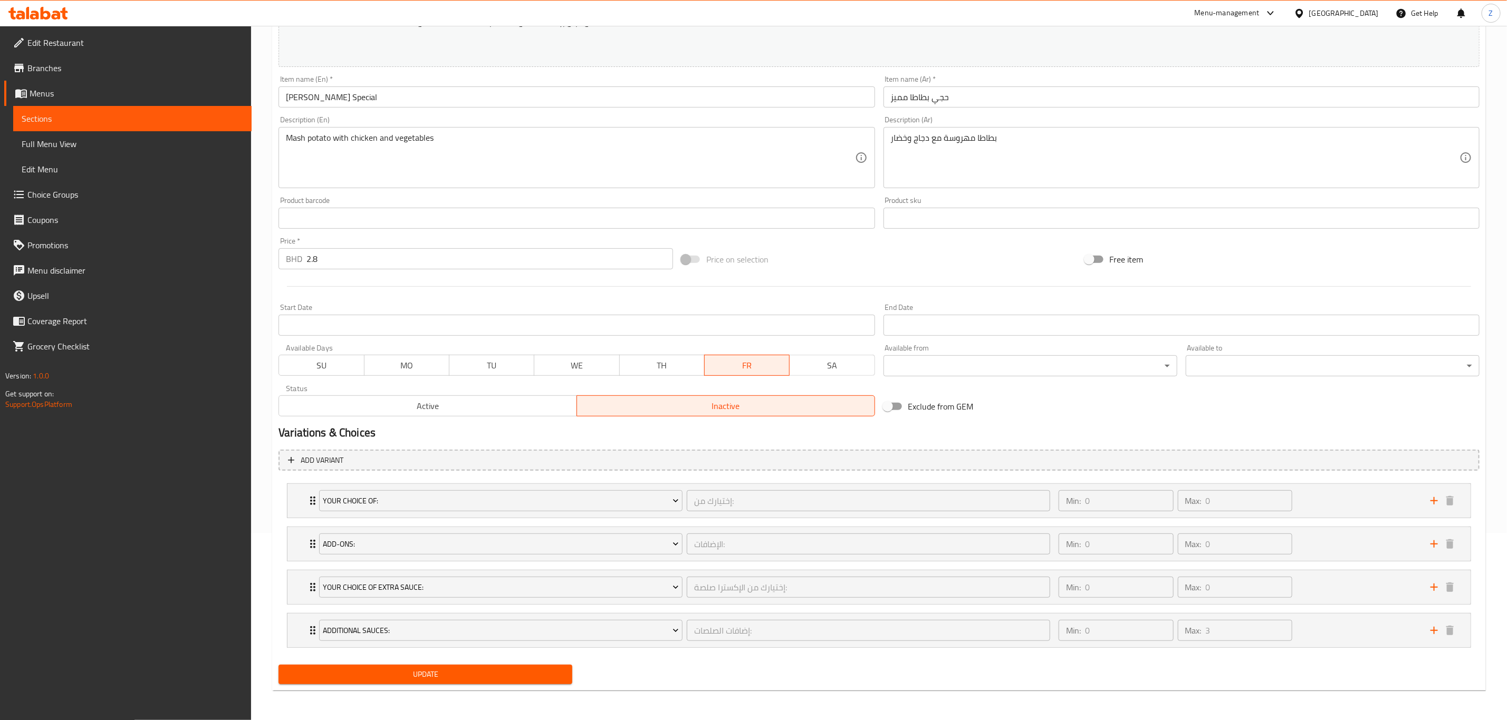
click at [438, 676] on span "Update" at bounding box center [425, 674] width 277 height 13
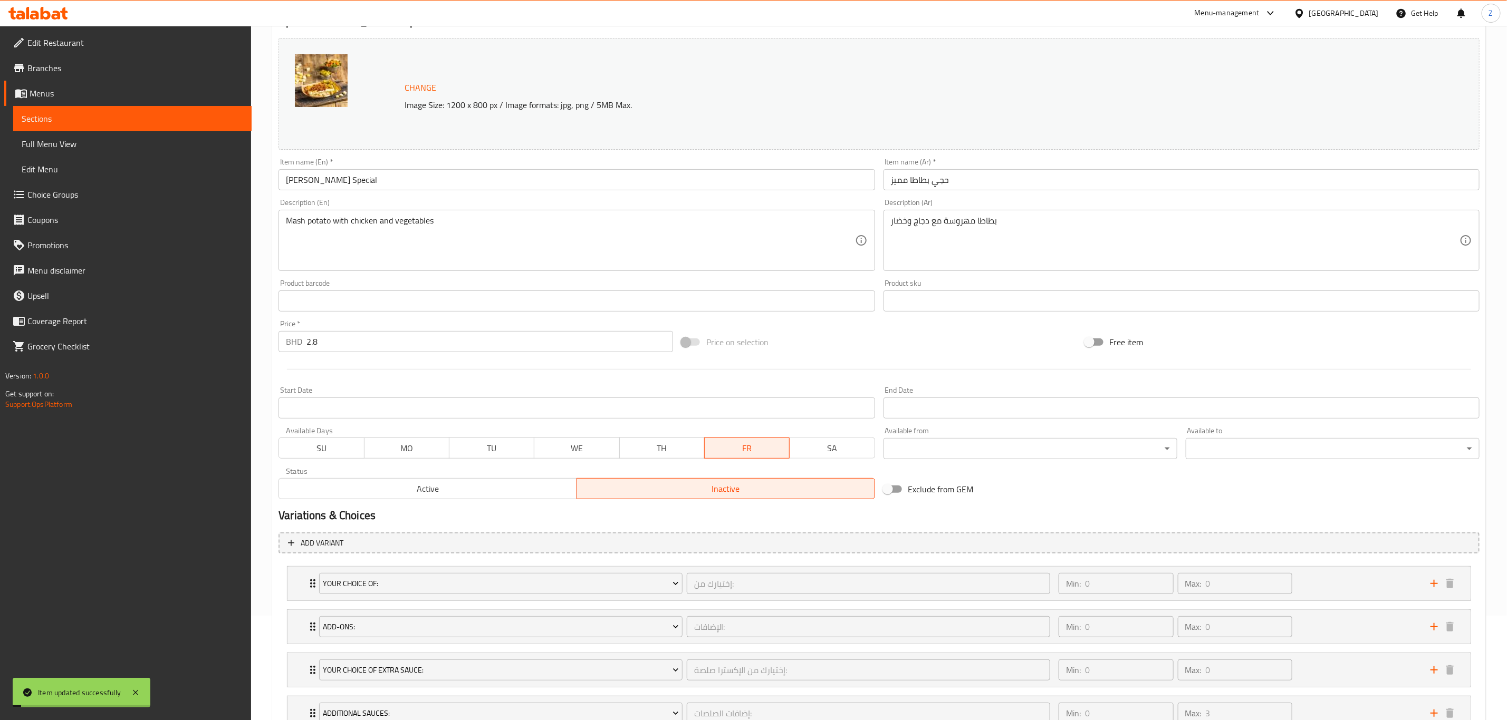
scroll to position [0, 0]
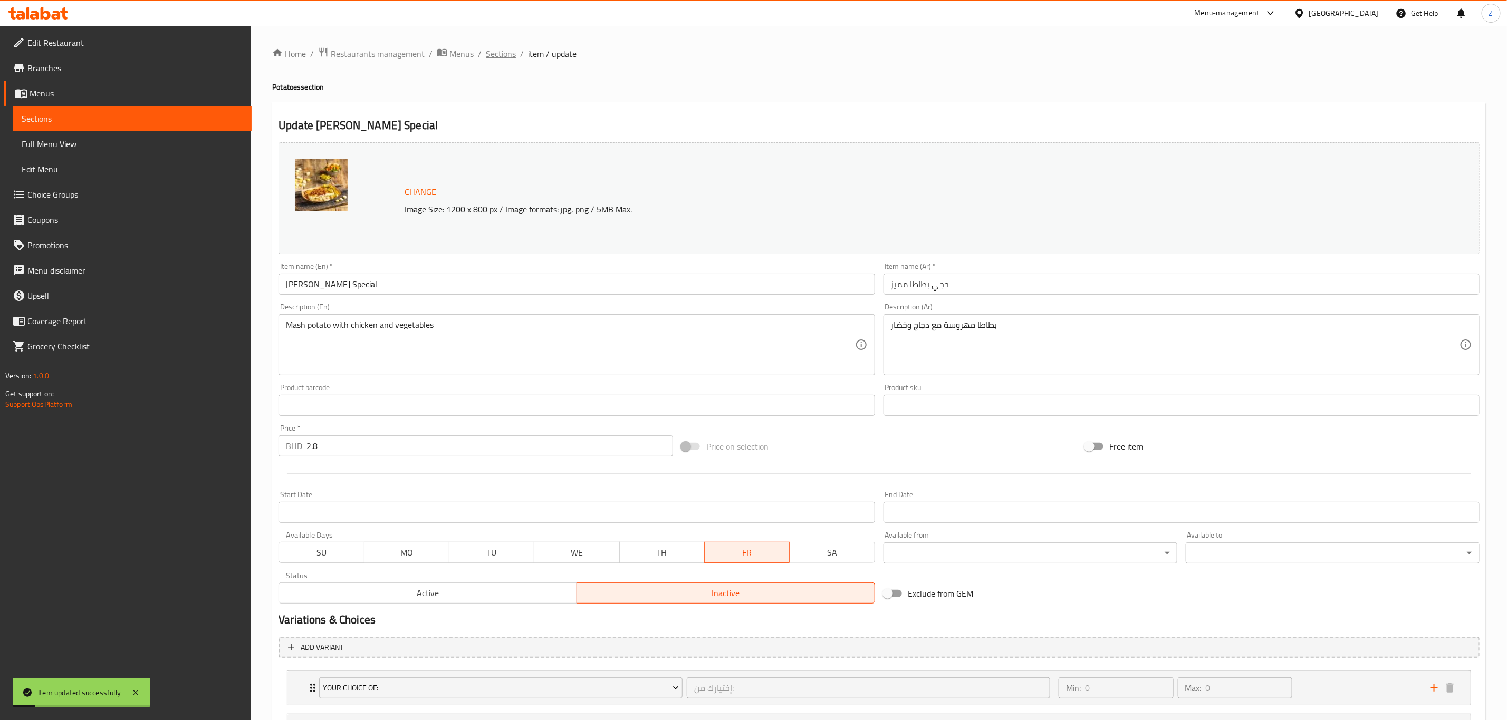
click at [505, 52] on span "Sections" at bounding box center [501, 53] width 30 height 13
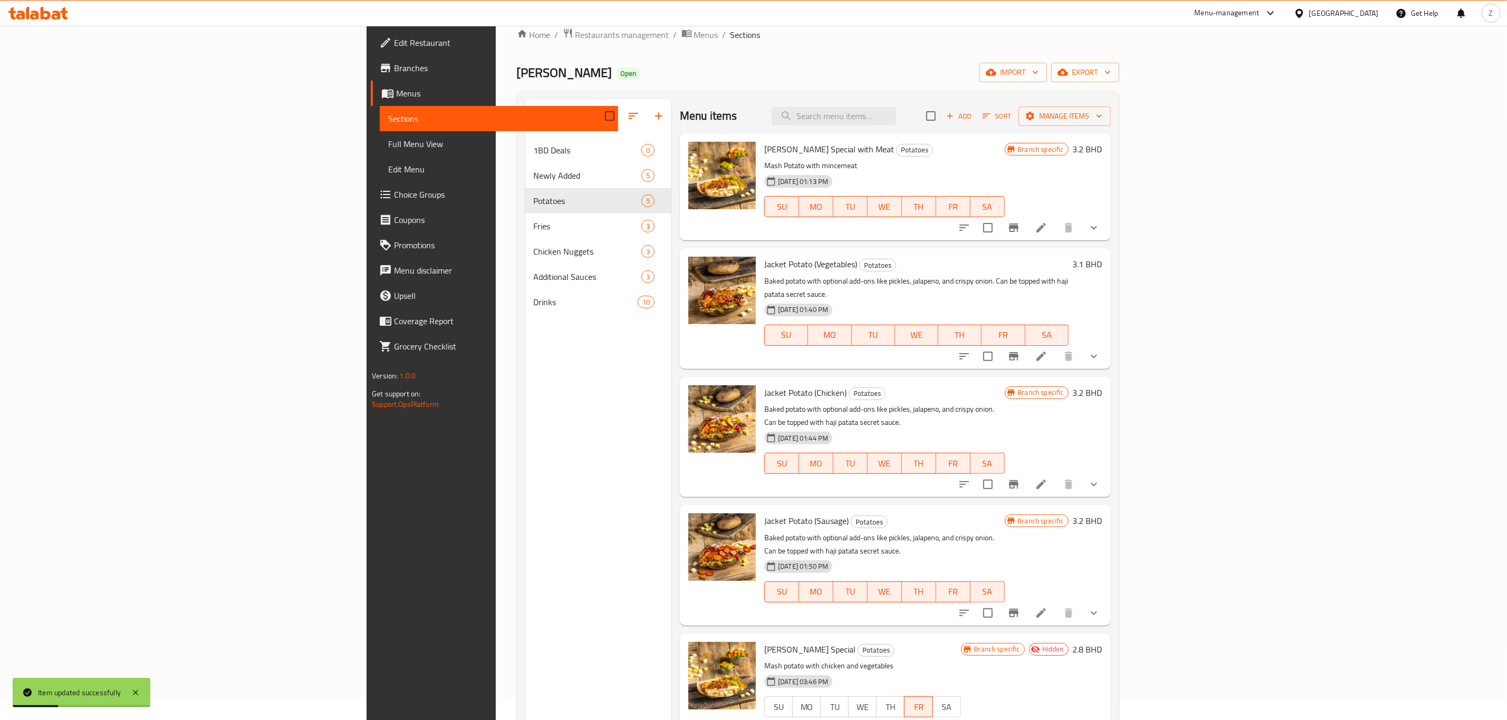
scroll to position [148, 0]
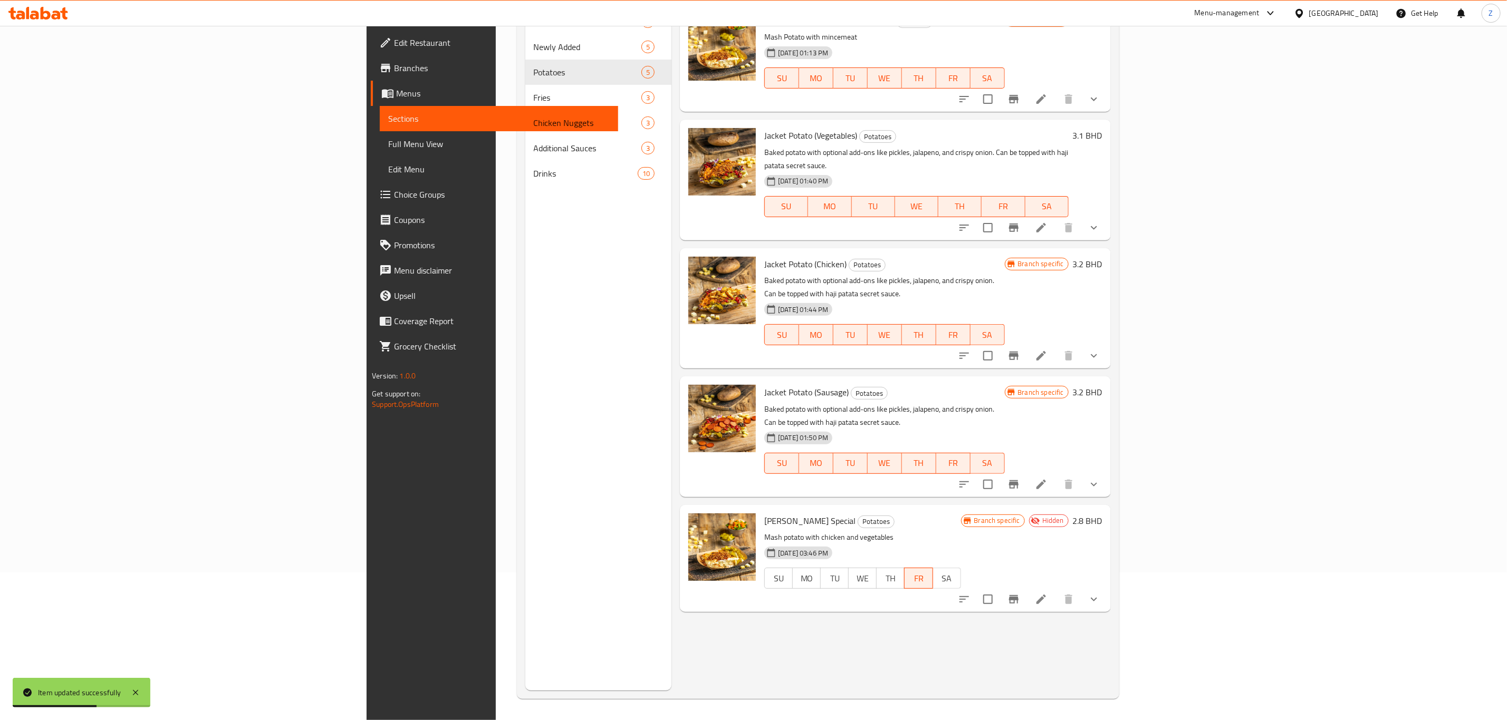
click at [1102, 514] on h6 "2.8 BHD" at bounding box center [1088, 521] width 30 height 15
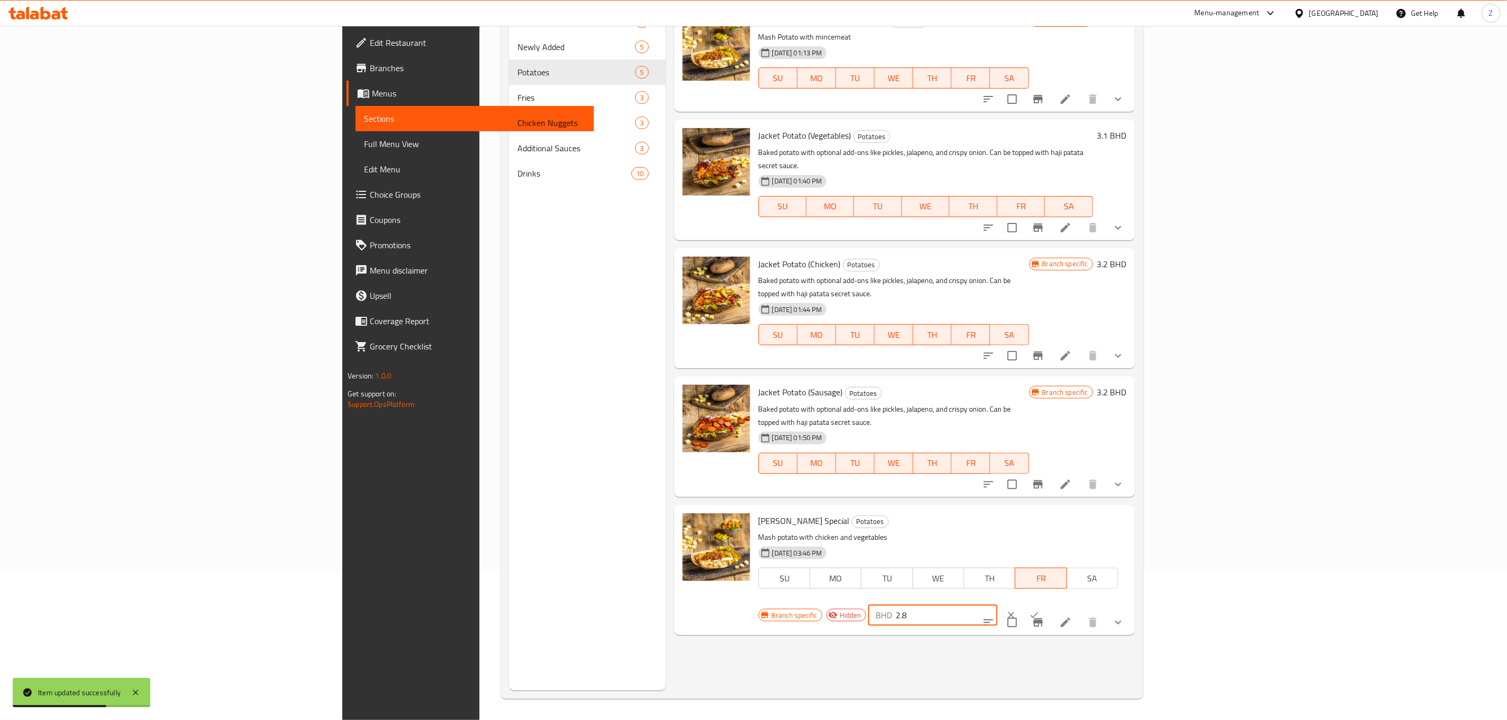
drag, startPoint x: 1361, startPoint y: 486, endPoint x: 1144, endPoint y: 546, distance: 225.6
click at [1062, 604] on div "Branch specific Hidden BHD 2.8 ​" at bounding box center [910, 615] width 304 height 23
type input "3.3"
click at [1038, 613] on icon "ok" at bounding box center [1034, 616] width 8 height 6
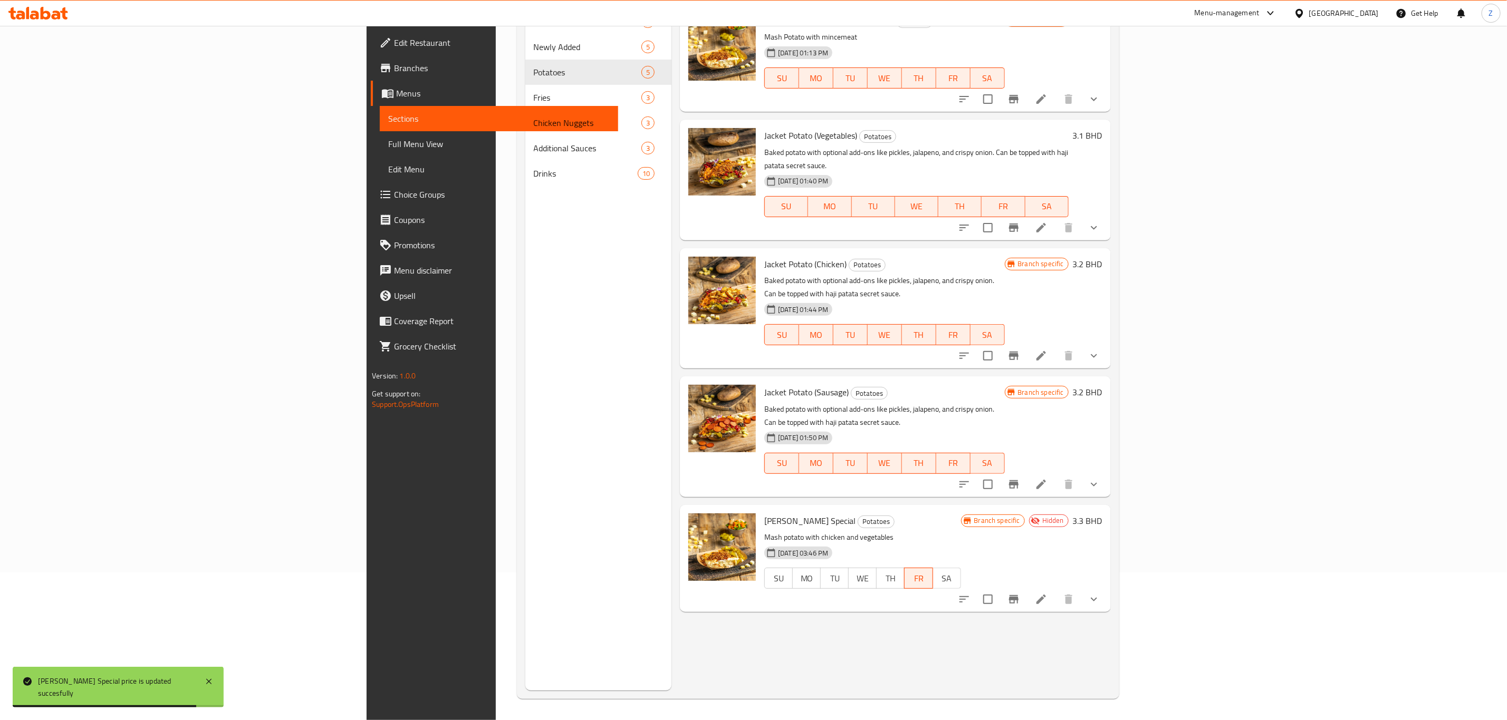
click at [764, 531] on p "Mash potato with chicken and vegetables" at bounding box center [862, 537] width 196 height 13
click at [994, 636] on div "Menu items Add Sort Manage items Haji Patata Special with Meat Potatoes Mash Po…" at bounding box center [890, 330] width 439 height 720
click at [1046, 595] on icon at bounding box center [1040, 599] width 9 height 9
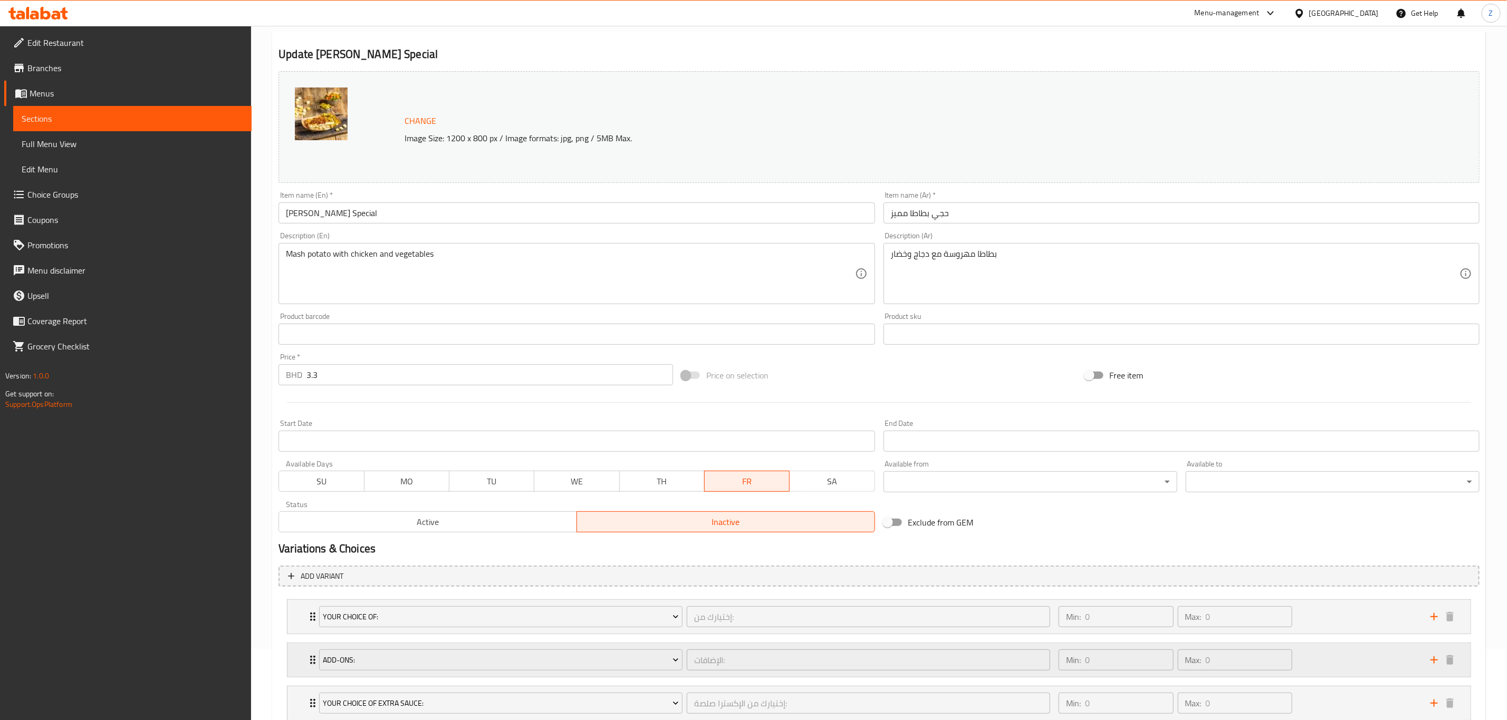
scroll to position [190, 0]
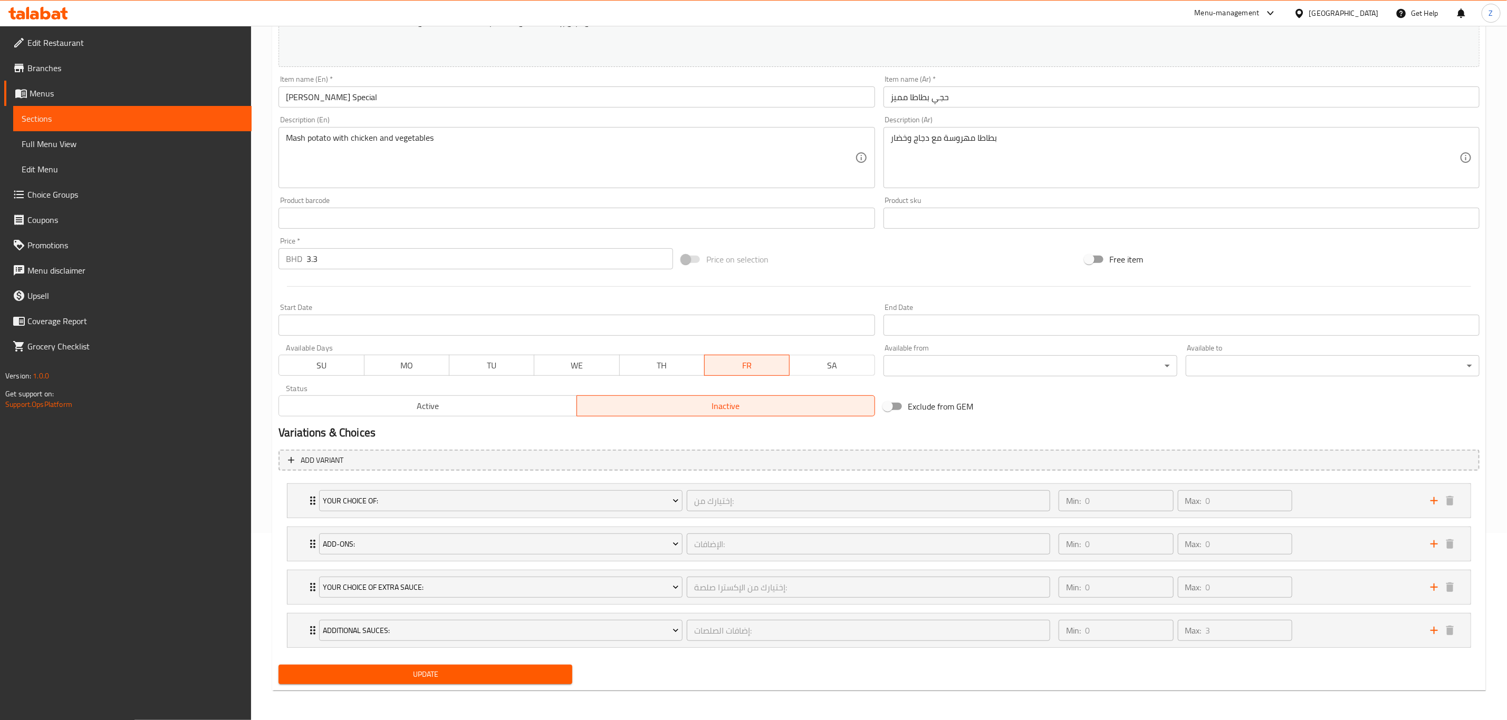
click at [475, 405] on span "Active" at bounding box center [427, 406] width 289 height 15
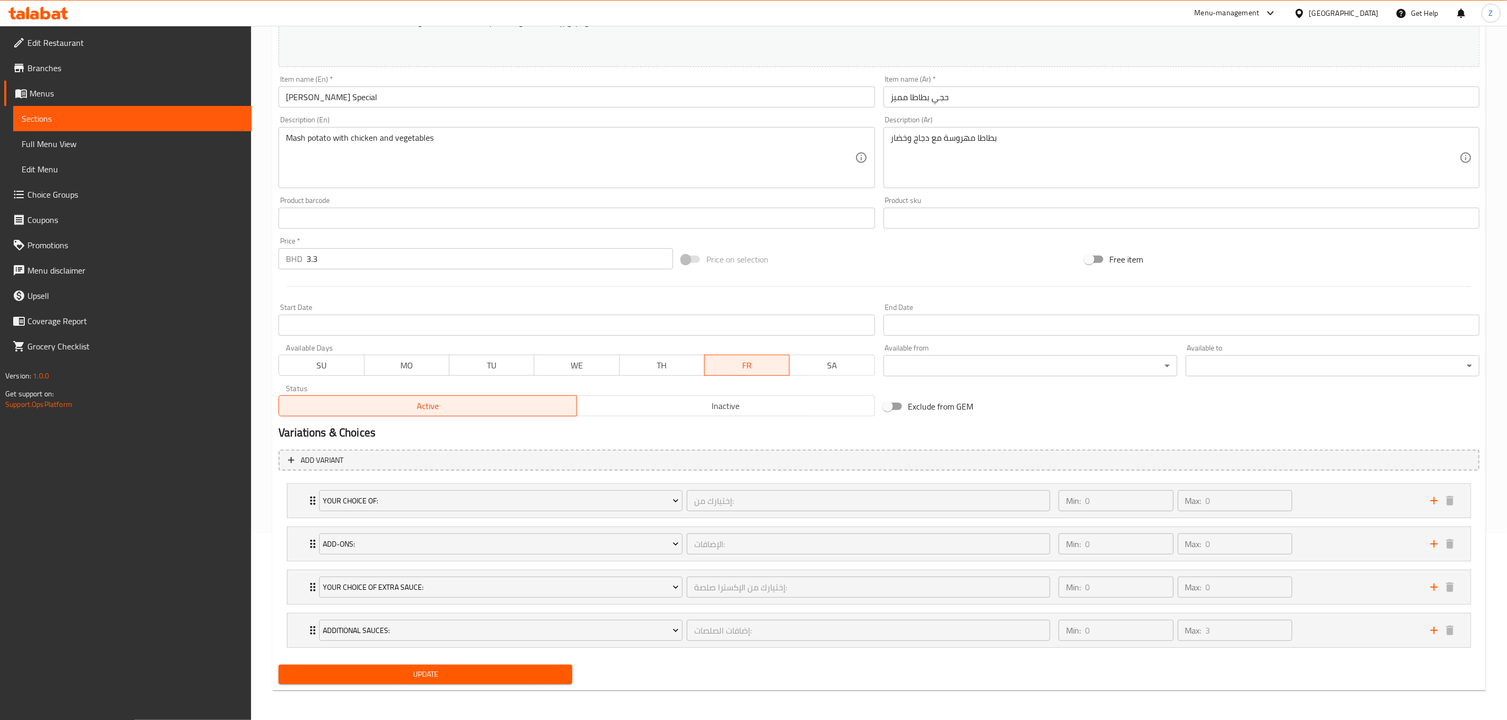
click at [427, 679] on span "Update" at bounding box center [425, 674] width 277 height 13
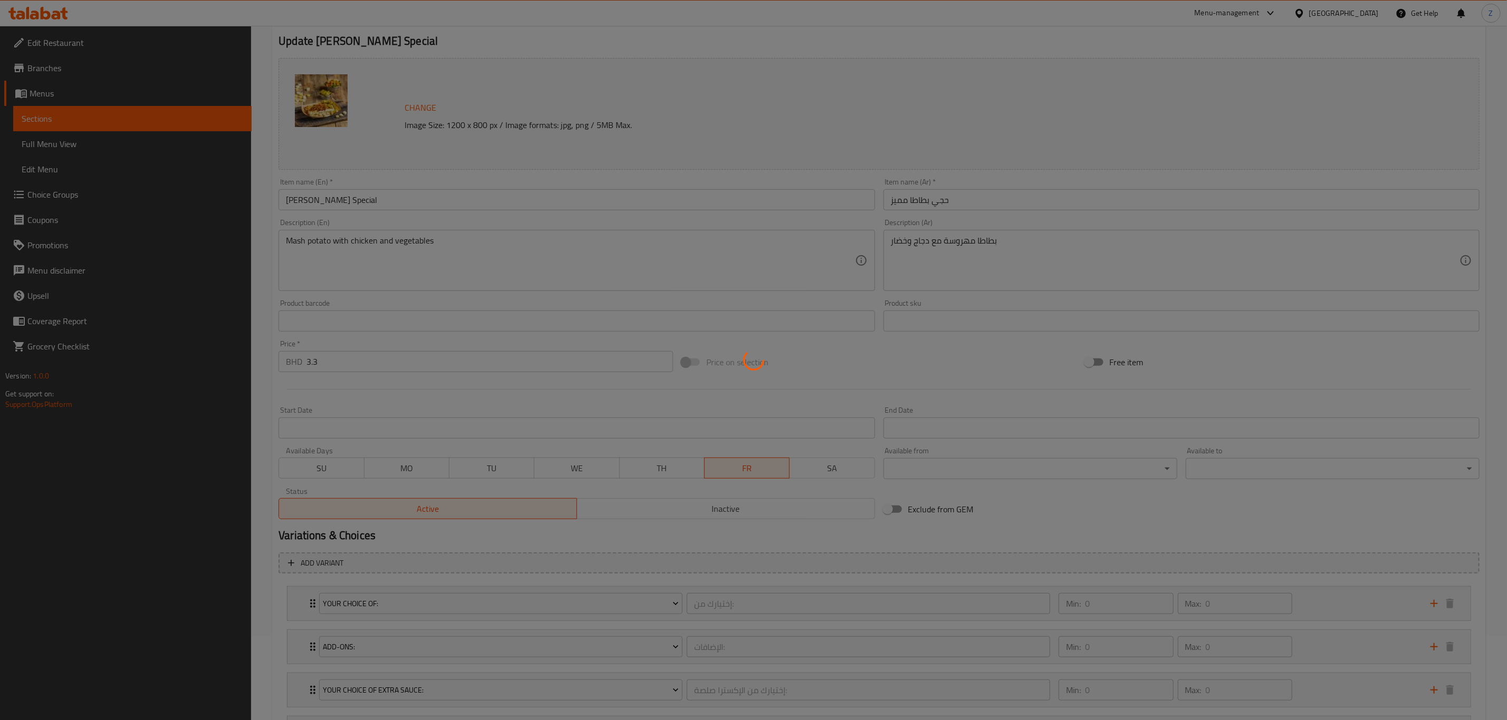
scroll to position [0, 0]
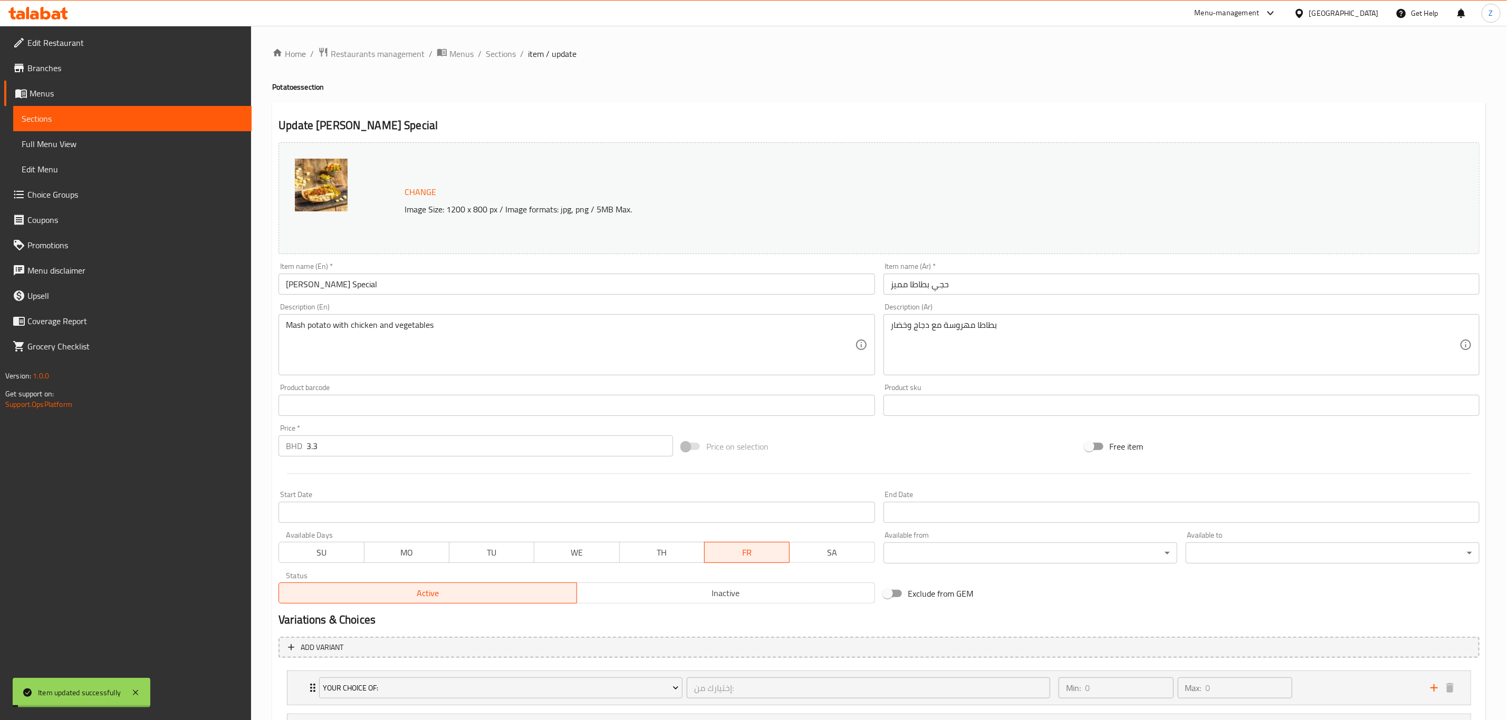
click at [497, 52] on span "Sections" at bounding box center [501, 53] width 30 height 13
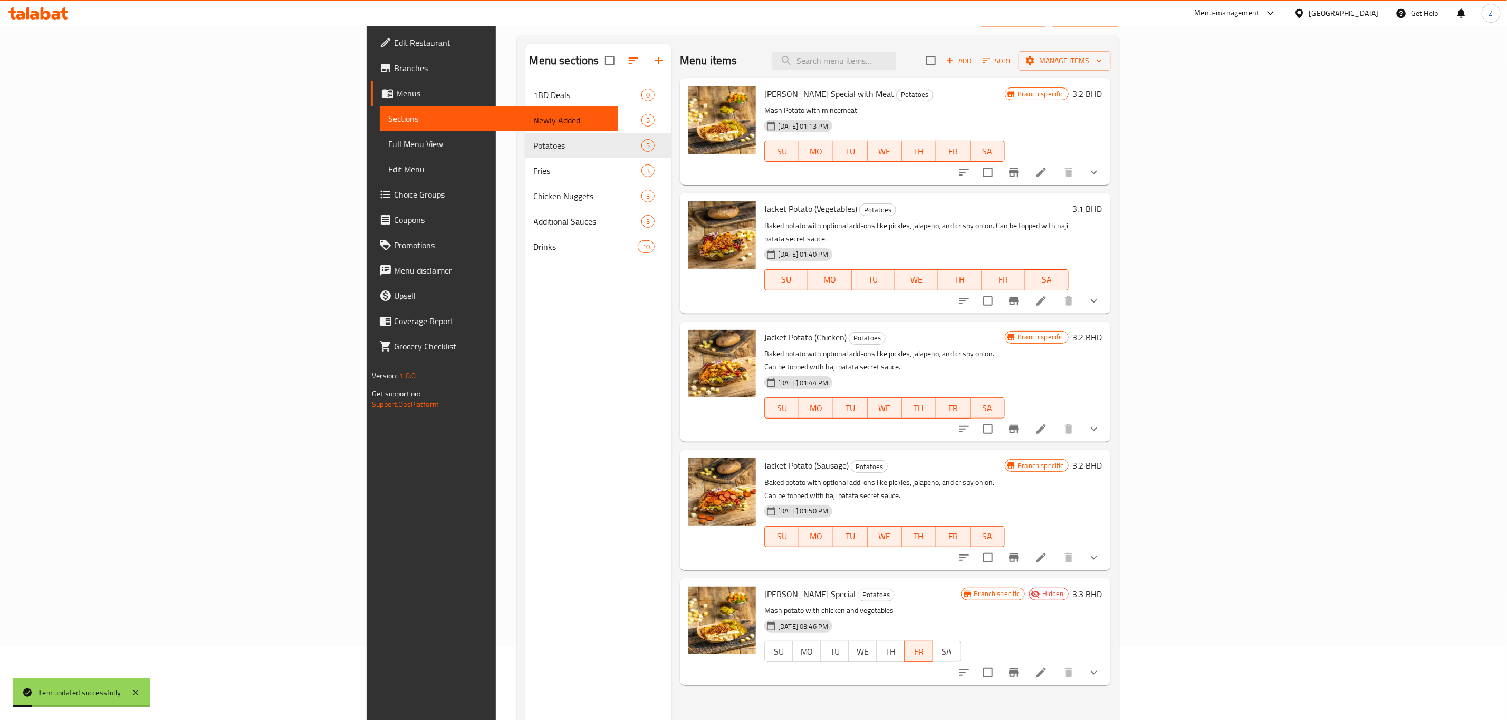
scroll to position [148, 0]
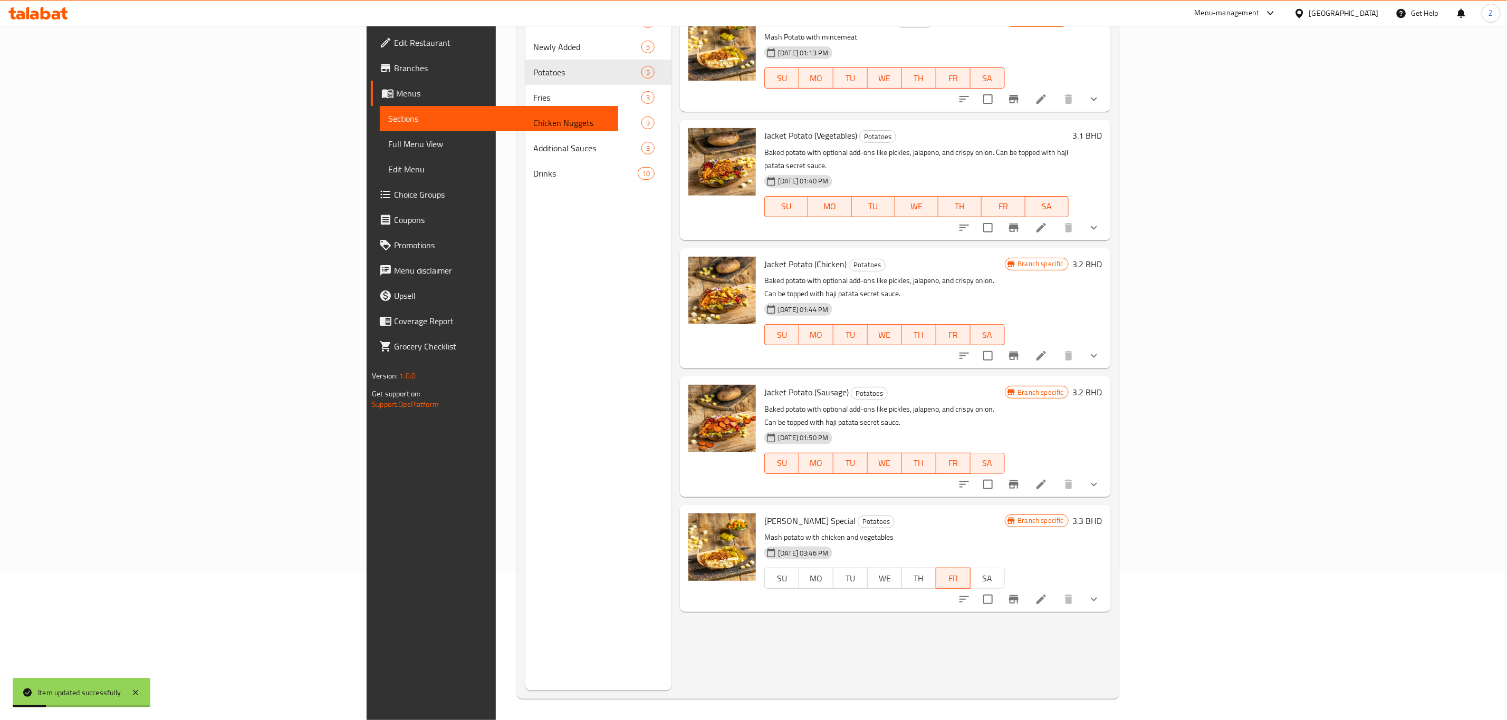
click at [1008, 564] on div "SU MO TU WE TH FR SA" at bounding box center [884, 579] width 248 height 30
drag, startPoint x: 1114, startPoint y: 541, endPoint x: 1104, endPoint y: 546, distance: 10.9
click at [936, 568] on button "TH" at bounding box center [918, 578] width 35 height 21
click at [897, 571] on span "WE" at bounding box center [885, 578] width 26 height 15
drag, startPoint x: 714, startPoint y: 535, endPoint x: 737, endPoint y: 539, distance: 23.7
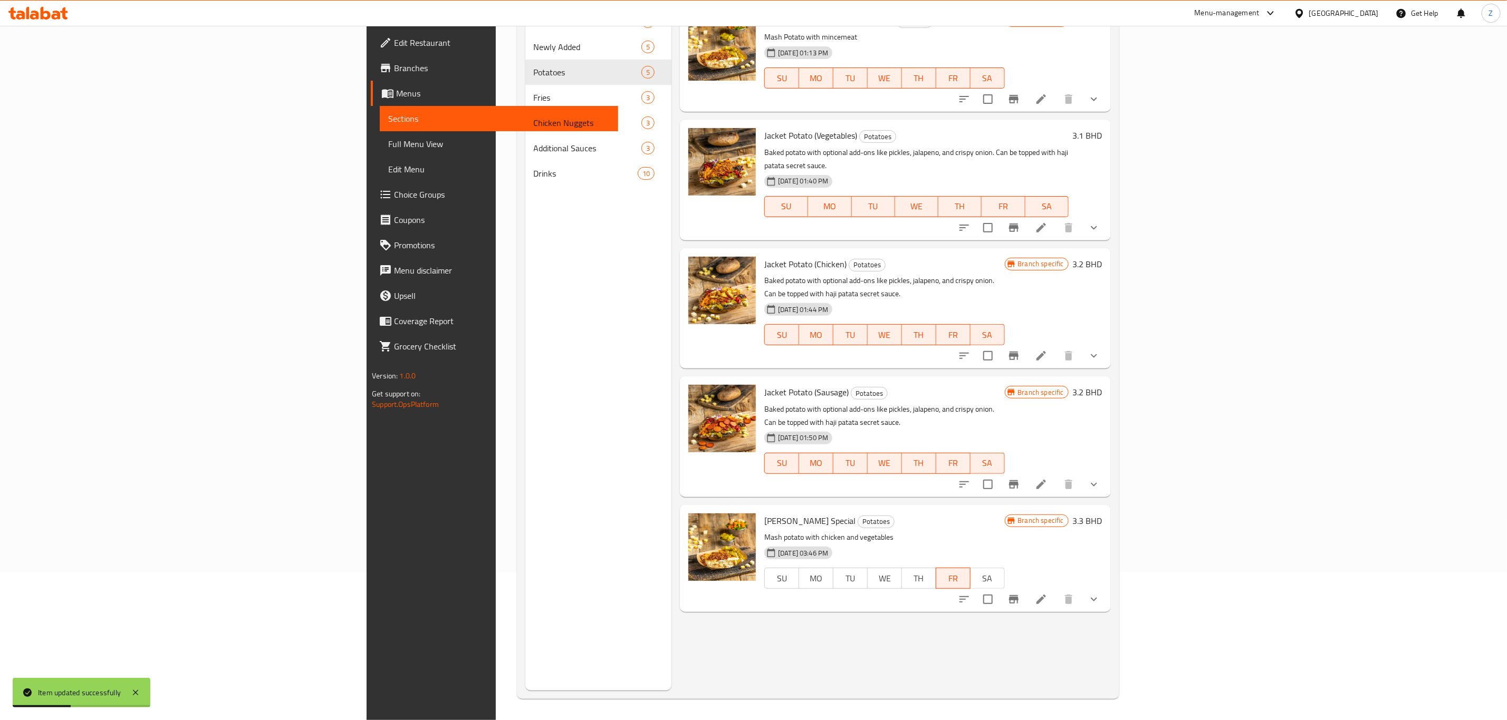
click at [769, 571] on span "SU" at bounding box center [782, 578] width 26 height 15
click at [1046, 595] on icon at bounding box center [1040, 599] width 9 height 9
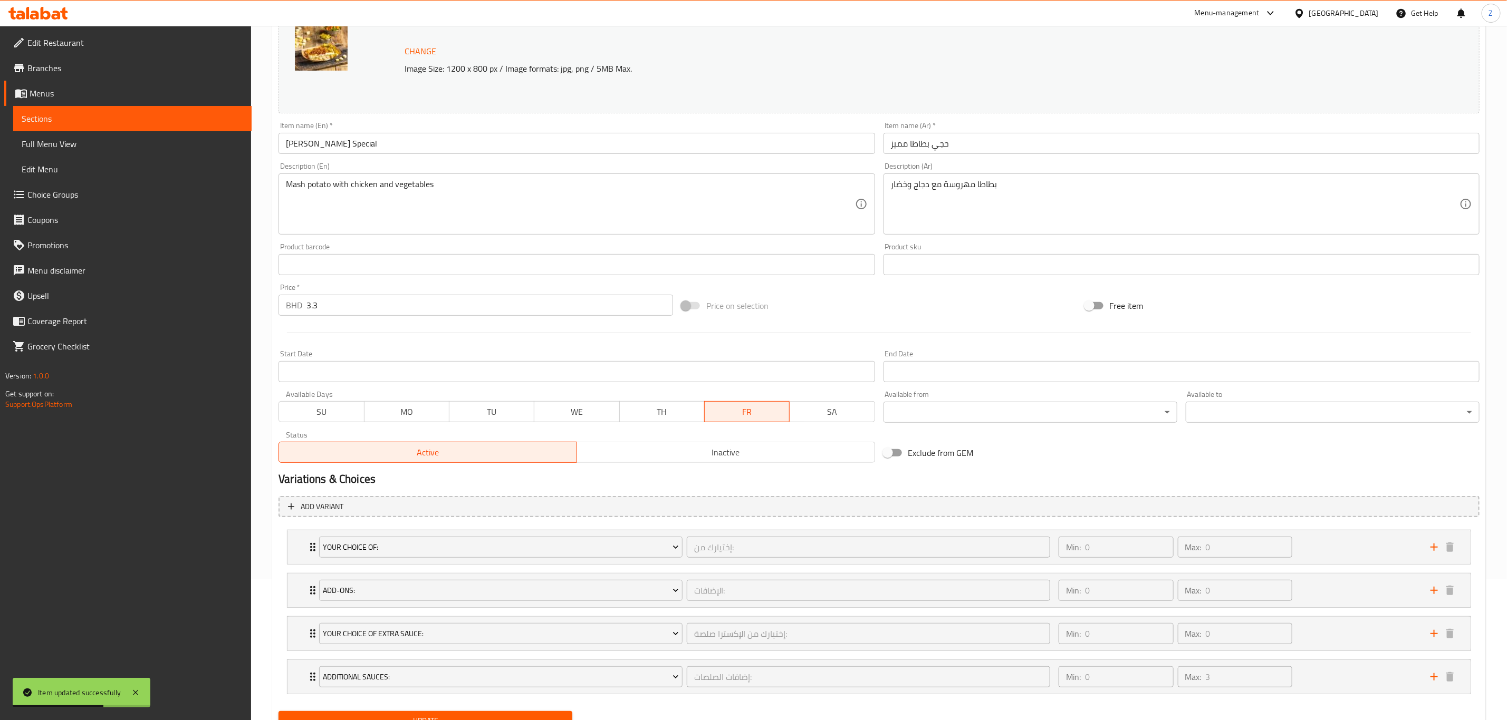
scroll to position [158, 0]
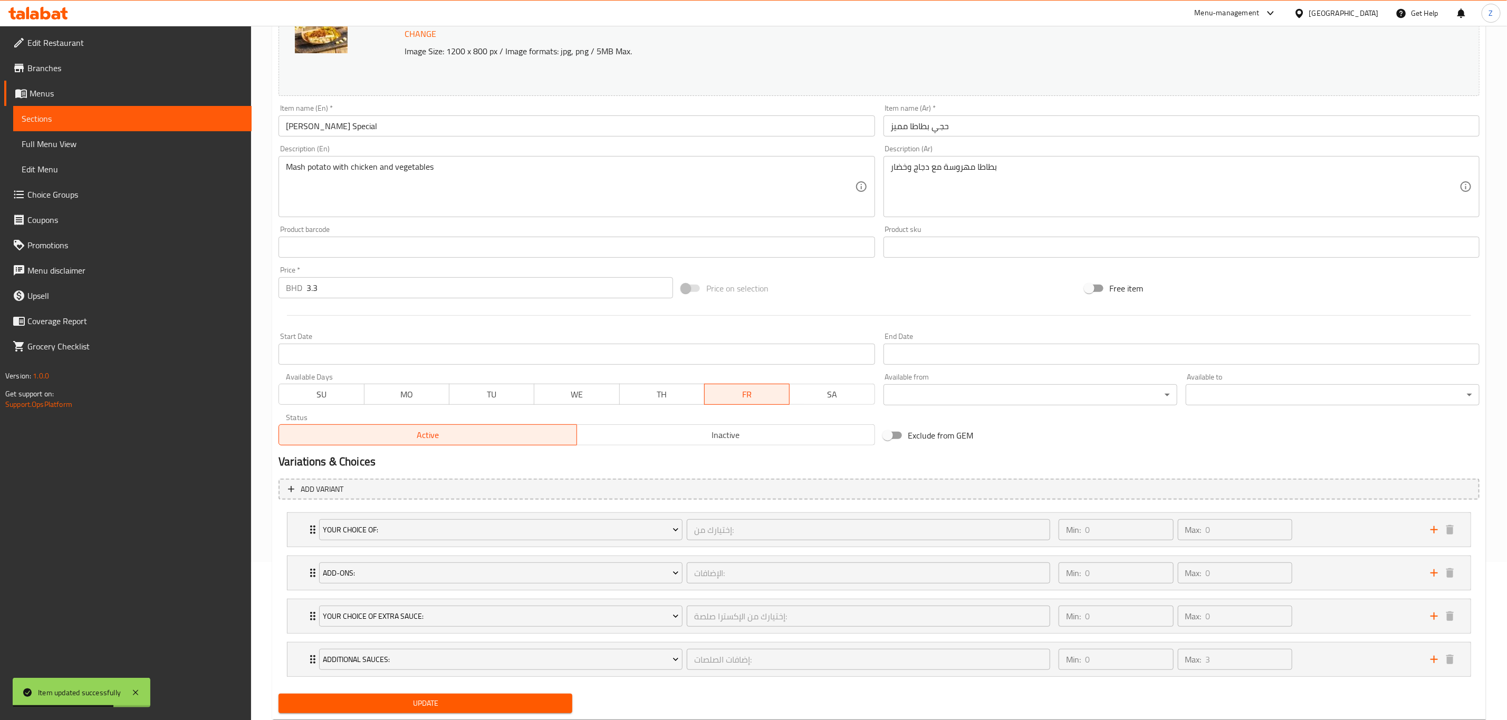
click at [304, 391] on span "SU" at bounding box center [321, 394] width 76 height 15
drag, startPoint x: 392, startPoint y: 377, endPoint x: 405, endPoint y: 385, distance: 14.9
click at [394, 378] on div "SU MO TU WE TH FR SA" at bounding box center [576, 389] width 596 height 32
drag, startPoint x: 407, startPoint y: 388, endPoint x: 481, endPoint y: 401, distance: 75.4
click at [412, 391] on span "MO" at bounding box center [407, 394] width 76 height 15
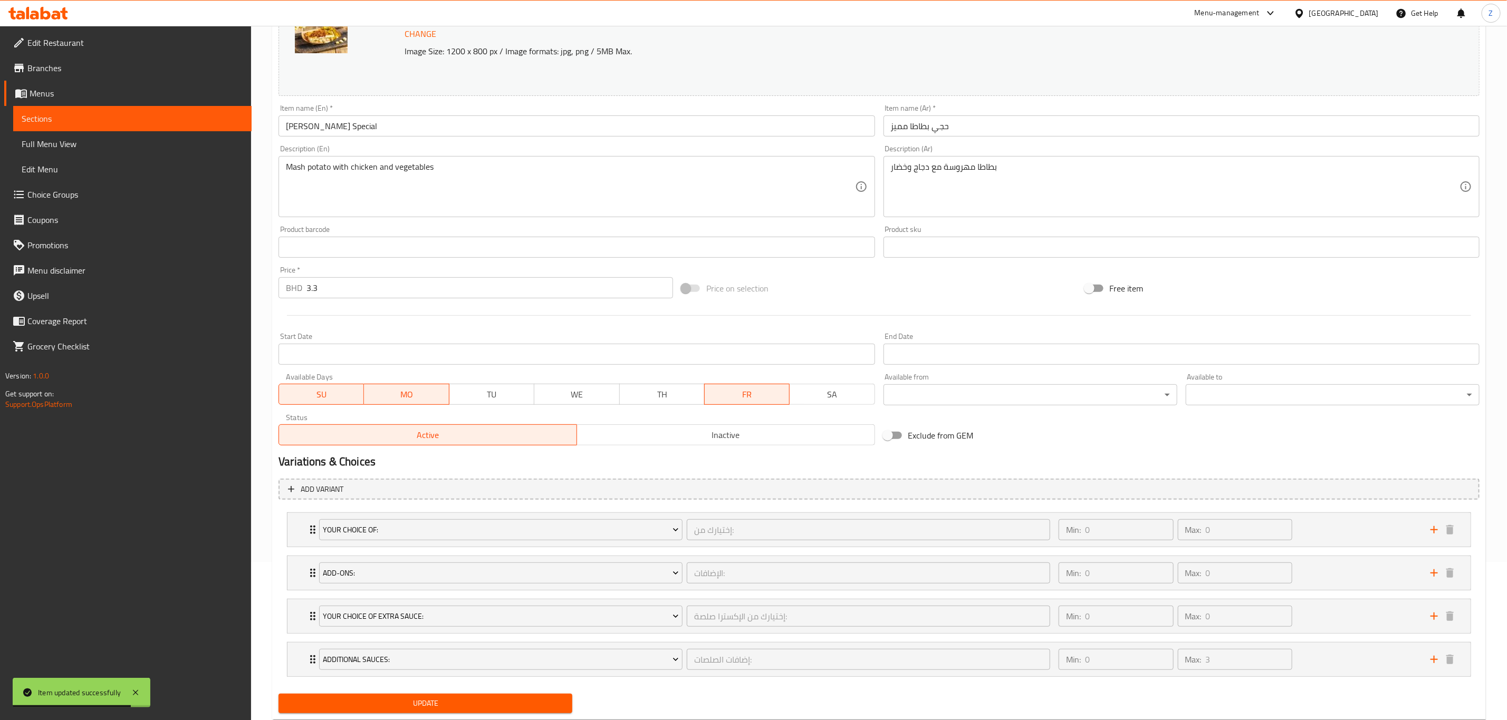
click at [503, 385] on button "TU" at bounding box center [491, 394] width 85 height 21
click at [598, 391] on span "WE" at bounding box center [576, 394] width 76 height 15
drag, startPoint x: 660, startPoint y: 391, endPoint x: 689, endPoint y: 396, distance: 29.0
click at [662, 391] on span "TH" at bounding box center [662, 394] width 76 height 15
click at [815, 395] on span "SA" at bounding box center [832, 394] width 76 height 15
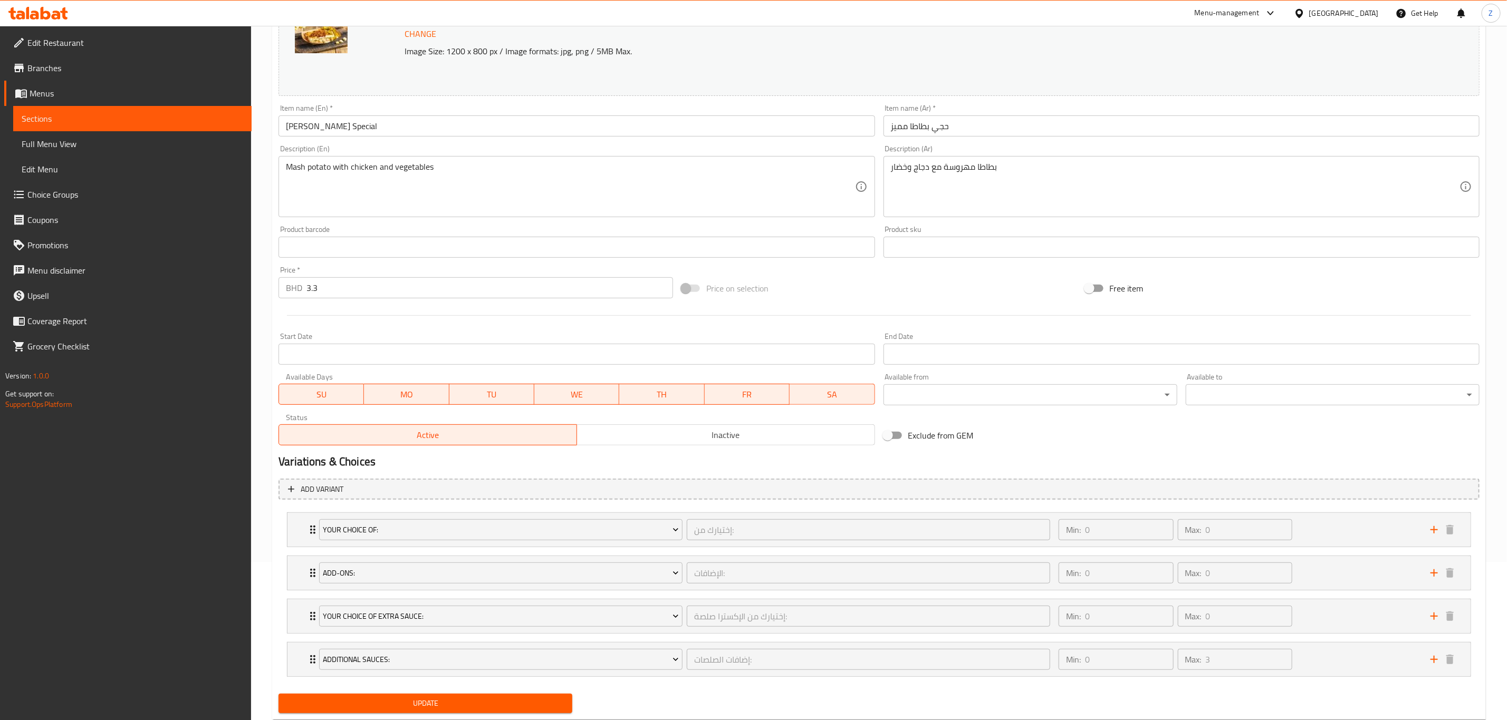
click at [440, 710] on span "Update" at bounding box center [425, 703] width 277 height 13
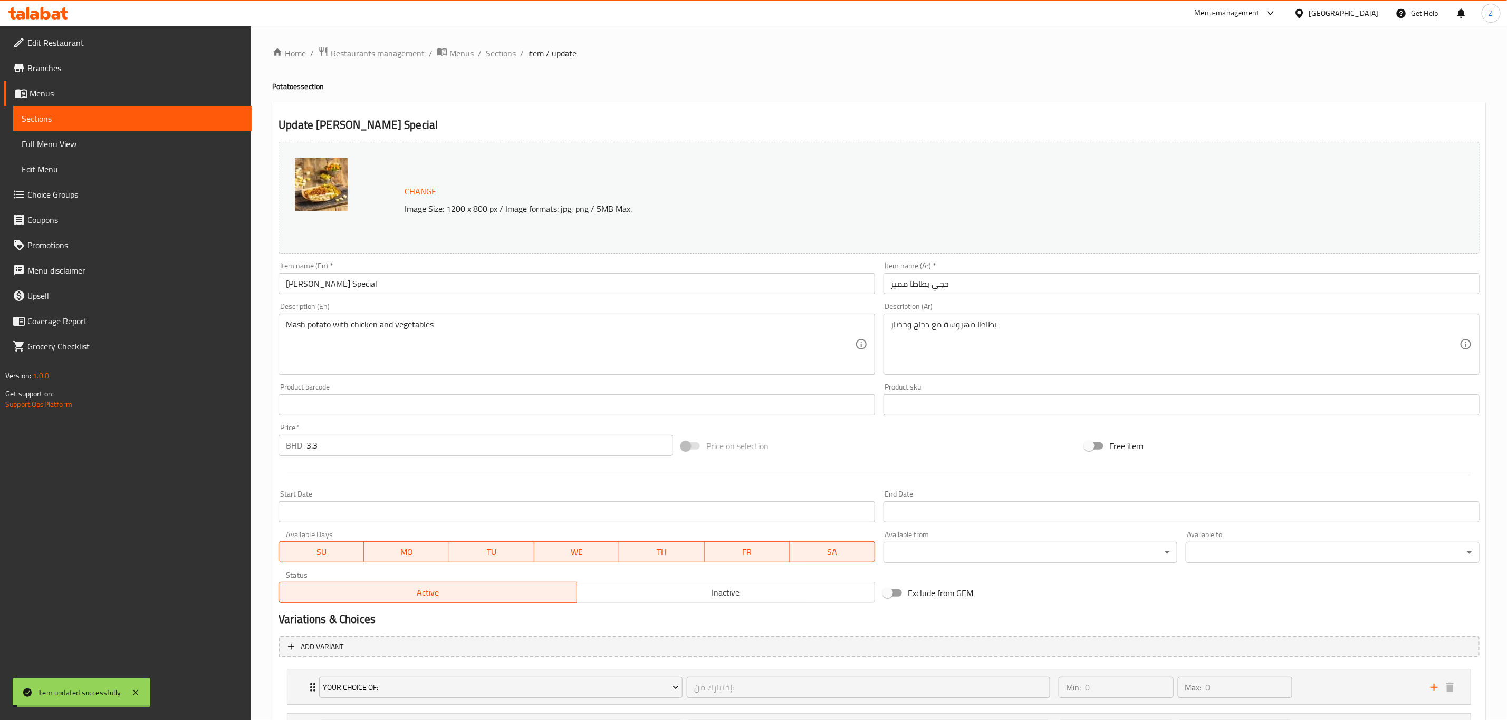
scroll to position [0, 0]
click at [495, 51] on span "Sections" at bounding box center [501, 53] width 30 height 13
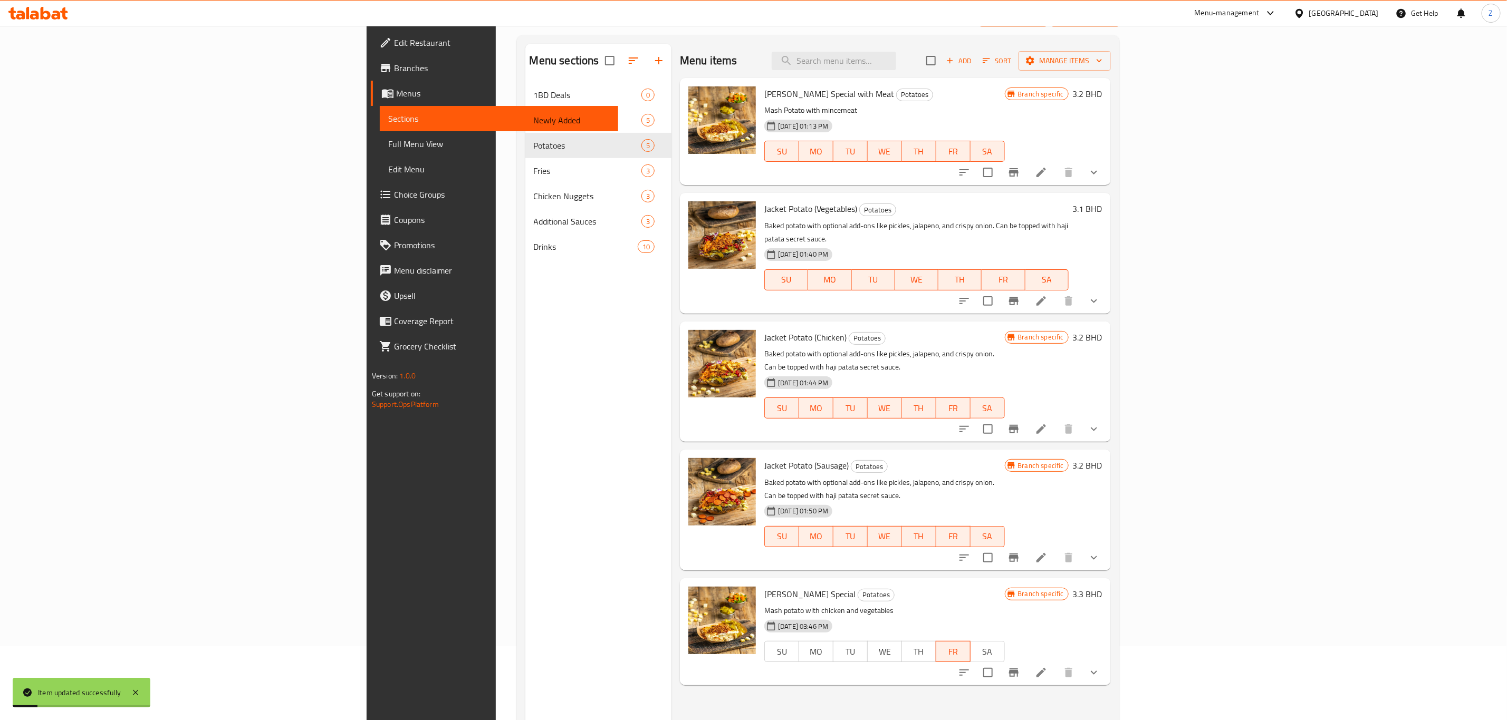
scroll to position [148, 0]
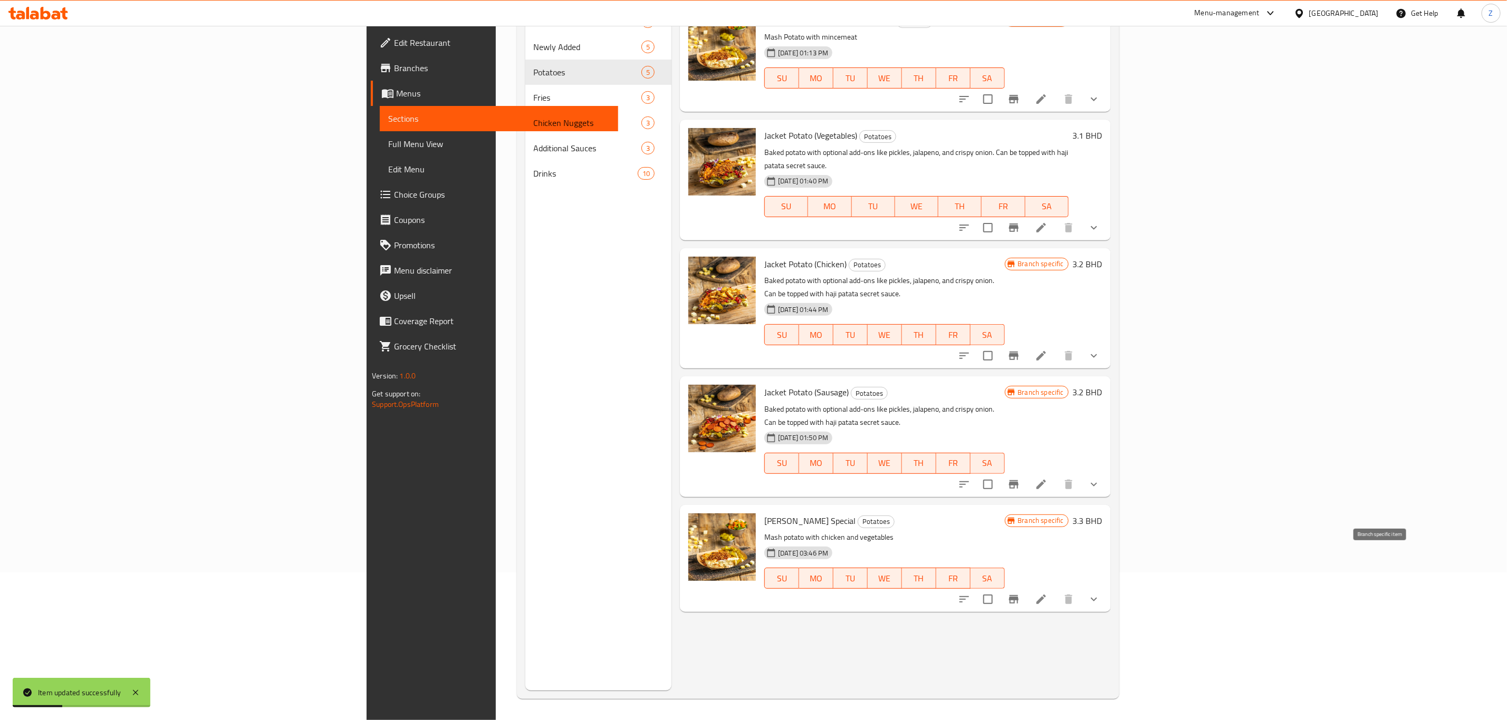
click at [1018, 595] on icon "Branch-specific-item" at bounding box center [1013, 599] width 9 height 8
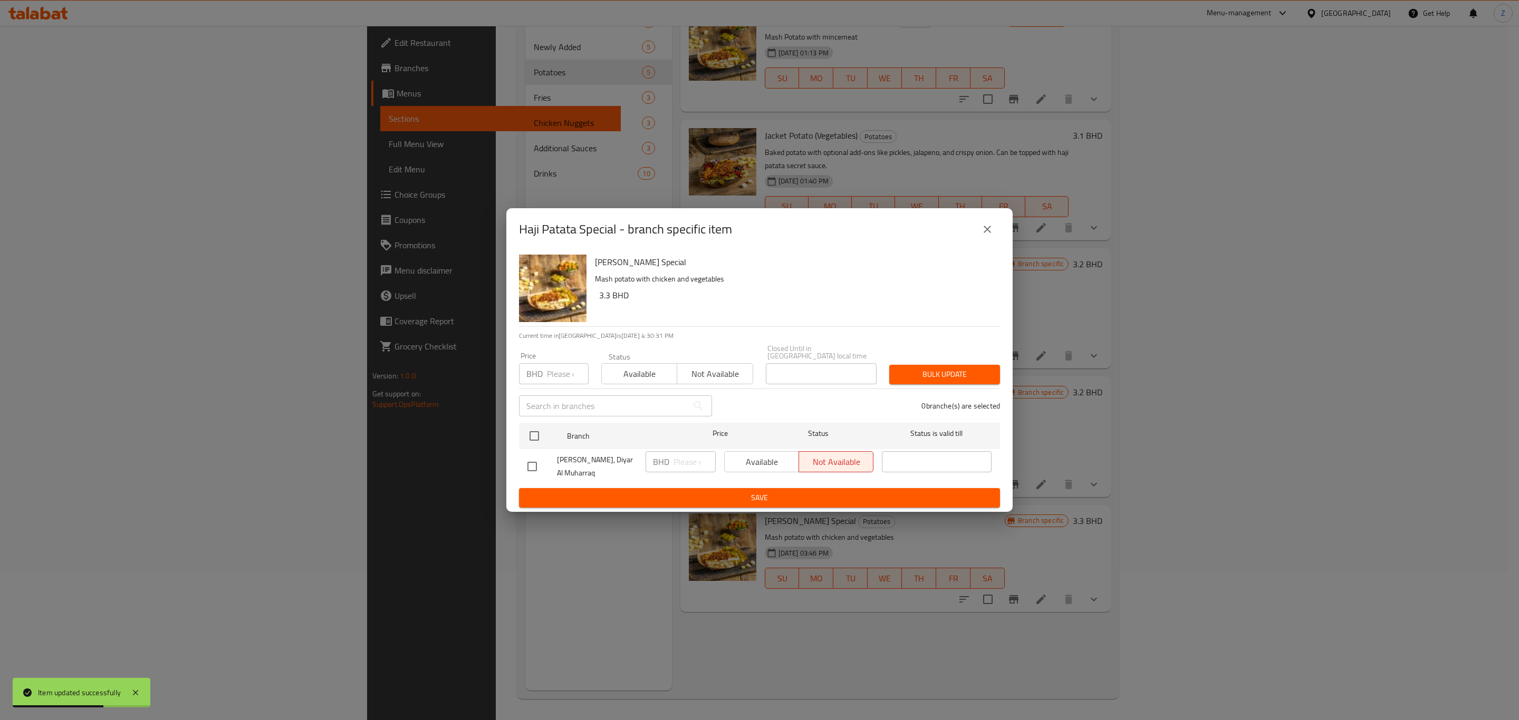
click at [706, 368] on span "Not available" at bounding box center [714, 373] width 67 height 15
click at [532, 433] on input "checkbox" at bounding box center [534, 436] width 22 height 22
checkbox input "true"
click at [934, 377] on span "Bulk update" at bounding box center [944, 374] width 94 height 13
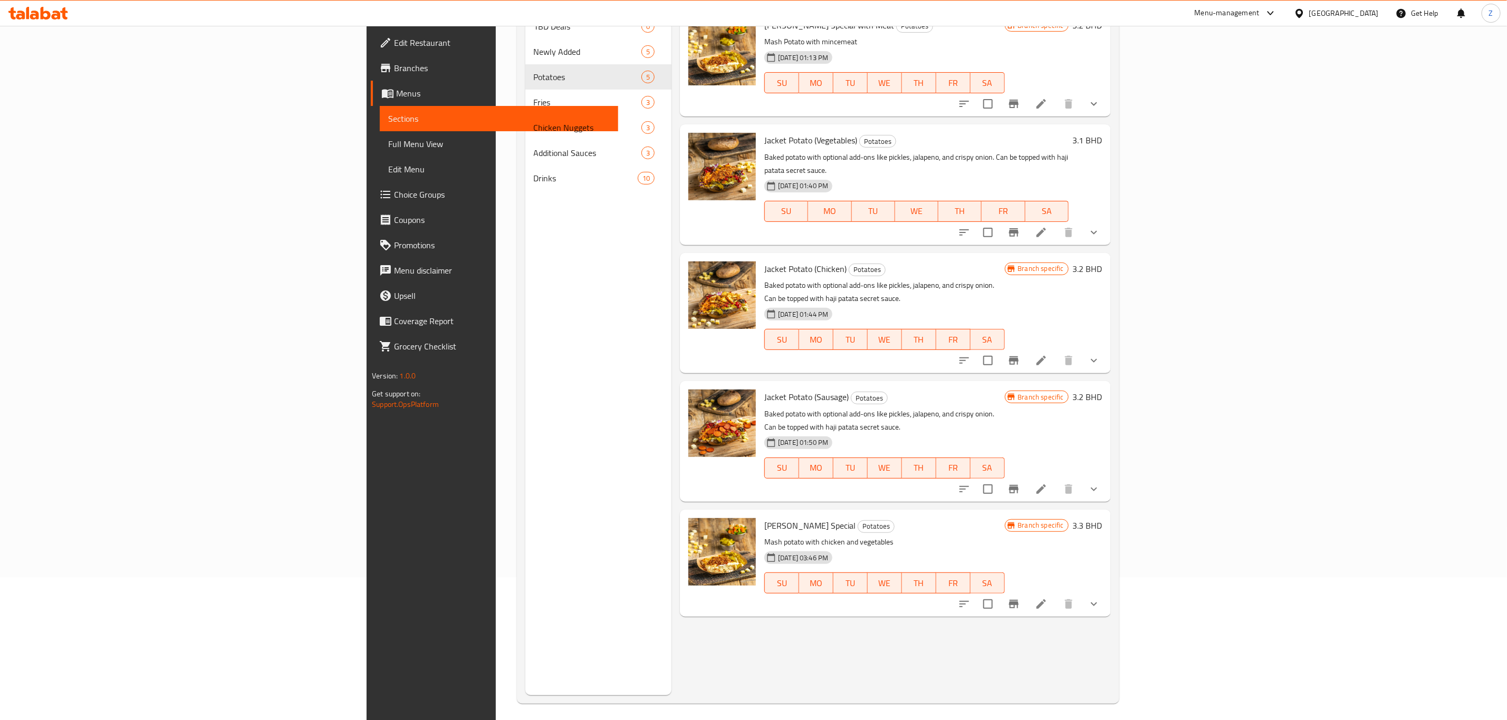
scroll to position [0, 0]
